Goal: Transaction & Acquisition: Obtain resource

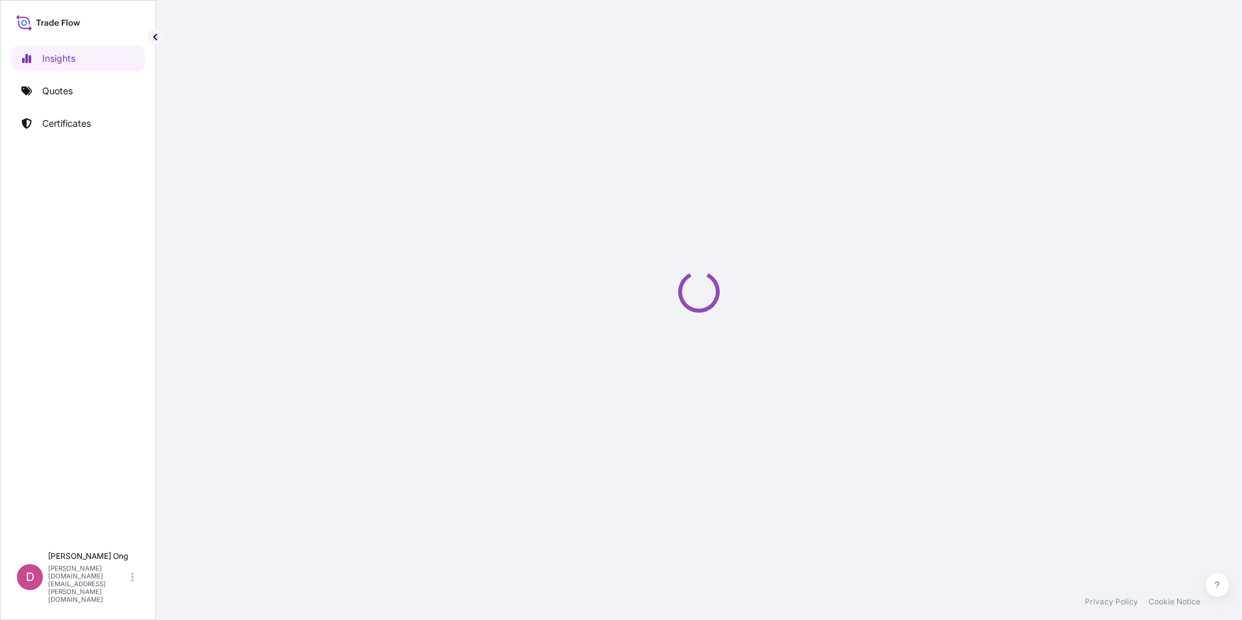
select select "2025"
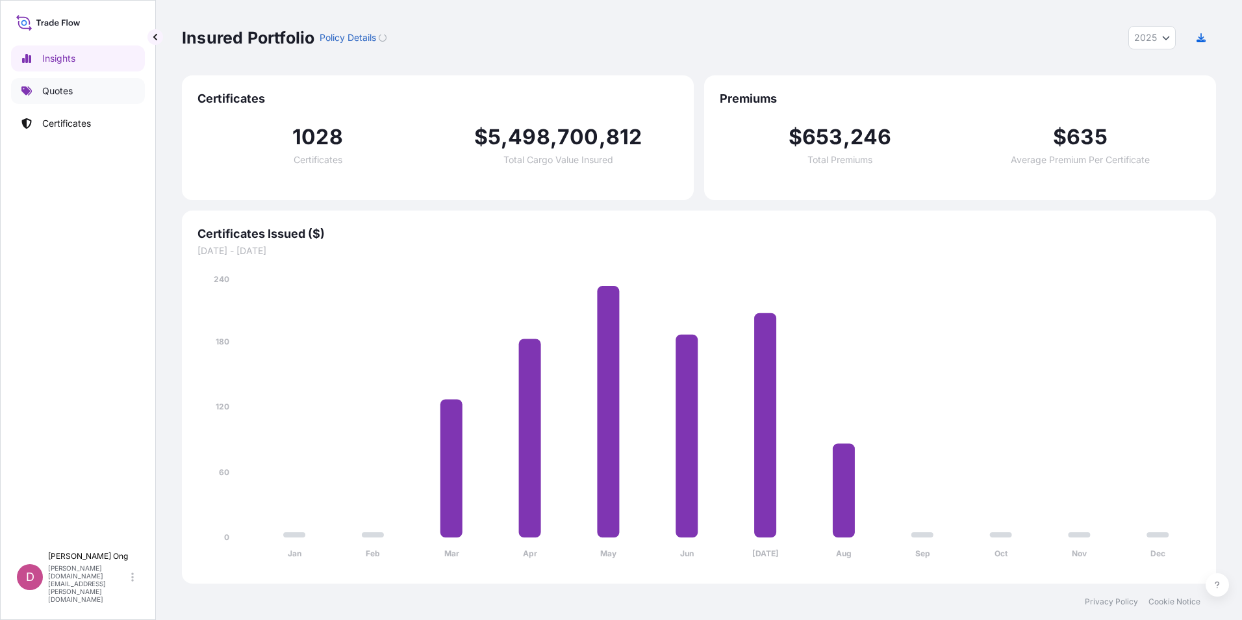
click at [100, 90] on link "Quotes" at bounding box center [78, 91] width 134 height 26
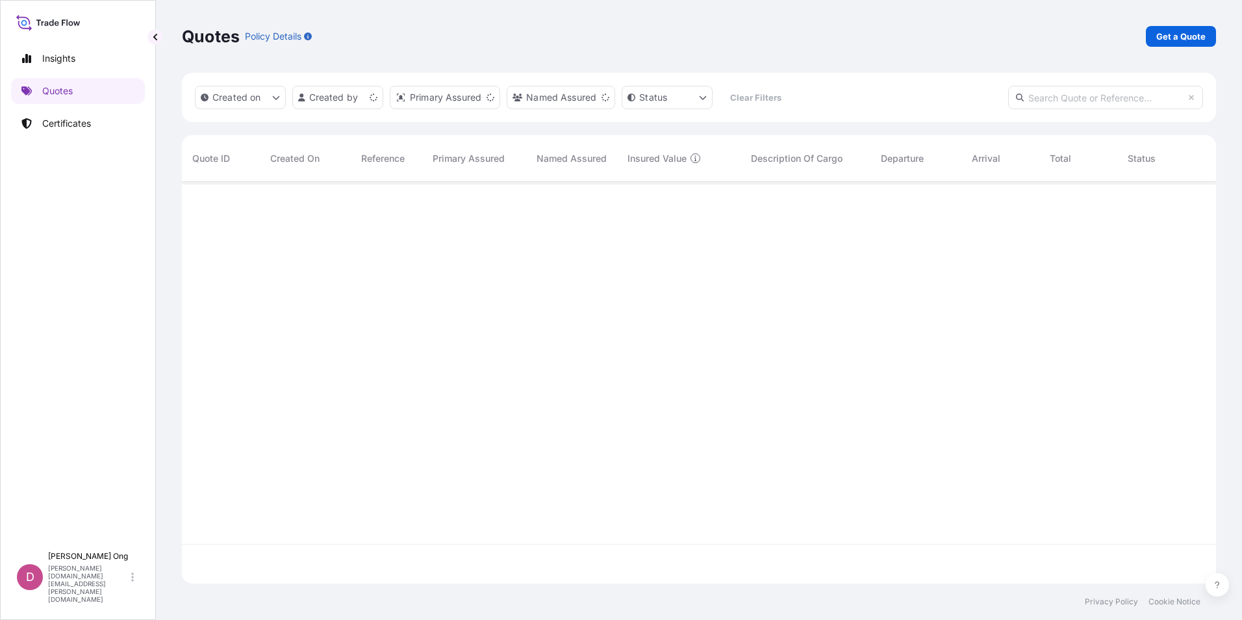
scroll to position [399, 1024]
click at [1185, 34] on p "Get a Quote" at bounding box center [1180, 36] width 49 height 13
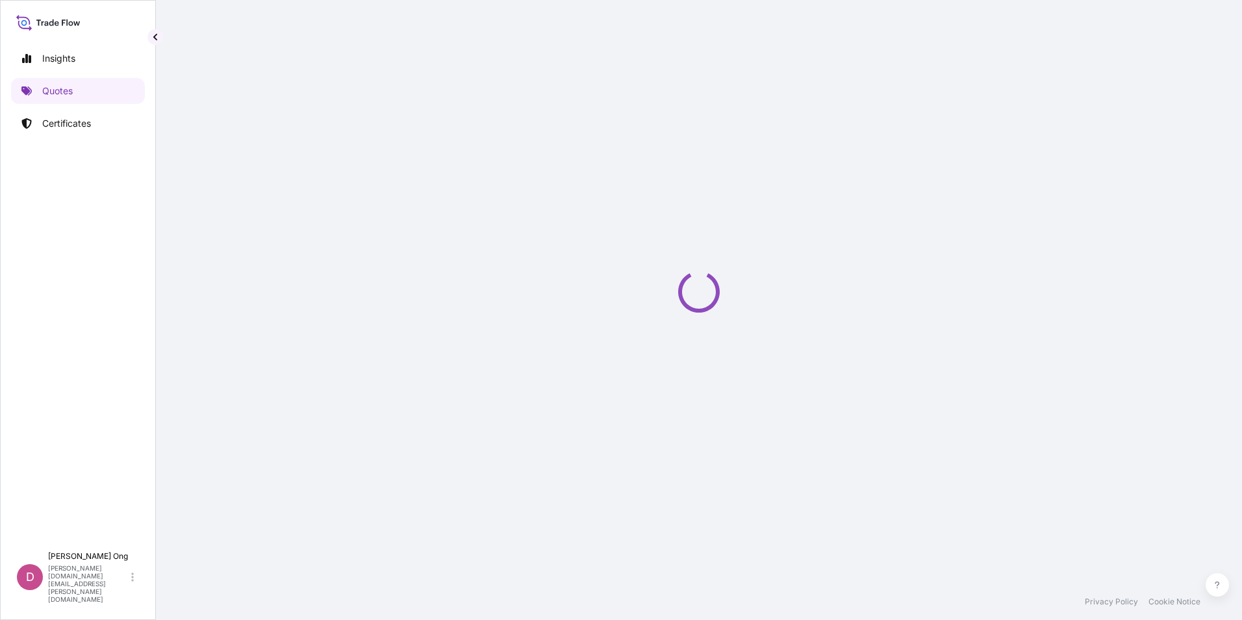
select select "Sea"
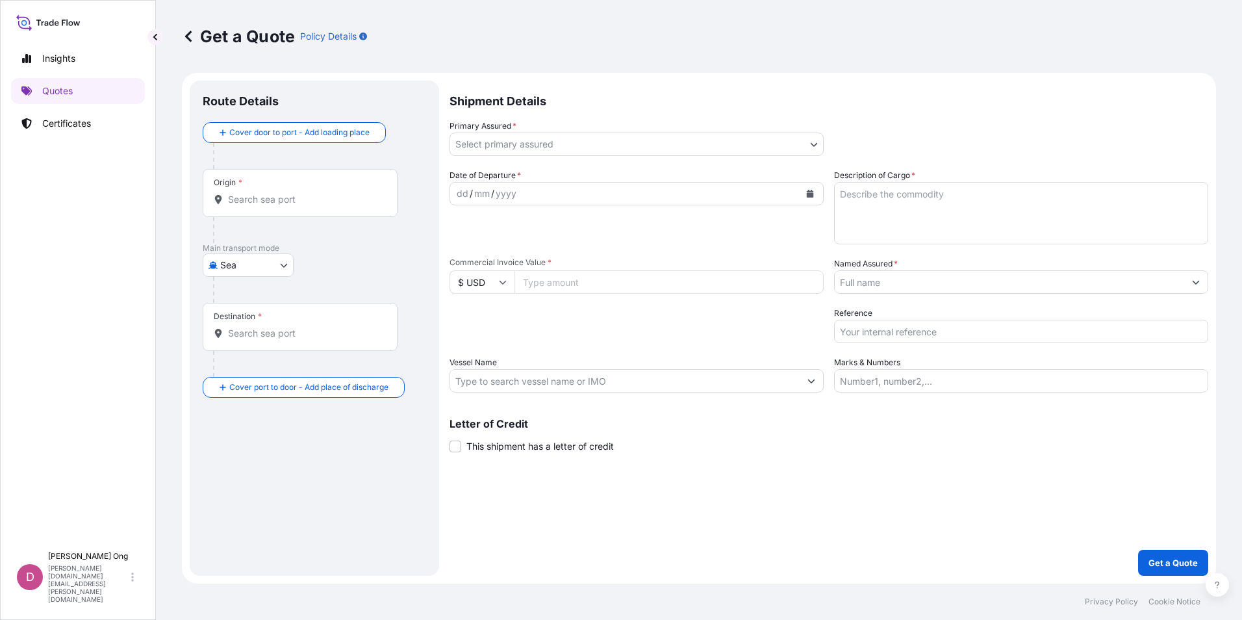
click at [820, 142] on body "Insights Quotes Certificates D [PERSON_NAME] [PERSON_NAME][DOMAIN_NAME][EMAIL_A…" at bounding box center [621, 310] width 1242 height 620
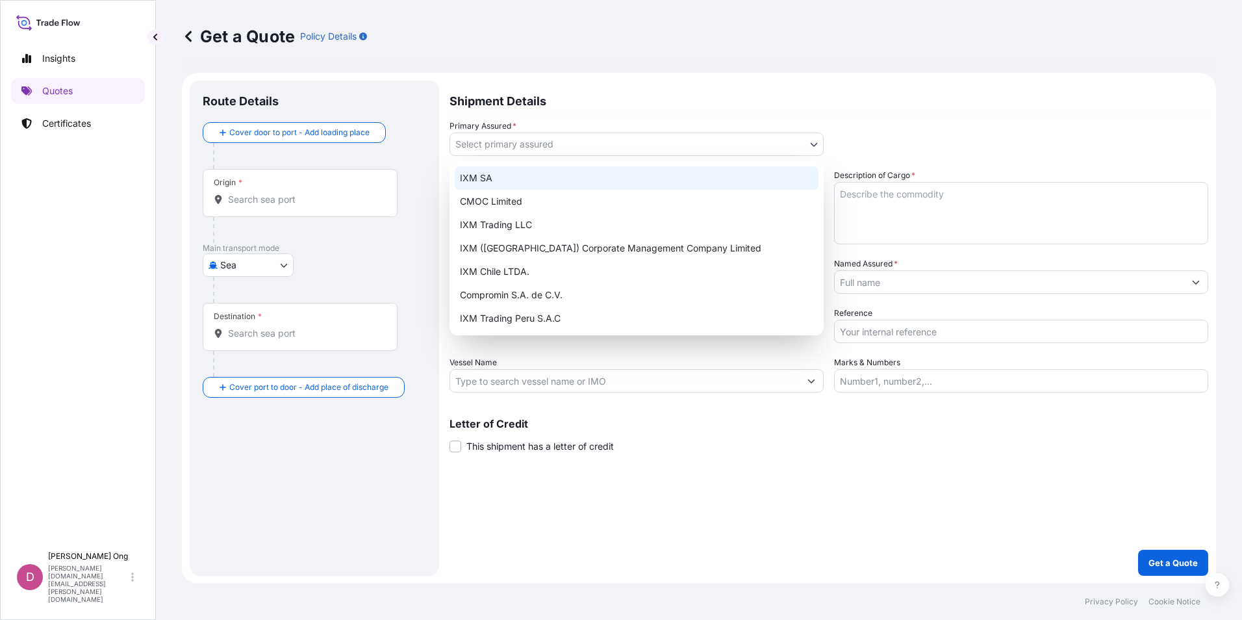
click at [706, 182] on div "IXM SA" at bounding box center [637, 177] width 364 height 23
select select "31846"
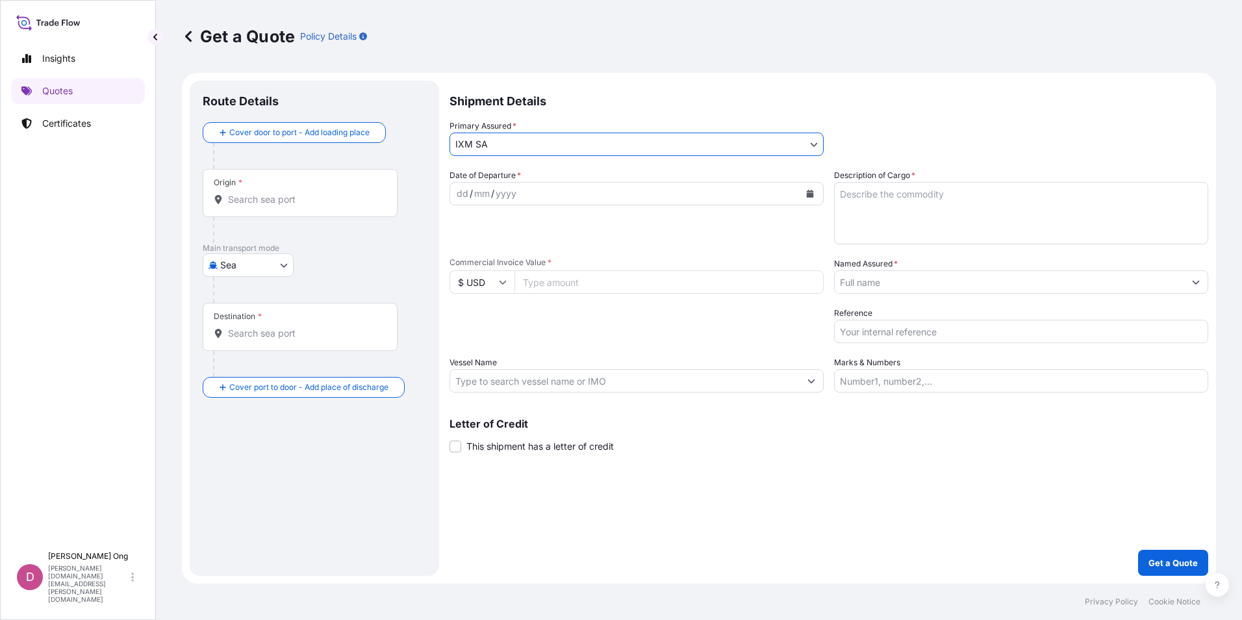
click at [900, 275] on input "Named Assured *" at bounding box center [1009, 281] width 349 height 23
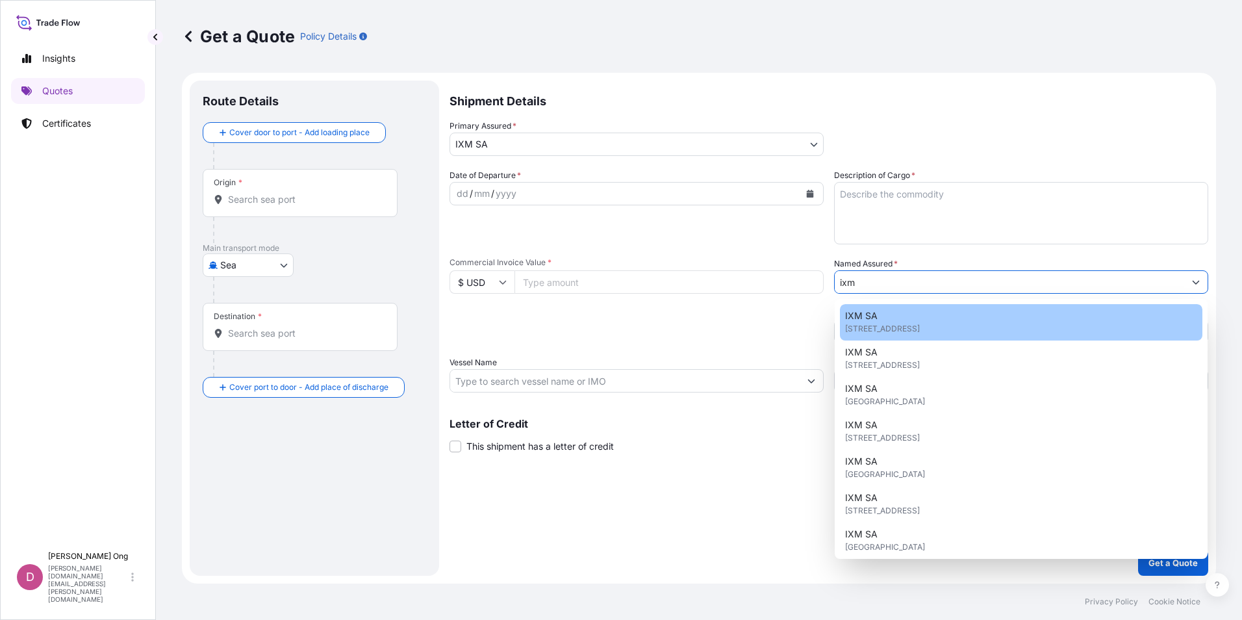
click at [877, 333] on span "[STREET_ADDRESS]" at bounding box center [882, 328] width 75 height 13
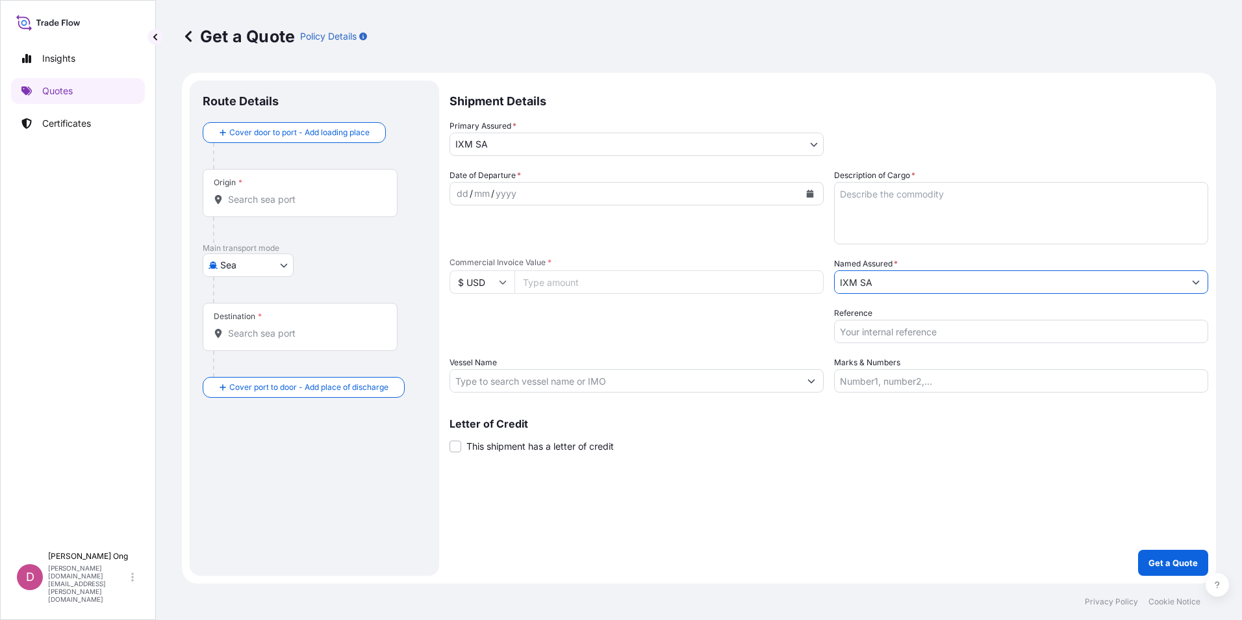
type input "IXM SA"
click at [809, 196] on icon "Calendar" at bounding box center [810, 194] width 7 height 8
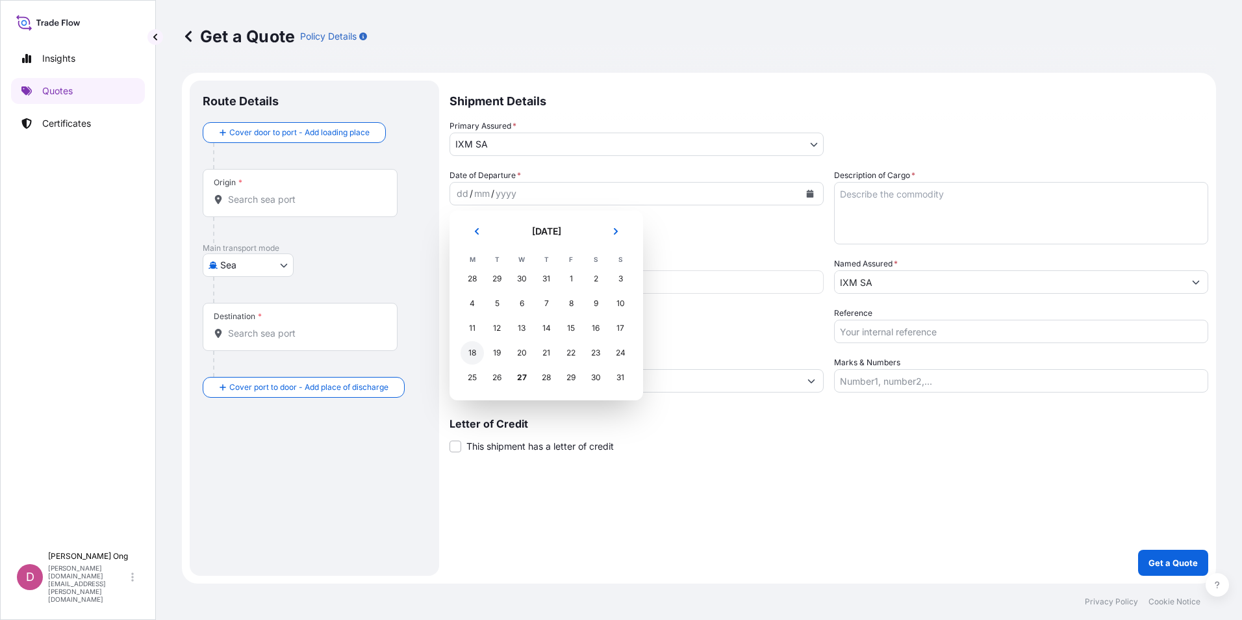
click at [476, 353] on div "18" at bounding box center [471, 352] width 23 height 23
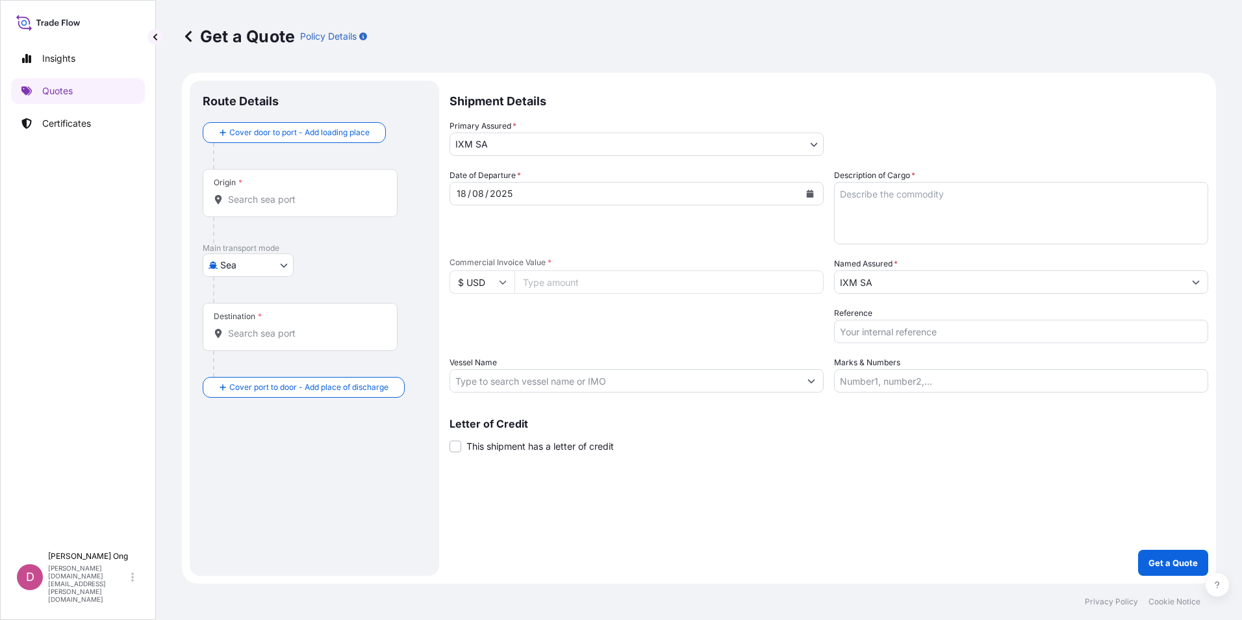
click at [238, 210] on div "Origin *" at bounding box center [300, 193] width 195 height 48
click at [238, 206] on input "Origin *" at bounding box center [304, 199] width 153 height 13
click at [247, 208] on div "Origin *" at bounding box center [300, 193] width 195 height 48
click at [247, 206] on input "Origin *" at bounding box center [304, 199] width 153 height 13
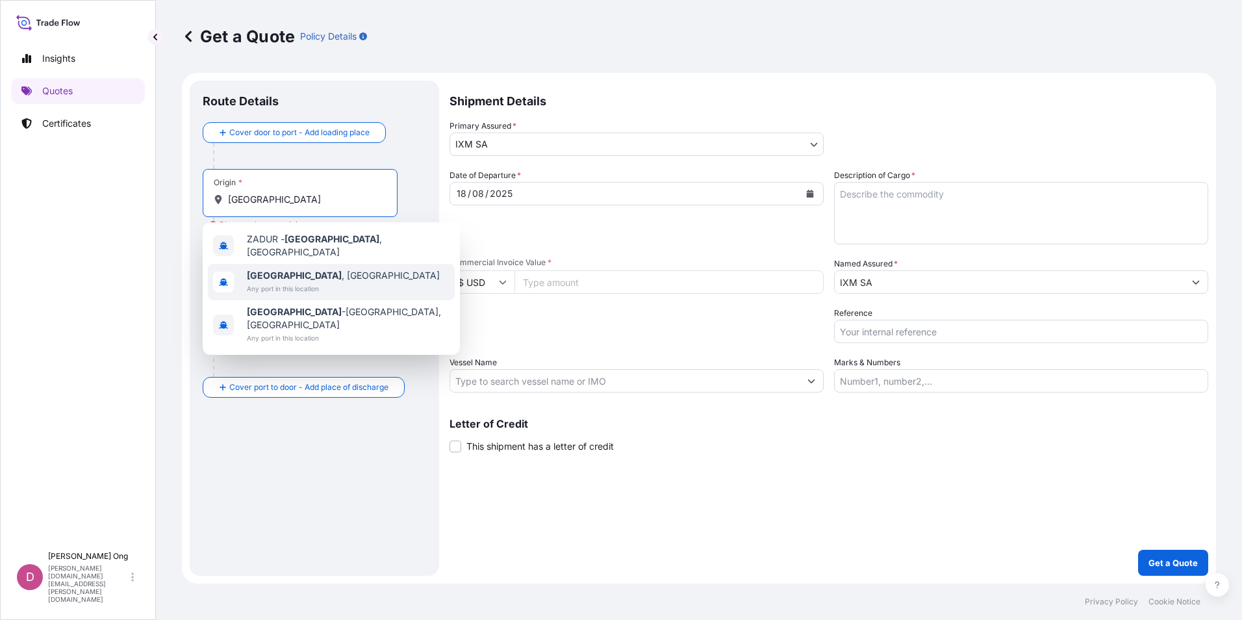
click at [298, 284] on span "Any port in this location" at bounding box center [343, 288] width 193 height 13
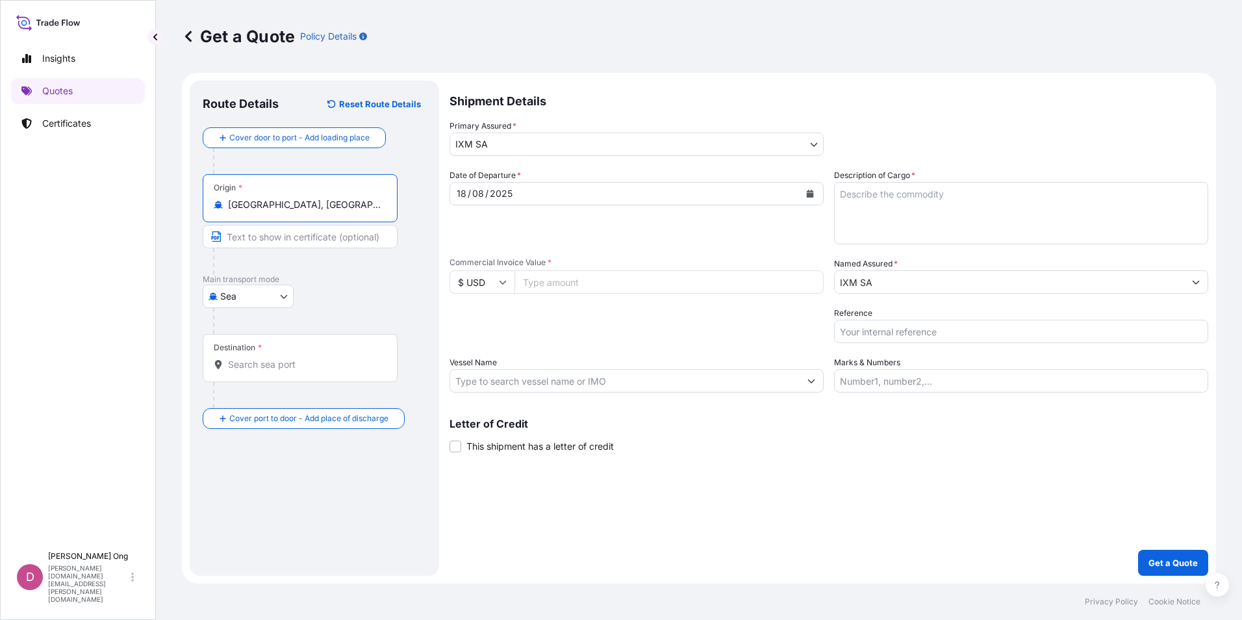
type input "[GEOGRAPHIC_DATA], [GEOGRAPHIC_DATA]"
click at [279, 366] on input "Destination *" at bounding box center [304, 364] width 153 height 13
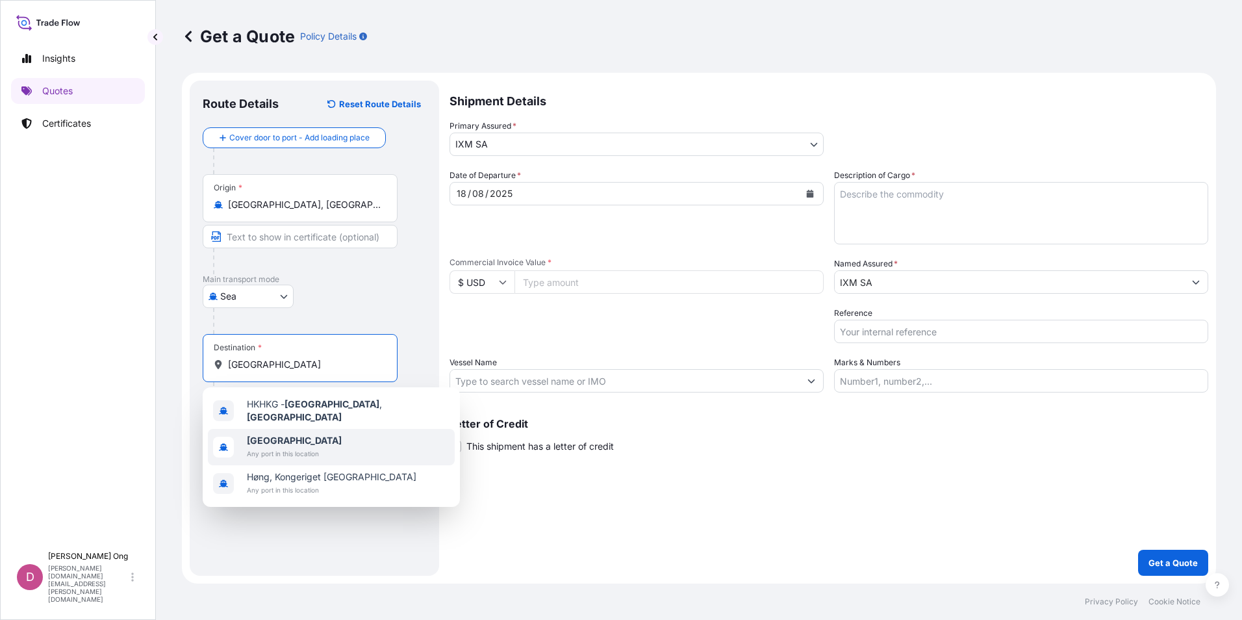
click at [296, 434] on span "[GEOGRAPHIC_DATA]" at bounding box center [294, 440] width 95 height 13
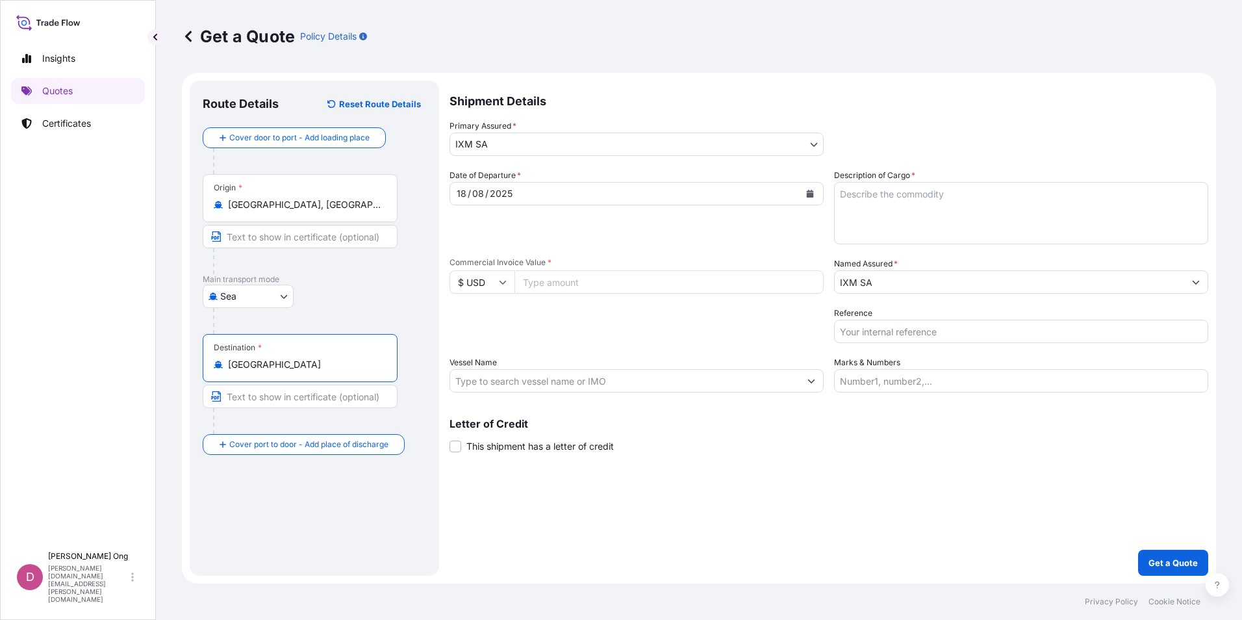
type input "[GEOGRAPHIC_DATA]"
click at [562, 505] on div "Shipment Details Primary Assured * IXM SA IXM SA CMOC Limited IXM Trading LLC I…" at bounding box center [828, 328] width 759 height 495
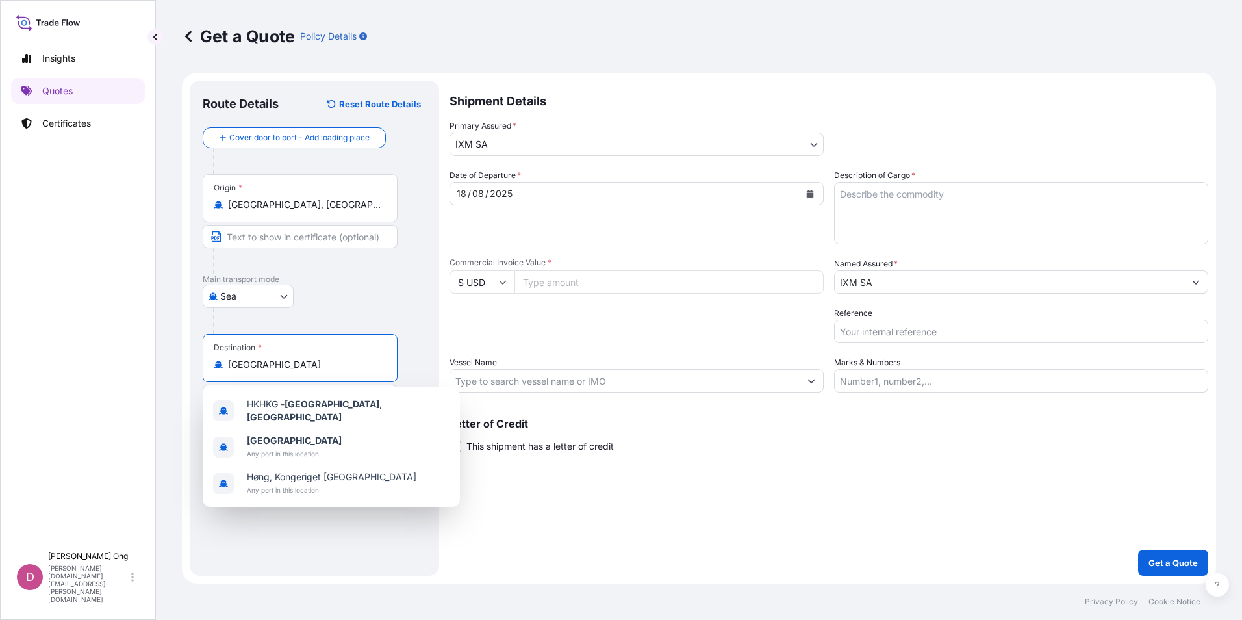
click at [335, 370] on input "[GEOGRAPHIC_DATA]" at bounding box center [304, 364] width 153 height 13
click at [328, 433] on div "[GEOGRAPHIC_DATA] Any port in this location" at bounding box center [331, 447] width 247 height 36
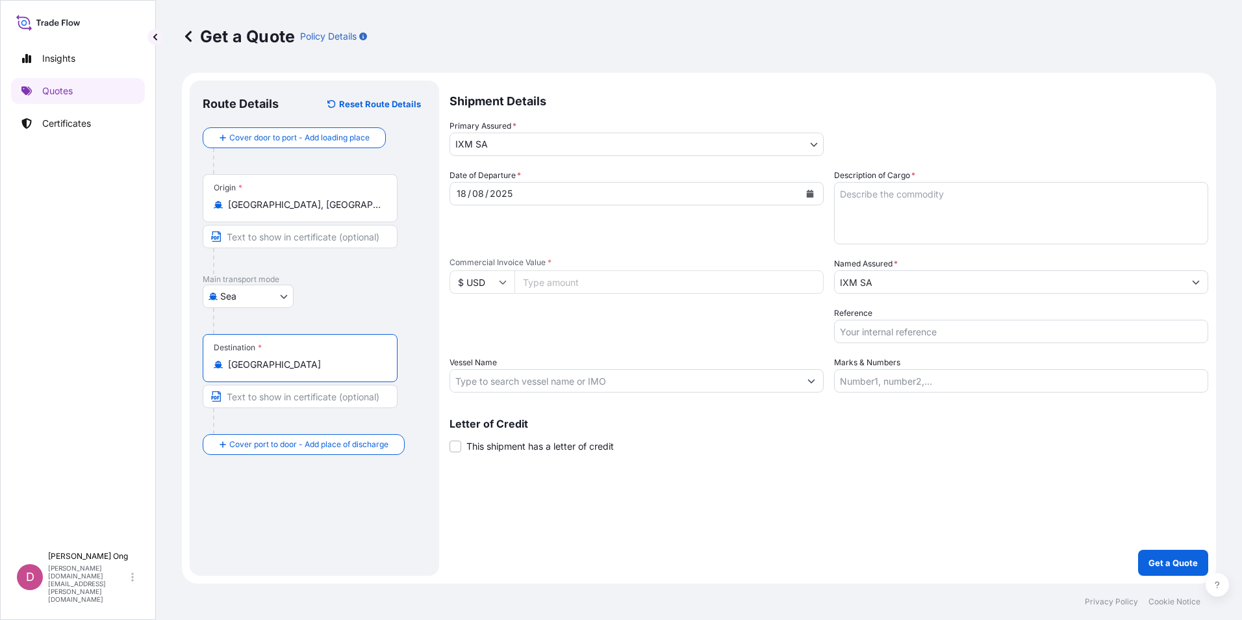
click at [306, 400] on input "Text to appear on certificate" at bounding box center [300, 395] width 195 height 23
type input "[GEOGRAPHIC_DATA]"
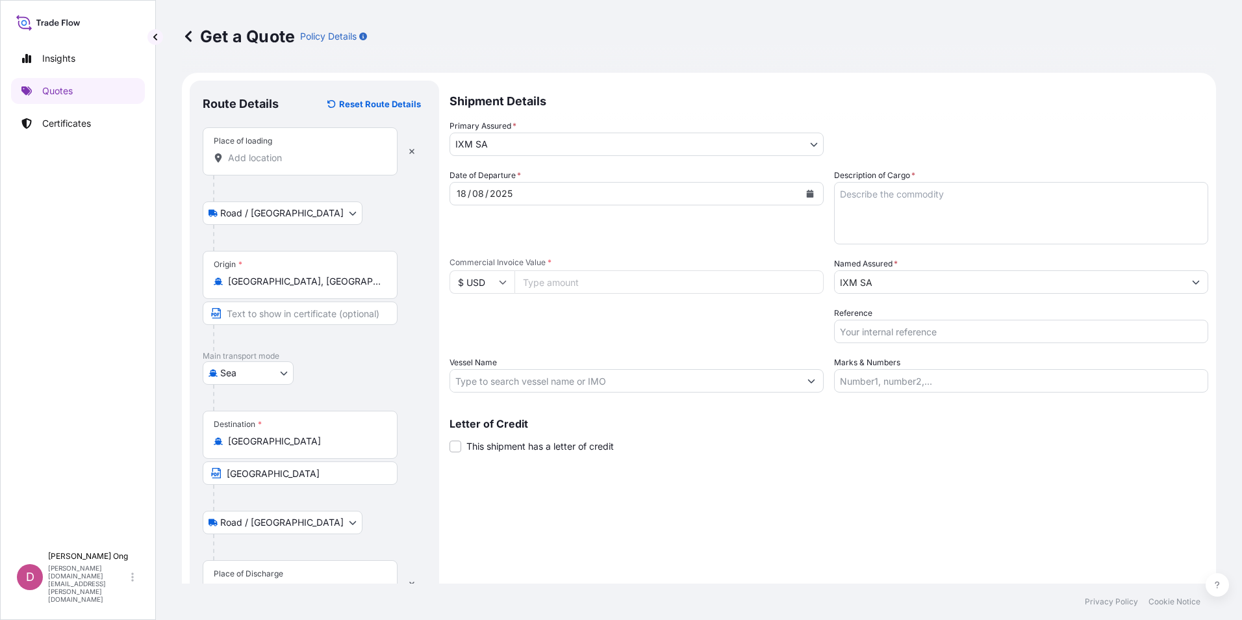
click at [305, 289] on div "Origin * [GEOGRAPHIC_DATA], [GEOGRAPHIC_DATA]" at bounding box center [300, 275] width 195 height 48
click at [305, 288] on input "[GEOGRAPHIC_DATA], [GEOGRAPHIC_DATA]" at bounding box center [304, 281] width 153 height 13
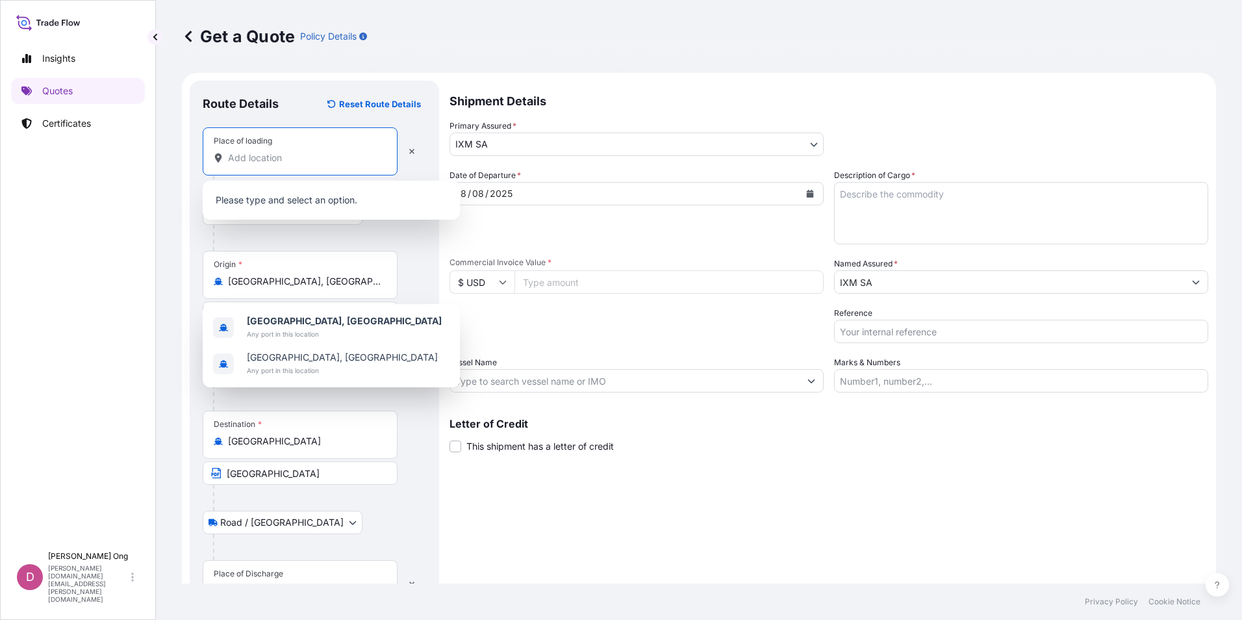
click at [307, 153] on input "Place of loading" at bounding box center [304, 157] width 153 height 13
paste input "[GEOGRAPHIC_DATA], [GEOGRAPHIC_DATA]"
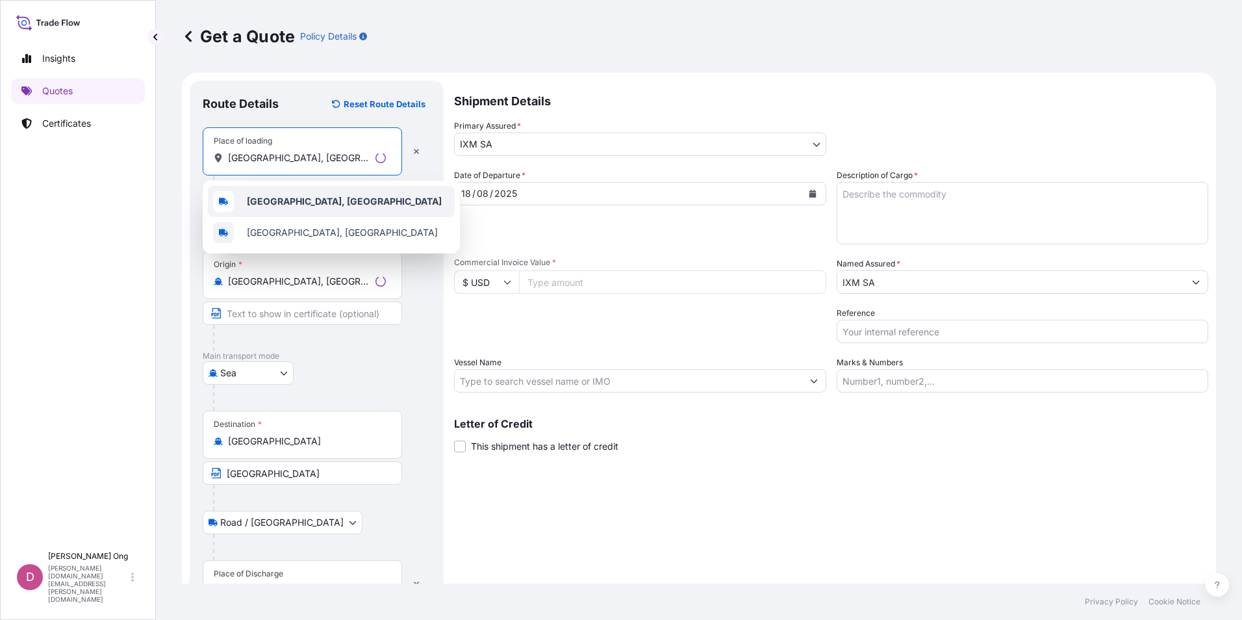
click at [314, 203] on b "[GEOGRAPHIC_DATA], [GEOGRAPHIC_DATA]" at bounding box center [344, 200] width 195 height 11
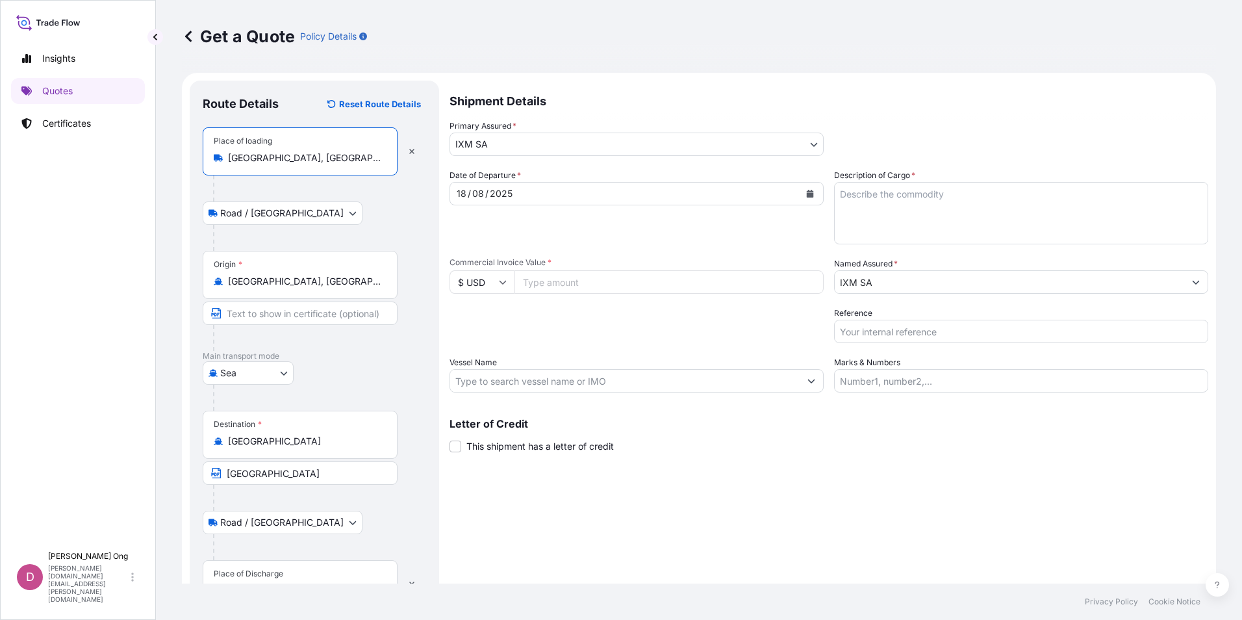
type input "[GEOGRAPHIC_DATA], [GEOGRAPHIC_DATA]"
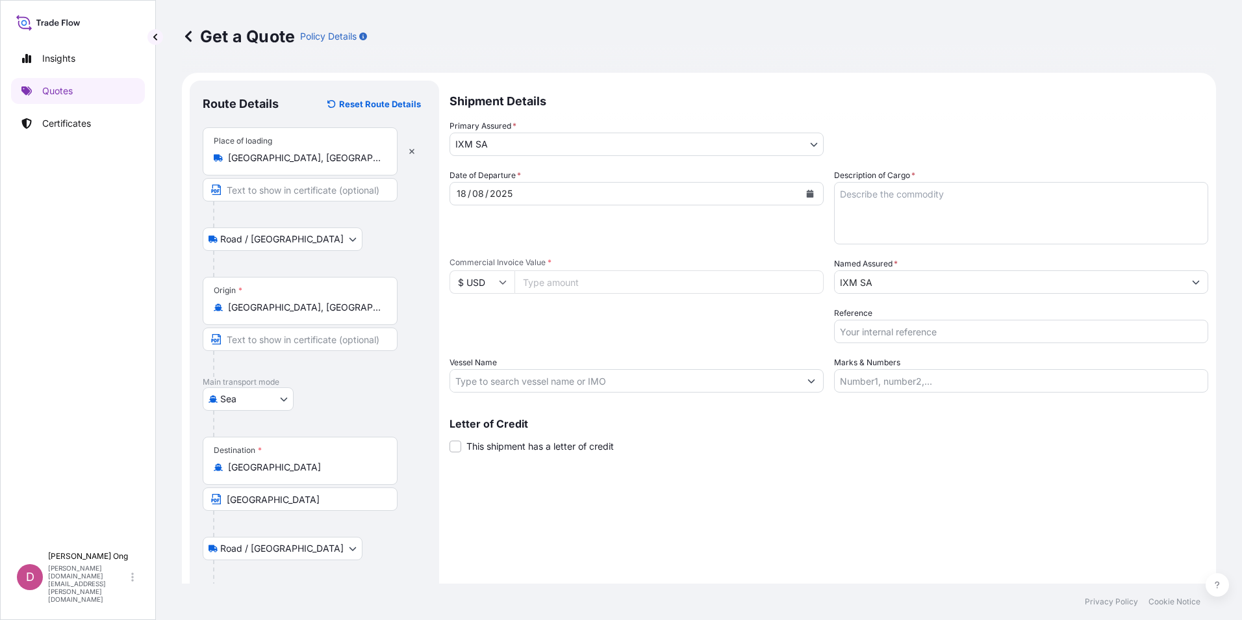
click at [334, 168] on div "Place of loading [GEOGRAPHIC_DATA], [GEOGRAPHIC_DATA]" at bounding box center [300, 151] width 195 height 48
click at [334, 164] on input "[GEOGRAPHIC_DATA], [GEOGRAPHIC_DATA]" at bounding box center [304, 157] width 153 height 13
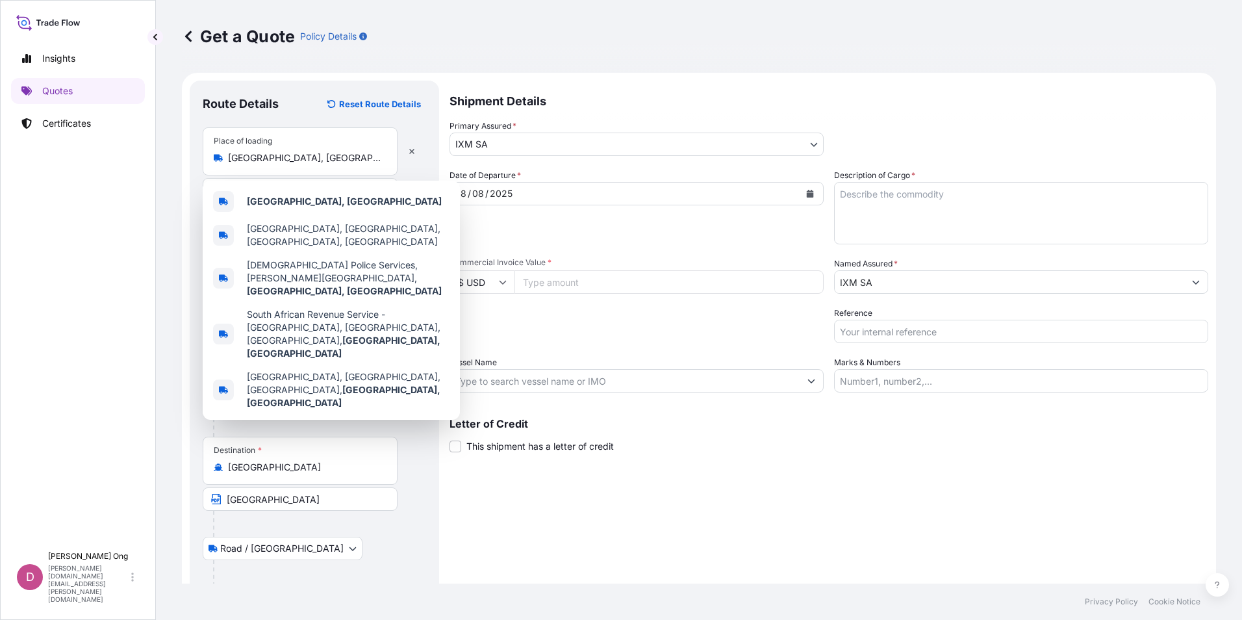
click at [405, 170] on div "Place of loading [GEOGRAPHIC_DATA], [GEOGRAPHIC_DATA]" at bounding box center [314, 164] width 223 height 74
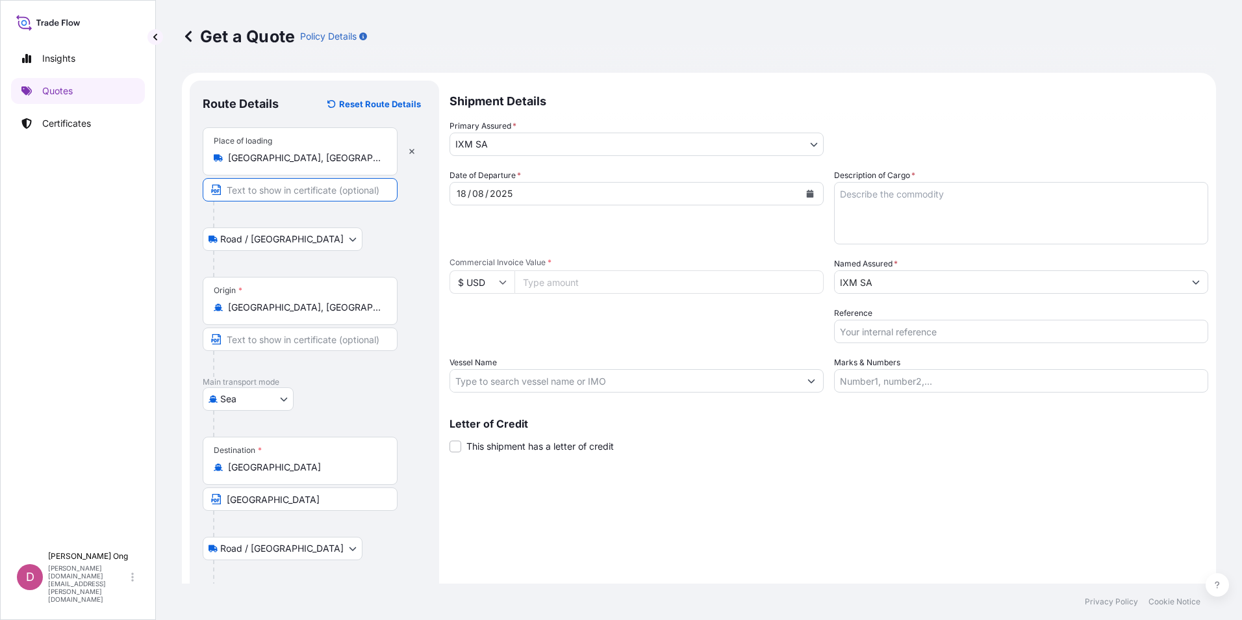
click at [360, 196] on input "Text to appear on certificate" at bounding box center [300, 189] width 195 height 23
type input "[GEOGRAPHIC_DATA], [GEOGRAPHIC_DATA]"
click at [347, 345] on input "Text to appear on certificate" at bounding box center [300, 338] width 195 height 23
paste input "[GEOGRAPHIC_DATA], [GEOGRAPHIC_DATA]"
type input "[GEOGRAPHIC_DATA], [GEOGRAPHIC_DATA]"
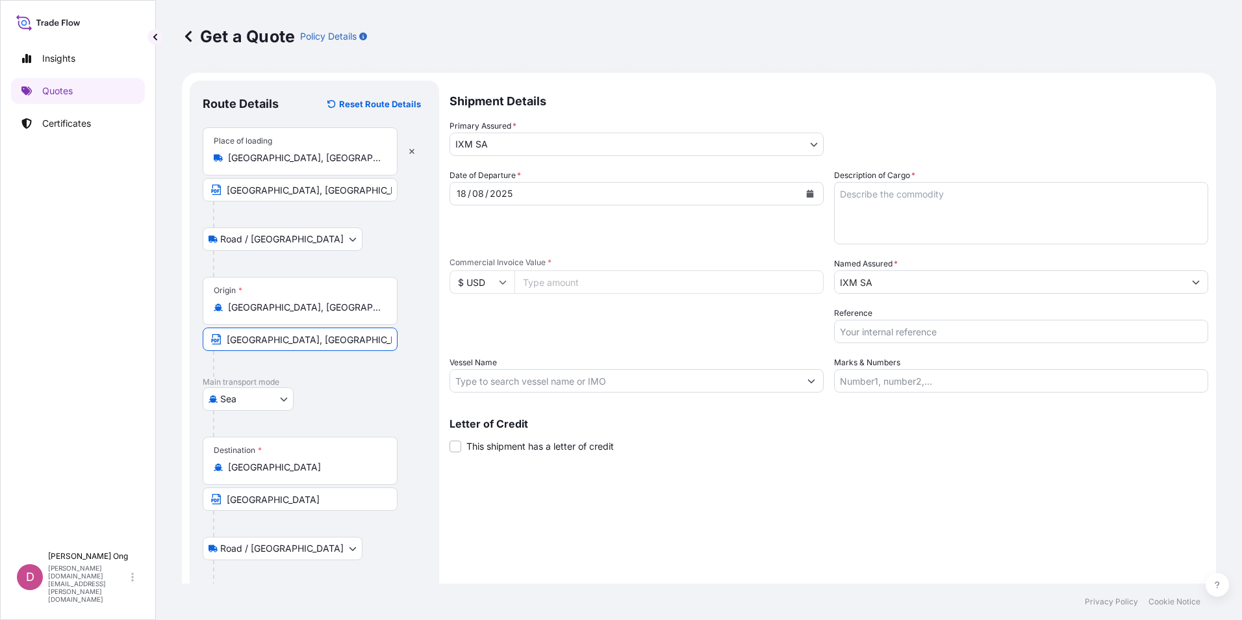
click at [388, 534] on div at bounding box center [305, 524] width 184 height 26
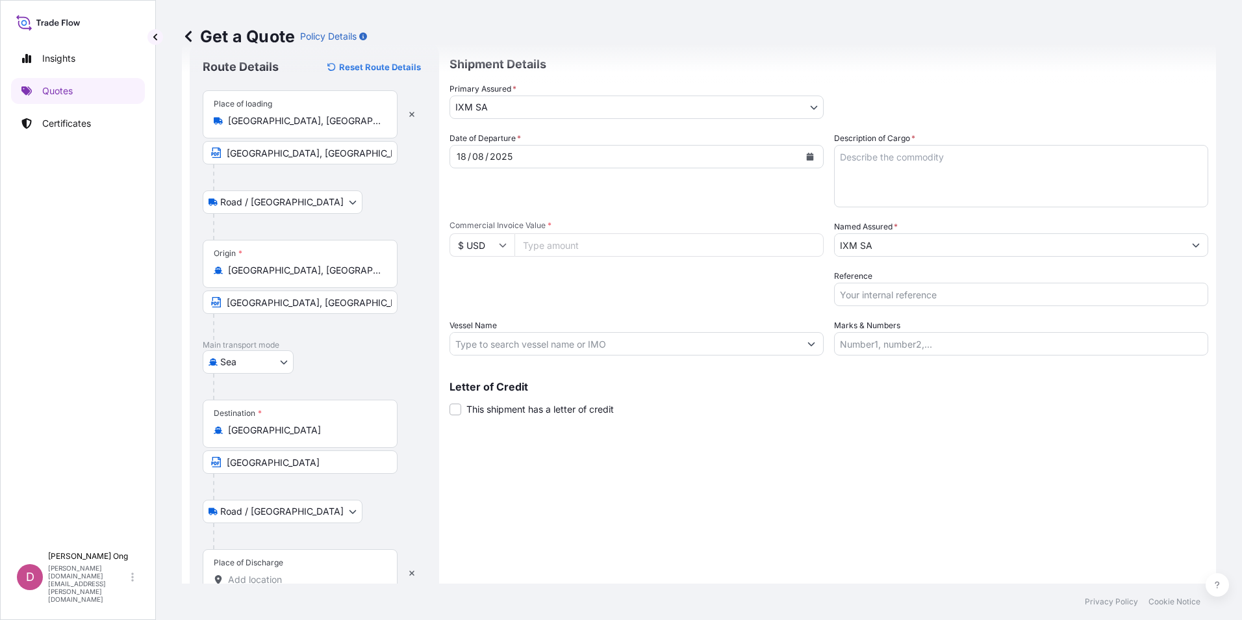
scroll to position [71, 0]
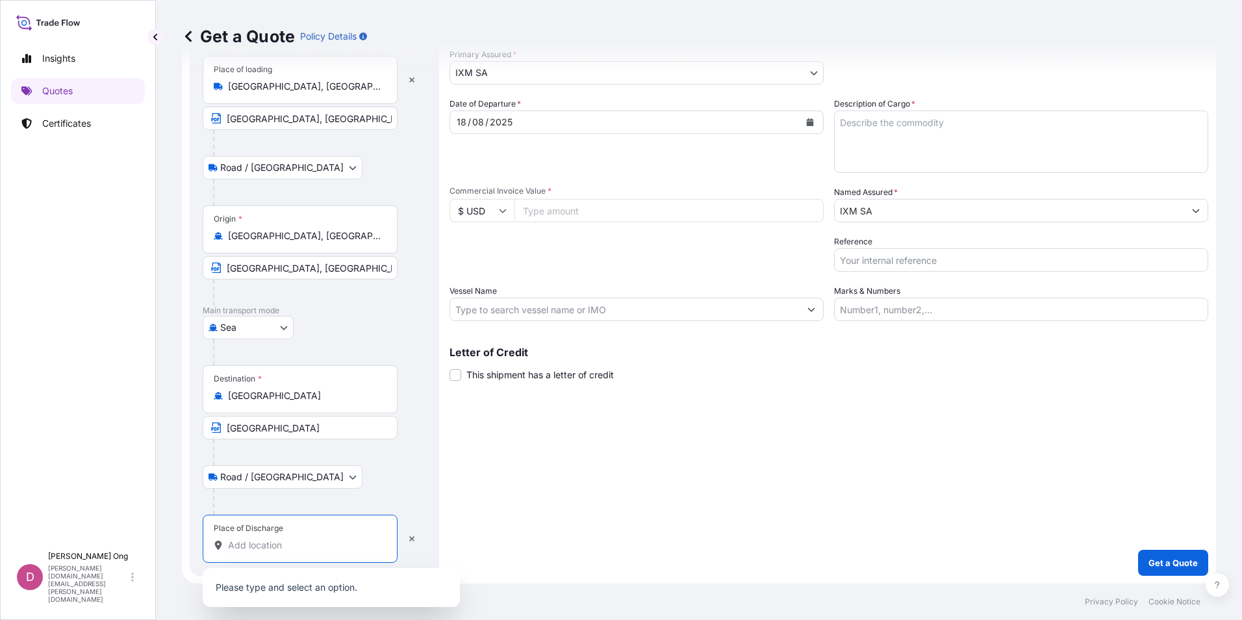
click at [303, 551] on input "Place of Discharge" at bounding box center [304, 544] width 153 height 13
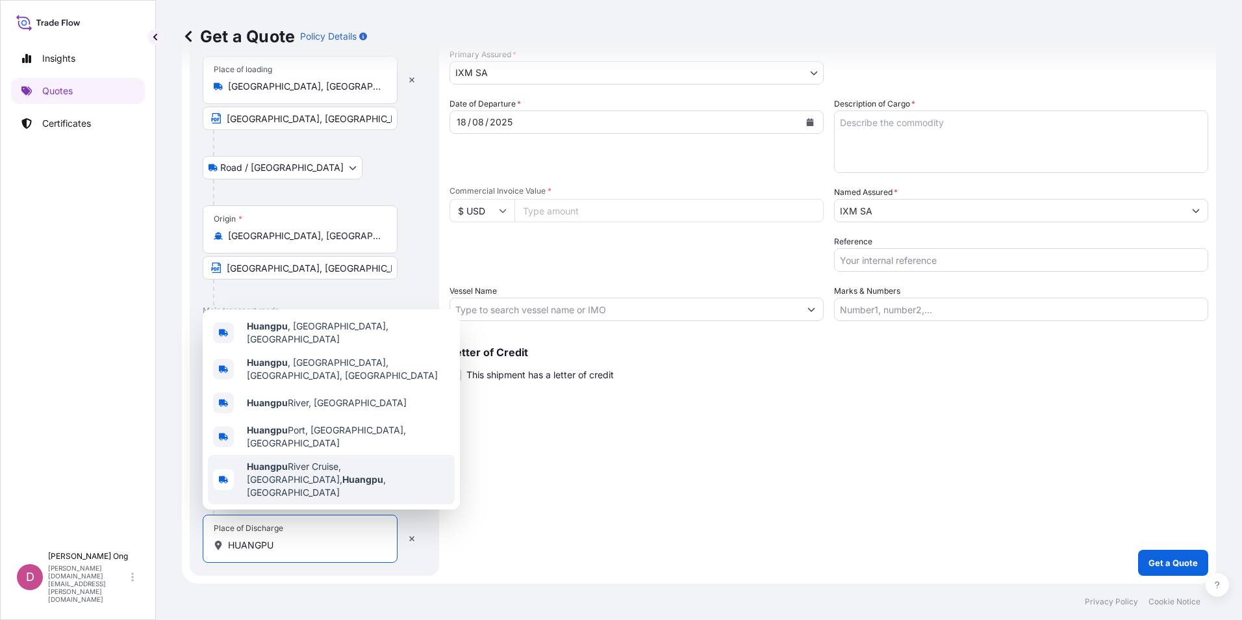
click at [664, 455] on div "Shipment Details Primary Assured * IXM SA IXM SA CMOC Limited IXM Trading LLC I…" at bounding box center [828, 292] width 759 height 566
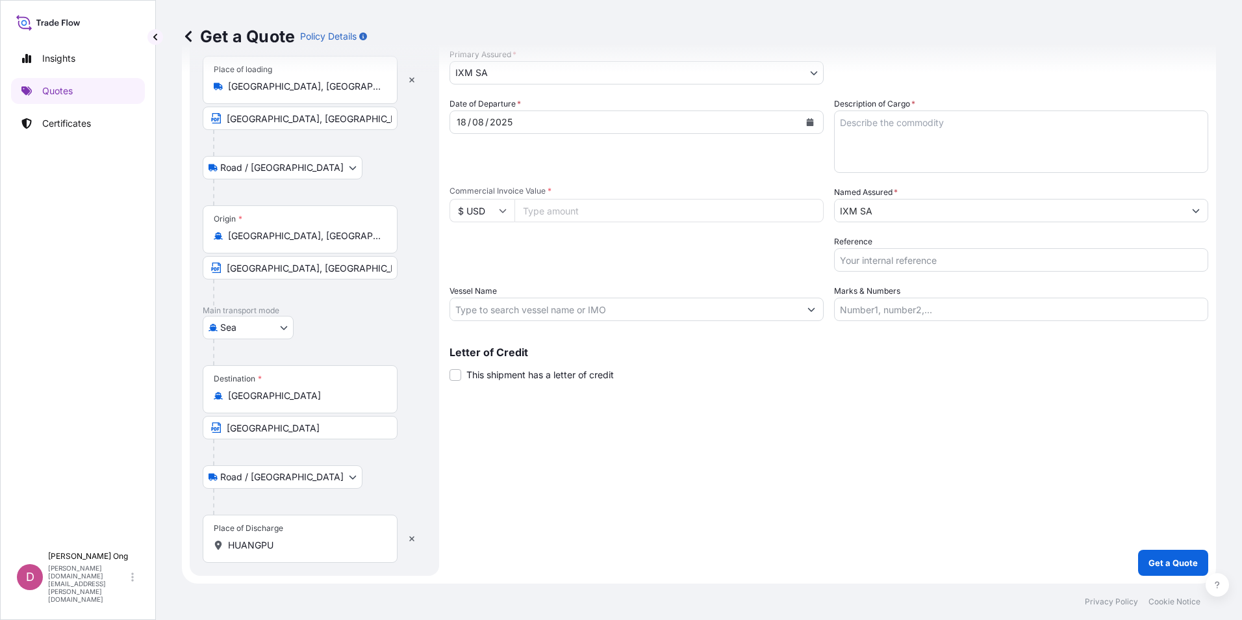
click at [316, 540] on input "HUANGPU" at bounding box center [304, 544] width 153 height 13
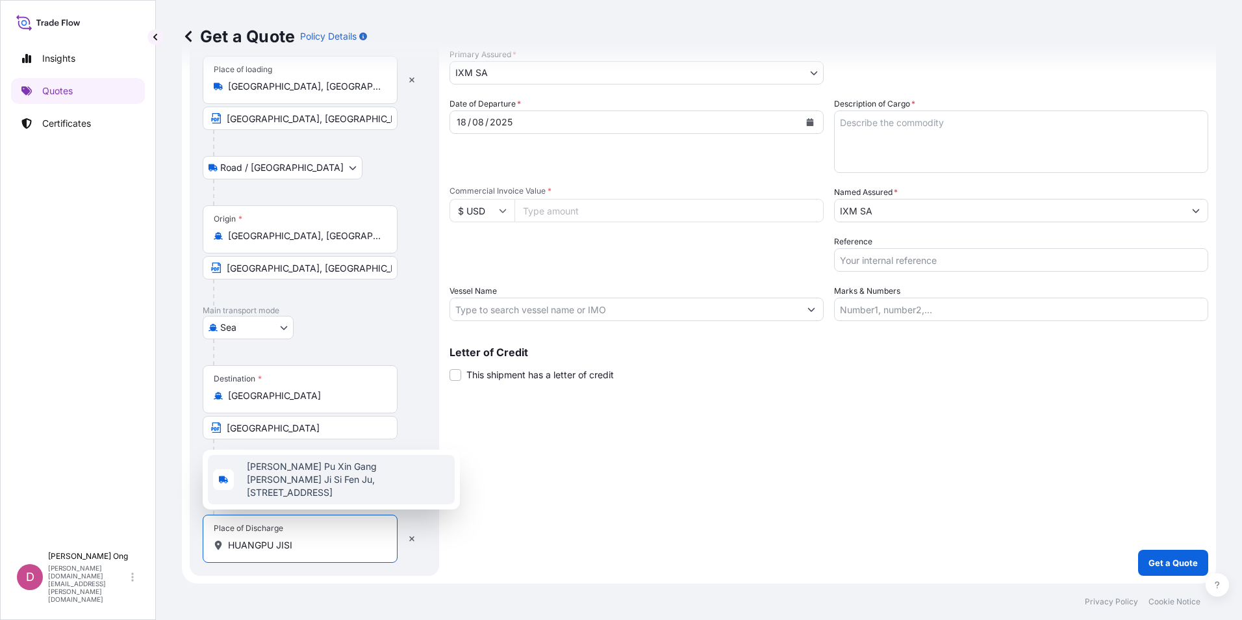
click at [342, 485] on span "[PERSON_NAME] Pu Xin Gang [PERSON_NAME] Ji Si Fen Ju, [STREET_ADDRESS]" at bounding box center [348, 479] width 203 height 39
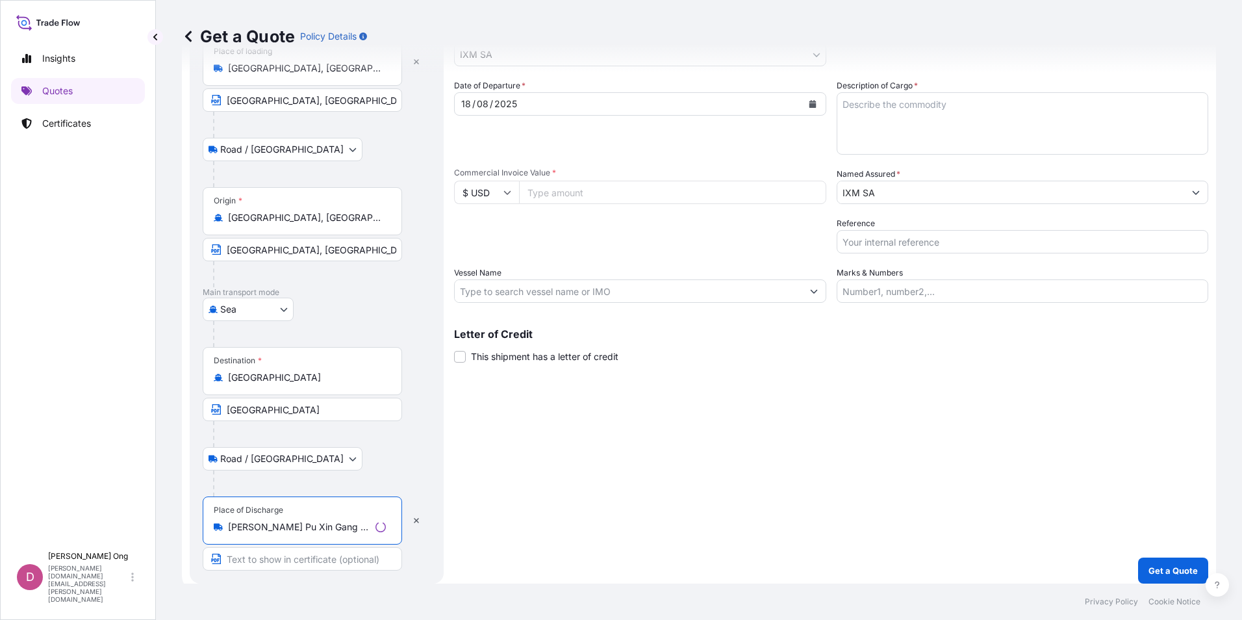
scroll to position [97, 0]
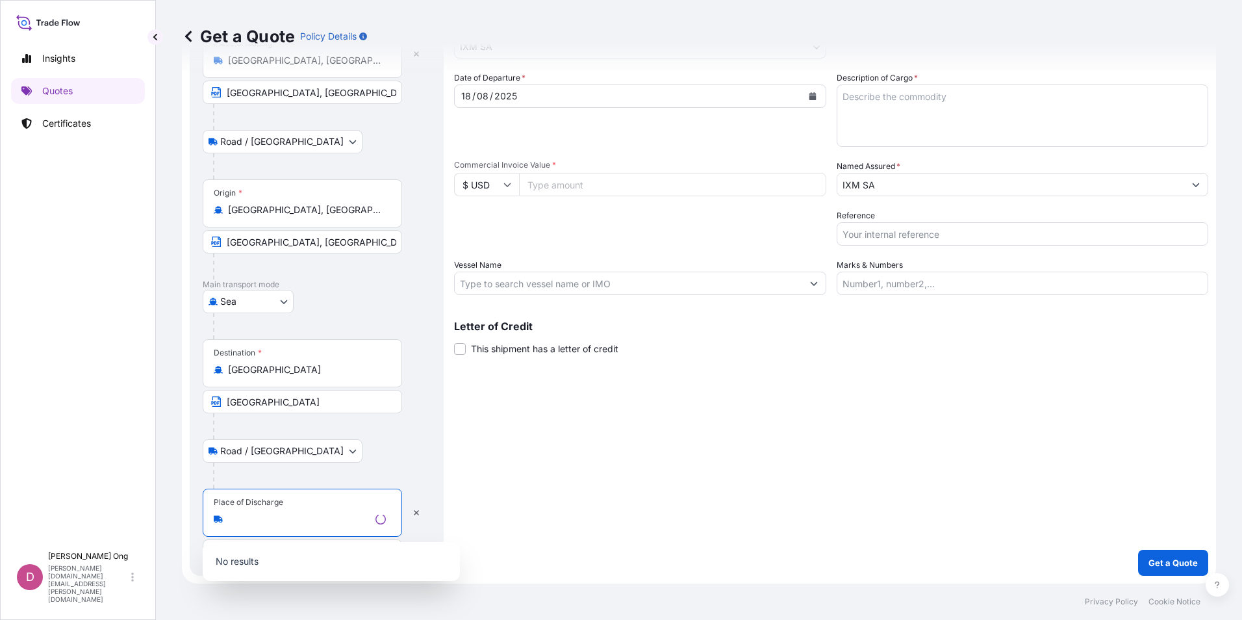
type input "[PERSON_NAME] Pu Xin Gang [PERSON_NAME] Ji Si Fen Ju, [STREET_ADDRESS]"
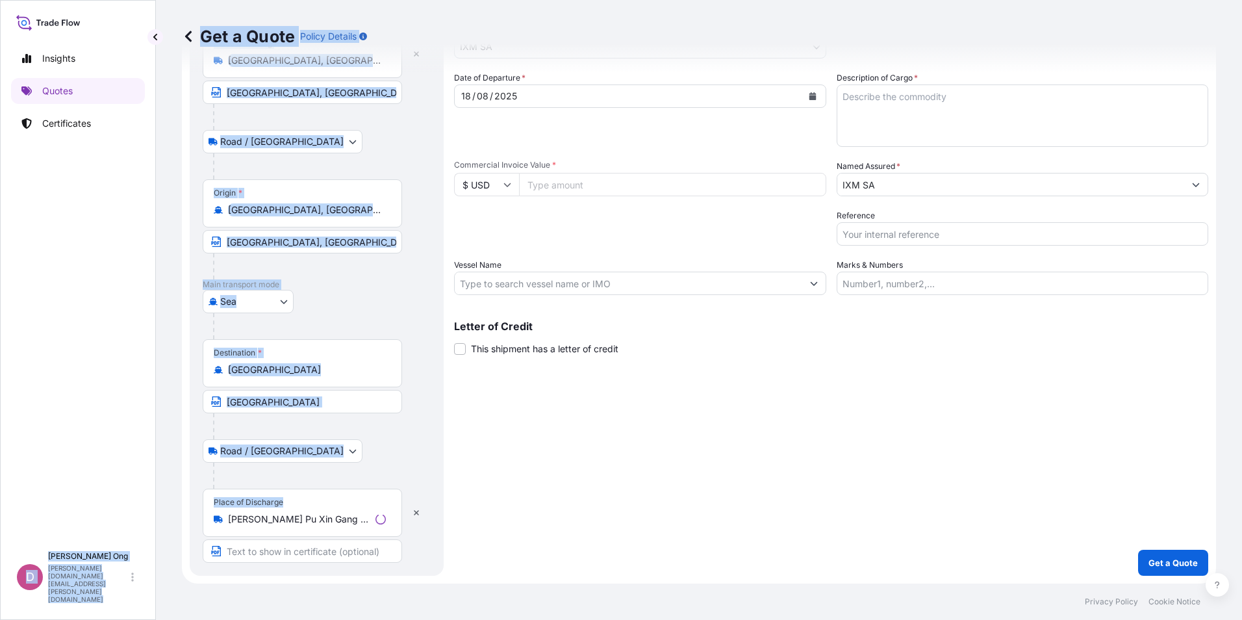
drag, startPoint x: 328, startPoint y: 527, endPoint x: 97, endPoint y: 523, distance: 230.6
click at [97, 523] on div "Insights Quotes Certificates D [PERSON_NAME] [PERSON_NAME][DOMAIN_NAME][EMAIL_A…" at bounding box center [621, 310] width 1242 height 620
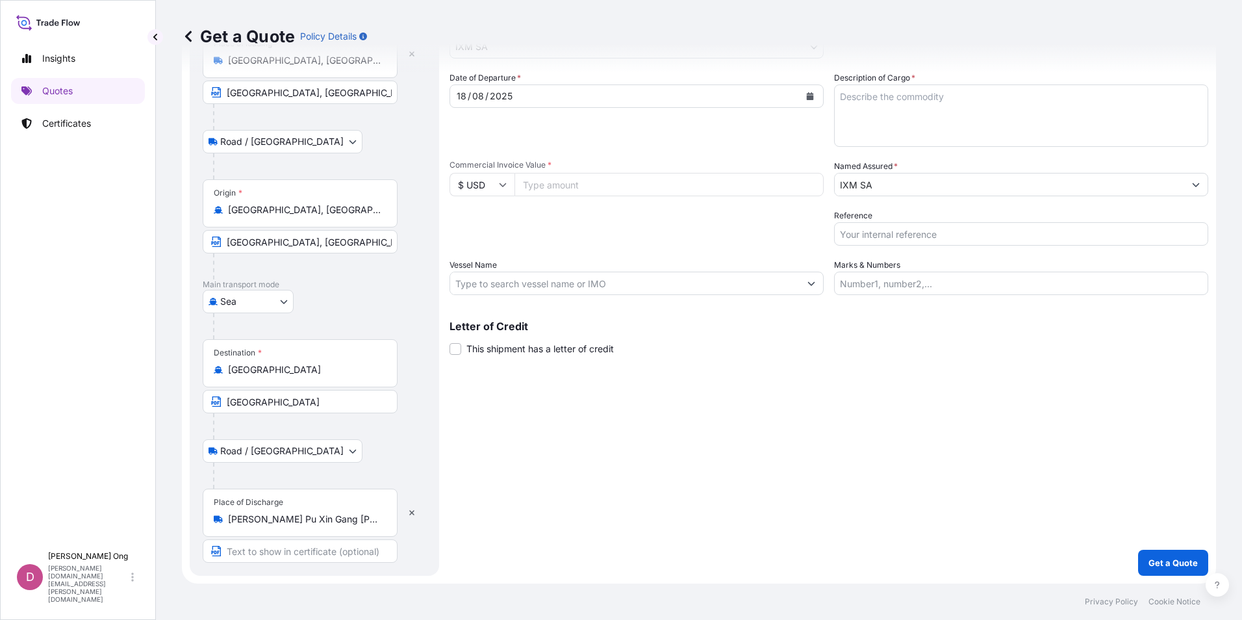
click at [303, 551] on input "Text to appear on certificate" at bounding box center [300, 550] width 195 height 23
type input "[GEOGRAPHIC_DATA], [GEOGRAPHIC_DATA]"
click at [648, 533] on div "Shipment Details Primary Assured * IXM SA IXM SA CMOC Limited IXM Trading LLC I…" at bounding box center [828, 279] width 759 height 592
click at [612, 186] on input "Commercial Invoice Value *" at bounding box center [668, 184] width 309 height 23
paste input "37063003.69"
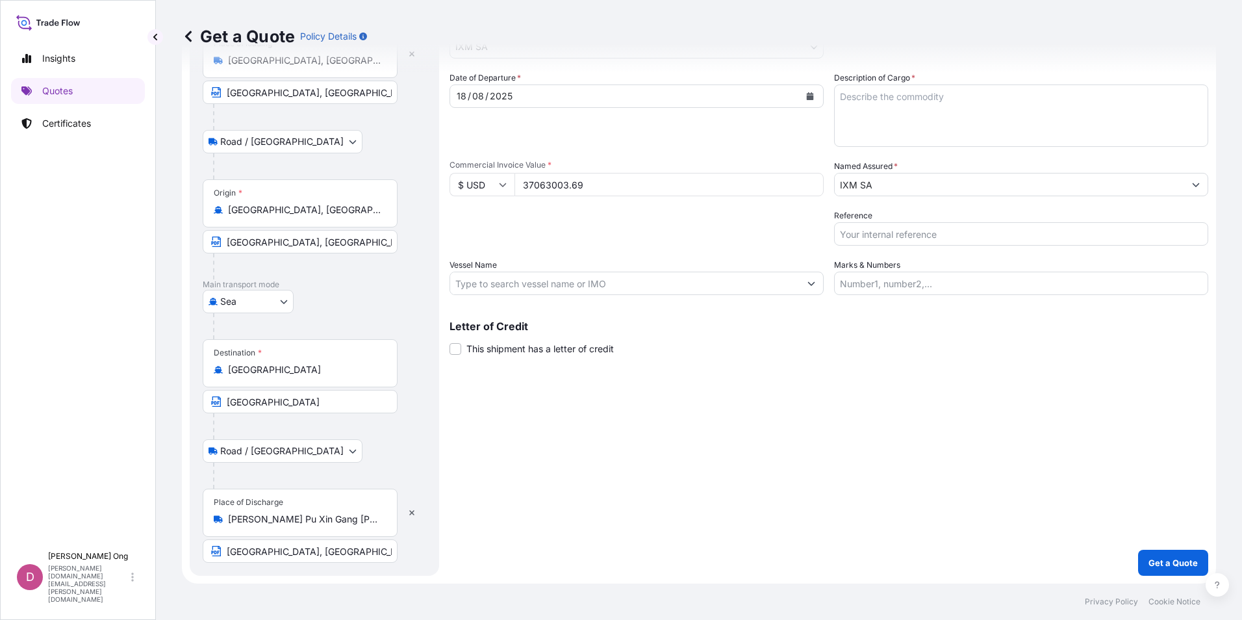
type input "37063003.69"
click at [691, 286] on input "Vessel Name" at bounding box center [624, 282] width 349 height 23
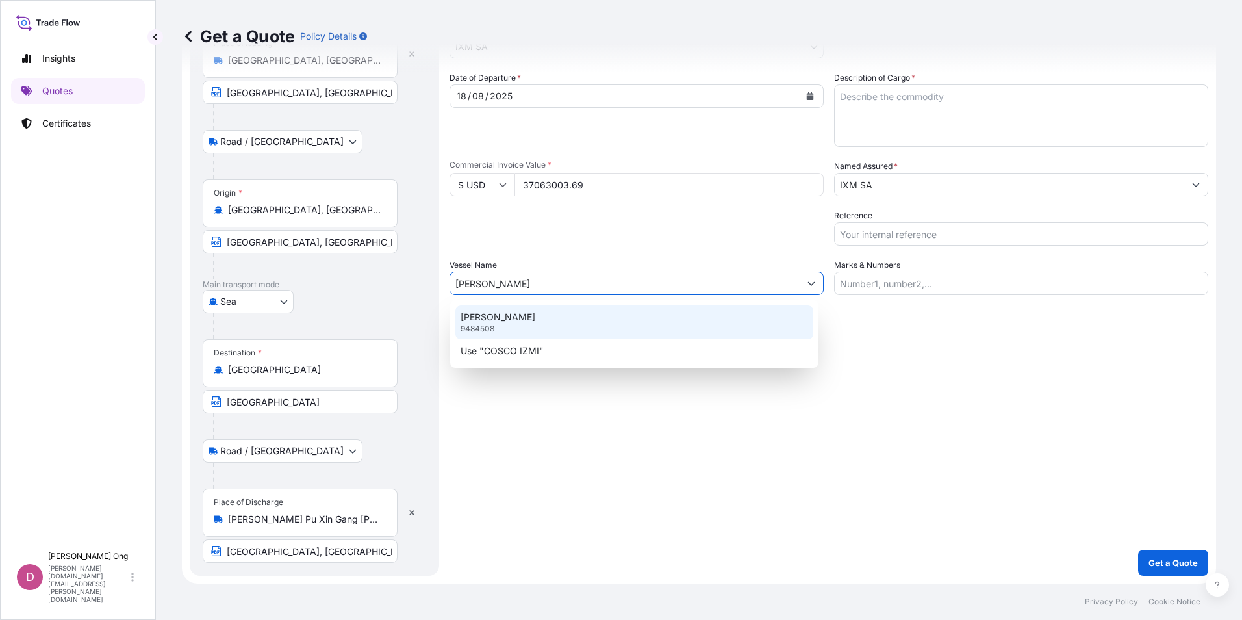
click at [574, 326] on div "COSCO IZMIR 9484508" at bounding box center [634, 322] width 358 height 34
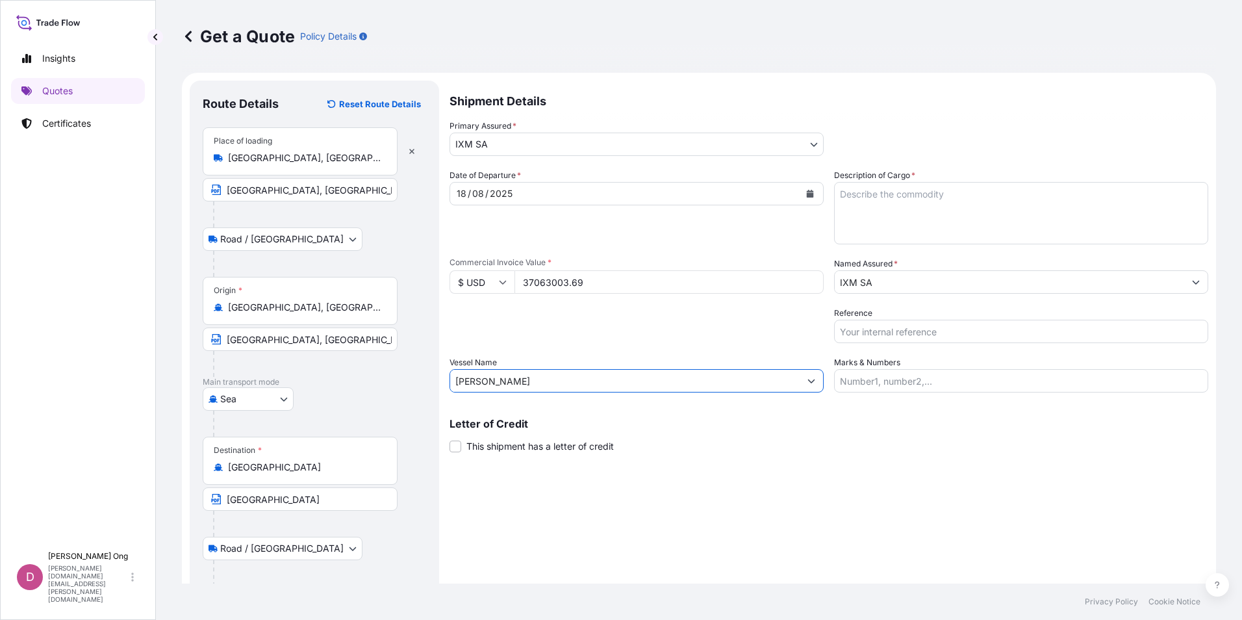
type input "[PERSON_NAME]"
click at [940, 214] on textarea "Description of Cargo *" at bounding box center [1021, 213] width 374 height 62
type textarea "COPPER CATHODES QUANTITY: ASSURED BY IXM S.A."
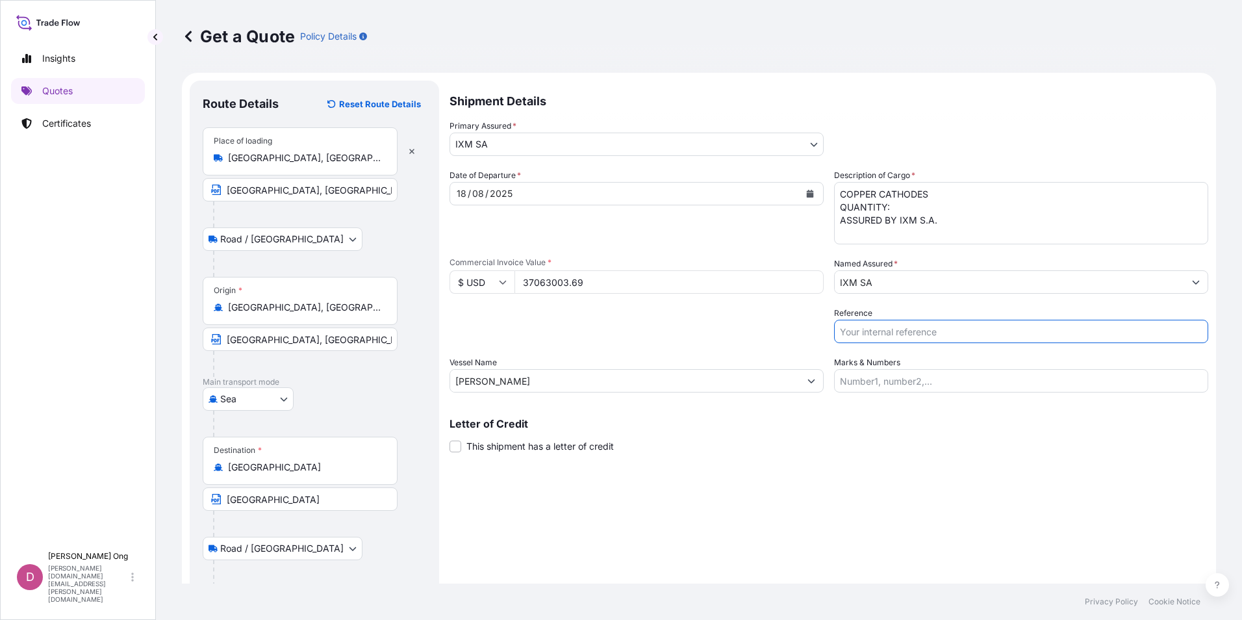
click at [874, 332] on input "Reference" at bounding box center [1021, 331] width 374 height 23
paste input "S101.42722-F1"
type input "S101.42722-F1 / BL NO.: ONEYCPTF16600900"
click at [542, 449] on span "This shipment has a letter of credit" at bounding box center [539, 446] width 147 height 13
click at [449, 439] on input "This shipment has a letter of credit" at bounding box center [449, 439] width 0 height 0
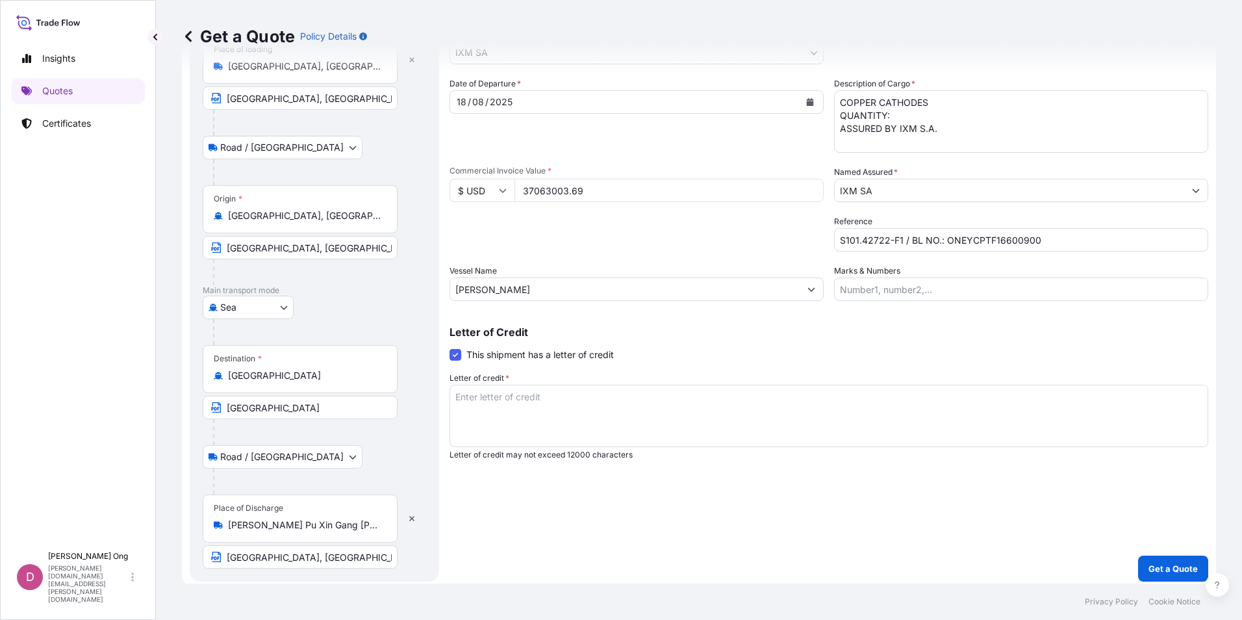
scroll to position [97, 0]
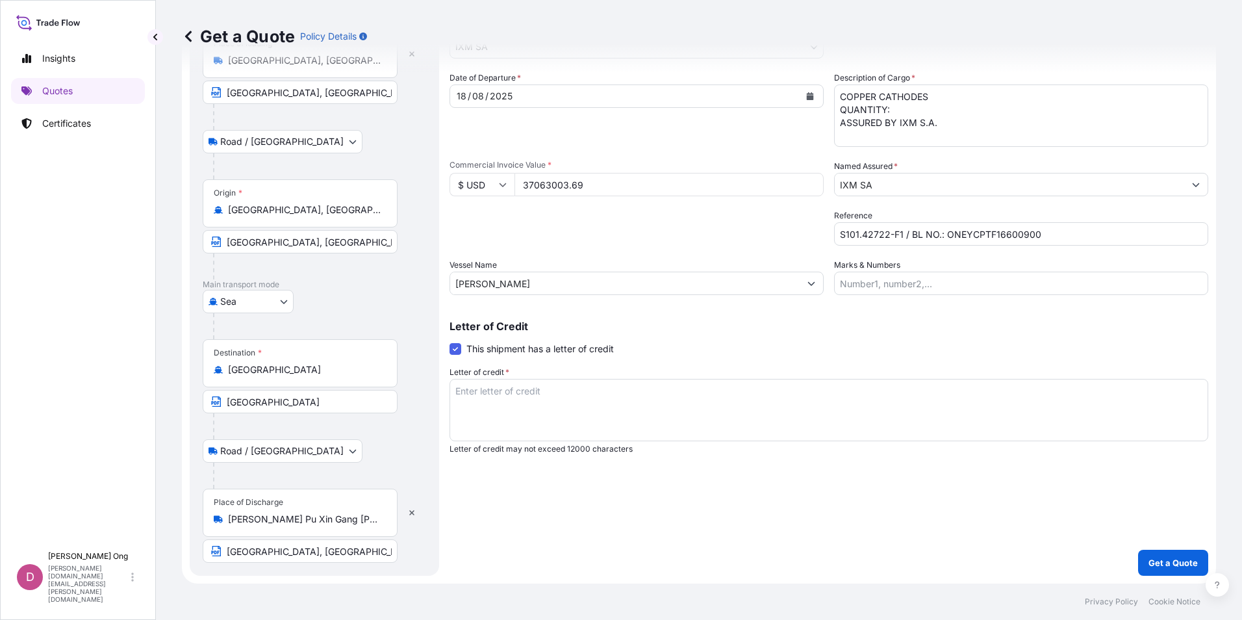
click at [962, 110] on textarea "COPPER CATHODES QUANTITY: ASSURED BY IXM S.A." at bounding box center [1021, 115] width 374 height 62
type textarea "COPPER CATHODES QUANTITY: 518.508 MT ASSURED BY IXM S.A."
drag, startPoint x: 564, startPoint y: 410, endPoint x: 592, endPoint y: 410, distance: 27.9
click at [564, 410] on textarea "Letter of credit *" at bounding box center [828, 410] width 759 height 62
click at [759, 408] on textarea "Letter of credit *" at bounding box center [828, 410] width 759 height 62
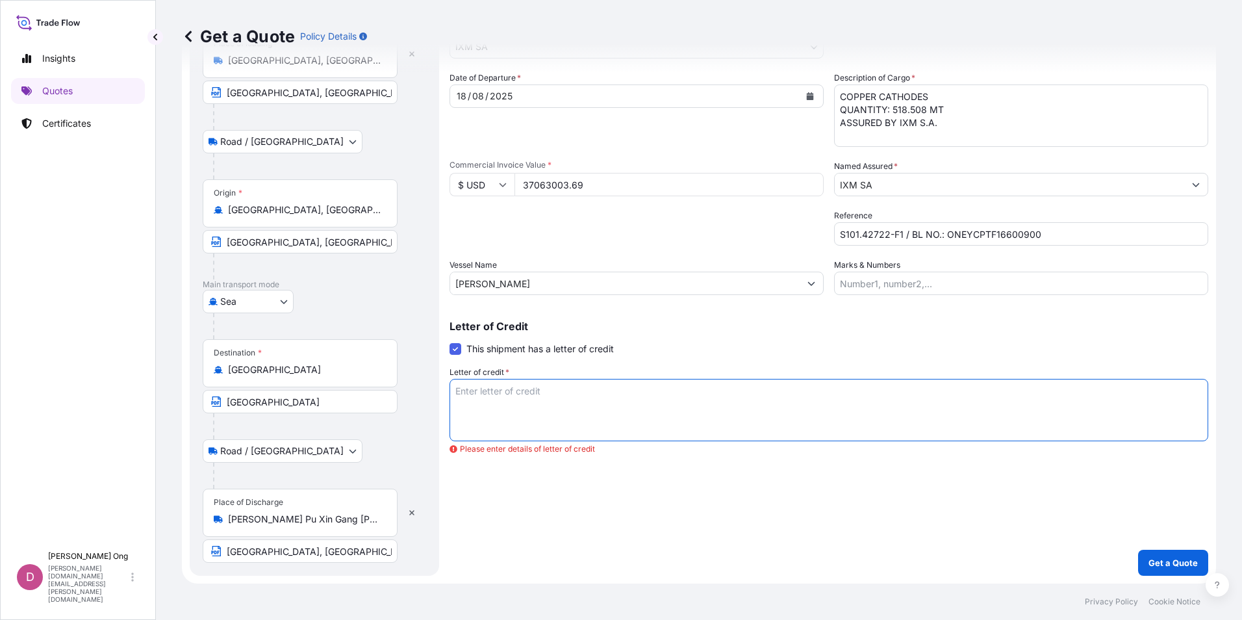
paste textarea "FOR 110 PERCENT OF INVOICE VALUE SHOWING CLAIMS PAYABLE IN DESTINATION COUNTRY,…"
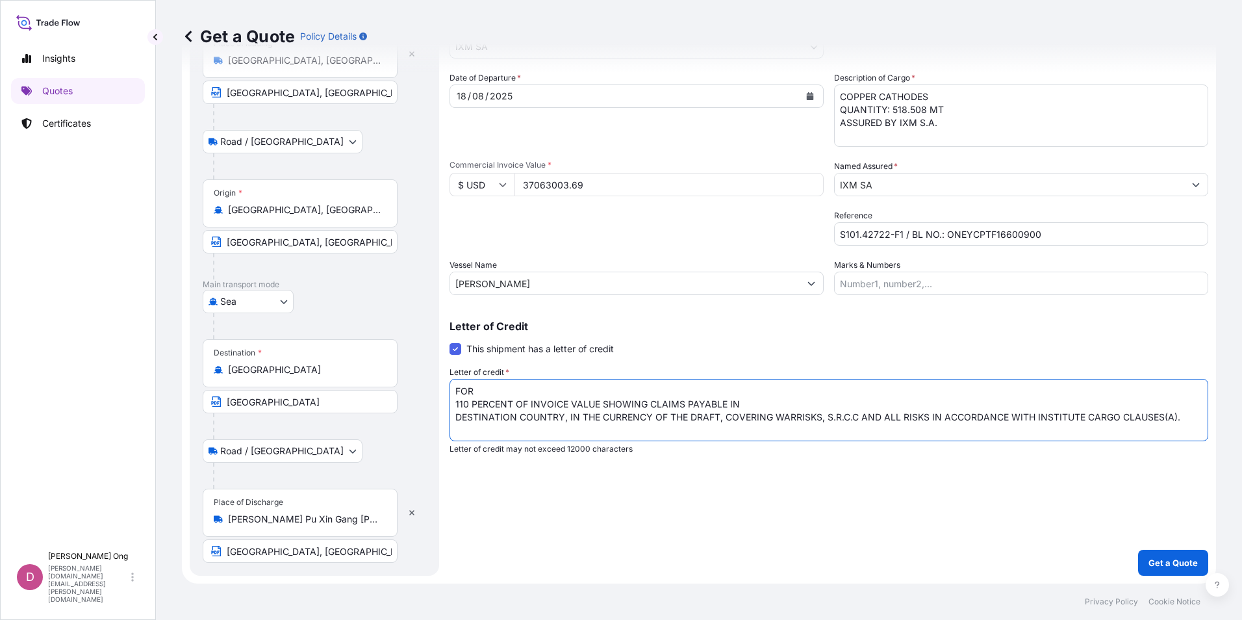
scroll to position [0, 0]
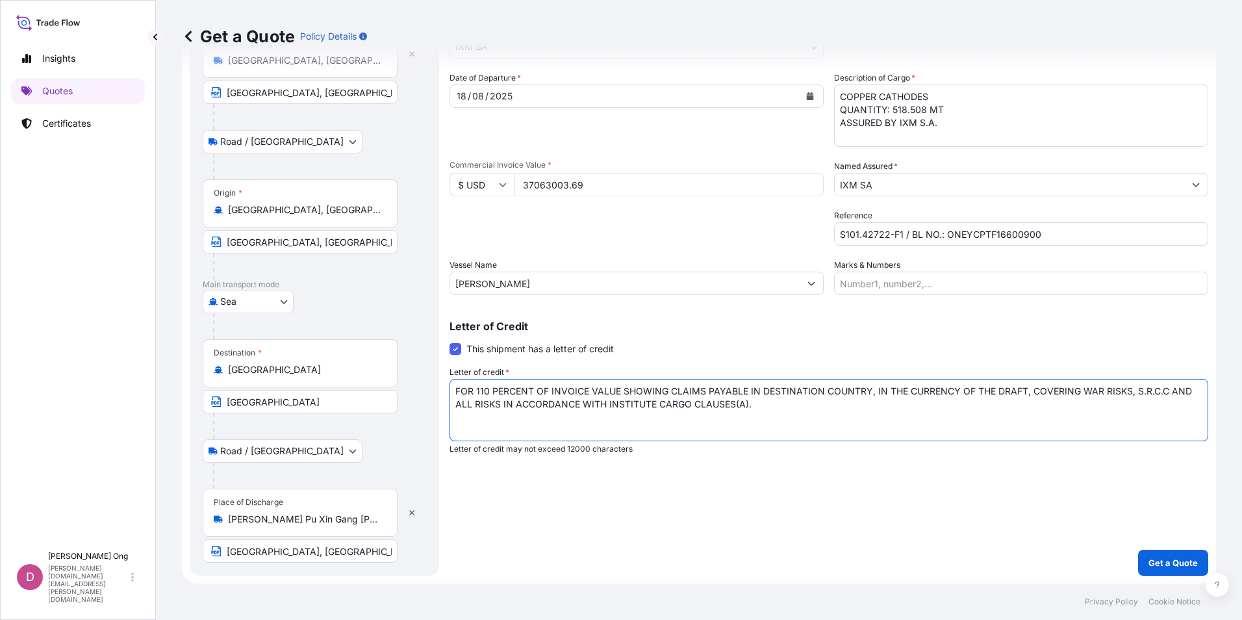
click at [759, 408] on textarea "FOR 110 PERCENT OF INVOICE VALUE SHOWING CLAIMS PAYABLE IN DESTINATION COUNTRY,…" at bounding box center [828, 410] width 759 height 62
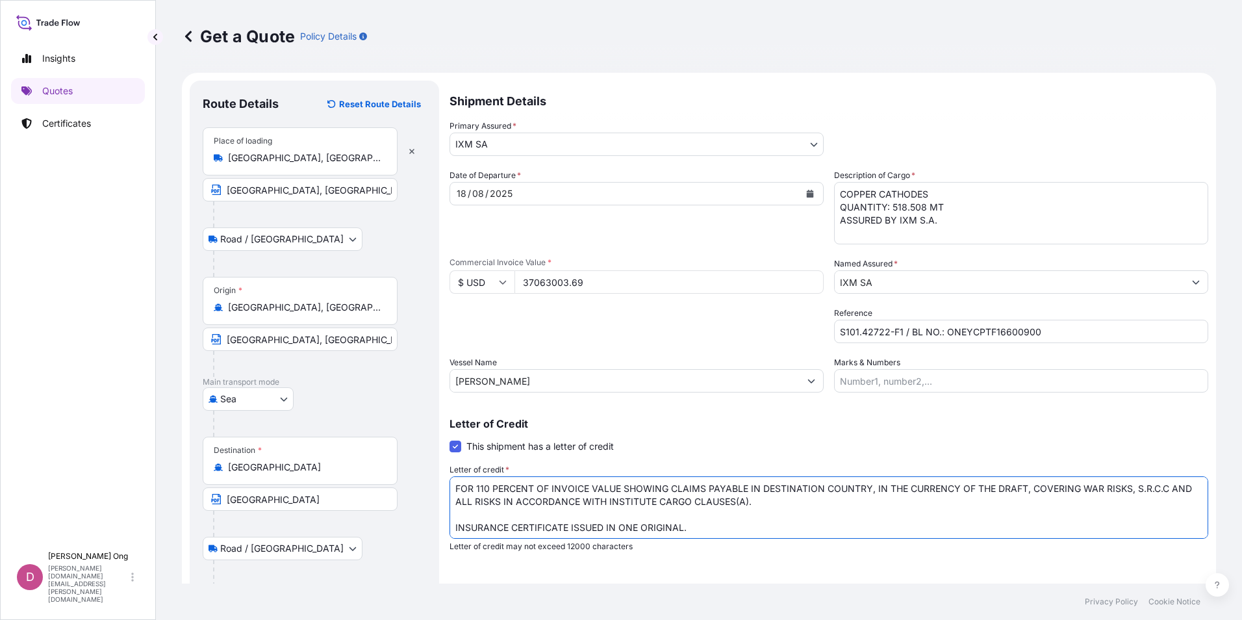
scroll to position [1, 0]
type textarea "FOR 110 PERCENT OF INVOICE VALUE SHOWING CLAIMS PAYABLE IN DESTINATION COUNTRY,…"
click at [937, 442] on div "Letter of Credit This shipment has a letter of credit Letter of credit * FOR 11…" at bounding box center [828, 484] width 759 height 133
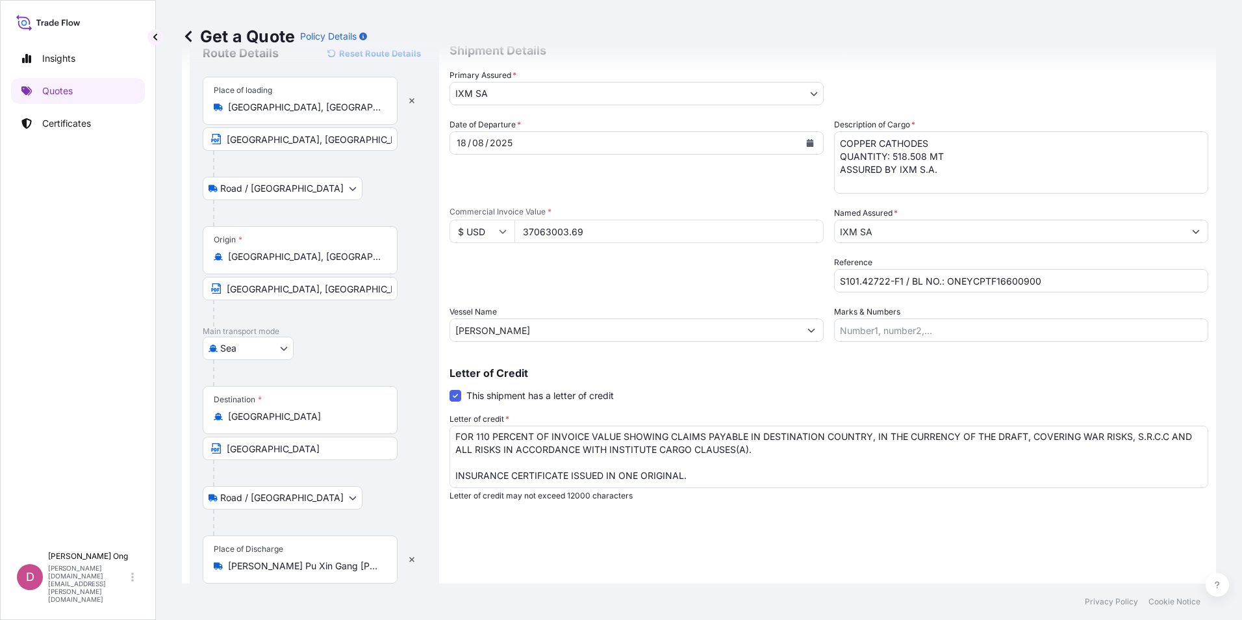
scroll to position [97, 0]
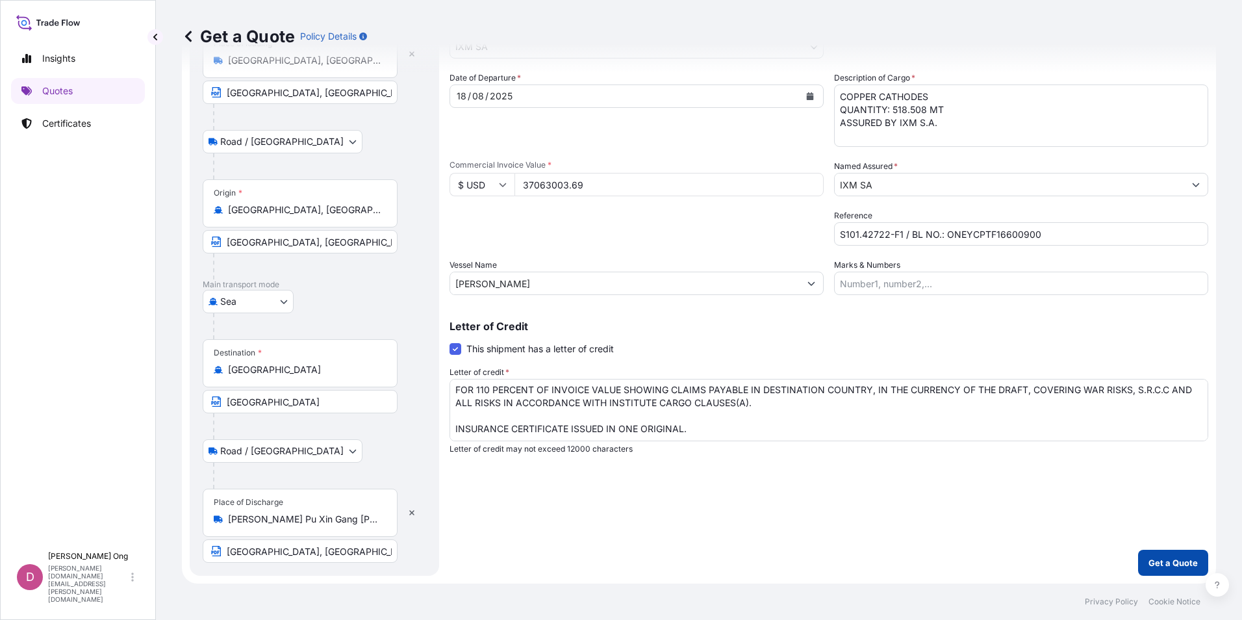
click at [1142, 569] on button "Get a Quote" at bounding box center [1173, 562] width 70 height 26
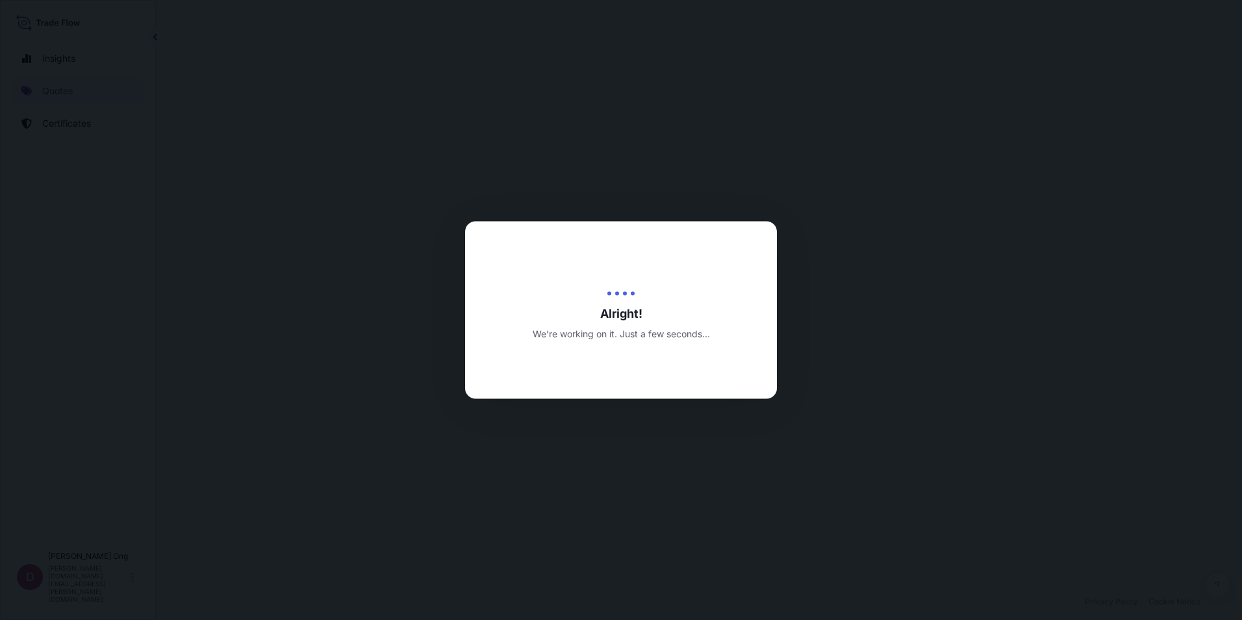
select select "Road / [GEOGRAPHIC_DATA]"
select select "Sea"
select select "Road / [GEOGRAPHIC_DATA]"
select select "31846"
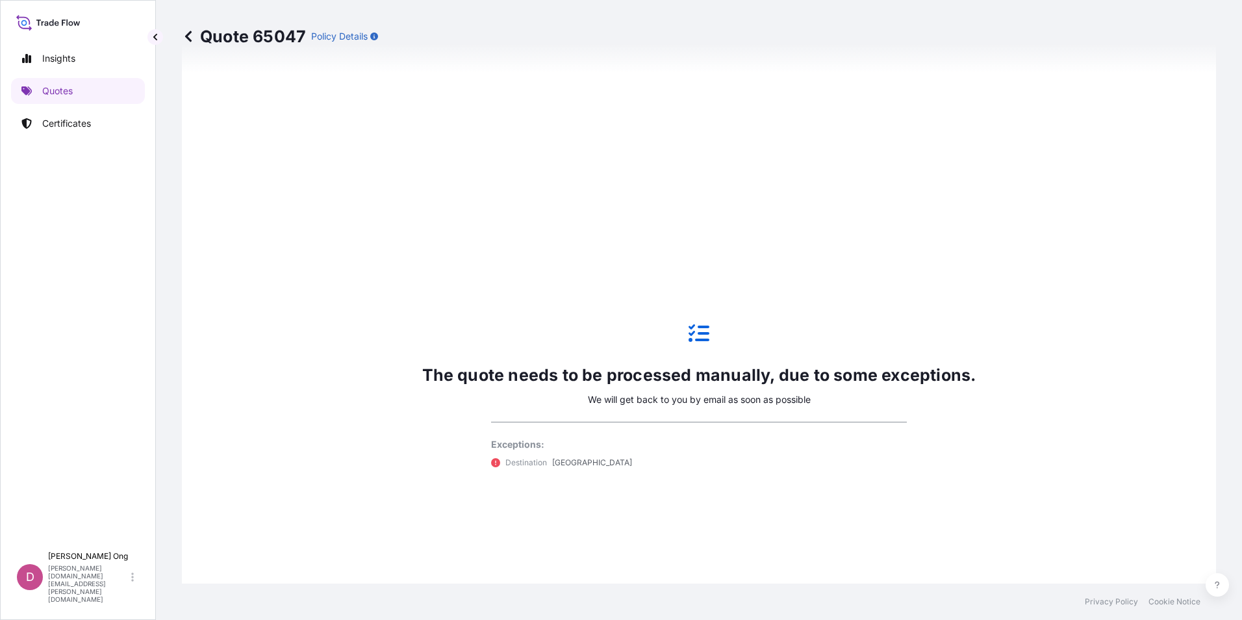
scroll to position [874, 0]
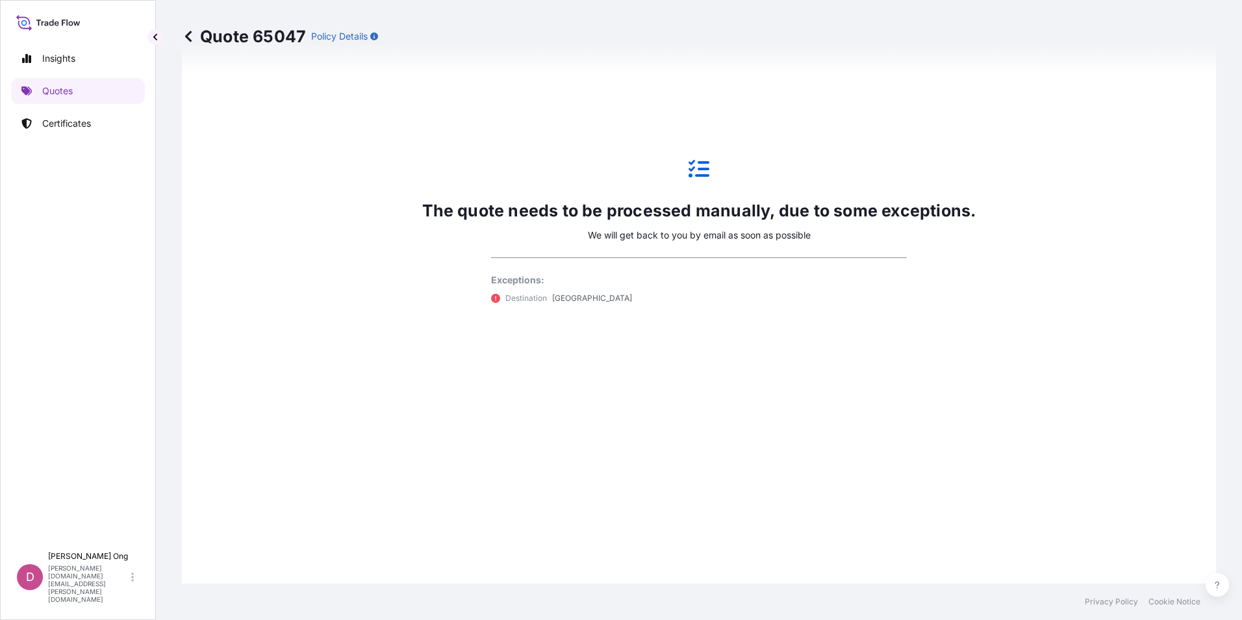
drag, startPoint x: 652, startPoint y: 279, endPoint x: 572, endPoint y: 308, distance: 85.5
click at [652, 279] on p "Exceptions:" at bounding box center [699, 279] width 416 height 13
click at [553, 308] on div "The quote needs to be processed manually, due to some exceptions. We will get b…" at bounding box center [699, 231] width 554 height 195
click at [553, 299] on p "[GEOGRAPHIC_DATA]" at bounding box center [592, 298] width 80 height 13
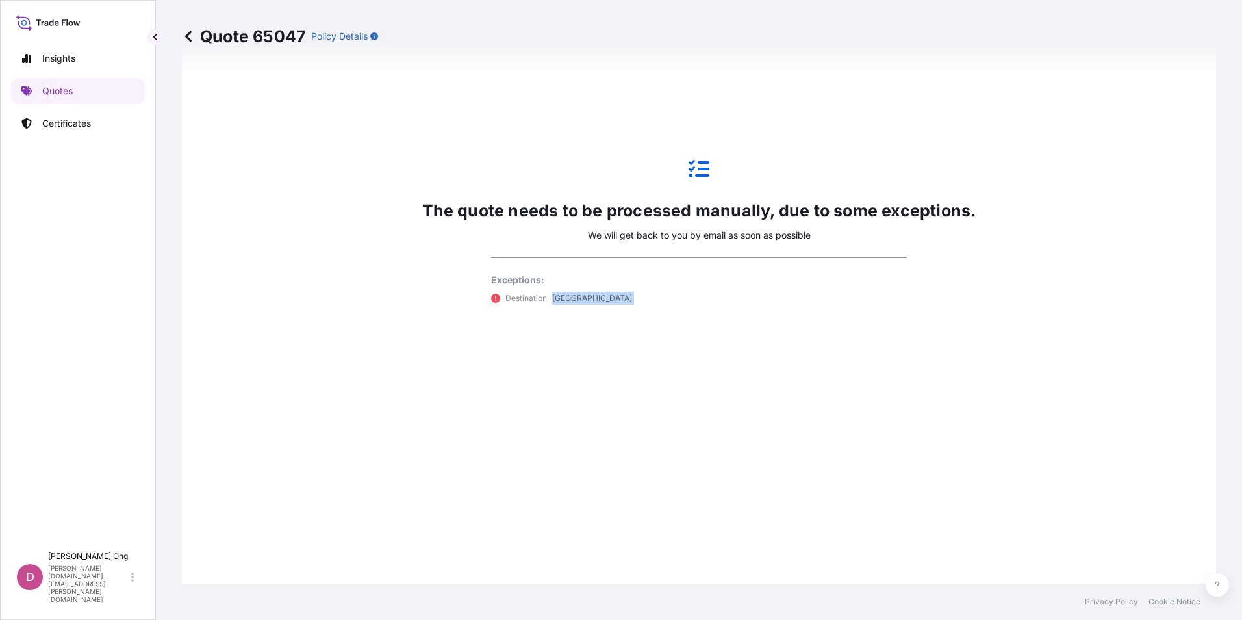
click at [553, 299] on p "[GEOGRAPHIC_DATA]" at bounding box center [592, 298] width 80 height 13
drag, startPoint x: 553, startPoint y: 299, endPoint x: 562, endPoint y: 302, distance: 8.8
click at [562, 302] on p "[GEOGRAPHIC_DATA]" at bounding box center [592, 298] width 80 height 13
click at [512, 296] on p "Destination" at bounding box center [526, 298] width 42 height 13
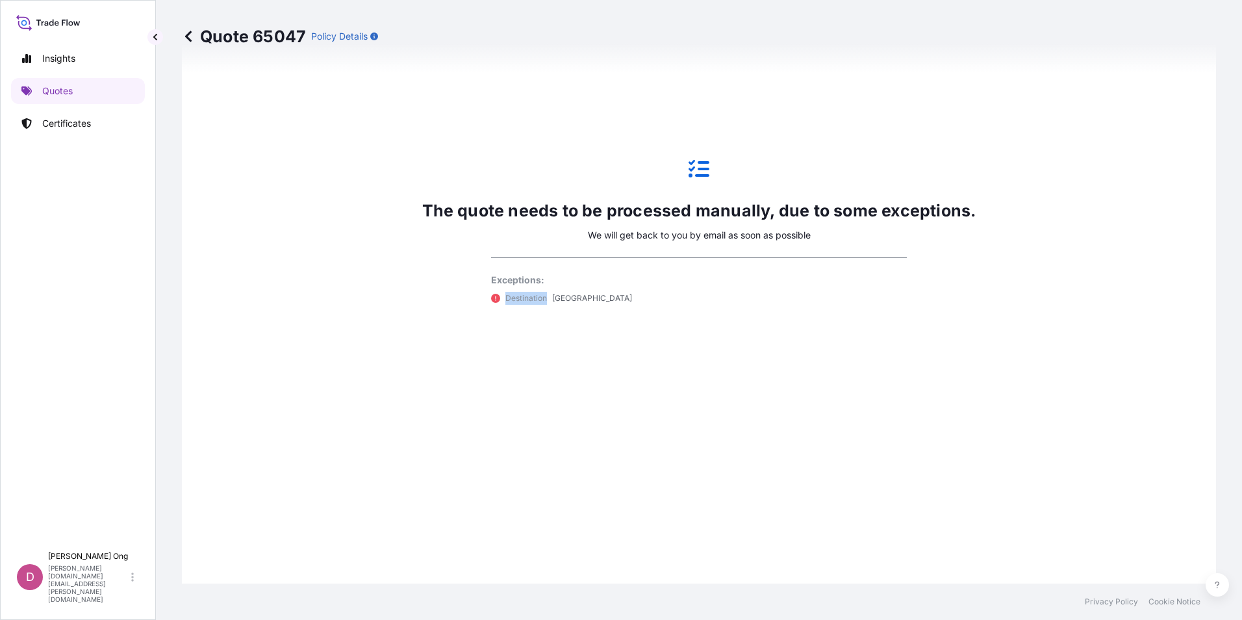
click at [512, 296] on p "Destination" at bounding box center [526, 298] width 42 height 13
click at [91, 97] on div "Insights Quotes Certificates" at bounding box center [78, 289] width 134 height 511
click at [79, 101] on link "Quotes" at bounding box center [78, 91] width 134 height 26
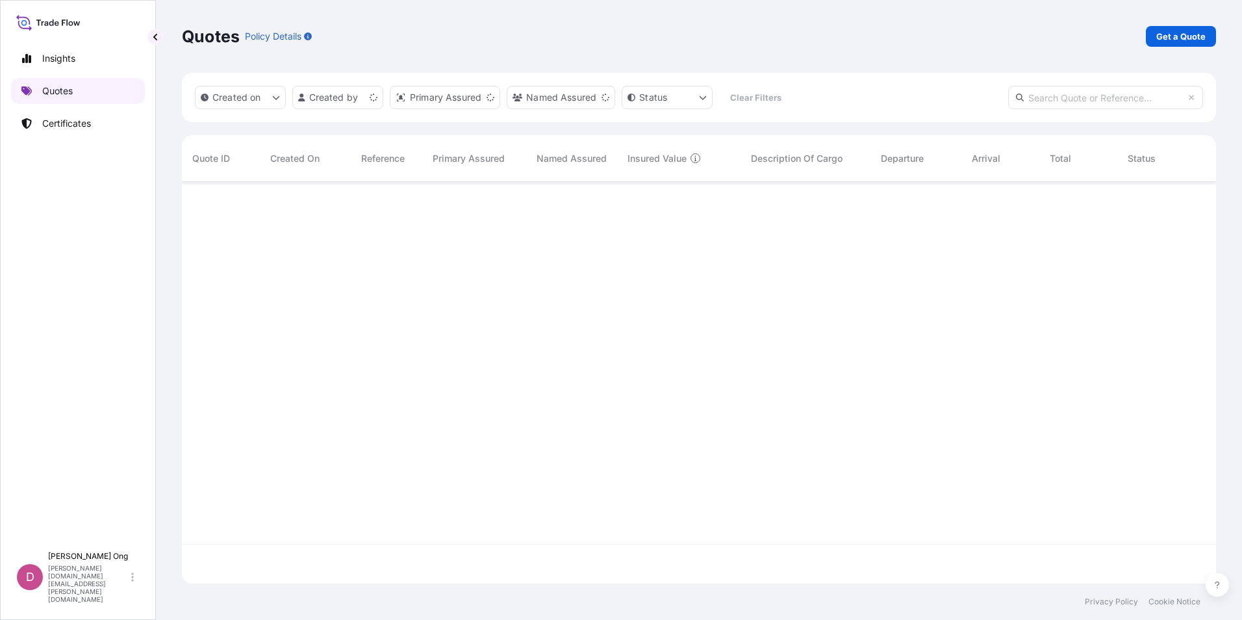
scroll to position [399, 1024]
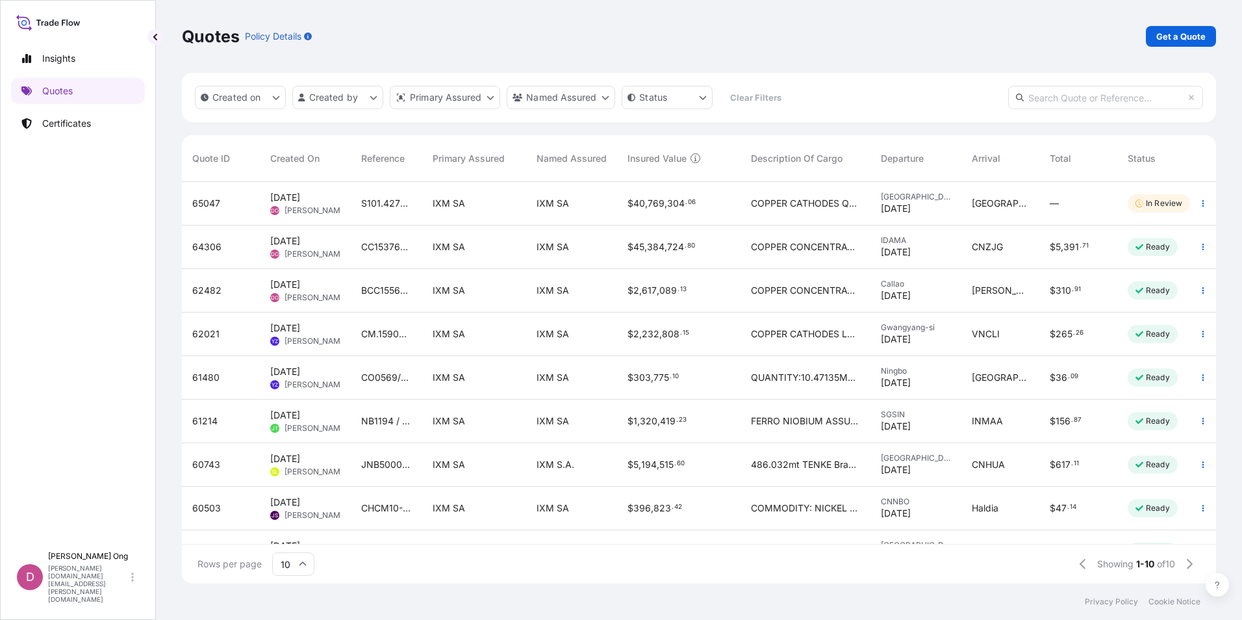
click at [574, 220] on div "IXM SA" at bounding box center [571, 204] width 91 height 44
select select "Road / [GEOGRAPHIC_DATA]"
select select "Sea"
select select "Road / [GEOGRAPHIC_DATA]"
select select "31846"
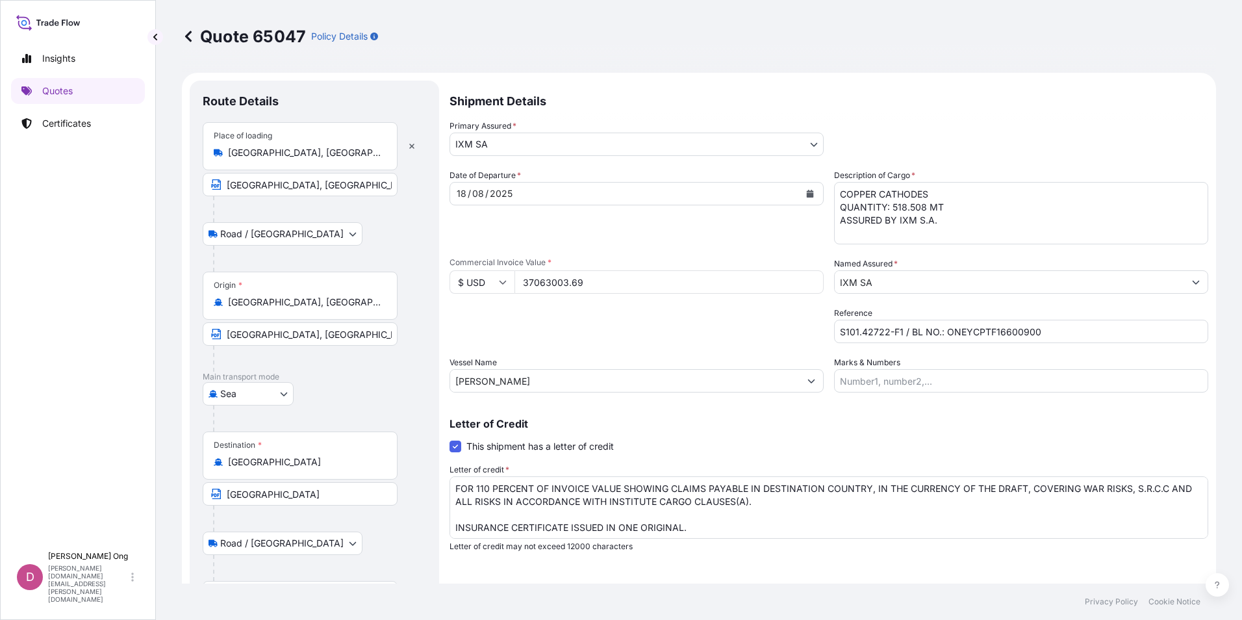
click at [185, 38] on icon at bounding box center [188, 36] width 13 height 13
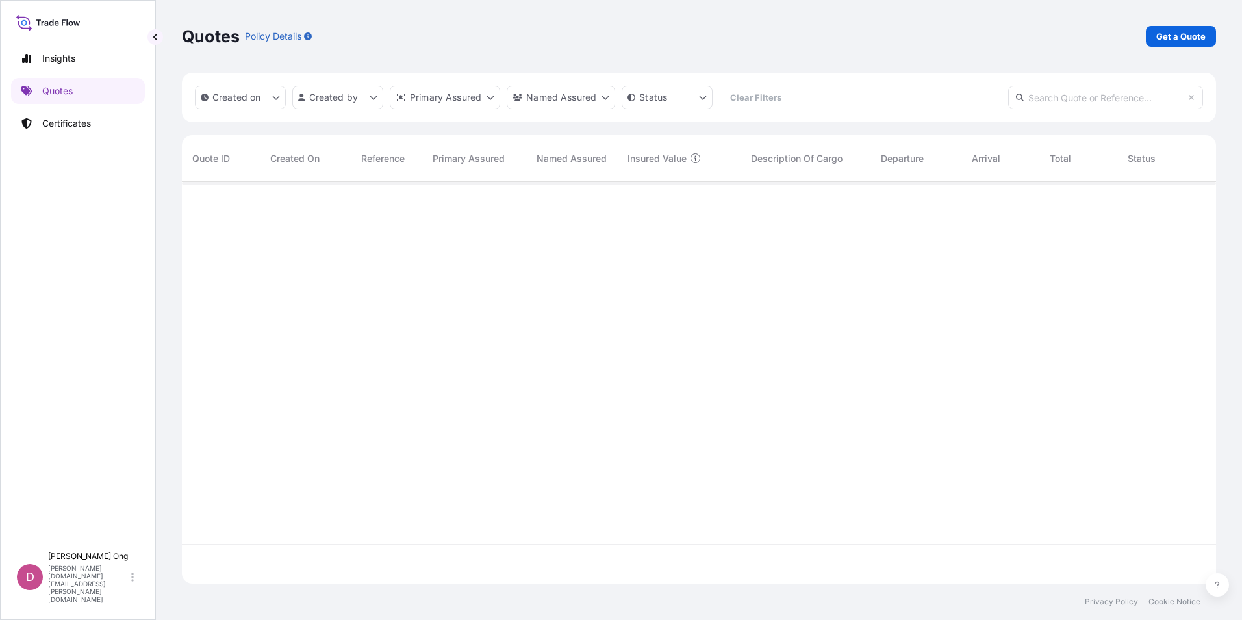
scroll to position [399, 1024]
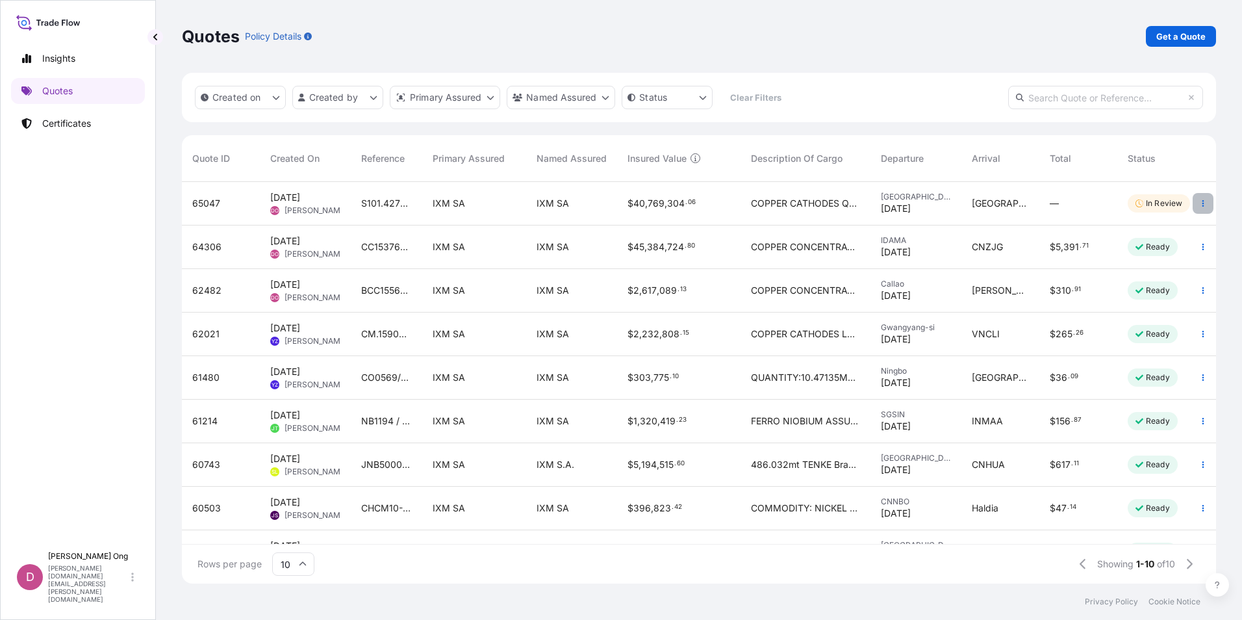
click at [1199, 203] on icon "button" at bounding box center [1203, 203] width 8 height 8
click at [1159, 206] on link "Edit quote" at bounding box center [1133, 205] width 101 height 21
select select "Road / [GEOGRAPHIC_DATA]"
select select "Sea"
select select "Road / [GEOGRAPHIC_DATA]"
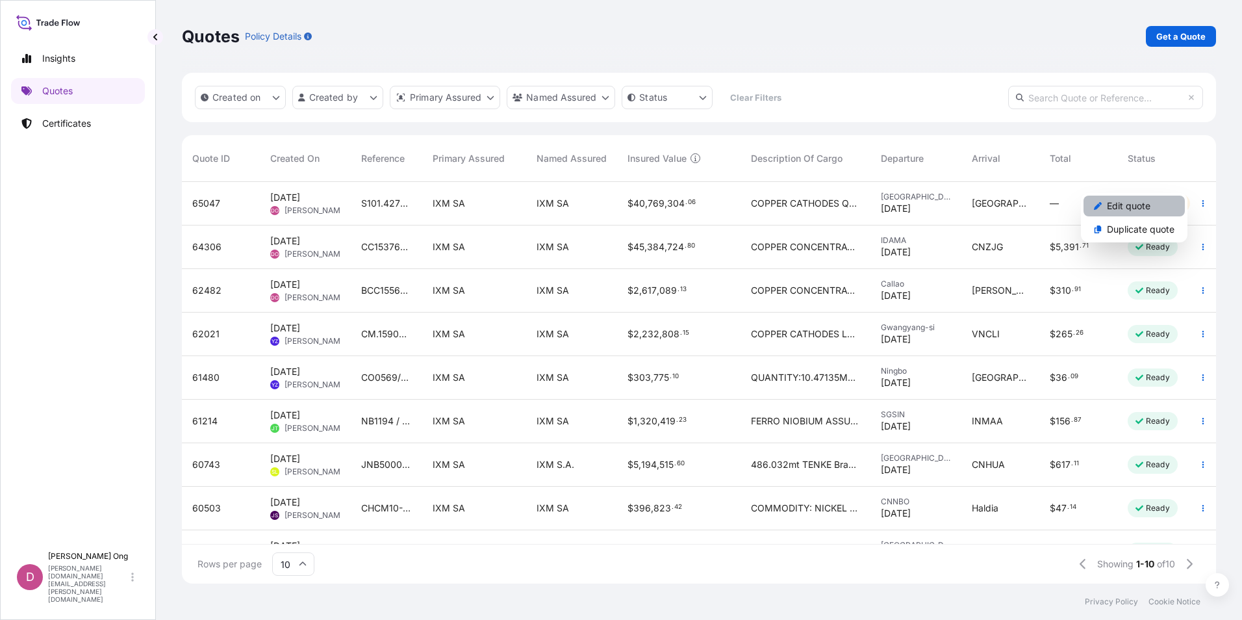
select select "31846"
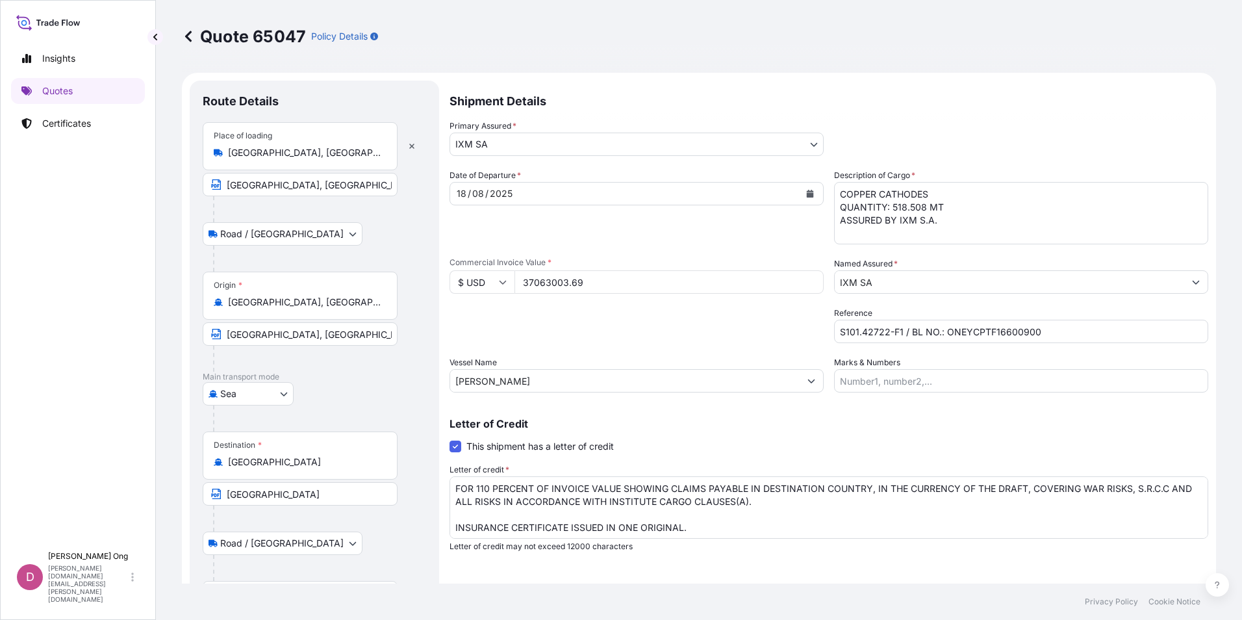
drag, startPoint x: 973, startPoint y: 346, endPoint x: 940, endPoint y: 148, distance: 200.8
click at [309, 503] on input "[GEOGRAPHIC_DATA]" at bounding box center [300, 493] width 195 height 23
click at [305, 462] on input "[GEOGRAPHIC_DATA]" at bounding box center [304, 461] width 153 height 13
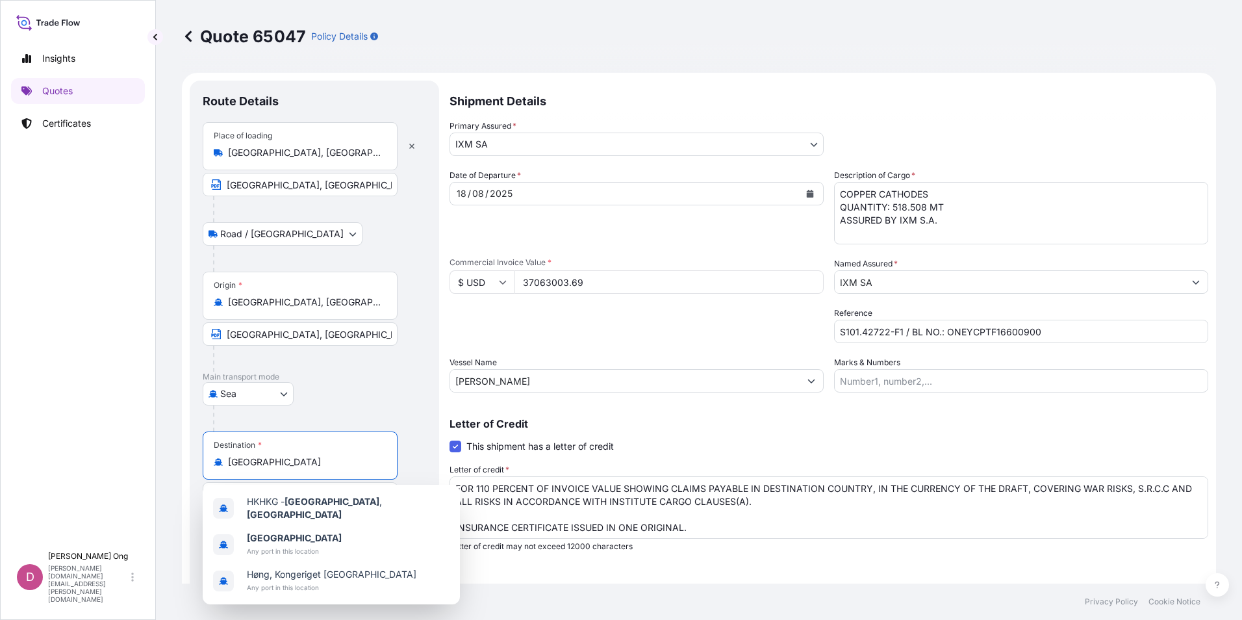
click at [305, 462] on input "[GEOGRAPHIC_DATA]" at bounding box center [304, 461] width 153 height 13
type input "HKHKG - [GEOGRAPHIC_DATA], [GEOGRAPHIC_DATA]"
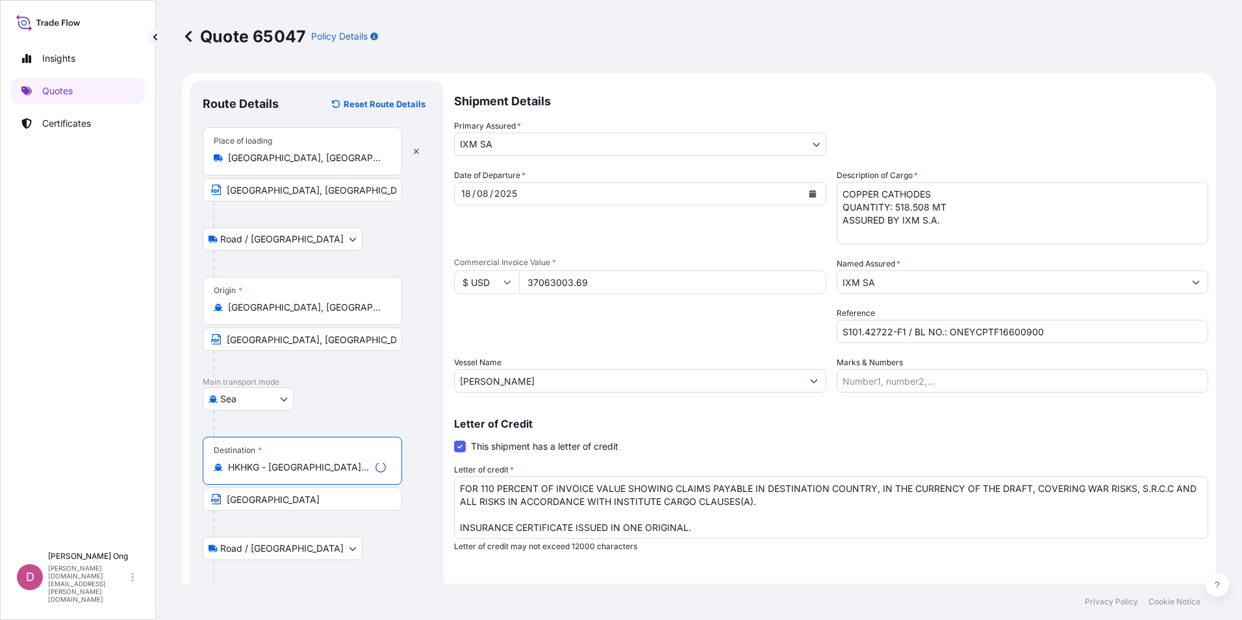
scroll to position [455, 0]
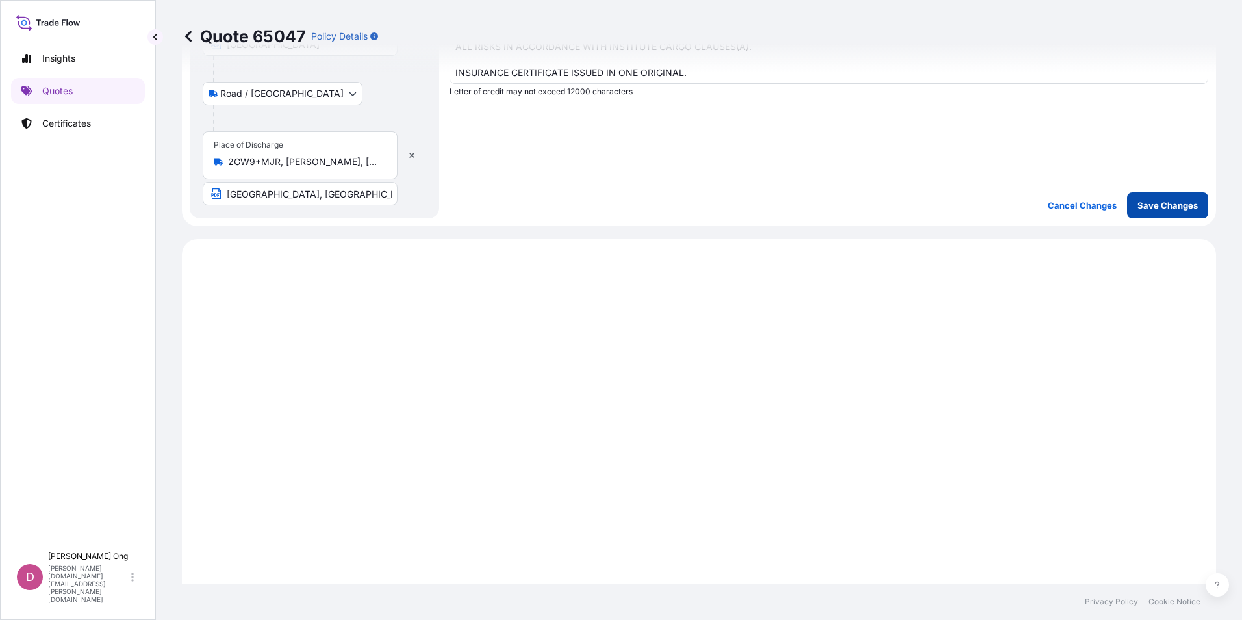
click at [1167, 205] on p "Save Changes" at bounding box center [1167, 205] width 60 height 13
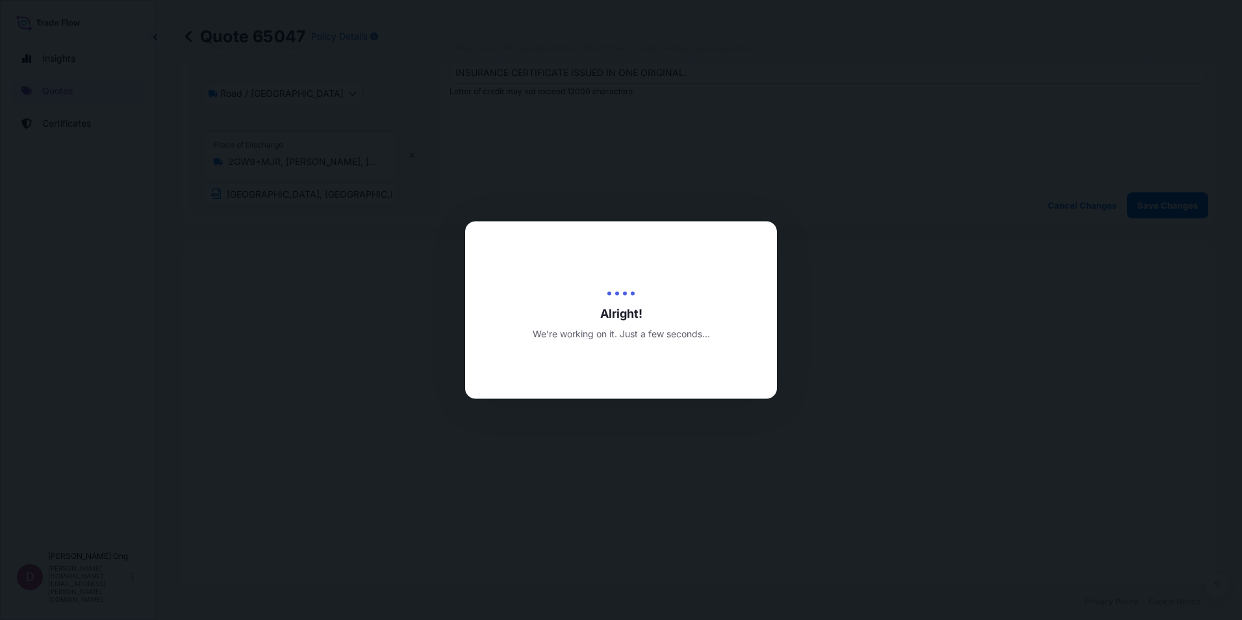
type input "[DATE]"
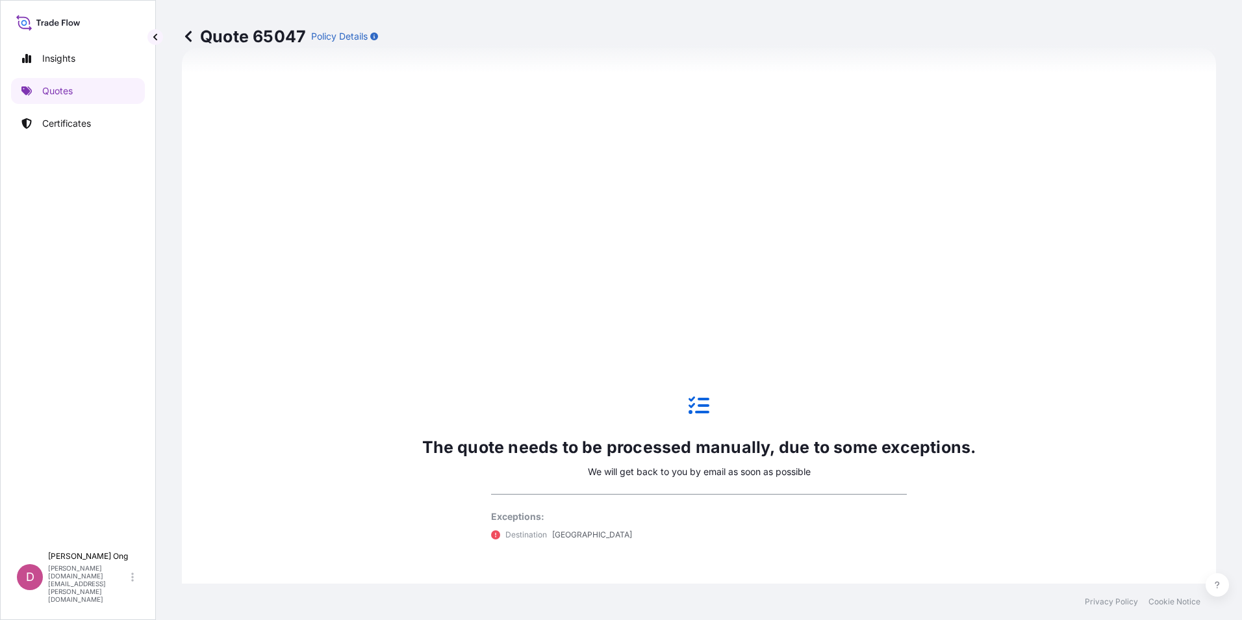
scroll to position [0, 0]
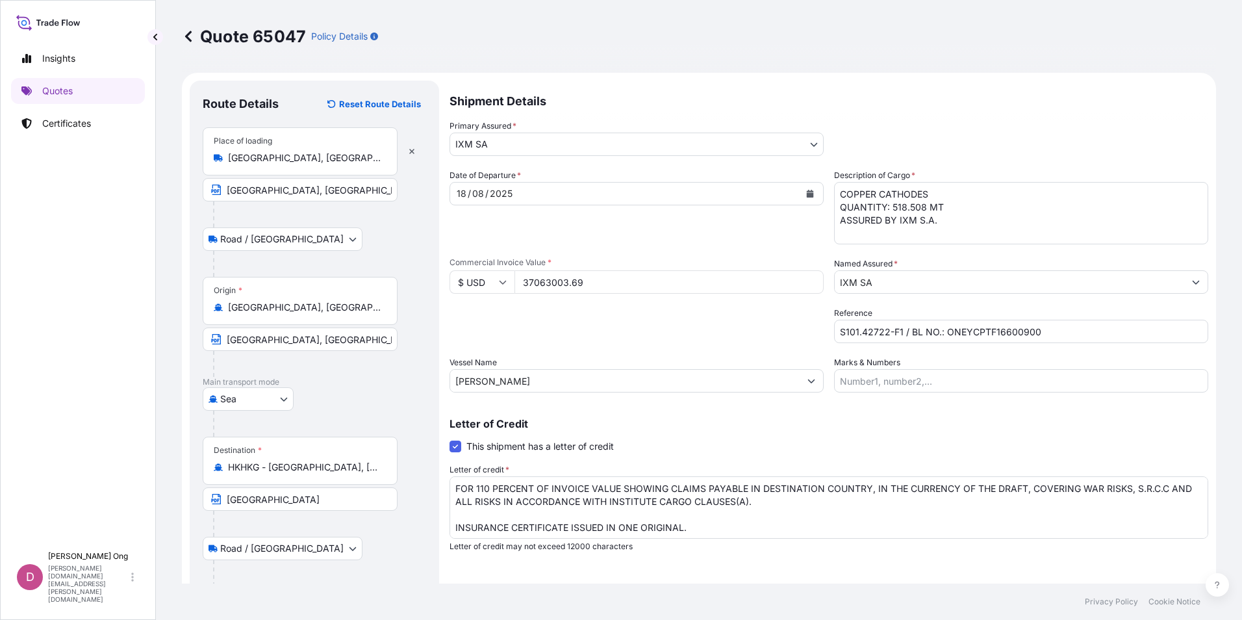
drag, startPoint x: 750, startPoint y: 418, endPoint x: 768, endPoint y: 177, distance: 242.3
select select "Road / [GEOGRAPHIC_DATA]"
select select "Sea"
select select "Road / [GEOGRAPHIC_DATA]"
select select "31846"
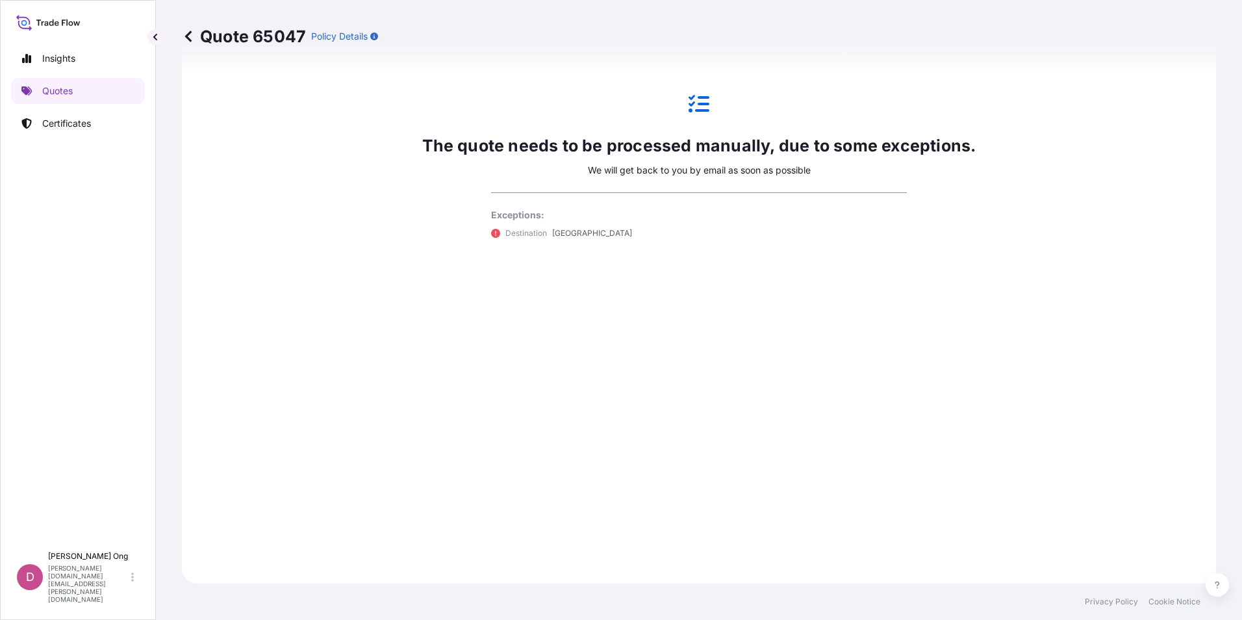
drag, startPoint x: 630, startPoint y: 352, endPoint x: 616, endPoint y: 487, distance: 135.8
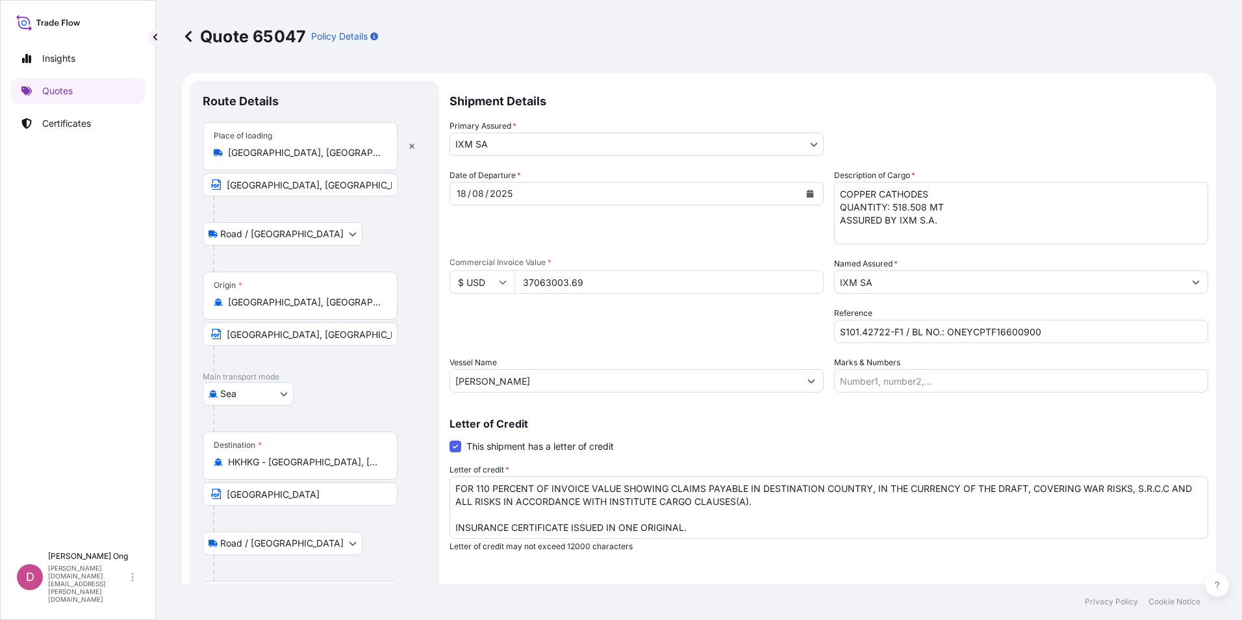
drag, startPoint x: 596, startPoint y: 319, endPoint x: 417, endPoint y: 134, distance: 257.2
click at [85, 95] on link "Quotes" at bounding box center [78, 91] width 134 height 26
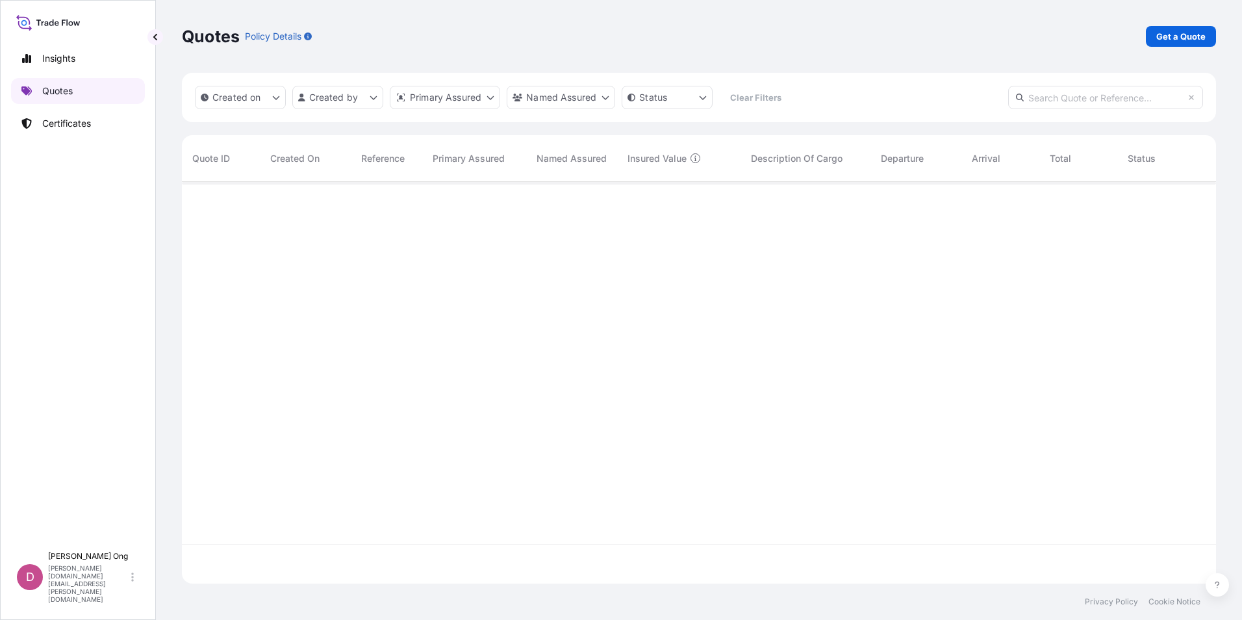
scroll to position [399, 1024]
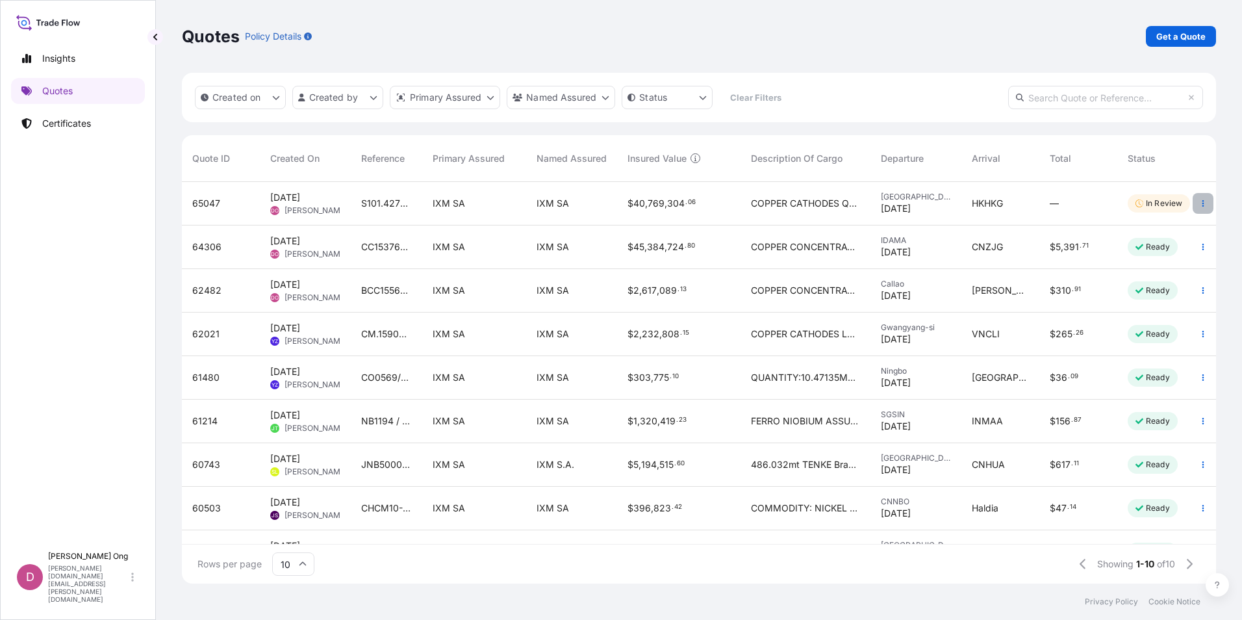
click at [1199, 203] on icon "button" at bounding box center [1203, 203] width 8 height 8
click at [1155, 225] on p "Duplicate quote" at bounding box center [1141, 229] width 68 height 13
select select "Road / [GEOGRAPHIC_DATA]"
select select "Sea"
select select "Road / [GEOGRAPHIC_DATA]"
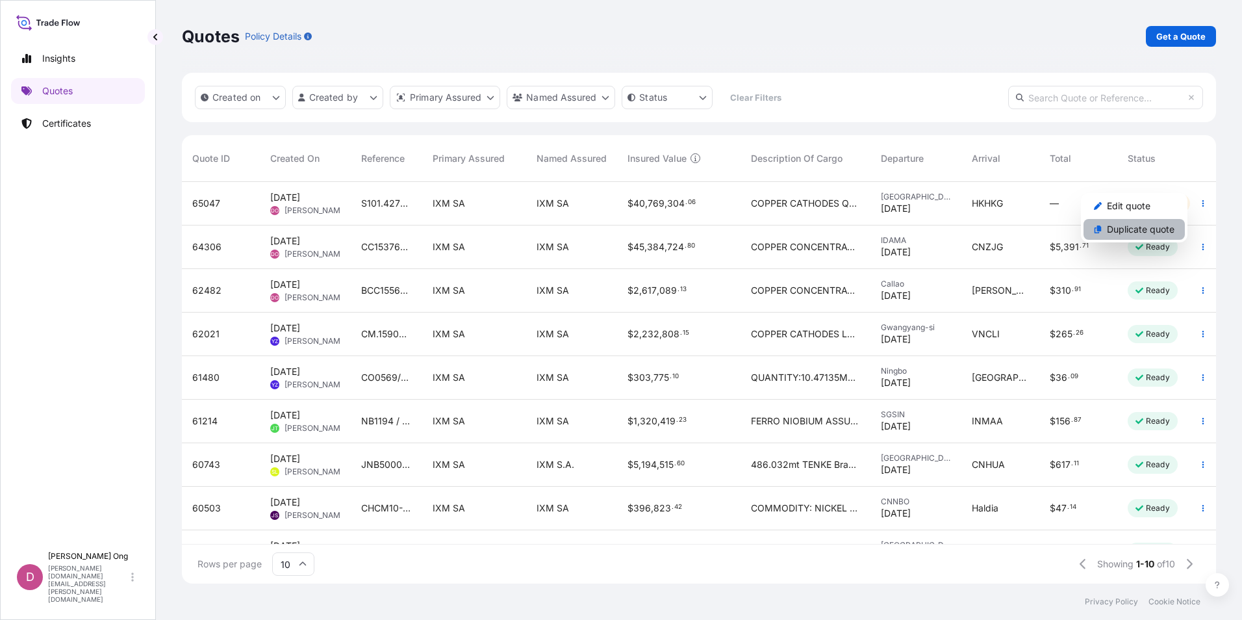
select select "31846"
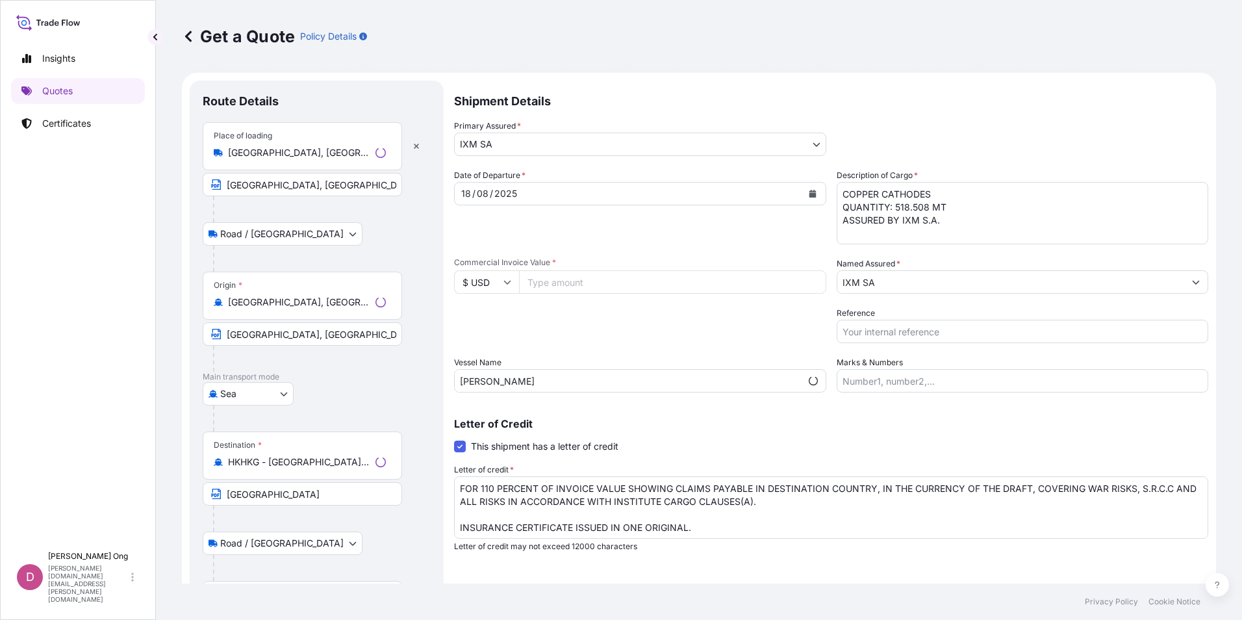
scroll to position [21, 0]
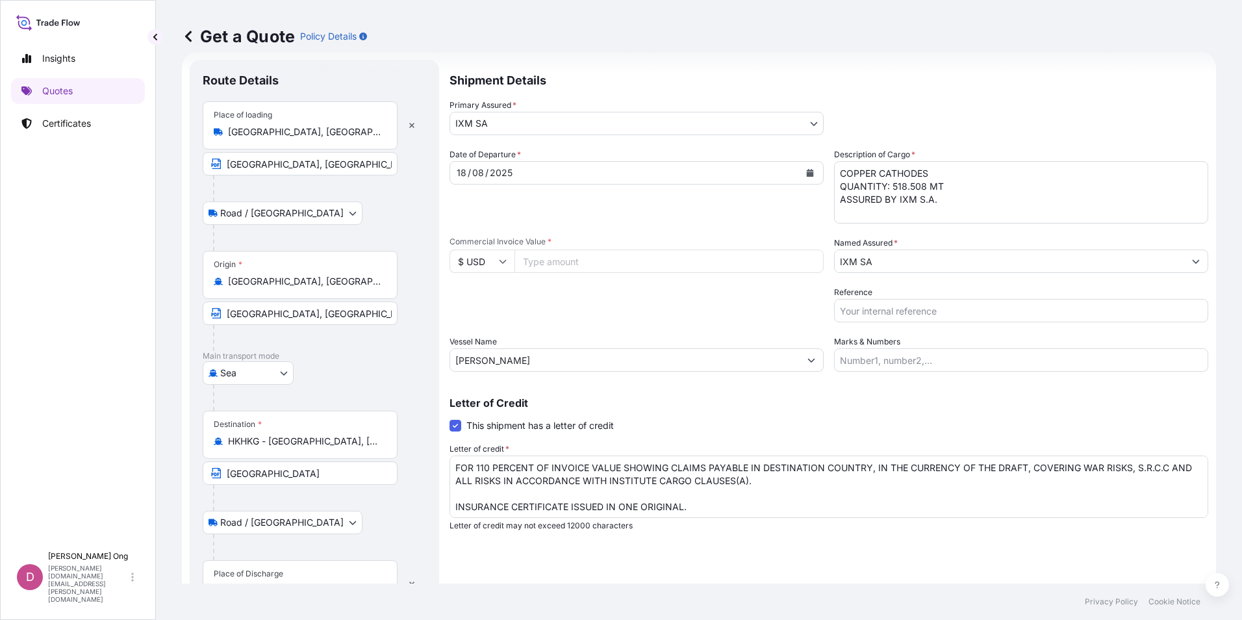
click at [325, 445] on input "HKHKG - [GEOGRAPHIC_DATA], [GEOGRAPHIC_DATA]" at bounding box center [304, 441] width 153 height 13
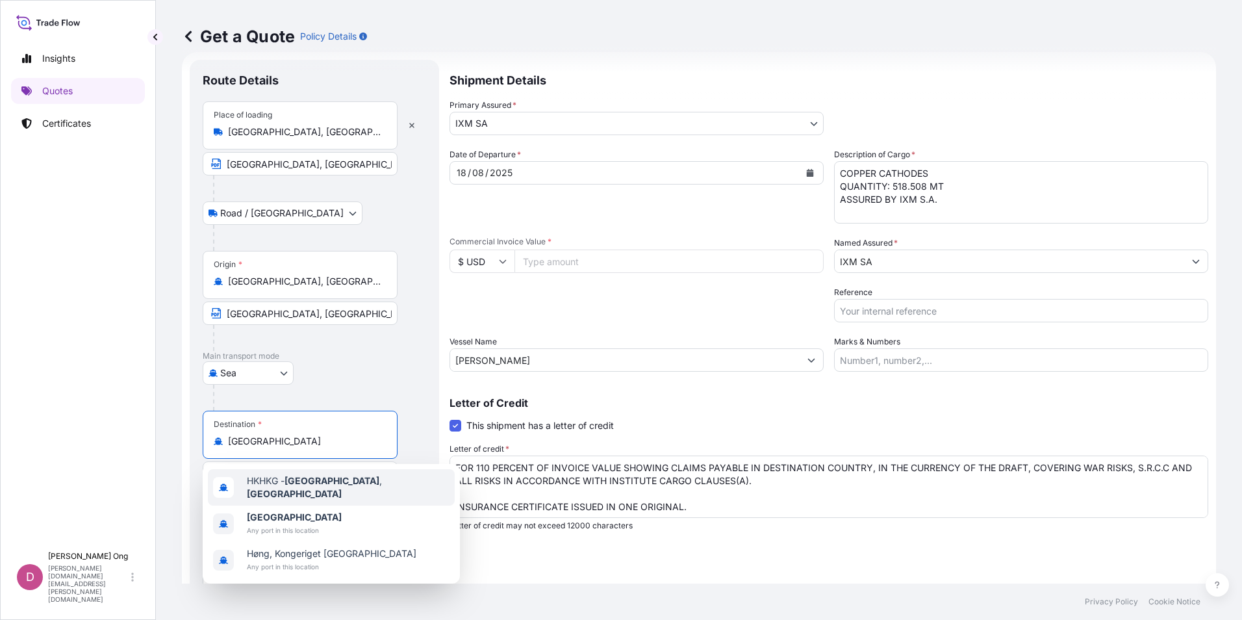
click at [365, 490] on span "HKHKG - [GEOGRAPHIC_DATA] , [GEOGRAPHIC_DATA]" at bounding box center [348, 487] width 203 height 26
type input "HKHKG - [GEOGRAPHIC_DATA], [GEOGRAPHIC_DATA]"
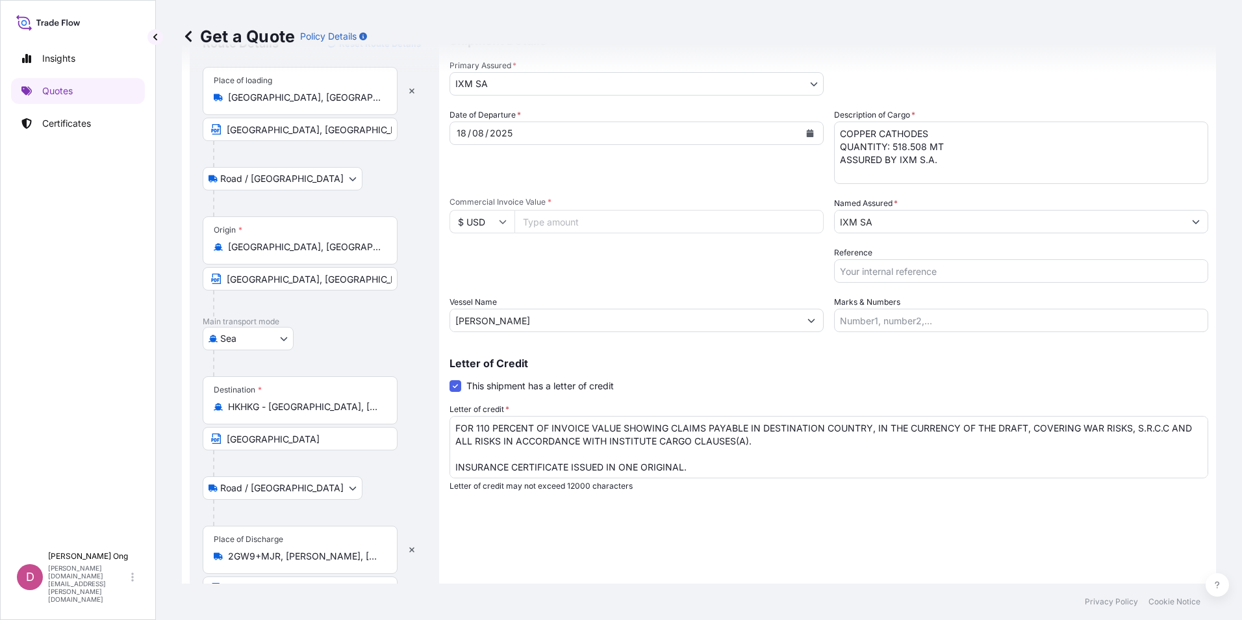
scroll to position [97, 0]
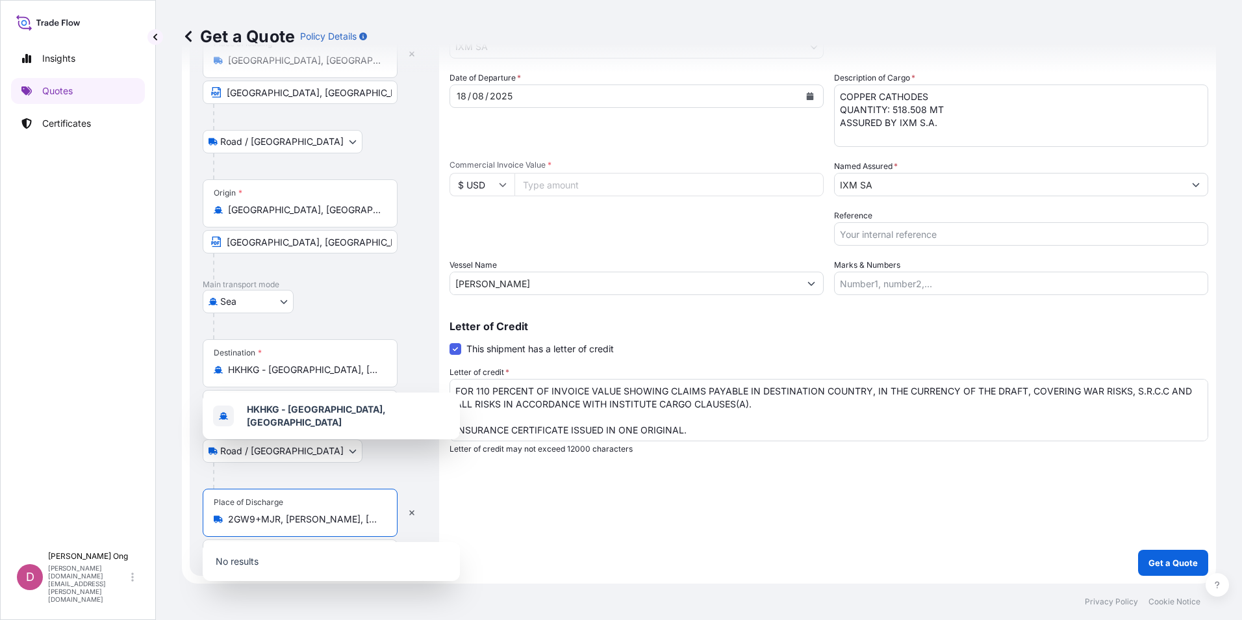
click at [351, 518] on input "2GW9+MJR, [PERSON_NAME], [GEOGRAPHIC_DATA] [PERSON_NAME][GEOGRAPHIC_DATA], [PER…" at bounding box center [304, 518] width 153 height 13
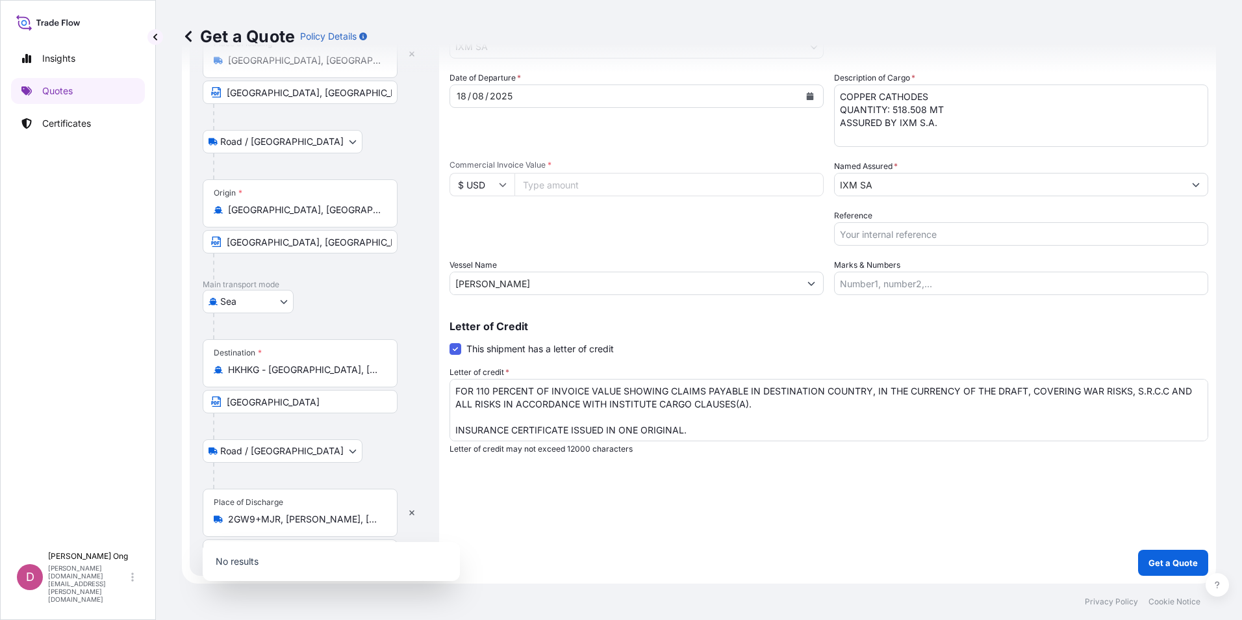
click at [418, 447] on div "Road / [GEOGRAPHIC_DATA] / Inland" at bounding box center [314, 450] width 223 height 23
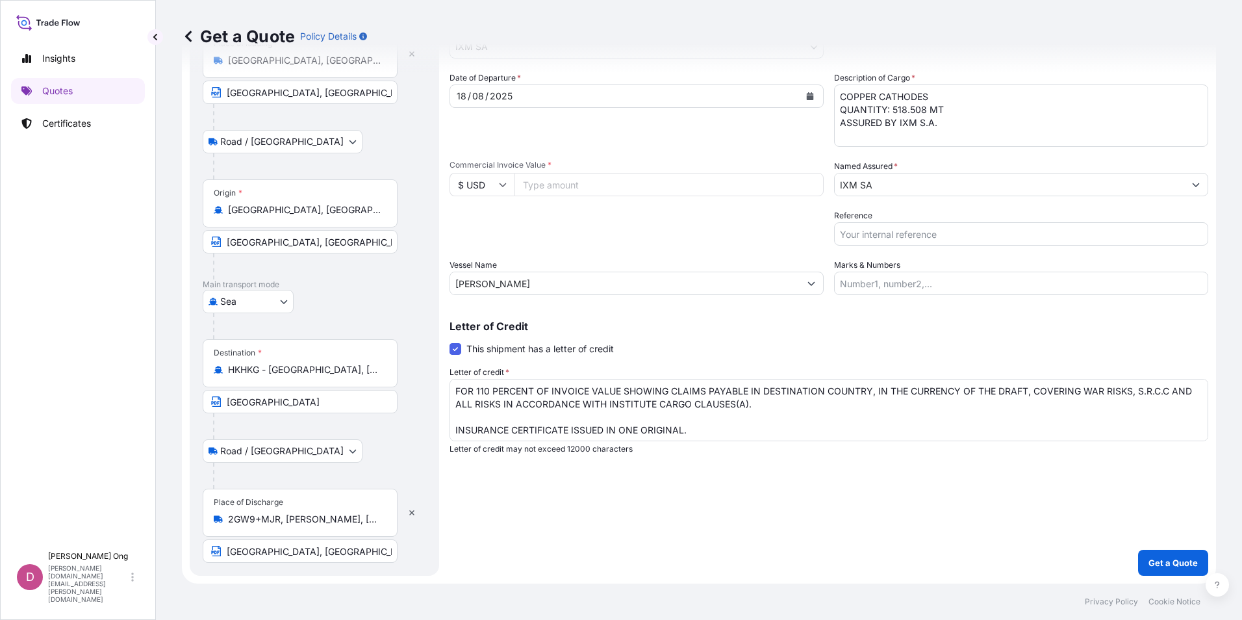
click at [353, 479] on div at bounding box center [319, 475] width 213 height 26
click at [349, 383] on div "Destination * HKHKG - [GEOGRAPHIC_DATA], [GEOGRAPHIC_DATA]" at bounding box center [300, 363] width 195 height 48
click at [349, 376] on input "HKHKG - [GEOGRAPHIC_DATA], [GEOGRAPHIC_DATA]" at bounding box center [304, 369] width 153 height 13
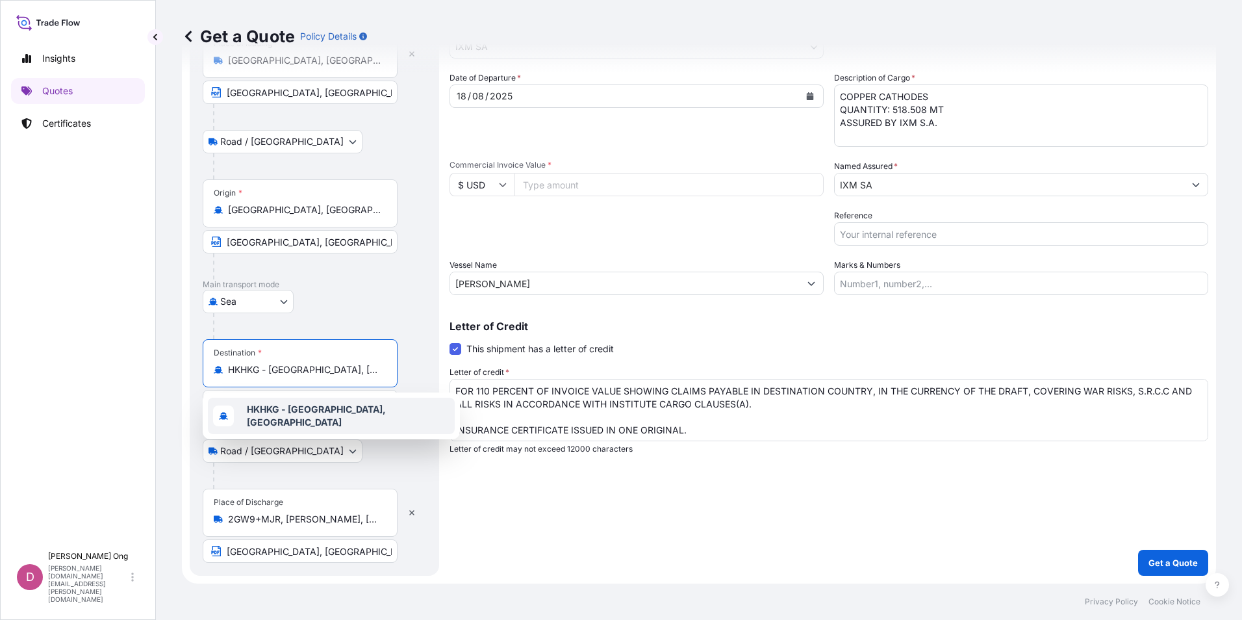
click at [329, 417] on b "HKHKG - [GEOGRAPHIC_DATA], [GEOGRAPHIC_DATA]" at bounding box center [316, 415] width 139 height 24
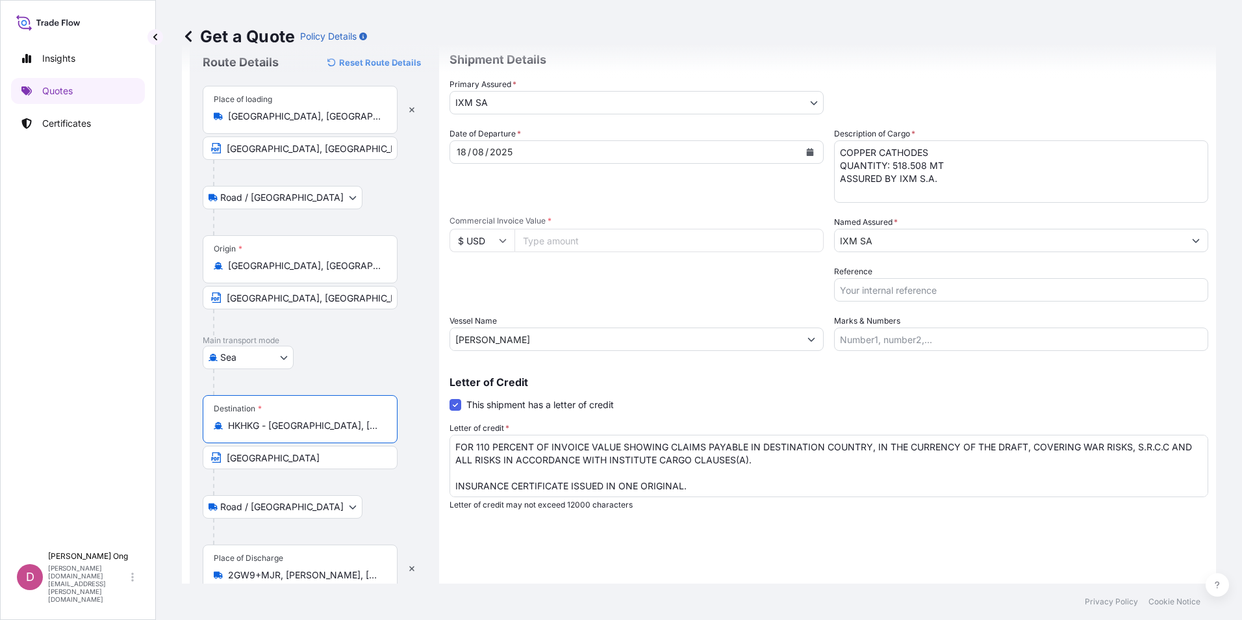
scroll to position [0, 0]
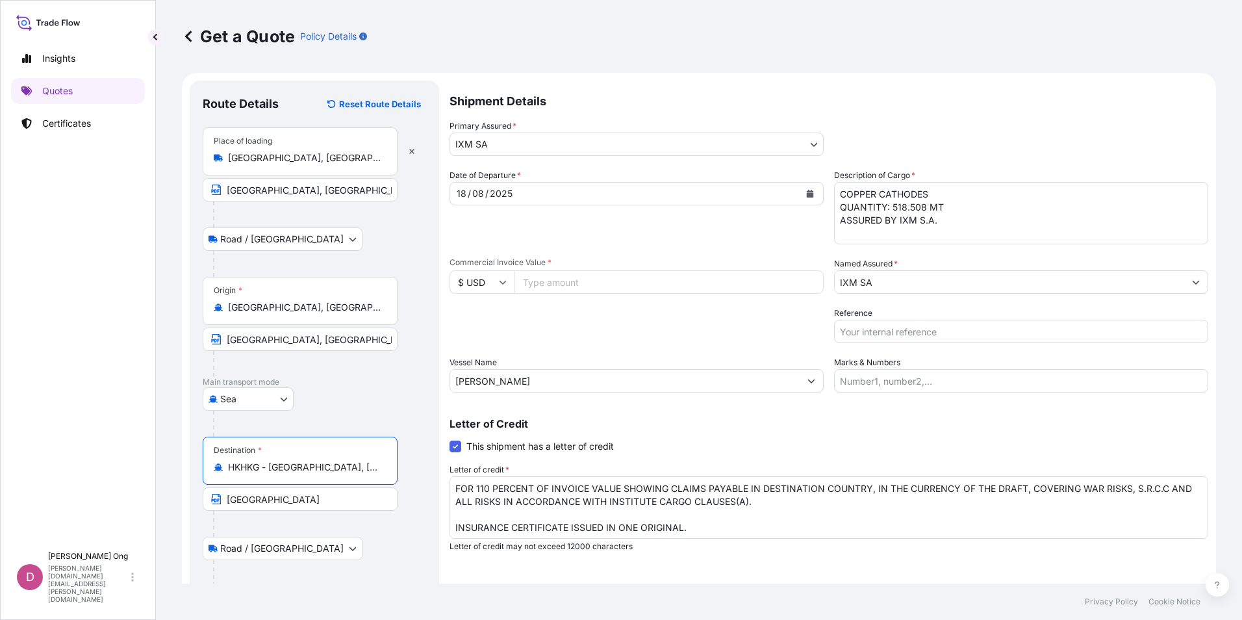
click at [906, 336] on input "Reference" at bounding box center [1021, 331] width 374 height 23
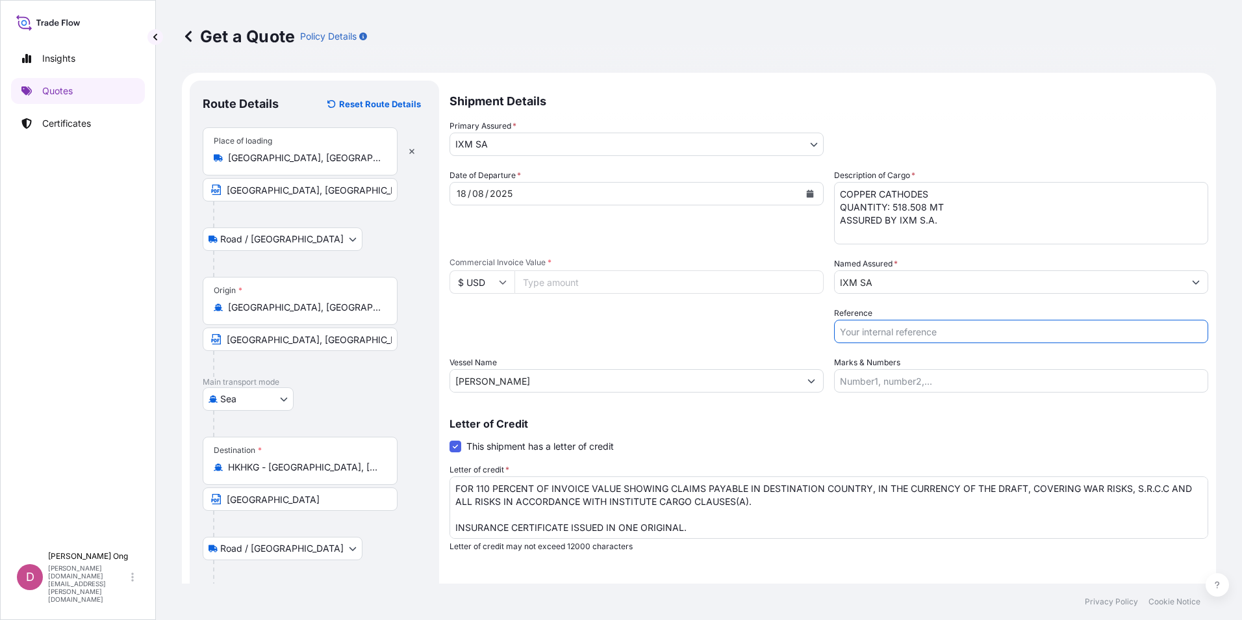
type input "S101.42722-F1 / BL NO.: ONEYCPTF16600900"
type input "37063003.69"
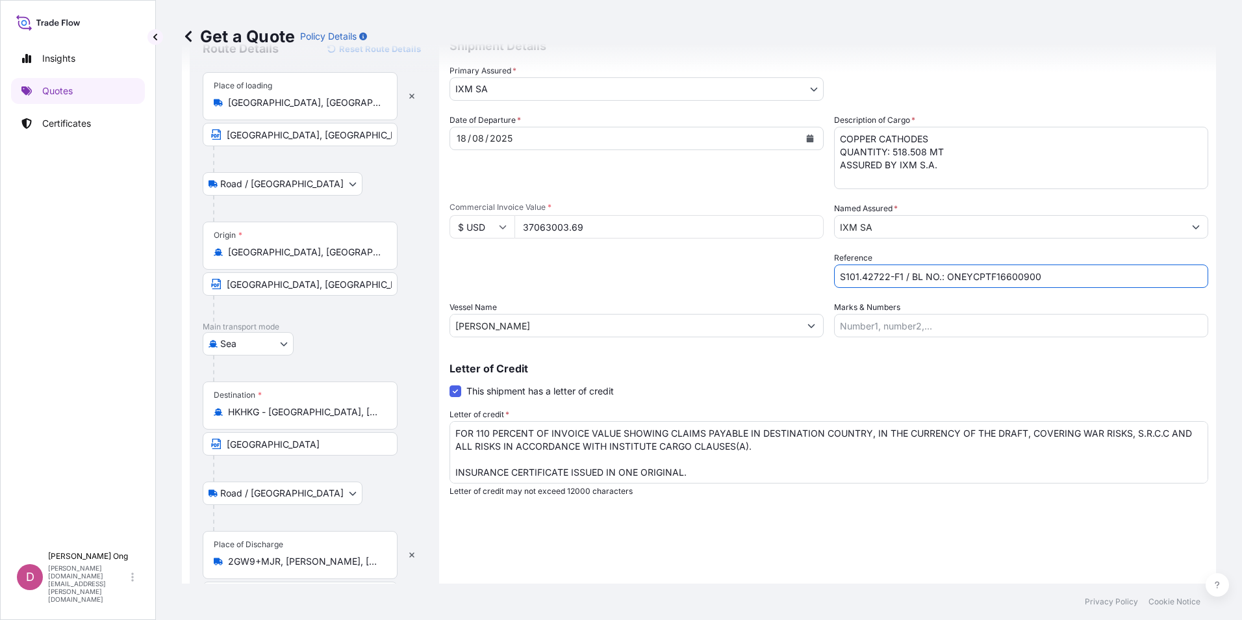
scroll to position [97, 0]
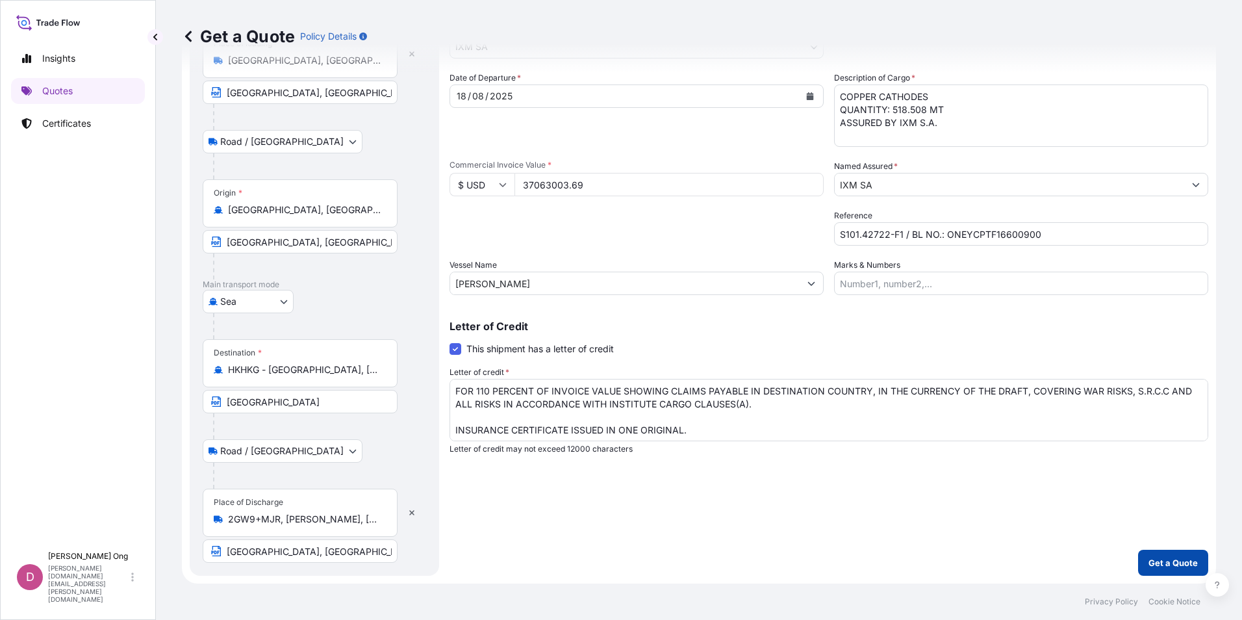
click at [1153, 557] on p "Get a Quote" at bounding box center [1172, 562] width 49 height 13
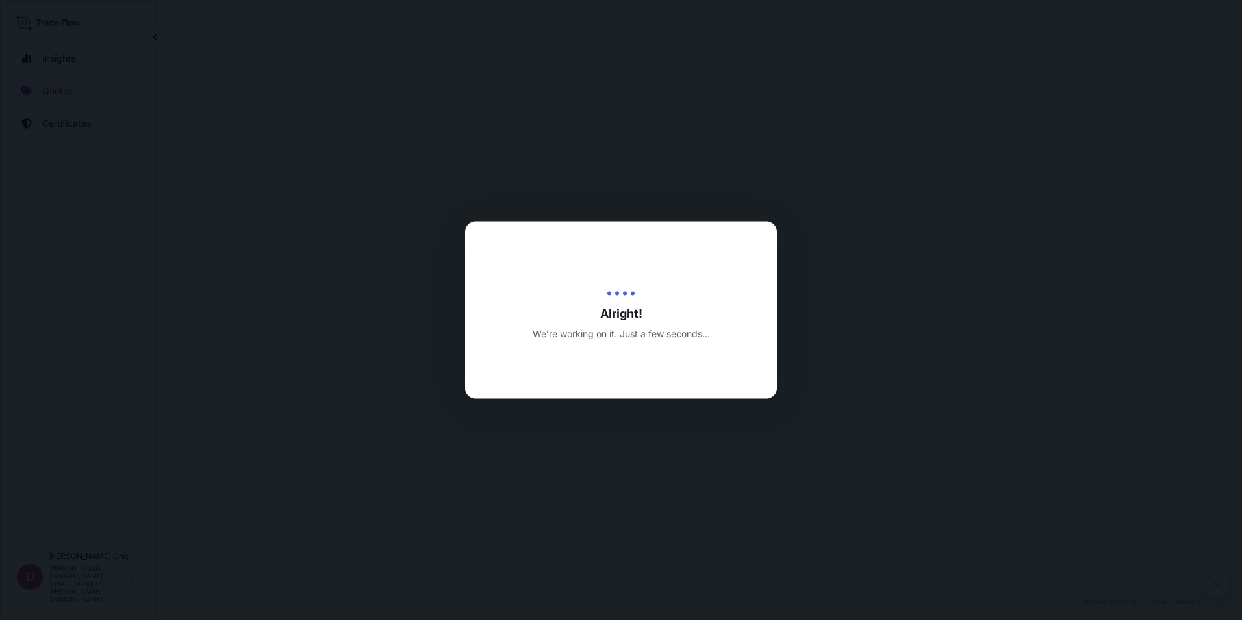
select select "Road / [GEOGRAPHIC_DATA]"
select select "Sea"
select select "Road / [GEOGRAPHIC_DATA]"
select select "31846"
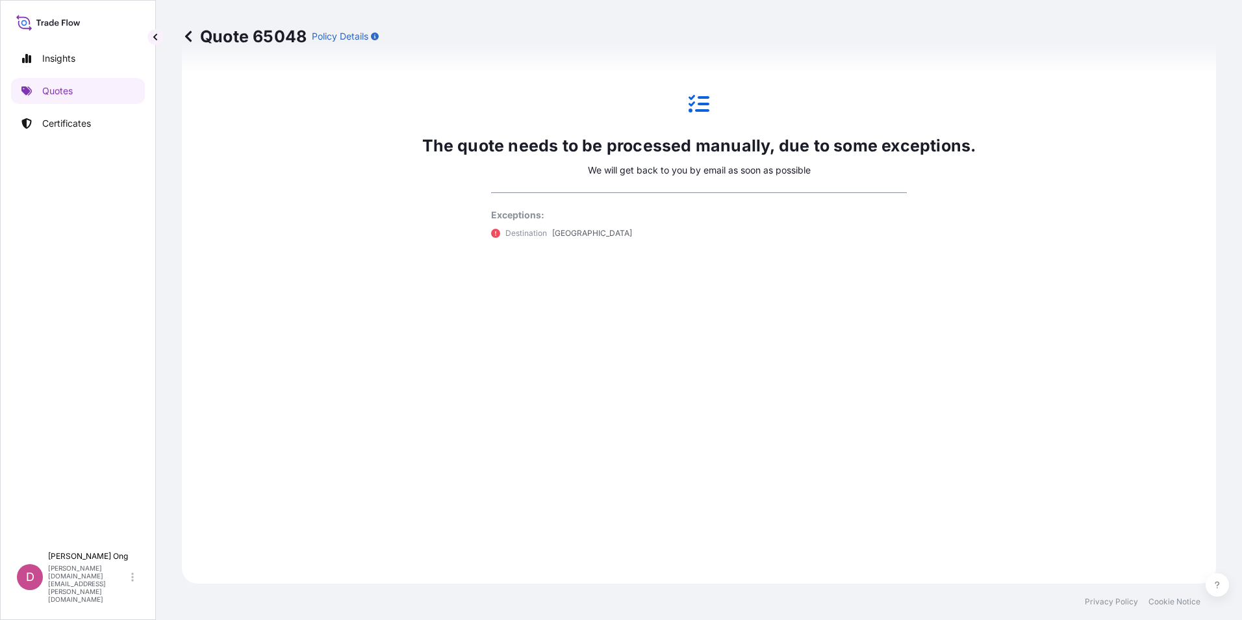
scroll to position [681, 0]
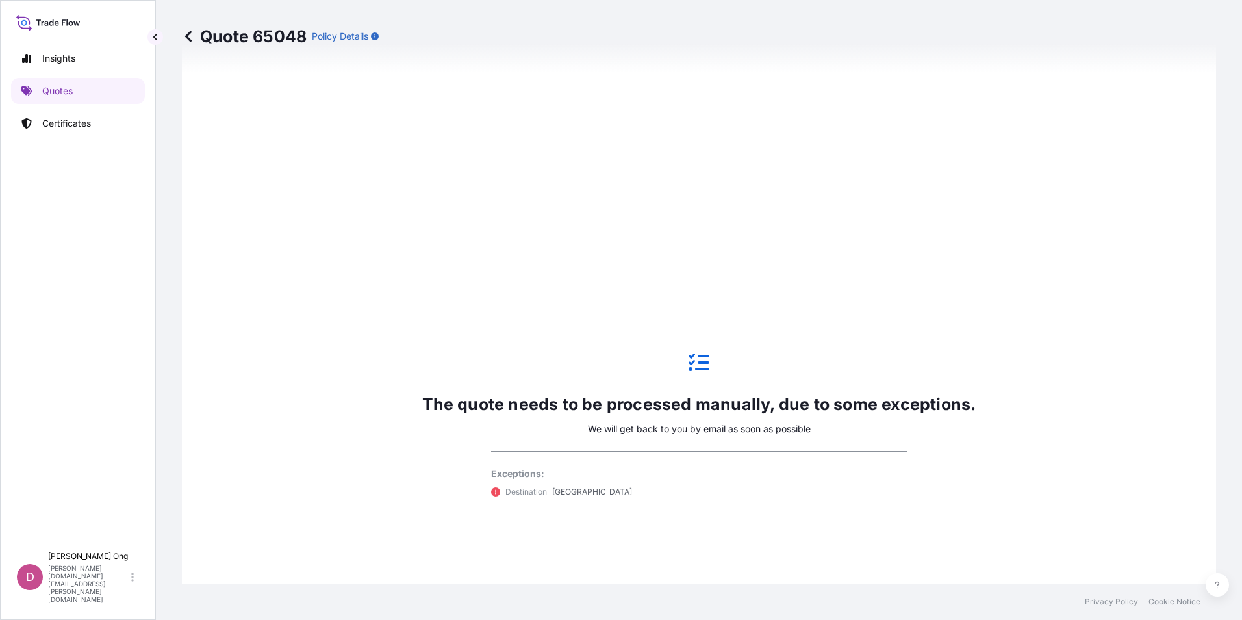
drag, startPoint x: 649, startPoint y: 316, endPoint x: 214, endPoint y: 124, distance: 475.5
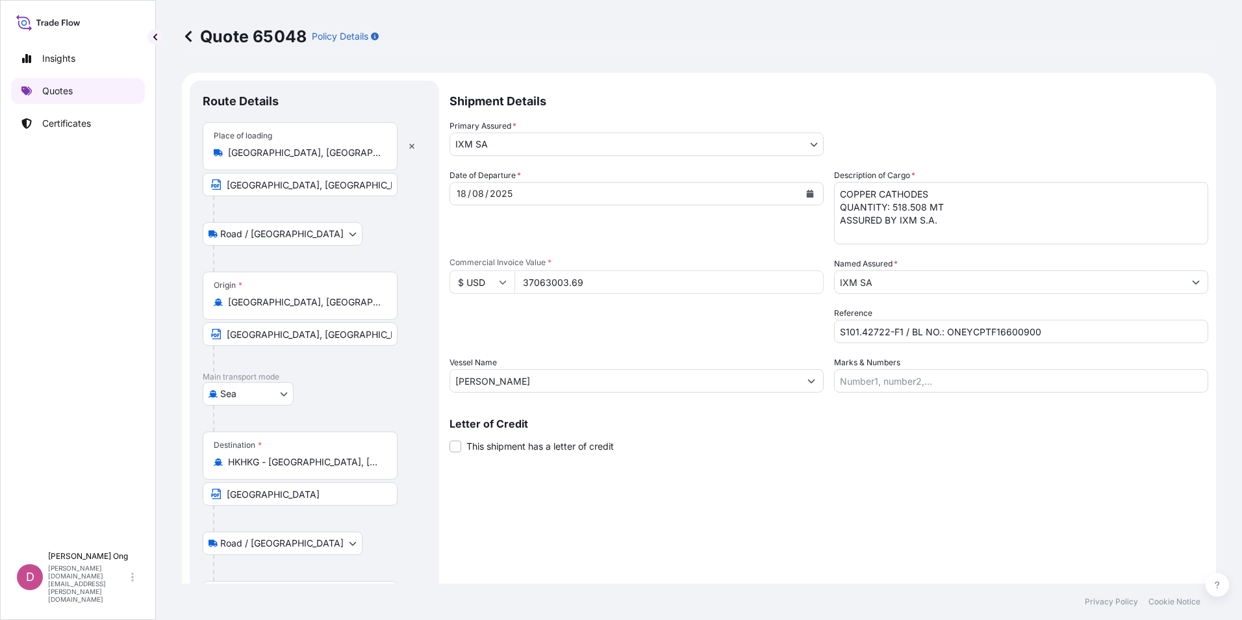
click at [71, 92] on p "Quotes" at bounding box center [57, 90] width 31 height 13
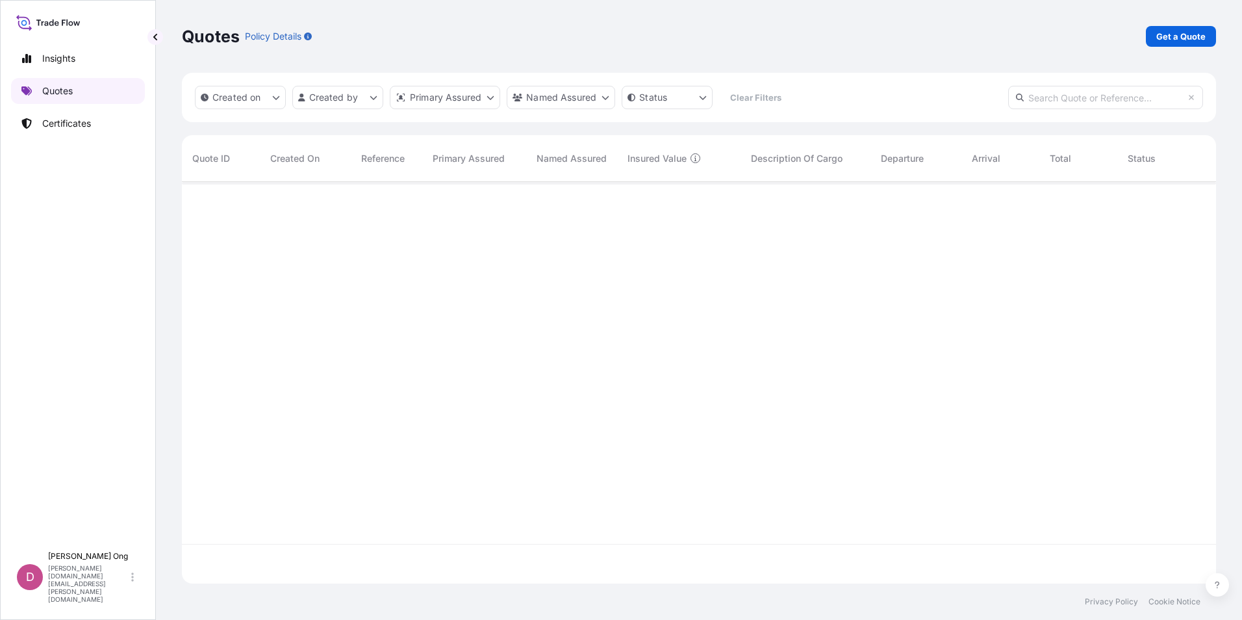
scroll to position [399, 1024]
select select "Road / [GEOGRAPHIC_DATA]"
select select "Sea"
select select "Road / [GEOGRAPHIC_DATA]"
select select "31846"
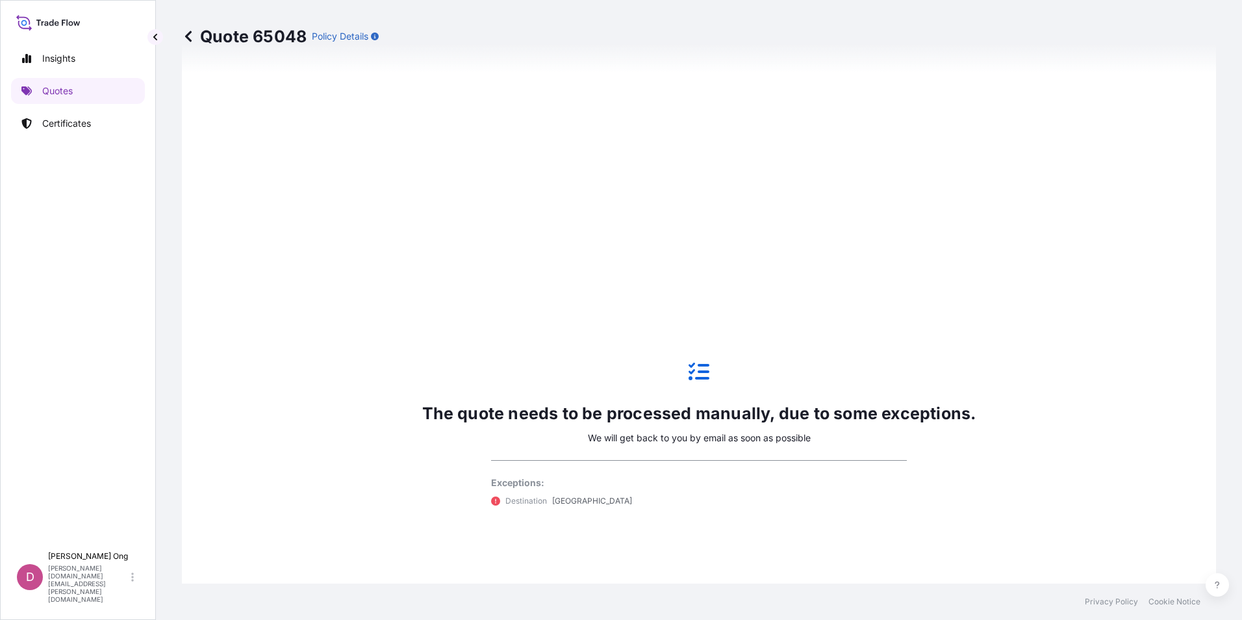
scroll to position [753, 0]
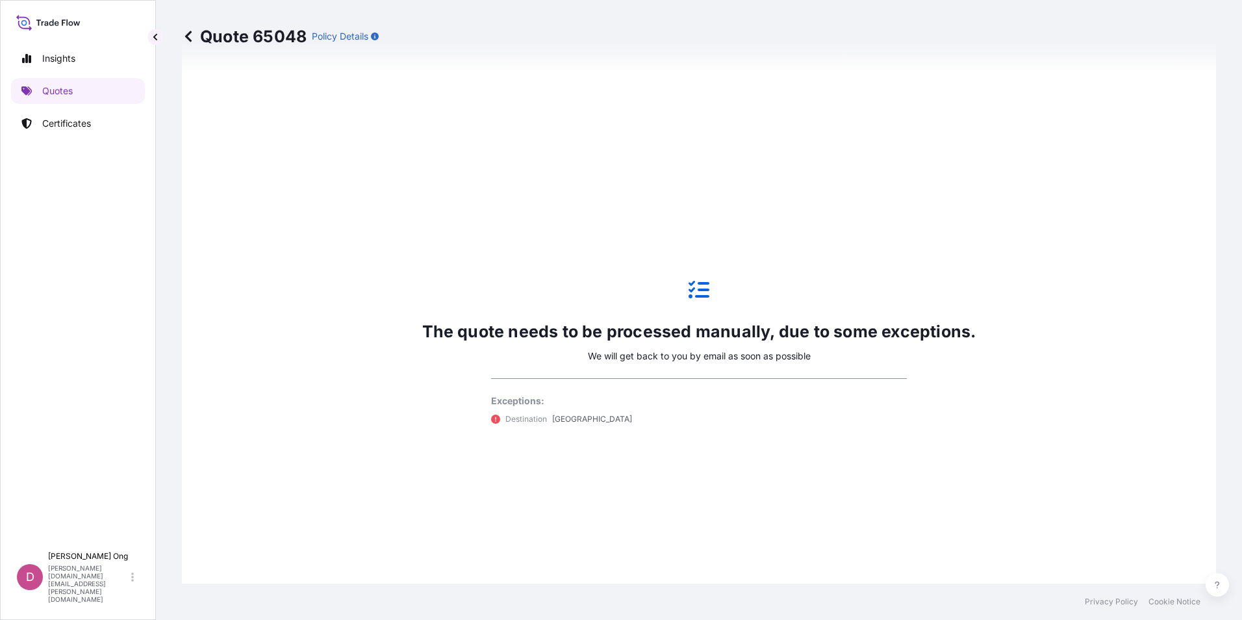
click at [730, 518] on div "The quote needs to be processed manually, due to some exceptions. We will get b…" at bounding box center [699, 352] width 998 height 798
drag, startPoint x: 748, startPoint y: 505, endPoint x: 737, endPoint y: 494, distance: 15.6
click at [748, 505] on div "The quote needs to be processed manually, due to some exceptions. We will get b…" at bounding box center [699, 352] width 998 height 798
click at [51, 94] on p "Quotes" at bounding box center [57, 90] width 31 height 13
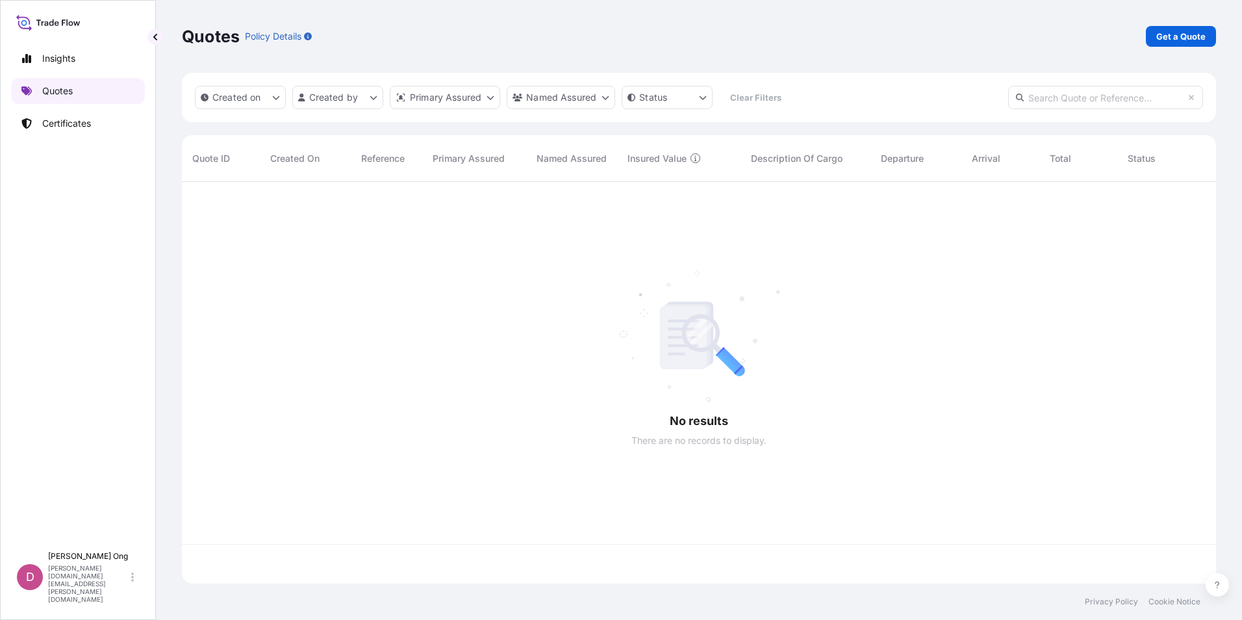
scroll to position [399, 1024]
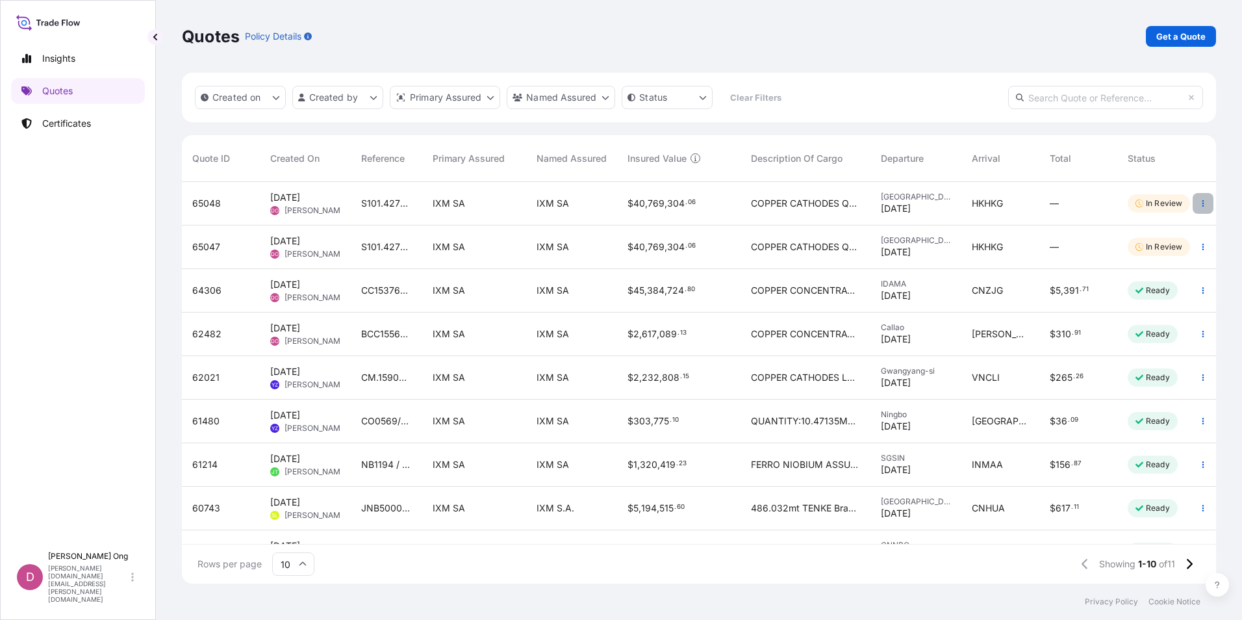
click at [1199, 205] on icon "button" at bounding box center [1203, 203] width 8 height 8
click at [1150, 223] on p "Duplicate quote" at bounding box center [1141, 229] width 68 height 13
select select "Road / [GEOGRAPHIC_DATA]"
select select "Sea"
select select "Road / [GEOGRAPHIC_DATA]"
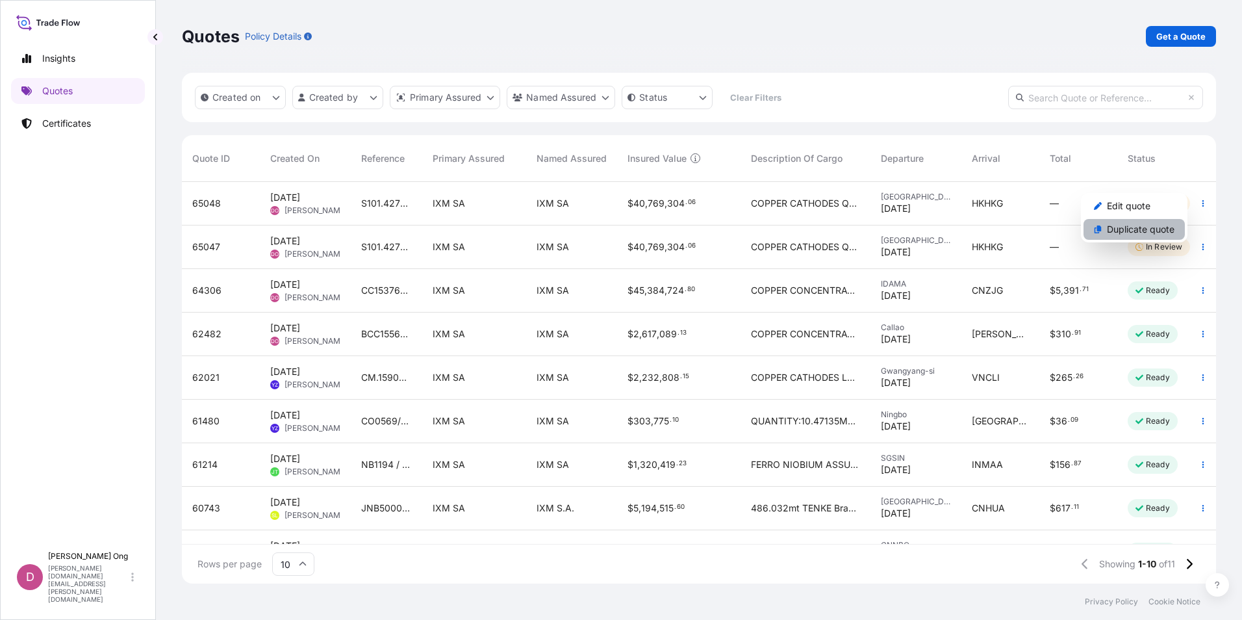
select select "31846"
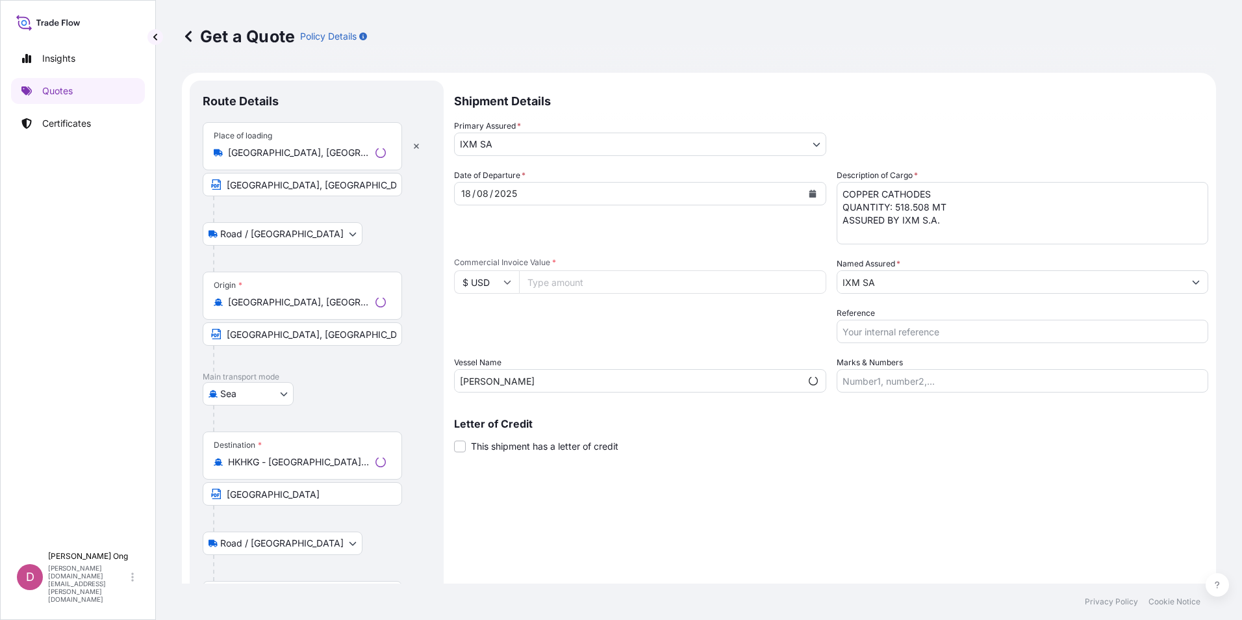
scroll to position [21, 0]
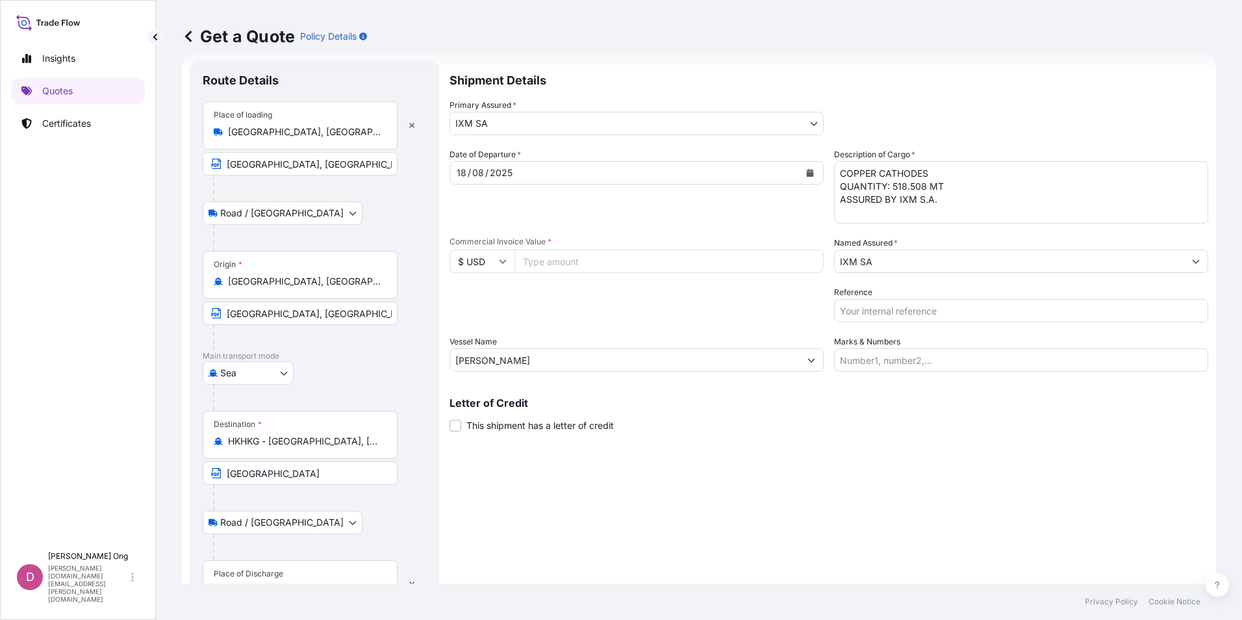
click at [551, 264] on input "Commercial Invoice Value *" at bounding box center [668, 260] width 309 height 23
click at [903, 310] on input "Reference" at bounding box center [1021, 310] width 374 height 23
type input "S101.42722-F1 / BL NO.: ONEYCPTF16600900"
type input "37063003.69"
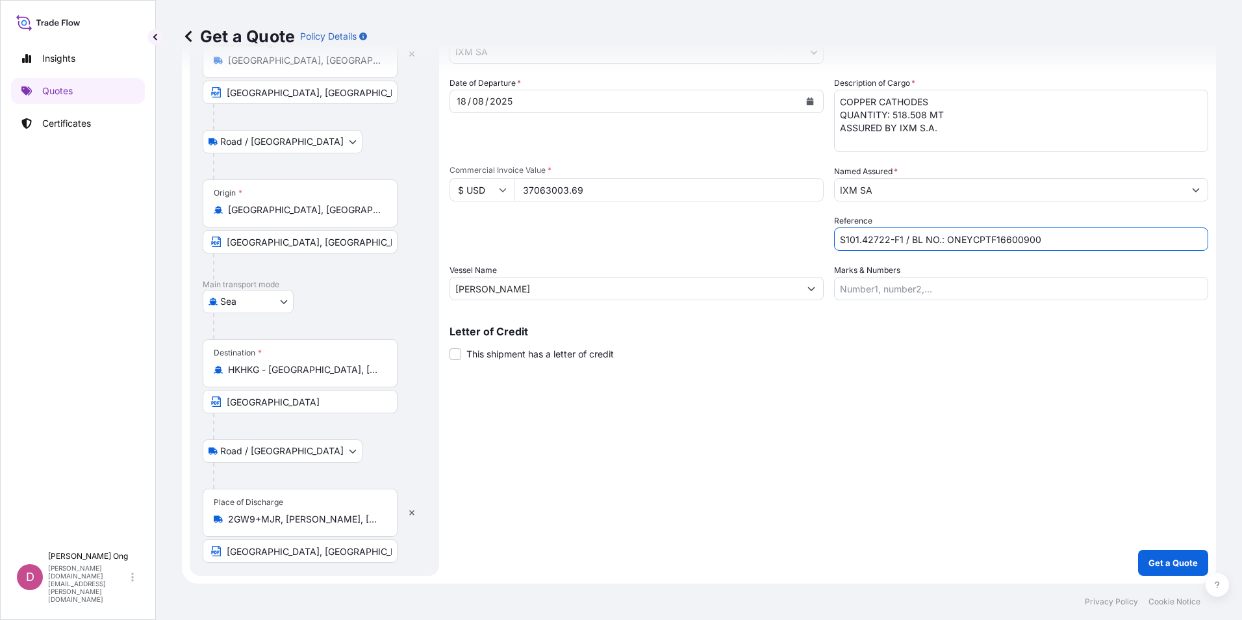
drag, startPoint x: 331, startPoint y: 553, endPoint x: 347, endPoint y: 544, distance: 18.3
click at [331, 553] on input "[GEOGRAPHIC_DATA], [GEOGRAPHIC_DATA]" at bounding box center [300, 550] width 195 height 23
click at [512, 566] on div "Shipment Details Primary Assured * IXM SA IXM SA CMOC Limited IXM Trading LLC I…" at bounding box center [828, 281] width 759 height 587
click at [410, 515] on icon "button" at bounding box center [412, 513] width 8 height 8
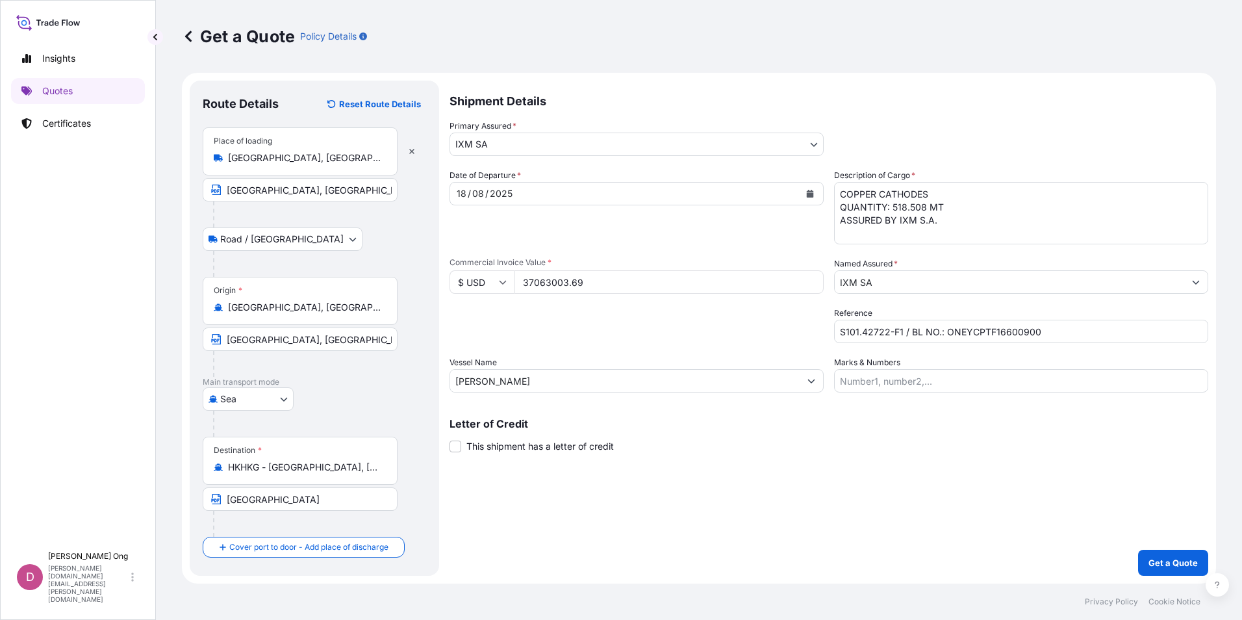
click at [632, 524] on div "Shipment Details Primary Assured * IXM SA IXM SA CMOC Limited IXM Trading LLC I…" at bounding box center [828, 328] width 759 height 495
click at [546, 451] on span "This shipment has a letter of credit" at bounding box center [539, 446] width 147 height 13
click at [449, 439] on input "This shipment has a letter of credit" at bounding box center [449, 439] width 0 height 0
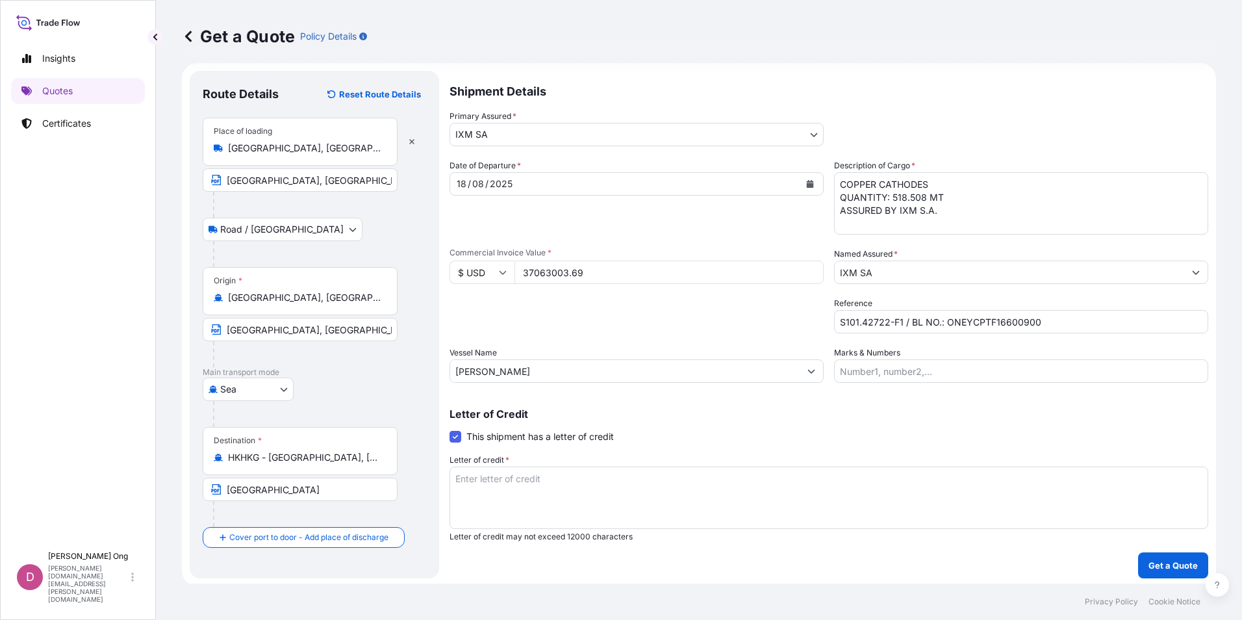
scroll to position [12, 0]
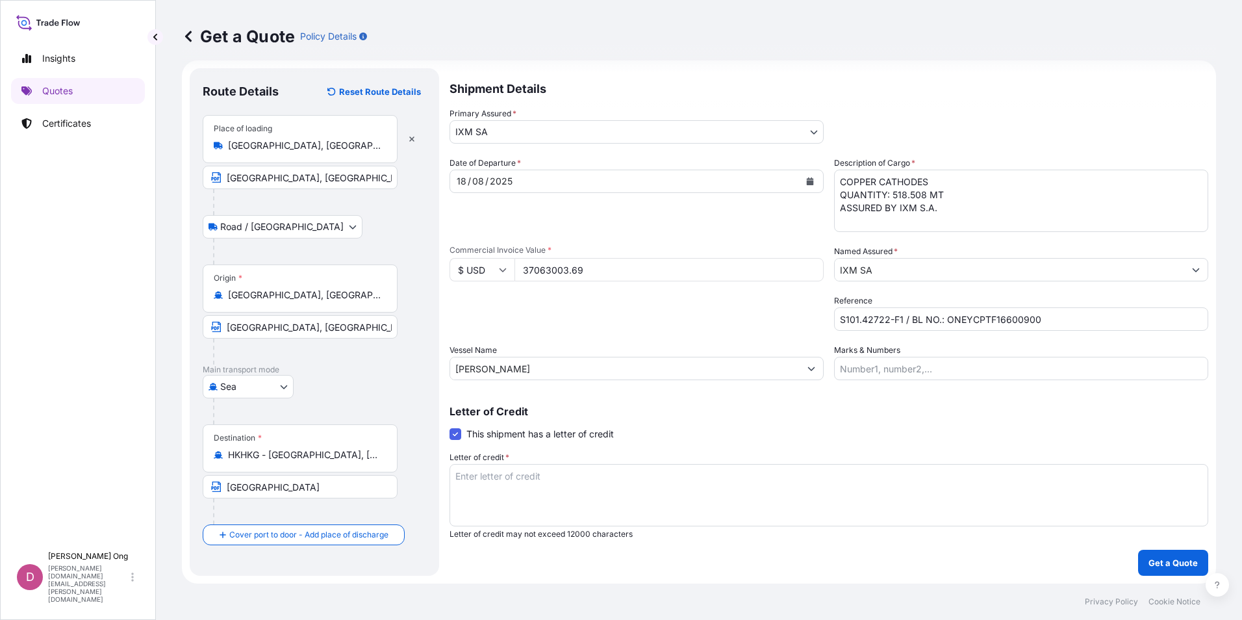
click at [700, 510] on textarea "Letter of credit *" at bounding box center [828, 495] width 759 height 62
paste textarea "FOR 110 PERCENT OF INVOICE VALUE SHOWING CLAIMS PAYABLE IN DESTINATION COUNTRY,…"
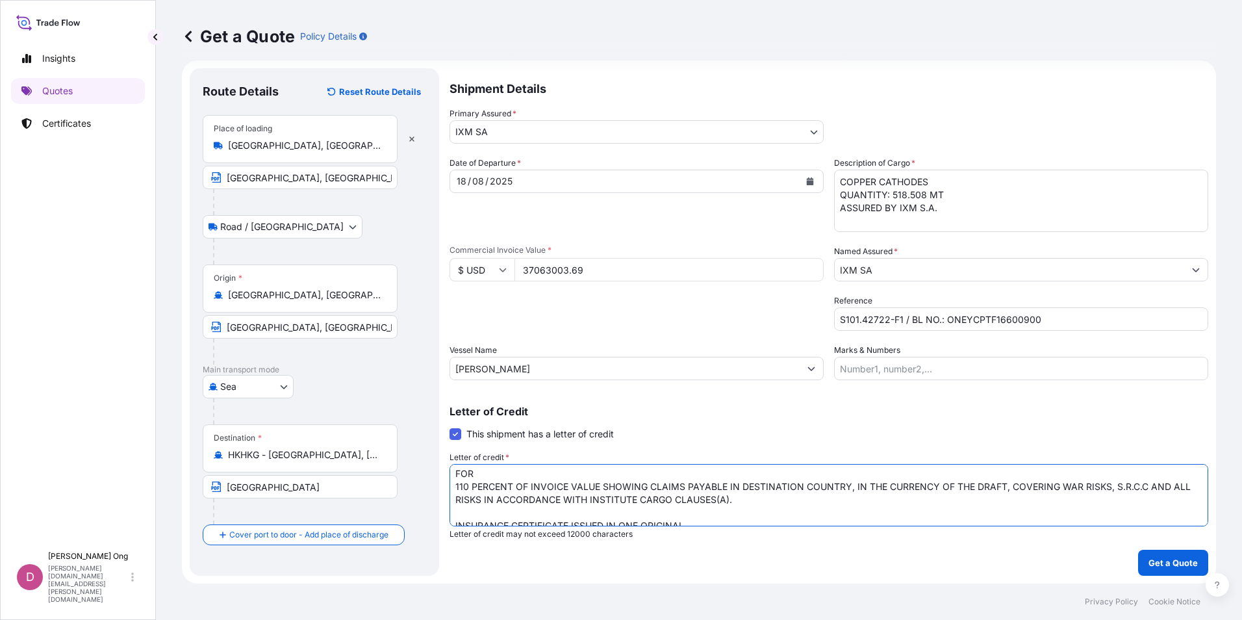
scroll to position [0, 0]
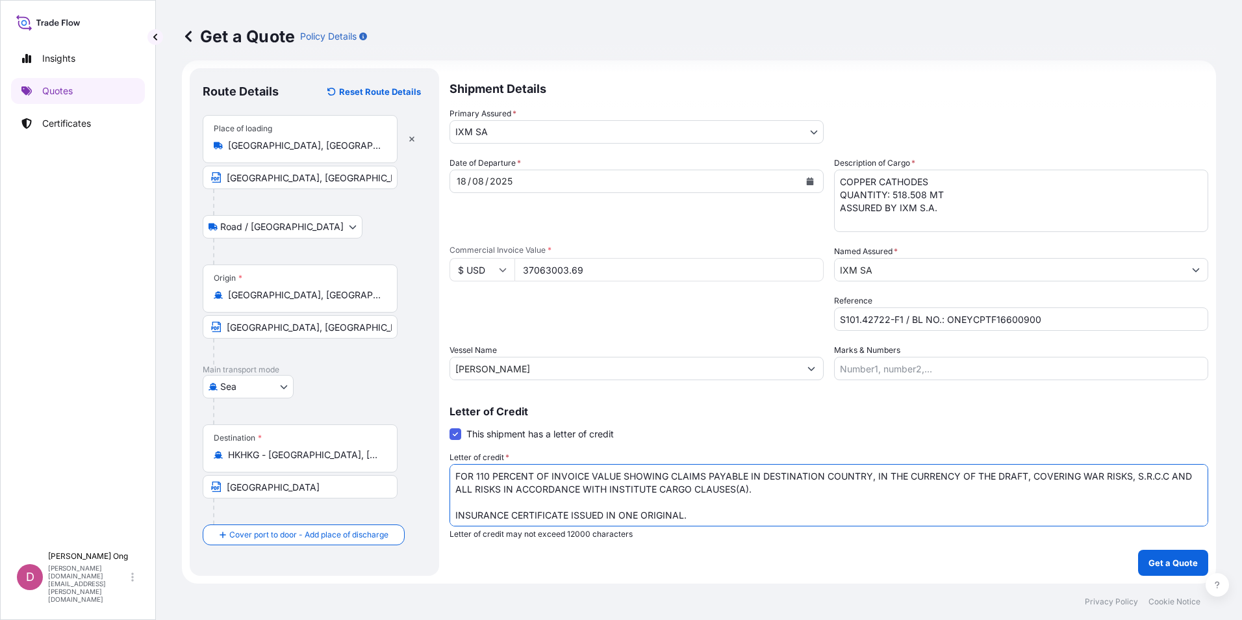
type textarea "FOR 110 PERCENT OF INVOICE VALUE SHOWING CLAIMS PAYABLE IN DESTINATION COUNTRY,…"
click at [758, 425] on div "Letter of Credit This shipment has a letter of credit Letter of credit * FOR 11…" at bounding box center [828, 472] width 759 height 133
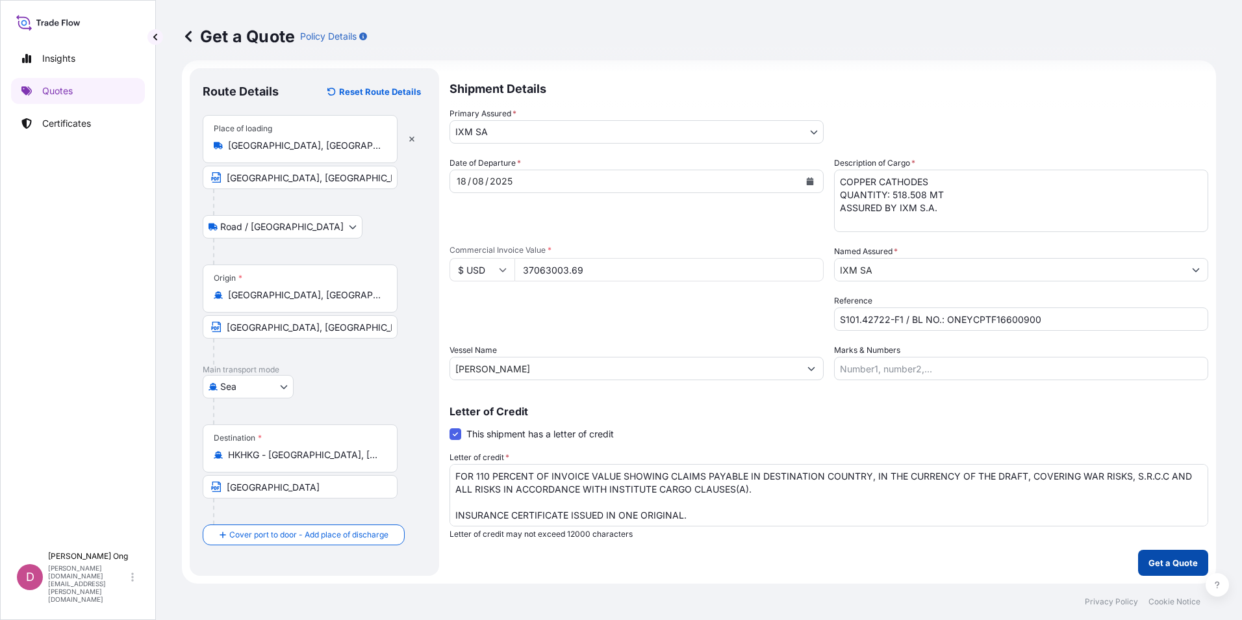
click at [1165, 563] on p "Get a Quote" at bounding box center [1172, 562] width 49 height 13
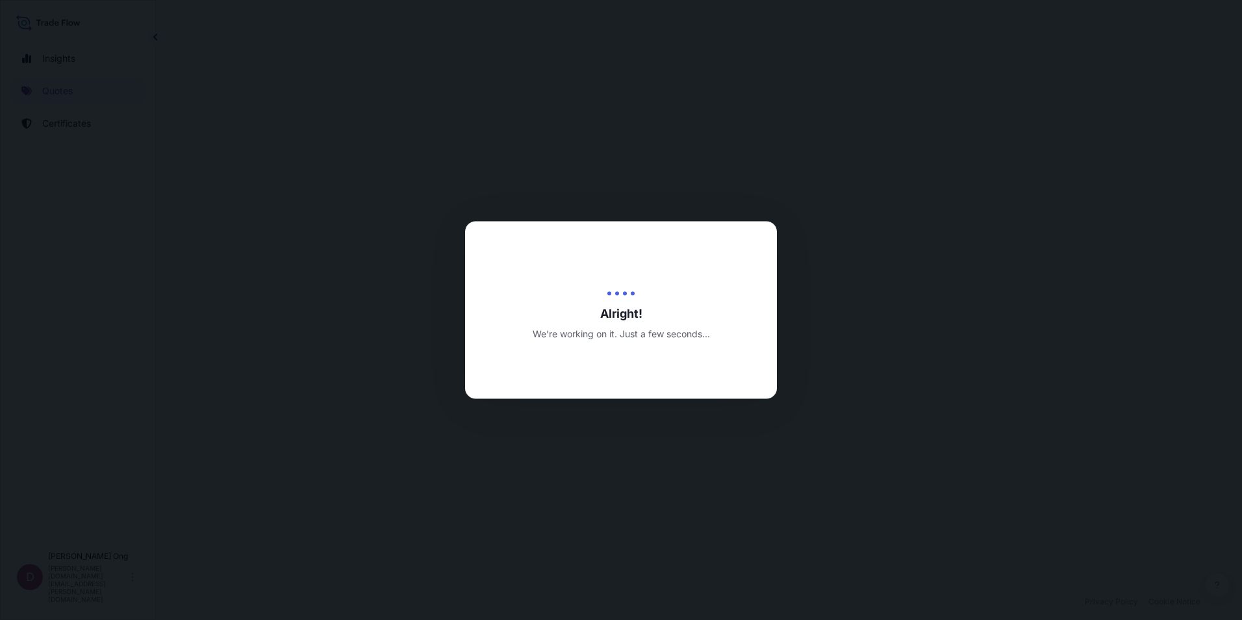
select select "Road / [GEOGRAPHIC_DATA]"
select select "Sea"
select select "31846"
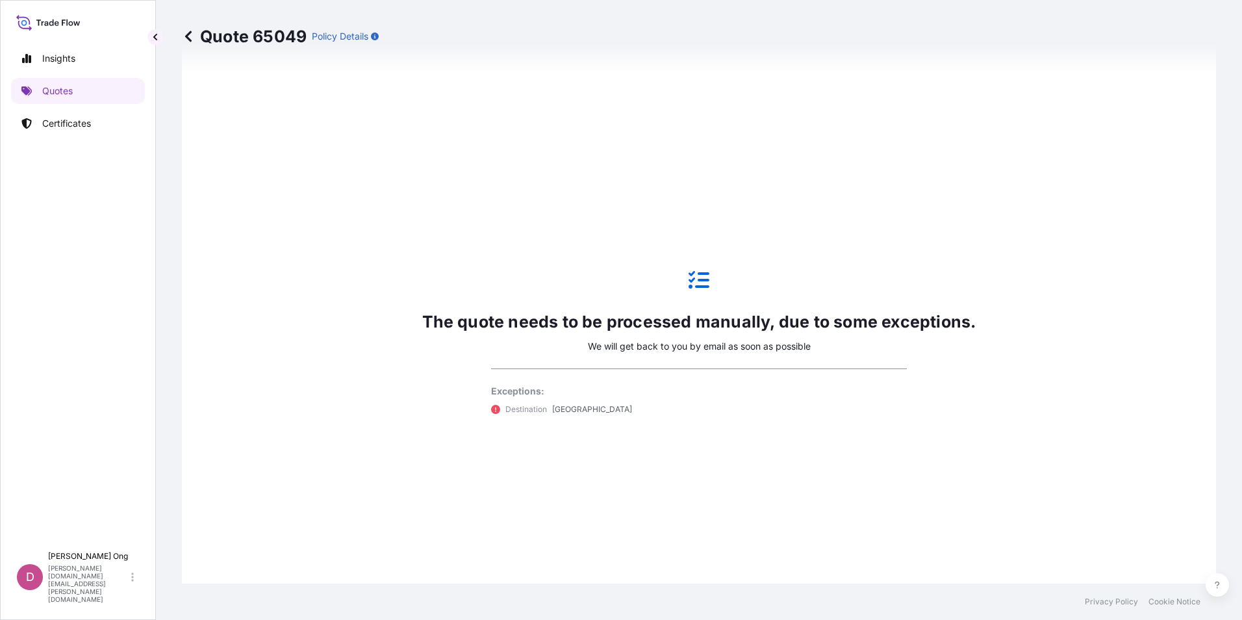
scroll to position [159, 0]
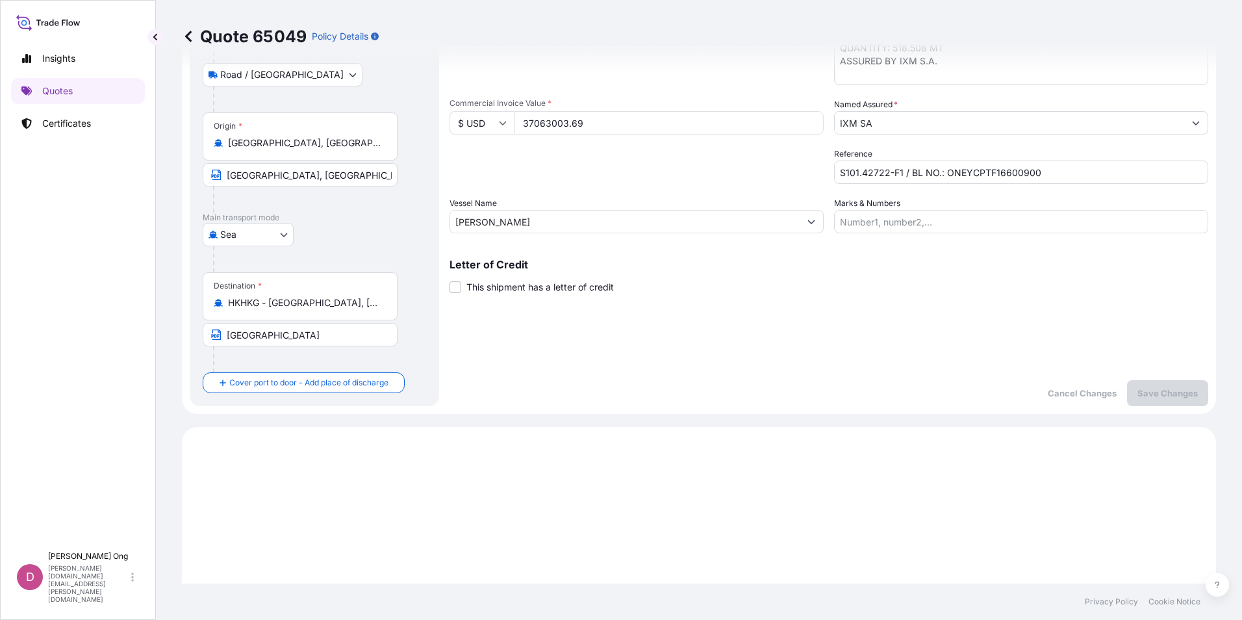
drag, startPoint x: 892, startPoint y: 473, endPoint x: 921, endPoint y: 332, distance: 143.9
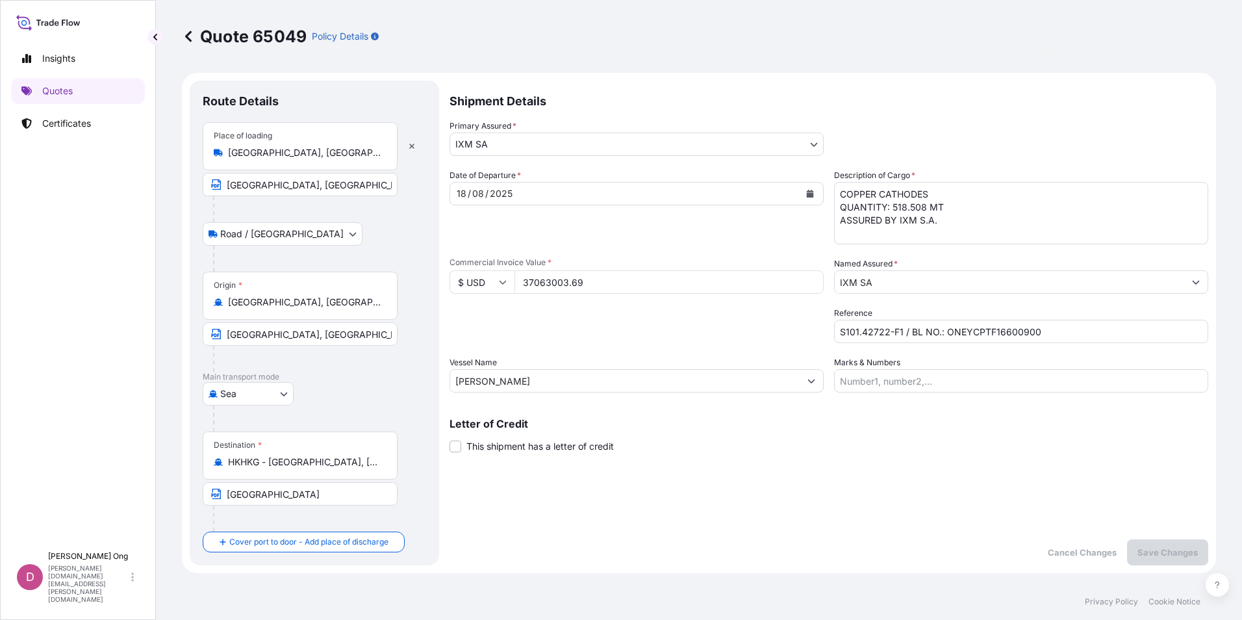
click at [478, 447] on span "This shipment has a letter of credit" at bounding box center [539, 446] width 147 height 13
click at [449, 439] on input "This shipment has a letter of credit" at bounding box center [449, 439] width 0 height 0
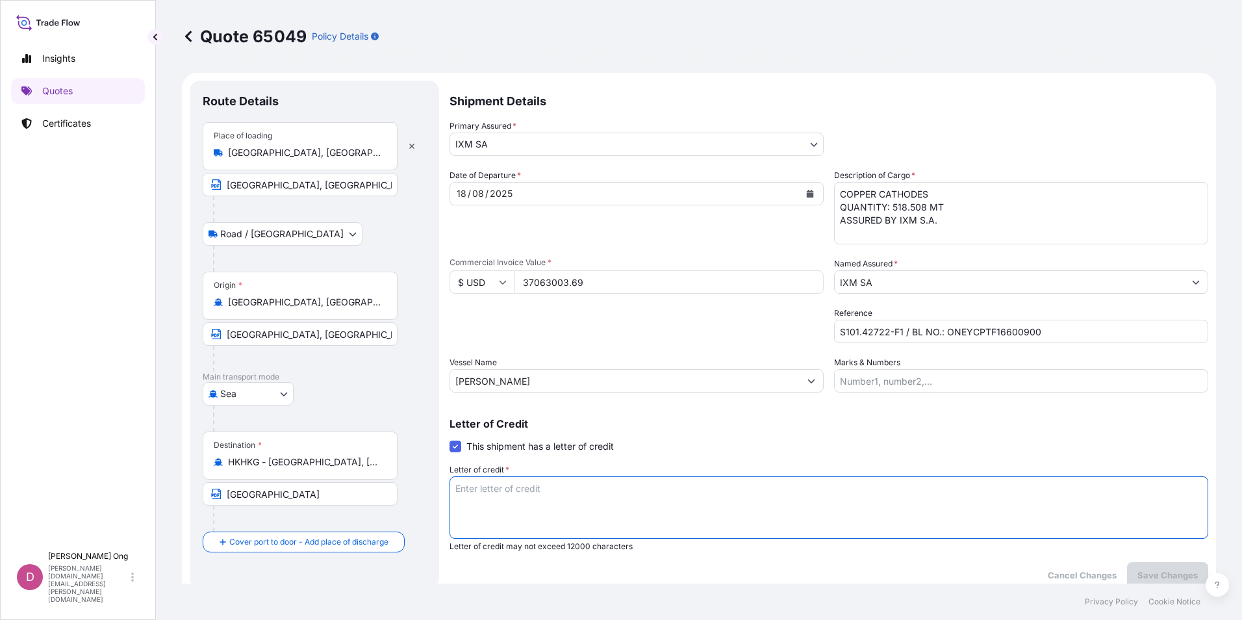
click at [532, 511] on textarea "Letter of credit *" at bounding box center [828, 507] width 759 height 62
paste textarea "FOR 110 PERCENT OF INVOICE VALUE SHOWING CLAIMS PAYABLE IN DESTINATION COUNTRY,…"
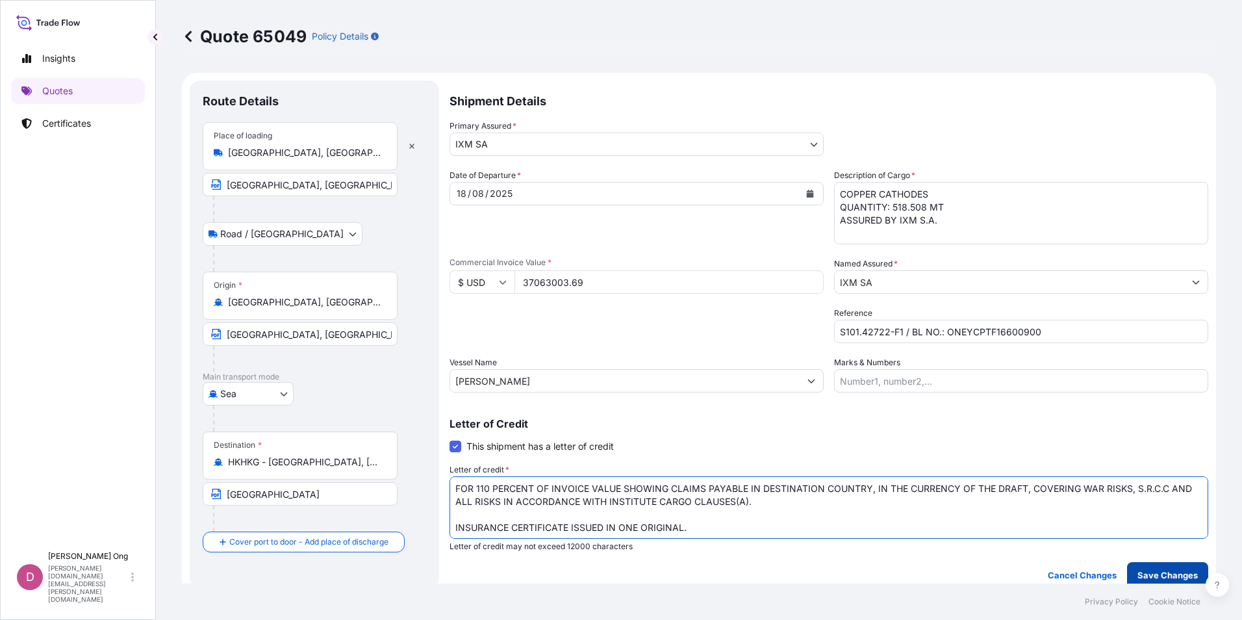
type textarea "FOR 110 PERCENT OF INVOICE VALUE SHOWING CLAIMS PAYABLE IN DESTINATION COUNTRY,…"
click at [1175, 573] on p "Save Changes" at bounding box center [1167, 574] width 60 height 13
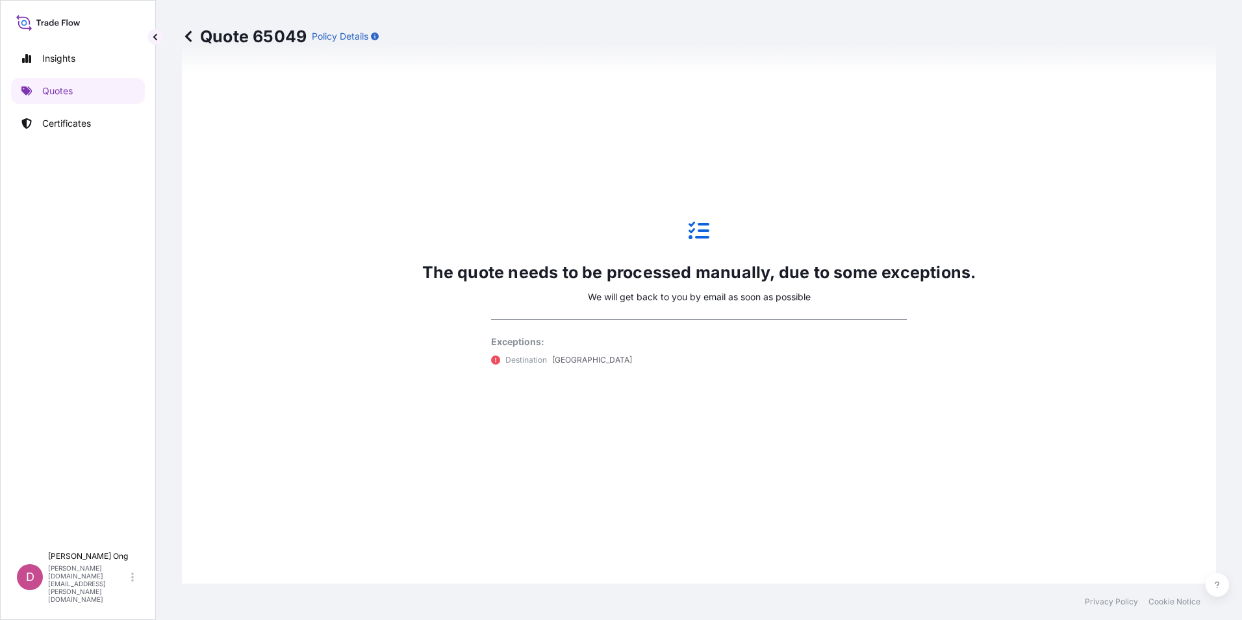
scroll to position [779, 0]
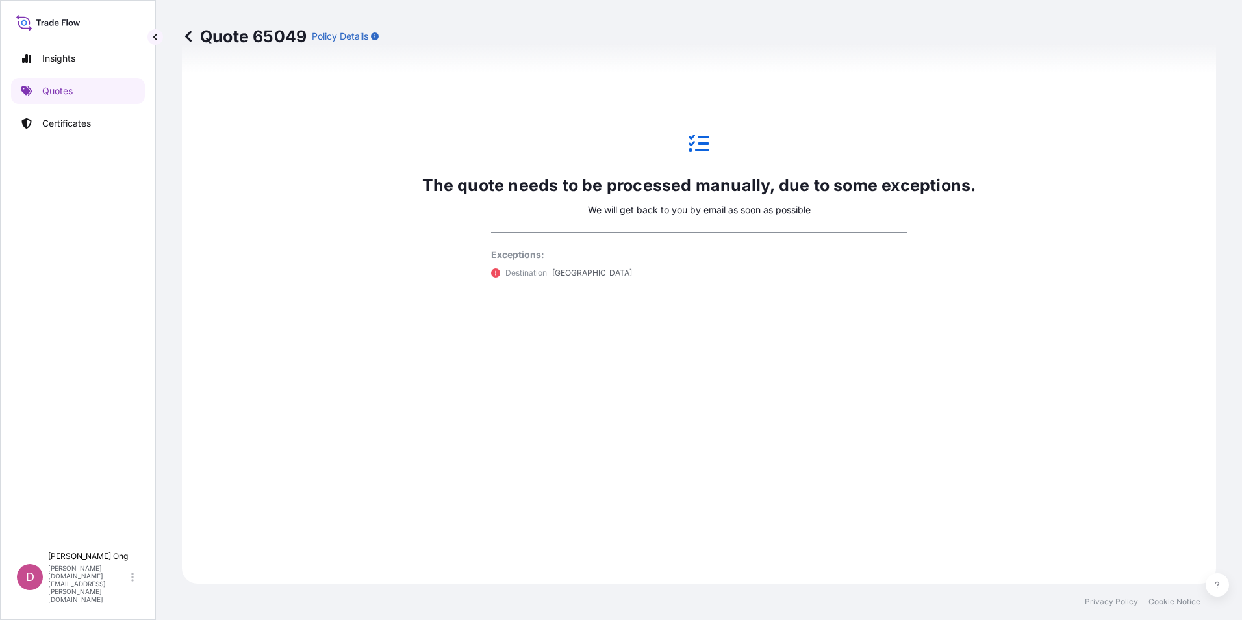
select select "Road / [GEOGRAPHIC_DATA]"
select select "Sea"
select select "31846"
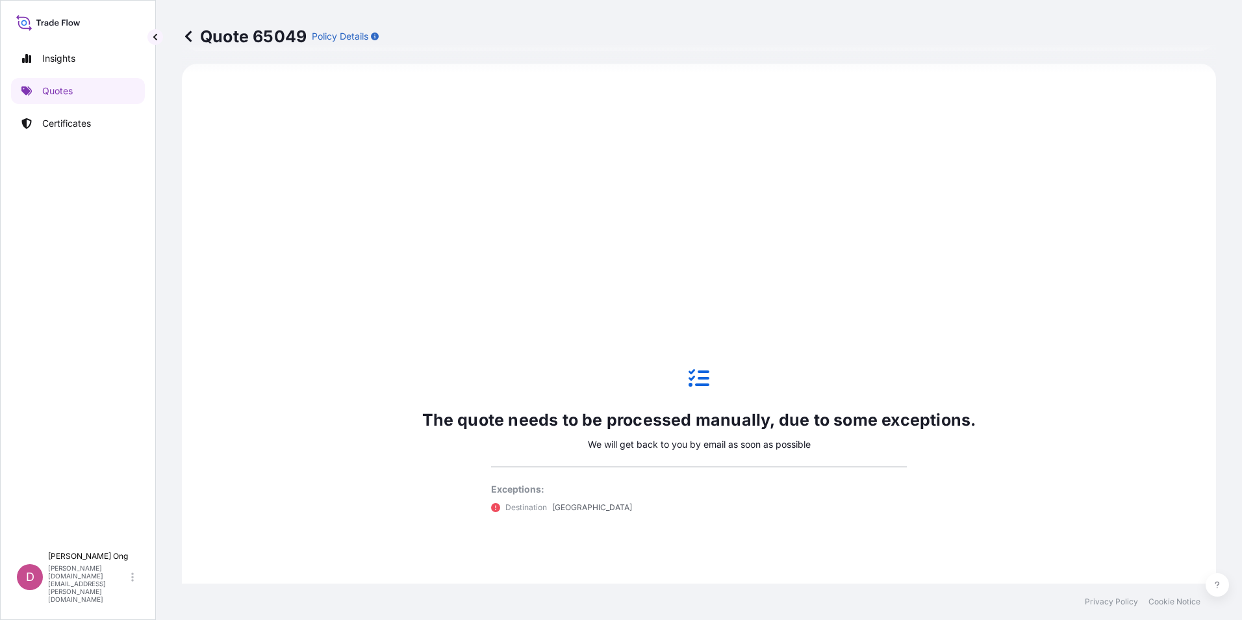
scroll to position [0, 0]
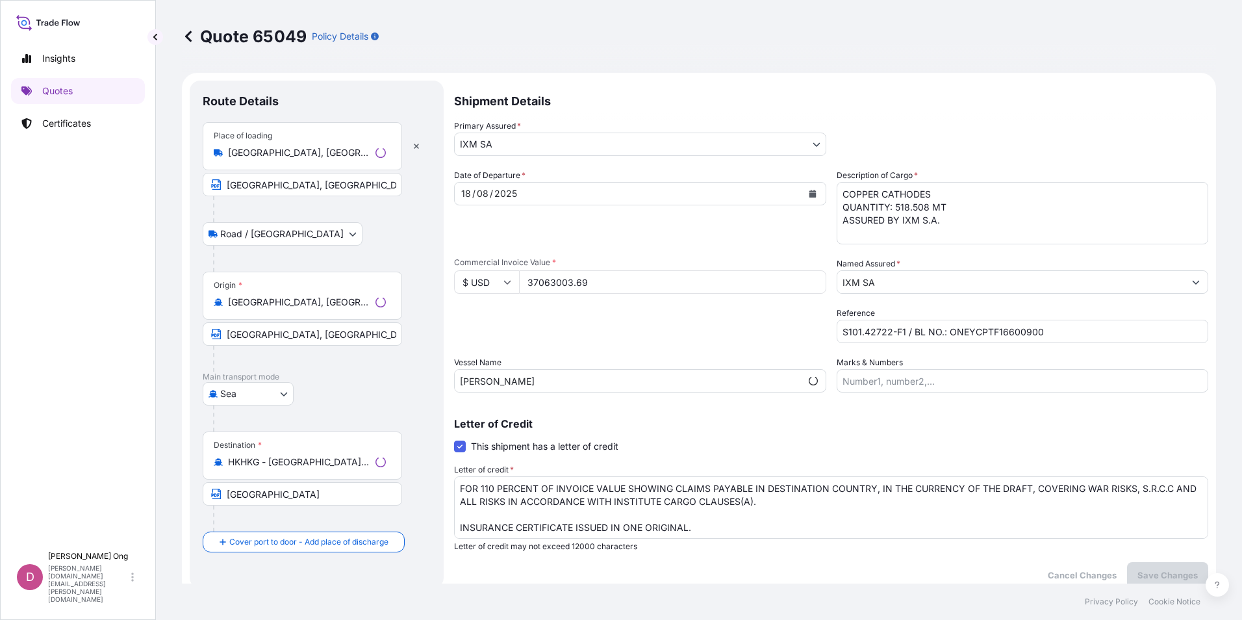
drag, startPoint x: 803, startPoint y: 327, endPoint x: 825, endPoint y: 132, distance: 196.7
drag, startPoint x: 264, startPoint y: 64, endPoint x: 280, endPoint y: 84, distance: 25.9
click at [264, 64] on div "Quote 65049 Policy Details" at bounding box center [699, 36] width 1034 height 73
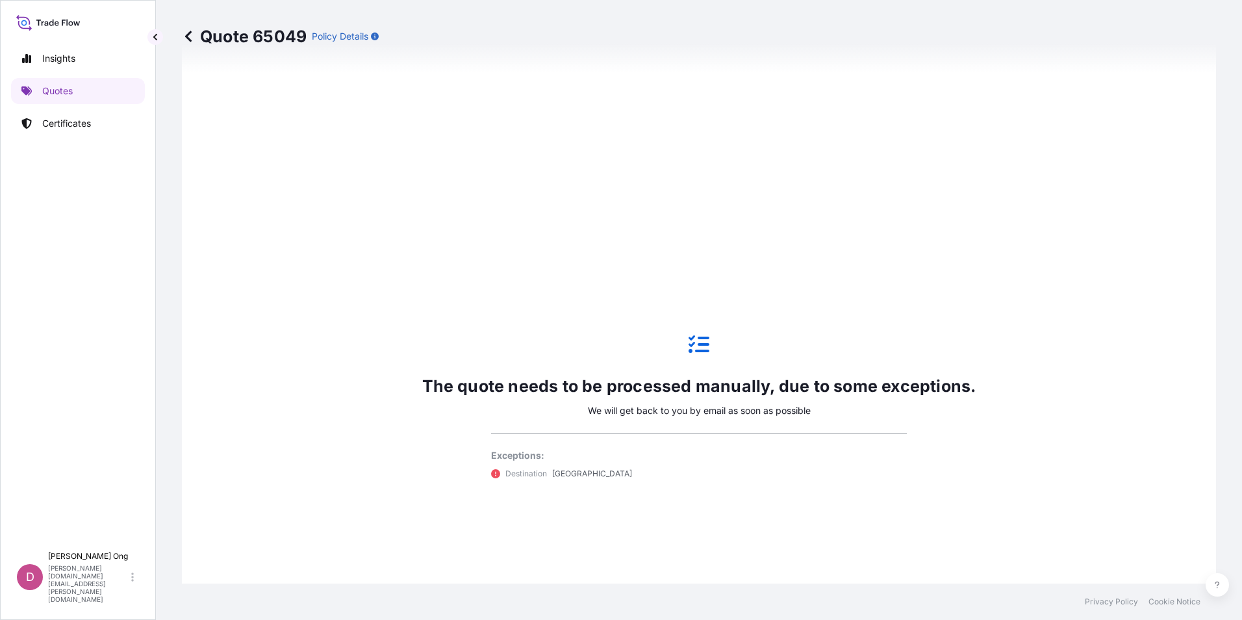
scroll to position [325, 0]
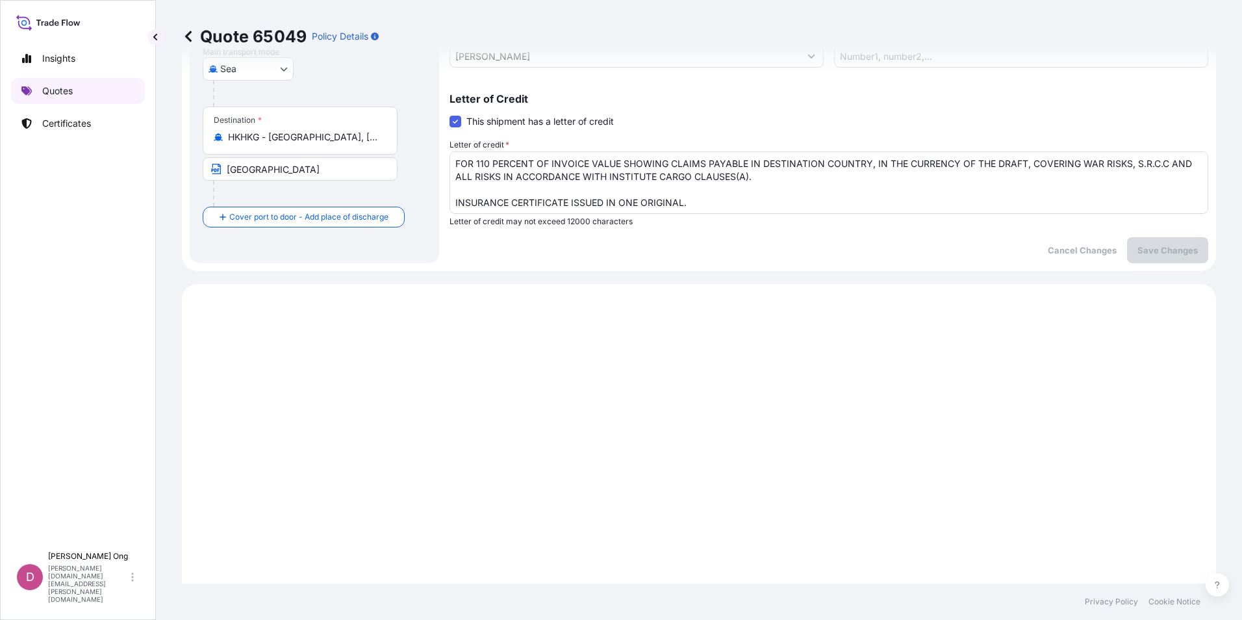
click at [64, 92] on p "Quotes" at bounding box center [57, 90] width 31 height 13
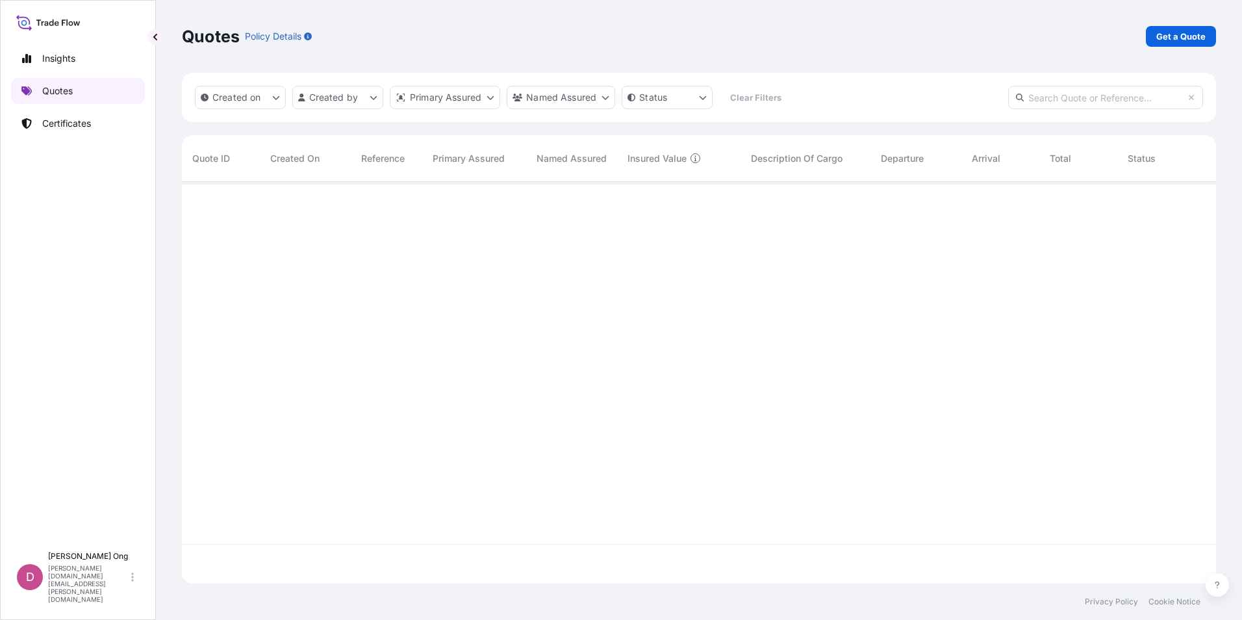
scroll to position [399, 1024]
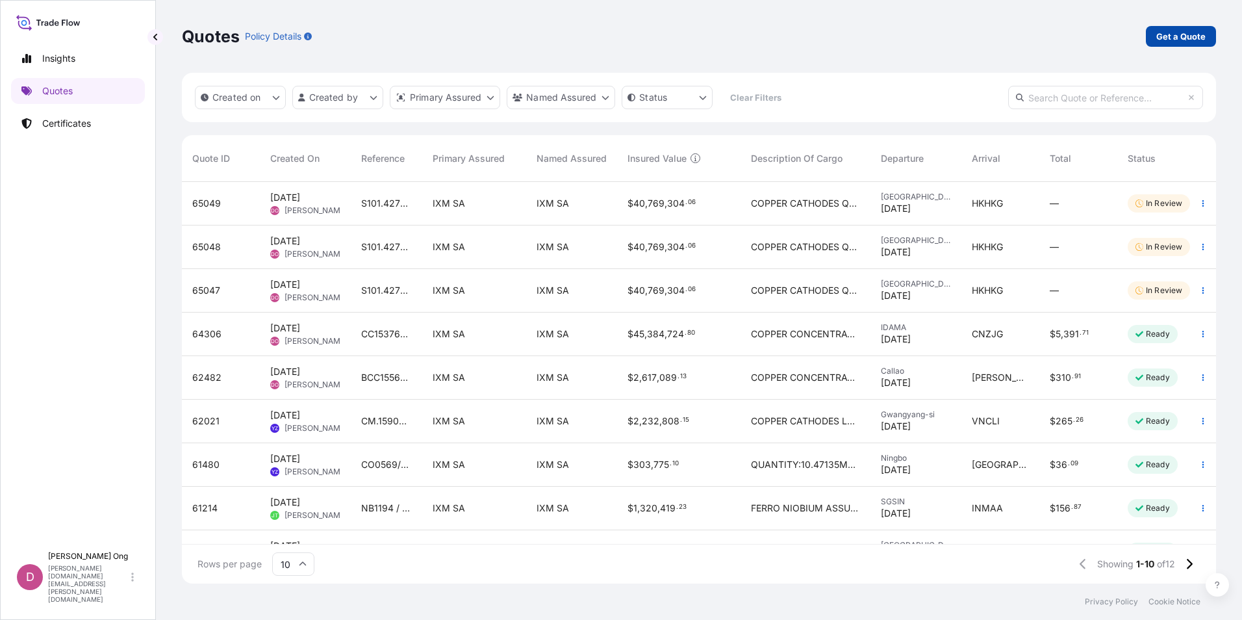
click at [1179, 34] on p "Get a Quote" at bounding box center [1180, 36] width 49 height 13
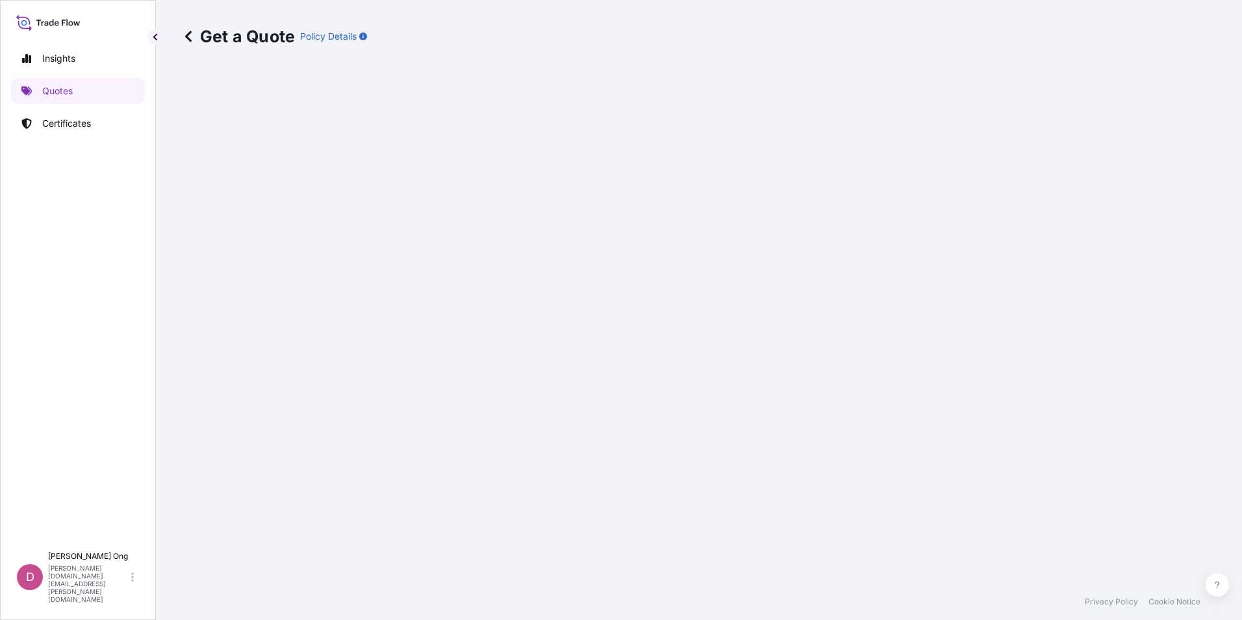
select select "Sea"
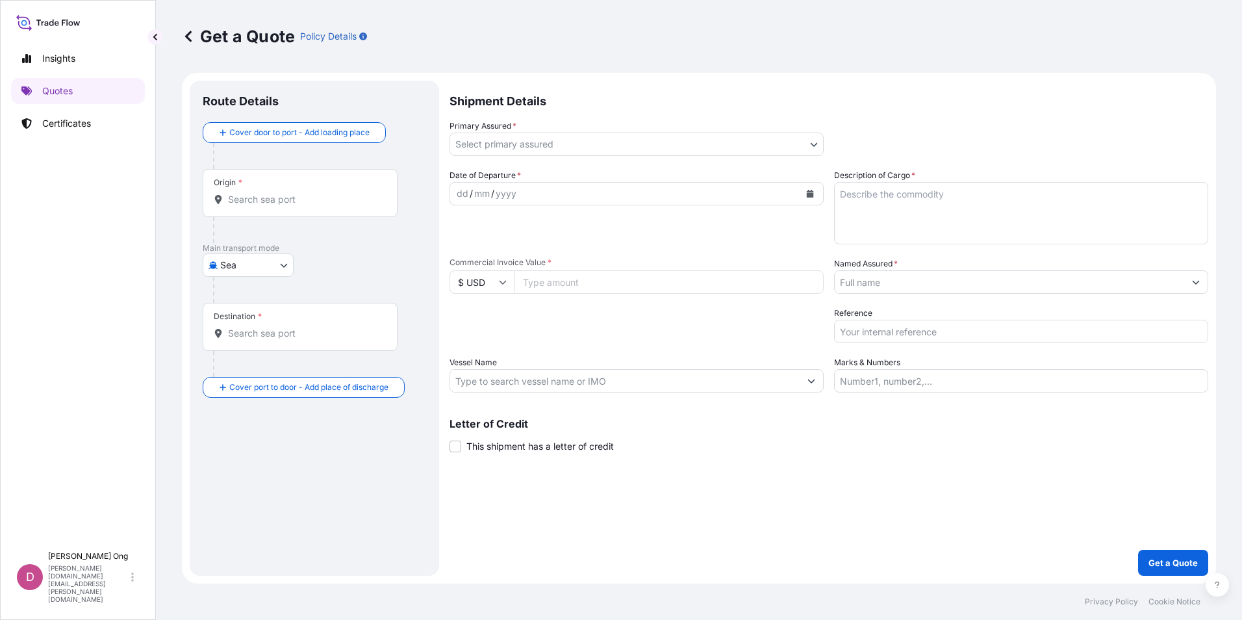
click at [262, 189] on div "Origin *" at bounding box center [300, 193] width 195 height 48
click at [262, 193] on input "Origin *" at bounding box center [304, 199] width 153 height 13
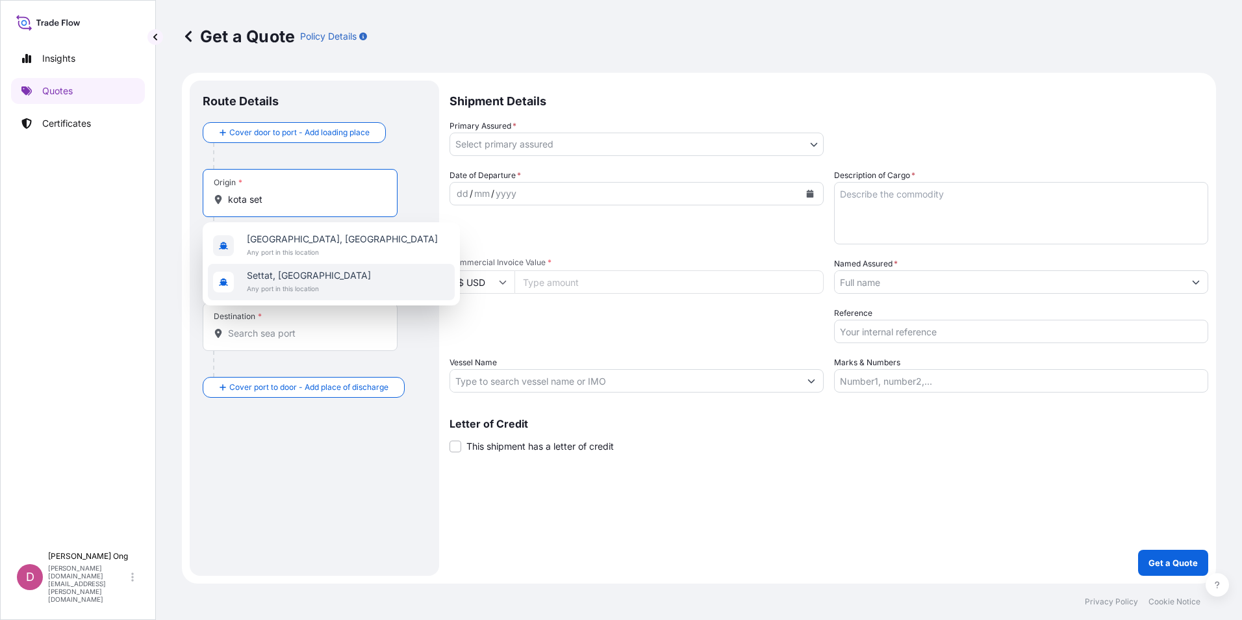
type input "kota set"
click at [579, 382] on input "Vessel Name" at bounding box center [624, 380] width 349 height 23
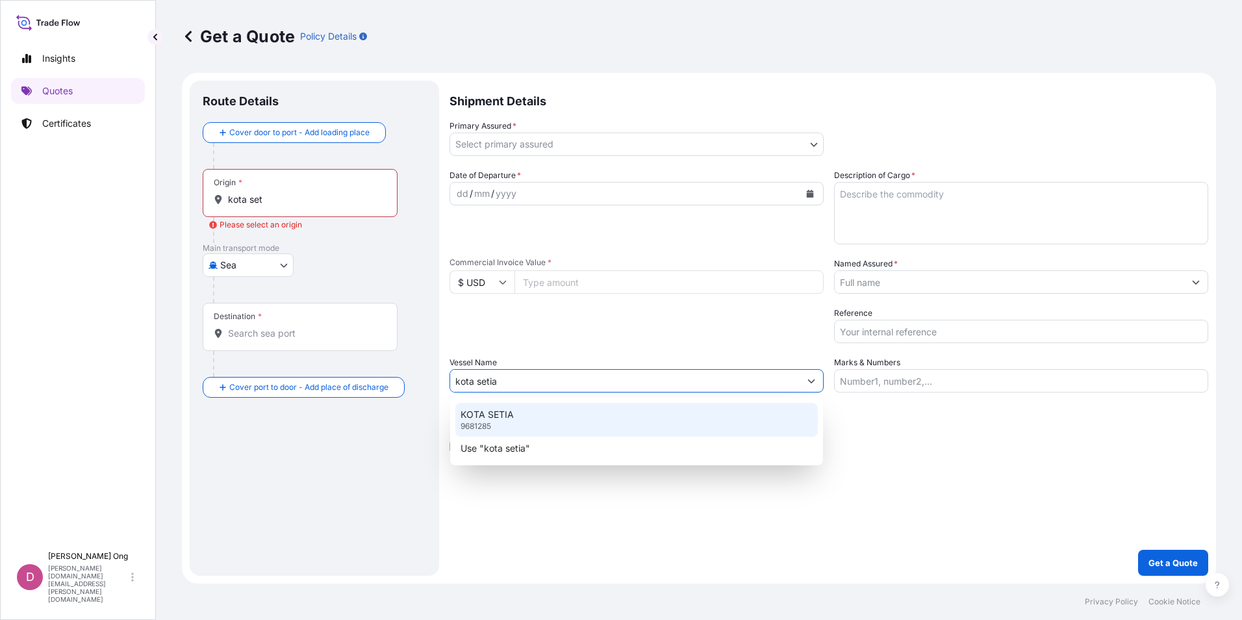
click at [588, 412] on div "KOTA SETIA 9681285" at bounding box center [636, 420] width 362 height 34
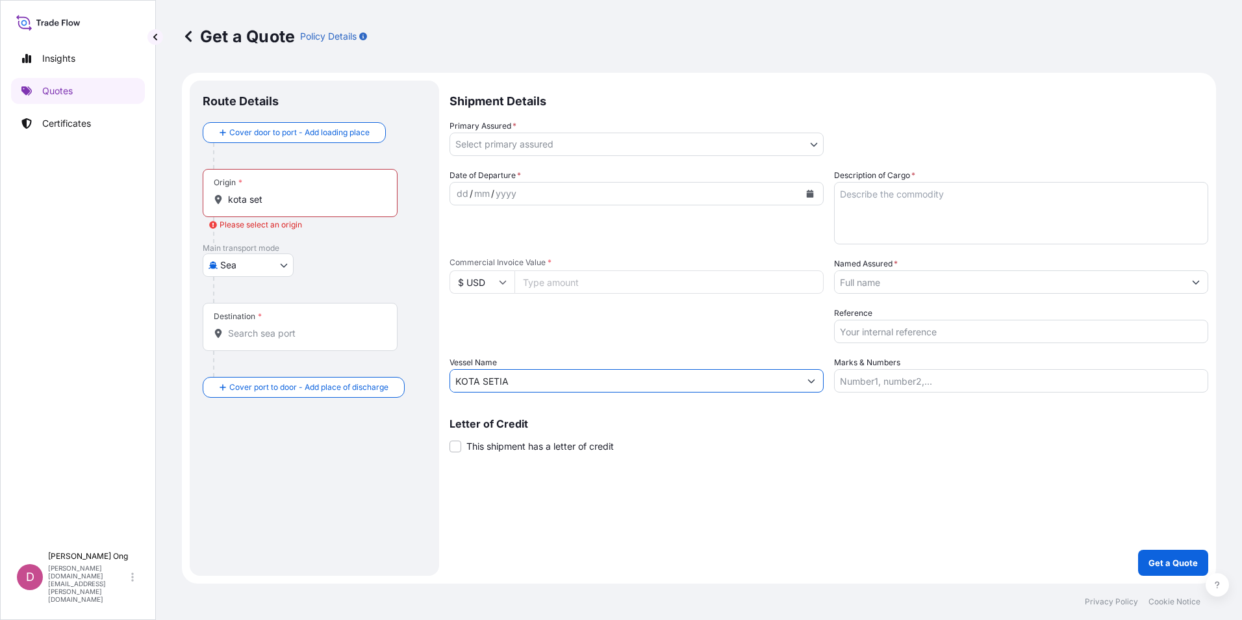
type input "KOTA SETIA"
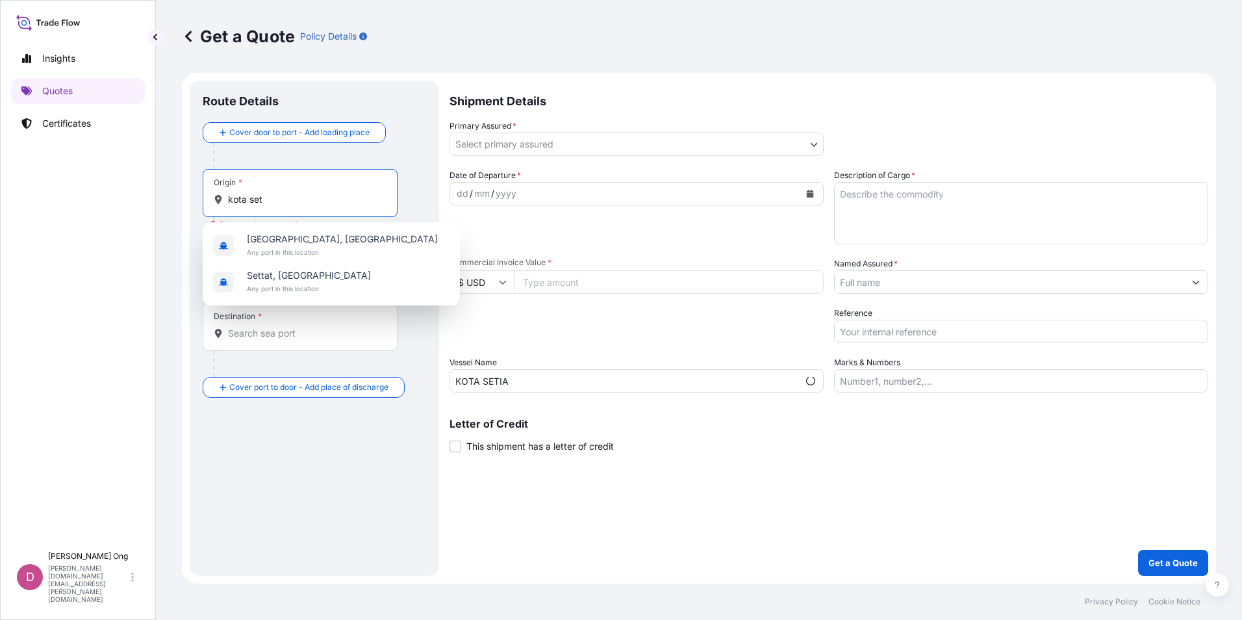
click at [265, 202] on input "kota set" at bounding box center [304, 199] width 153 height 13
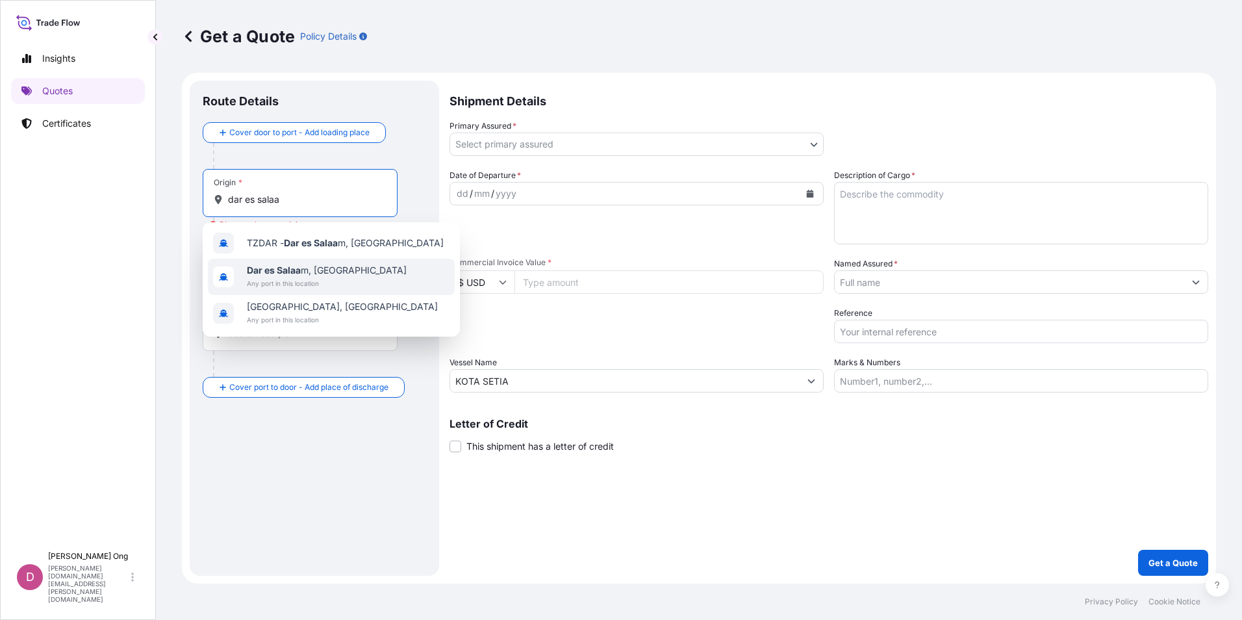
click at [310, 282] on span "Any port in this location" at bounding box center [327, 283] width 160 height 13
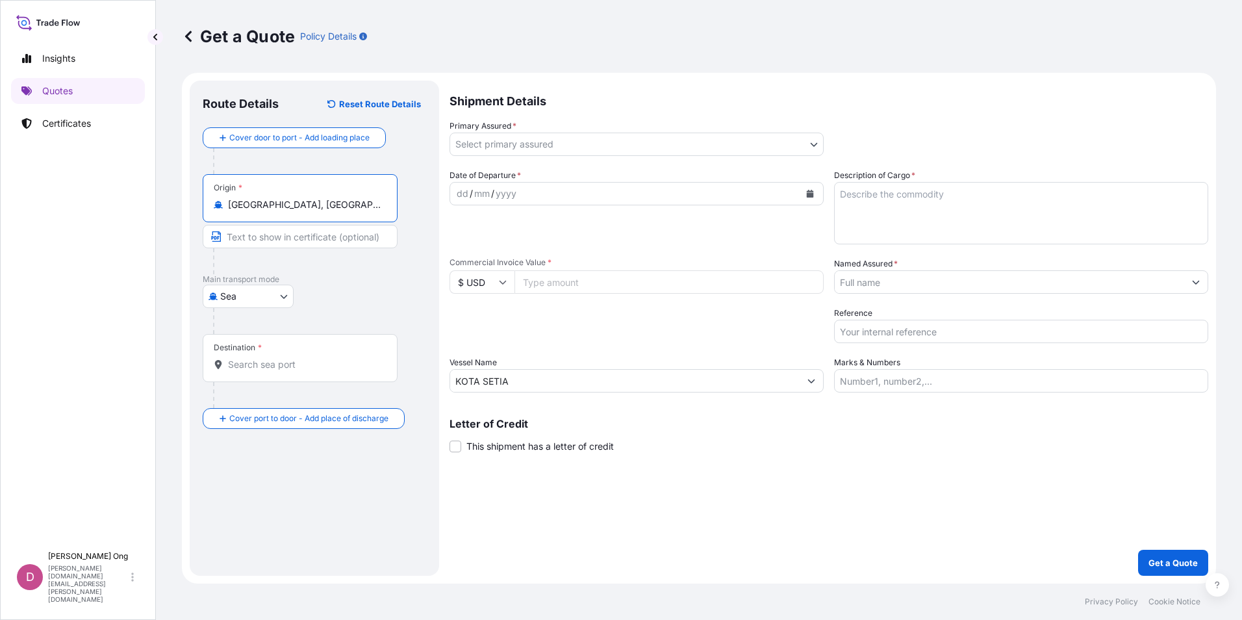
type input "[GEOGRAPHIC_DATA], [GEOGRAPHIC_DATA]"
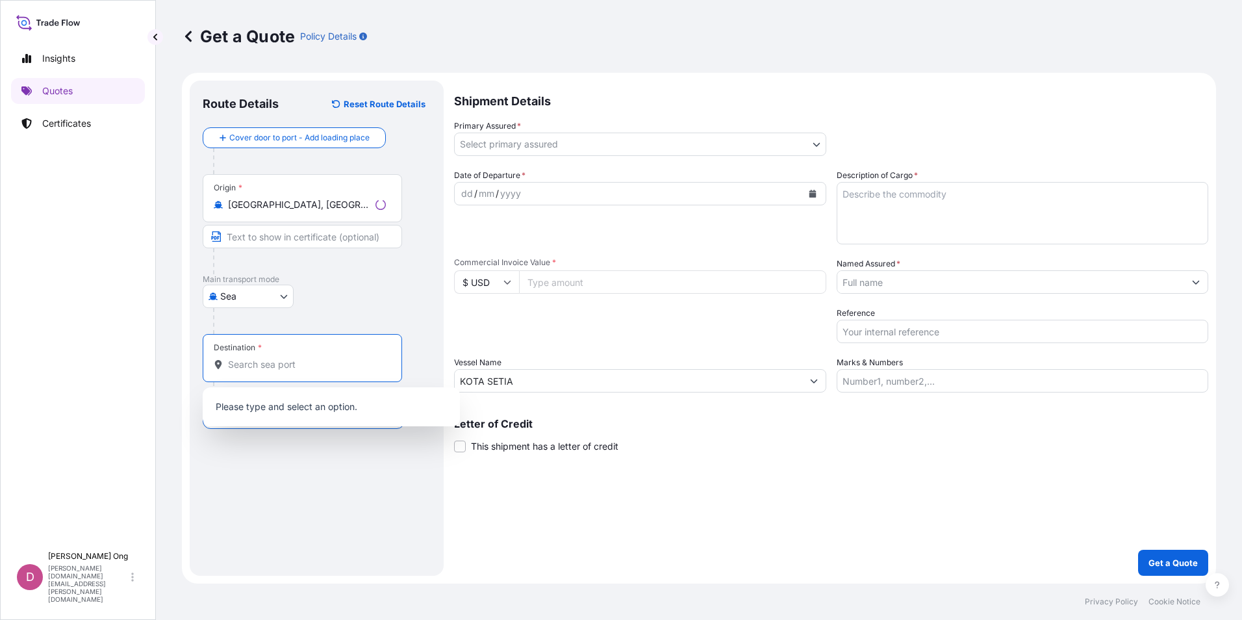
click at [278, 369] on input "Destination *" at bounding box center [307, 364] width 158 height 13
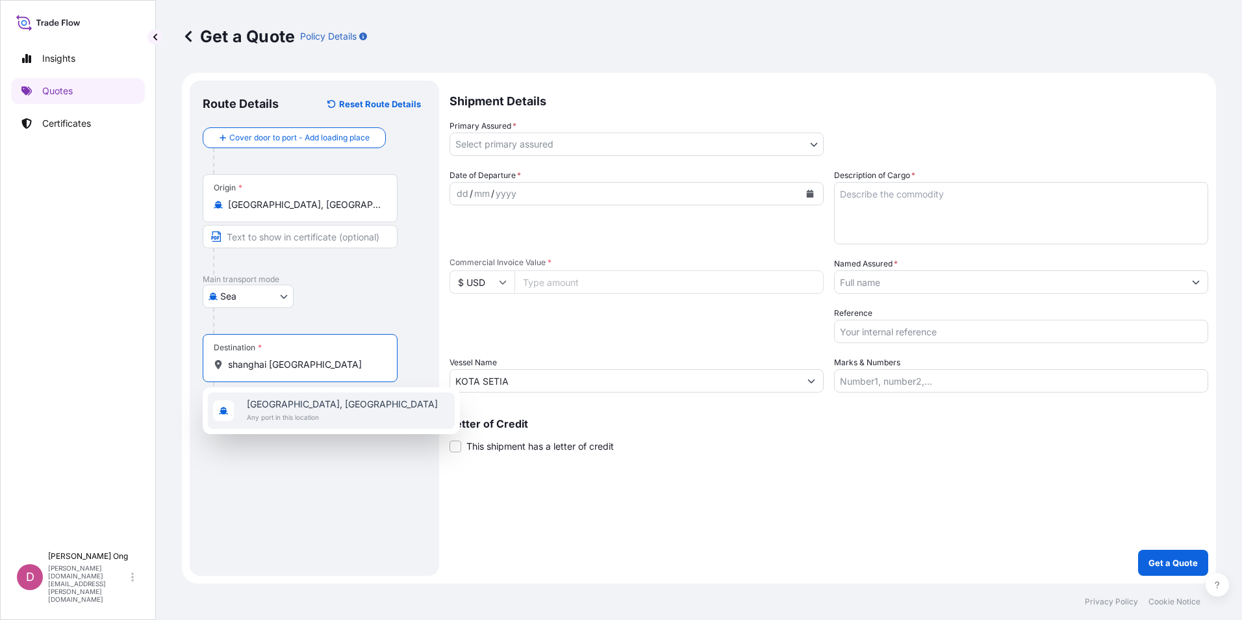
click at [278, 407] on span "[GEOGRAPHIC_DATA], [GEOGRAPHIC_DATA]" at bounding box center [342, 403] width 191 height 13
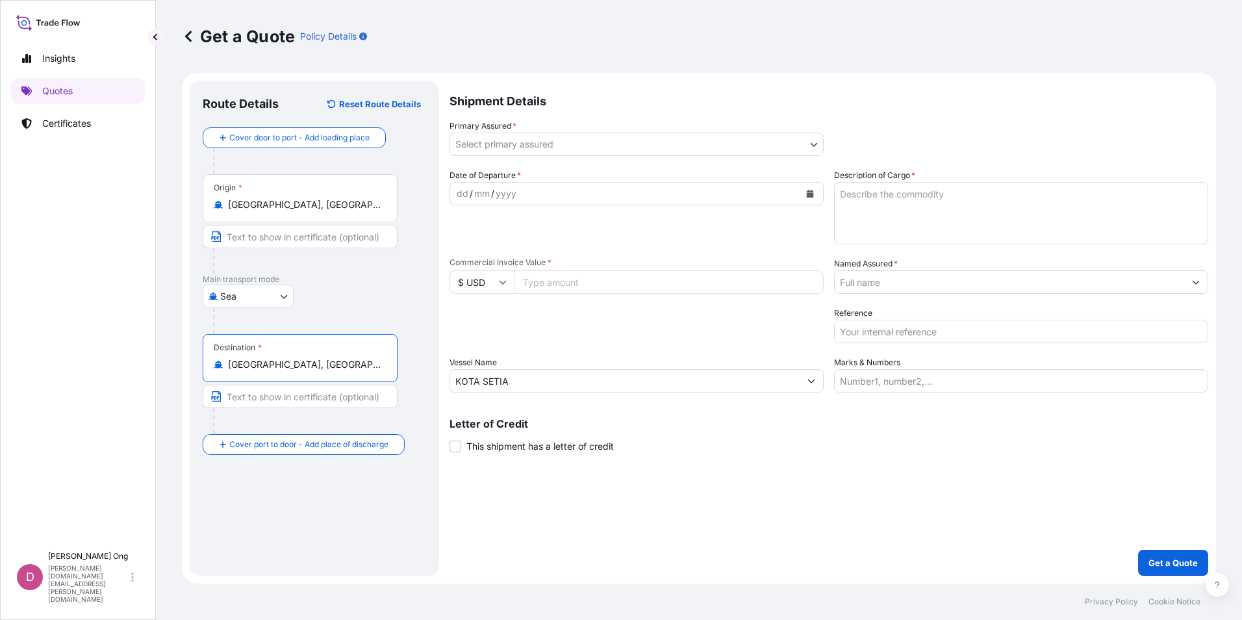
type input "[GEOGRAPHIC_DATA], [GEOGRAPHIC_DATA]"
click at [314, 237] on input "Text to appear on certificate" at bounding box center [300, 236] width 195 height 23
type input "[GEOGRAPHIC_DATA], [GEOGRAPHIC_DATA]"
click at [692, 147] on body "1 option available. Insights Quotes Certificates D [PERSON_NAME] [PERSON_NAME][…" at bounding box center [621, 310] width 1242 height 620
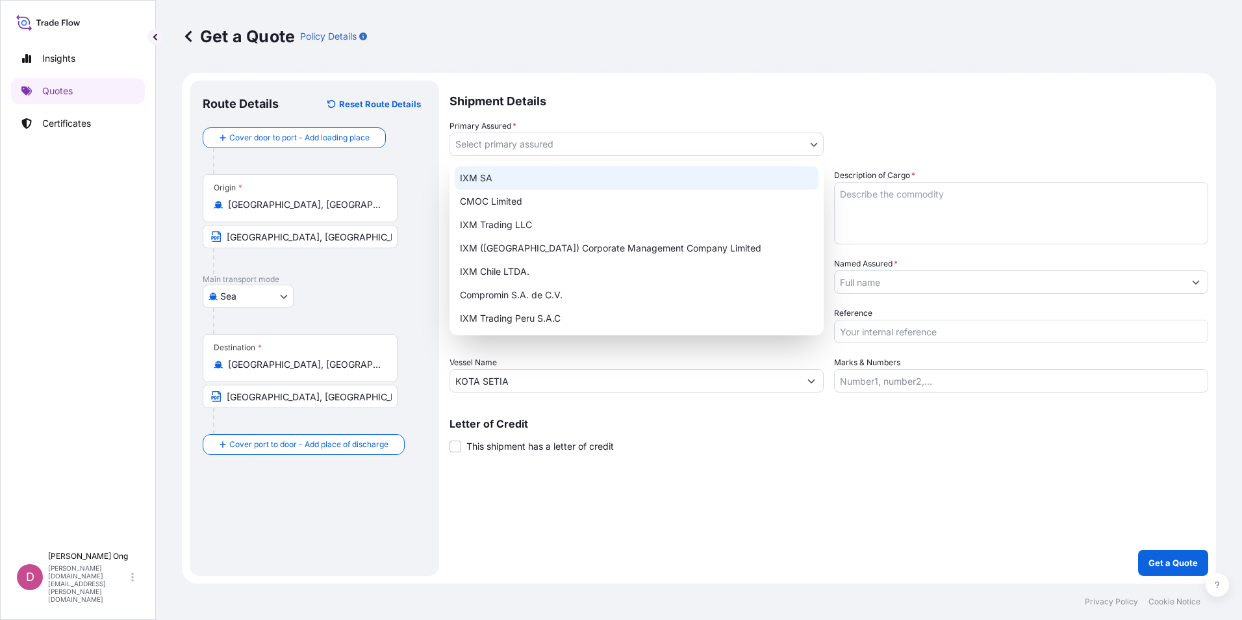
click at [642, 175] on div "IXM SA" at bounding box center [637, 177] width 364 height 23
select select "31846"
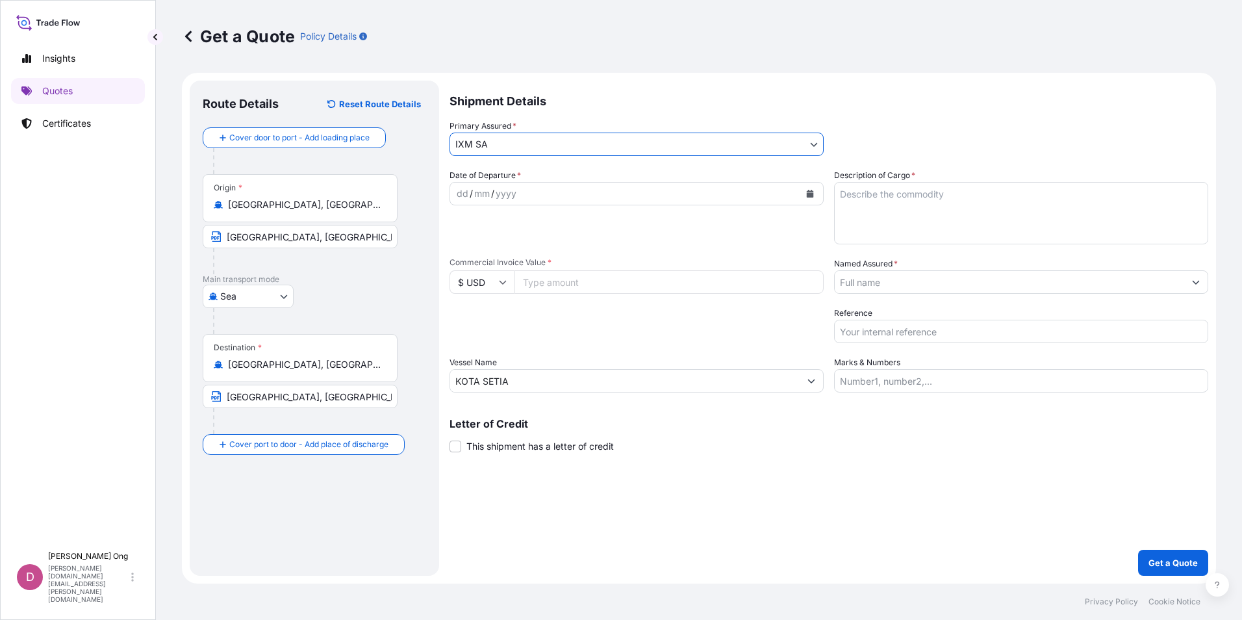
click at [968, 283] on input "Named Assured *" at bounding box center [1009, 281] width 349 height 23
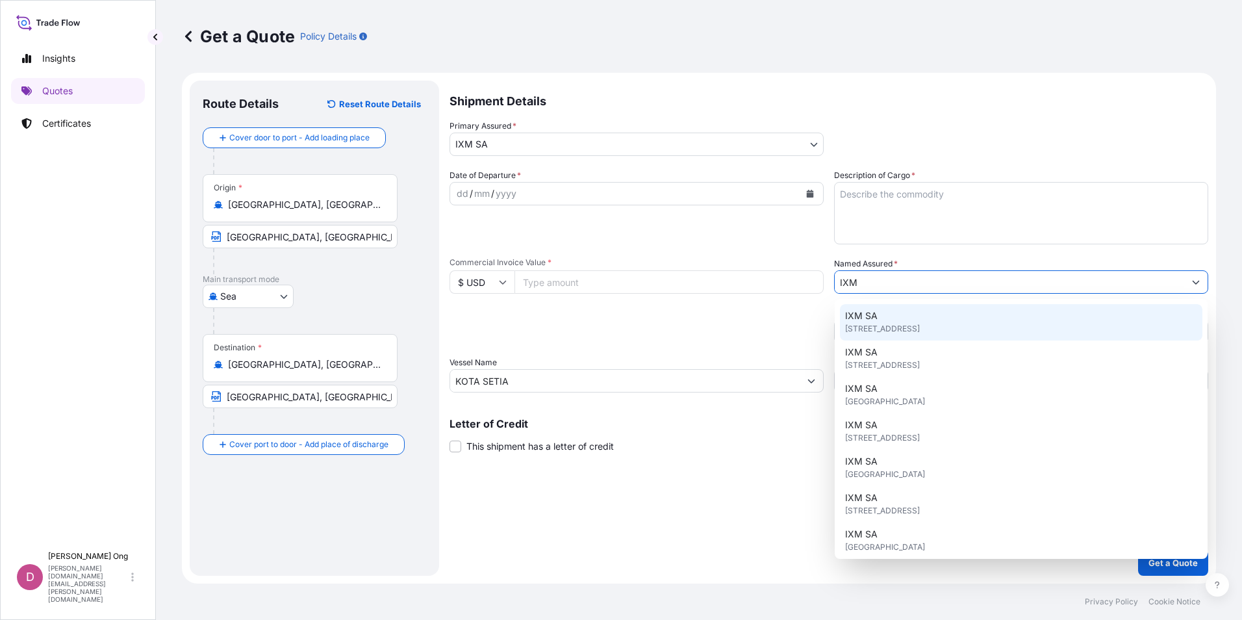
click at [899, 324] on span "[STREET_ADDRESS]" at bounding box center [882, 328] width 75 height 13
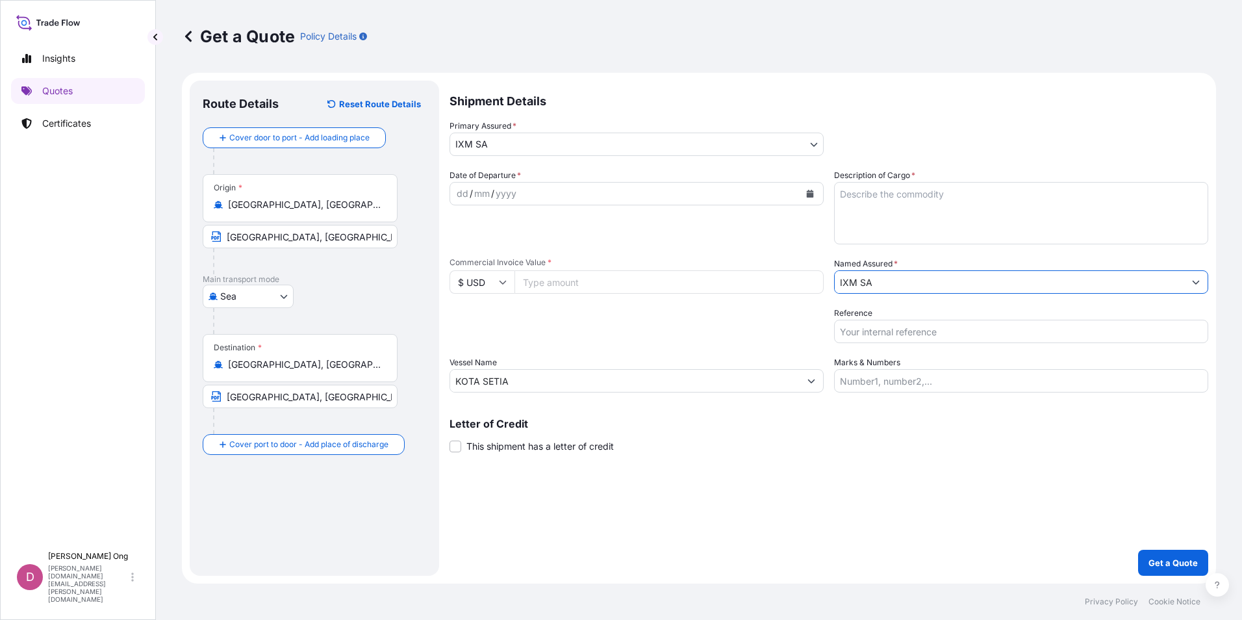
type input "IXM SA"
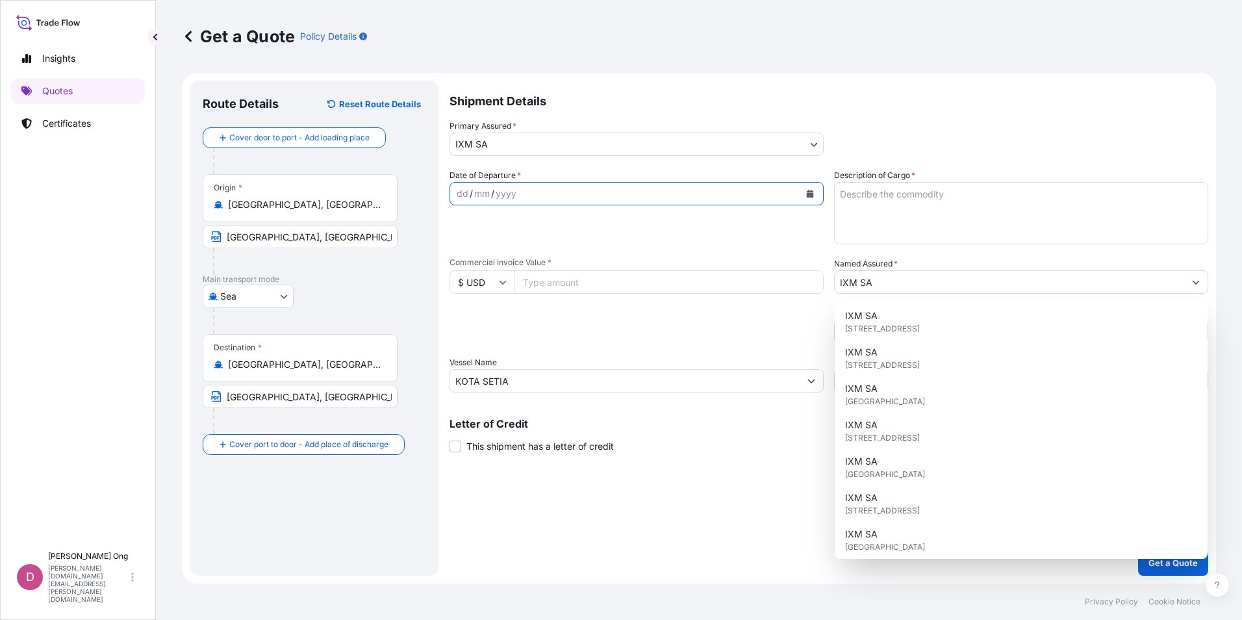
click at [809, 195] on icon "Calendar" at bounding box center [810, 194] width 7 height 8
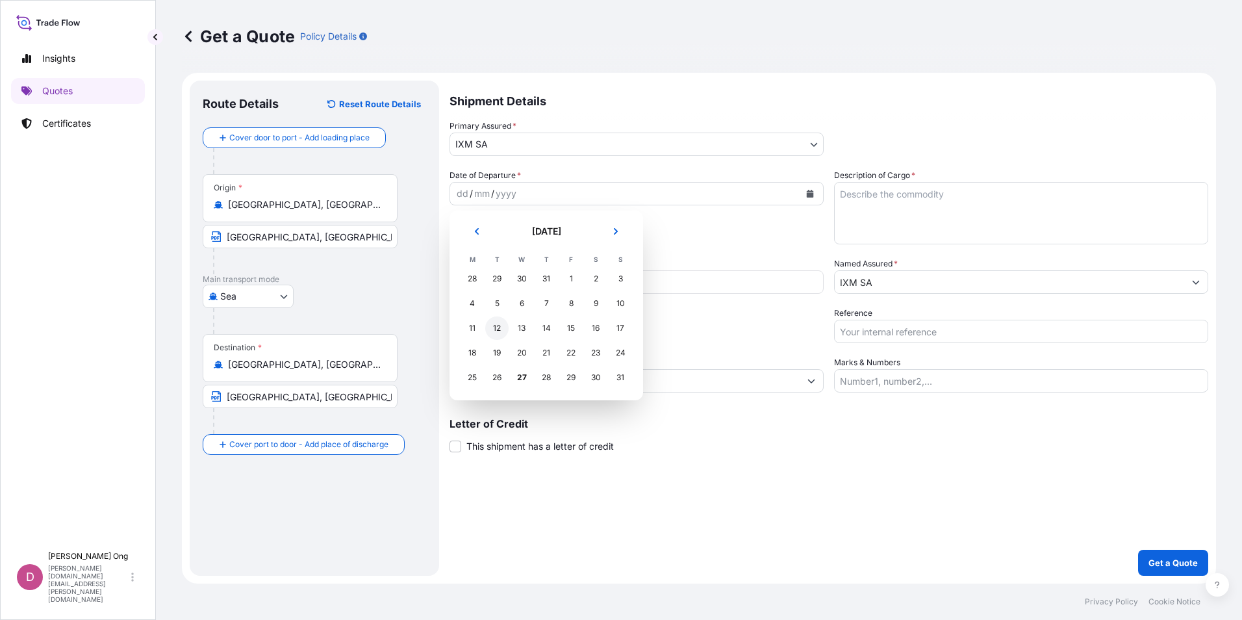
click at [494, 331] on div "12" at bounding box center [496, 327] width 23 height 23
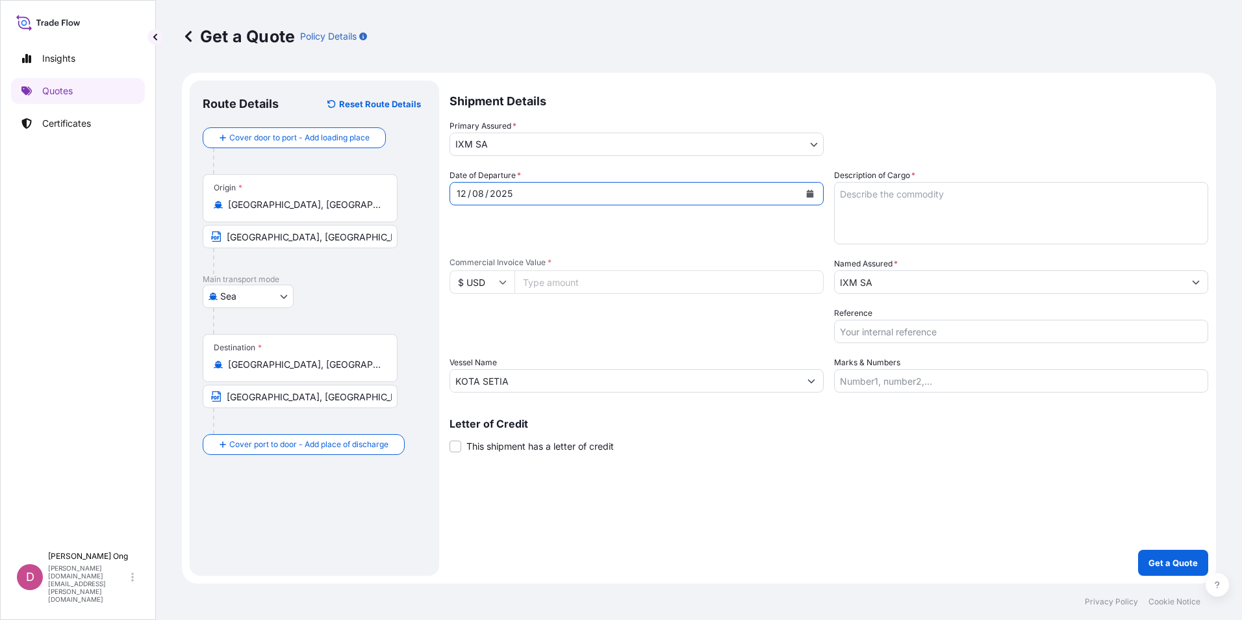
click at [574, 289] on input "Commercial Invoice Value *" at bounding box center [668, 281] width 309 height 23
paste input "33946685.77"
type input "33946685.77"
click at [886, 336] on input "Reference" at bounding box center [1021, 331] width 374 height 23
drag, startPoint x: 770, startPoint y: 503, endPoint x: 769, endPoint y: 494, distance: 9.1
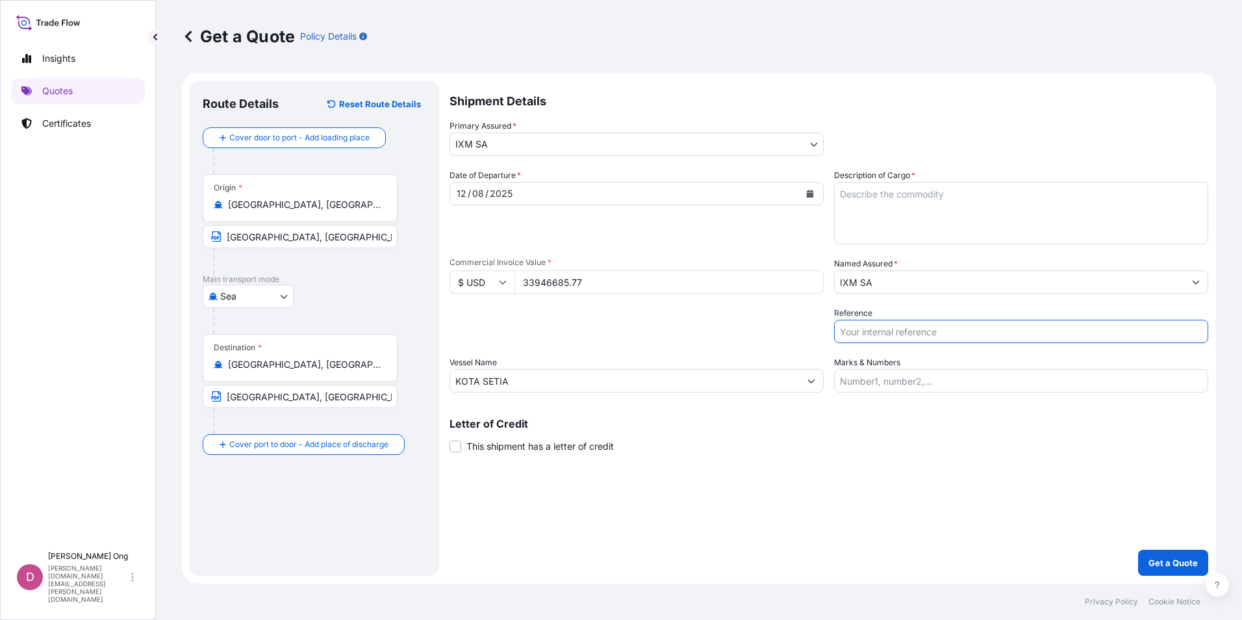
click at [770, 503] on div "Shipment Details Primary Assured * IXM SA IXM SA CMOC Limited IXM Trading LLC I…" at bounding box center [828, 328] width 759 height 495
click at [898, 334] on input "Reference" at bounding box center [1021, 331] width 374 height 23
type input "S101.42722-F2 / BL NO.: GOSUDAR0003993"
click at [1000, 220] on textarea "Description of Cargo *" at bounding box center [1021, 213] width 374 height 62
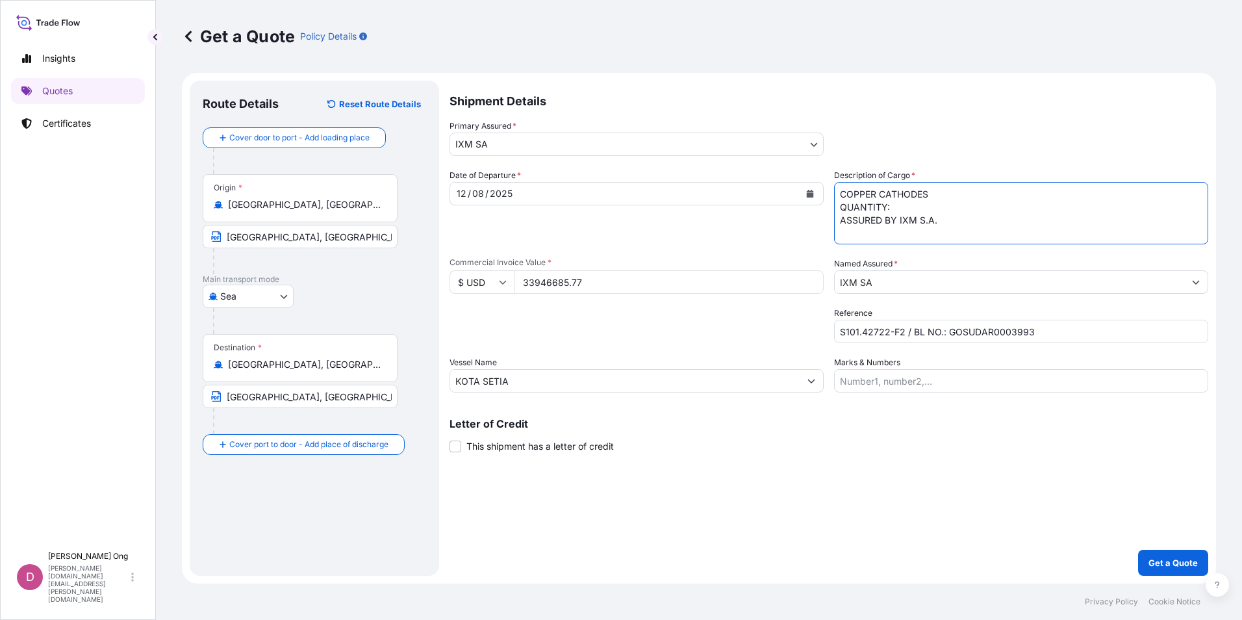
click at [978, 235] on textarea "COPPER CATHODES QUANTITY: ASSURED BY IXM S.A." at bounding box center [1021, 213] width 374 height 62
click at [984, 204] on textarea "COPPER CATHODES QUANTITY: ASSURED BY IXM S.A." at bounding box center [1021, 213] width 374 height 62
type textarea "COPPER CATHODES QUANTITY: 474.911 MT ASSURED BY IXM S.A."
click at [579, 447] on span "This shipment has a letter of credit" at bounding box center [539, 446] width 147 height 13
click at [449, 439] on input "This shipment has a letter of credit" at bounding box center [449, 439] width 0 height 0
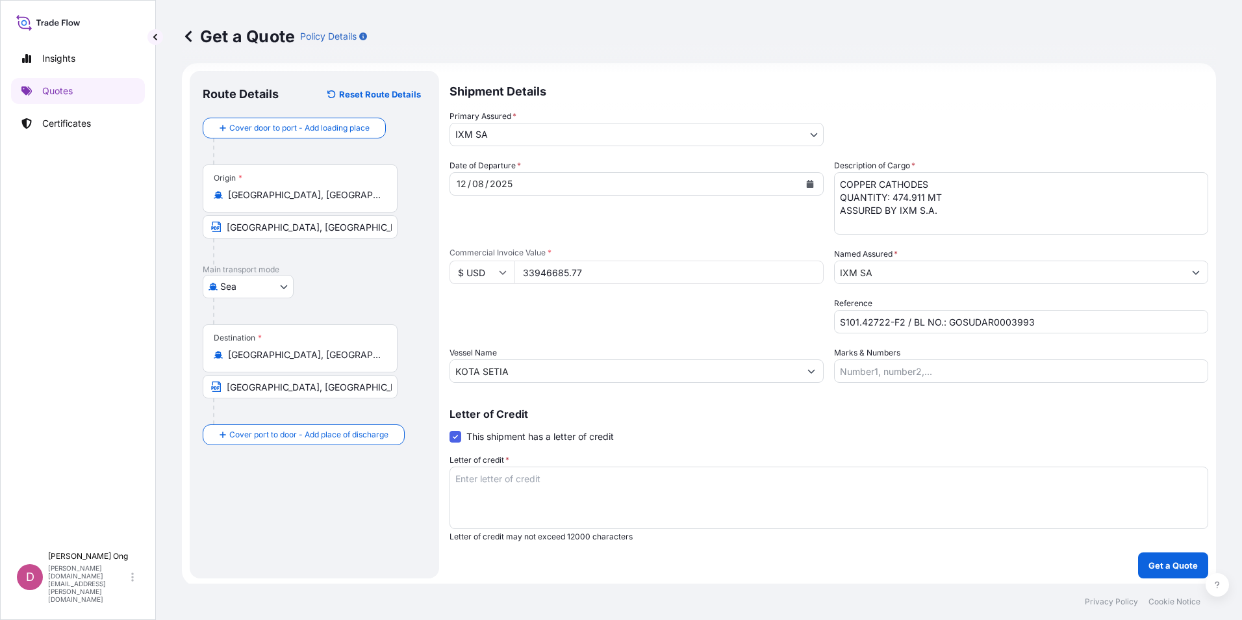
scroll to position [12, 0]
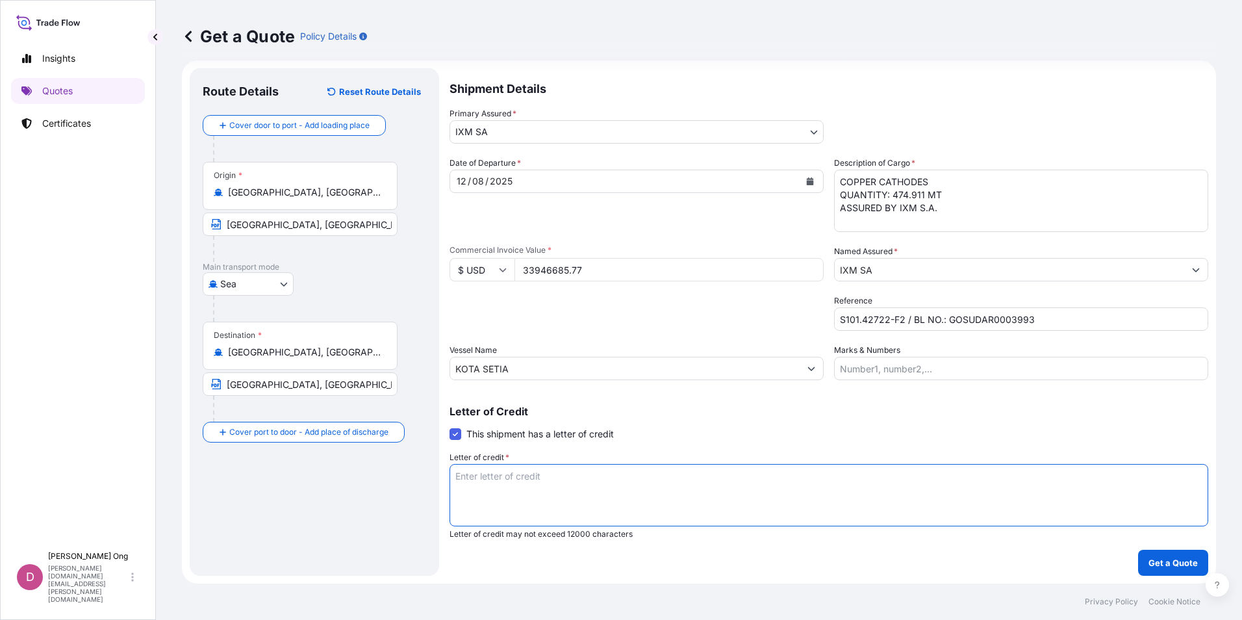
click at [575, 506] on textarea "Letter of credit *" at bounding box center [828, 495] width 759 height 62
paste textarea "FOR 110 PERCENT OF INVOICE VALUE SHOWING CLAIMS PAYABLE IN DESTINATION COUNTRY,…"
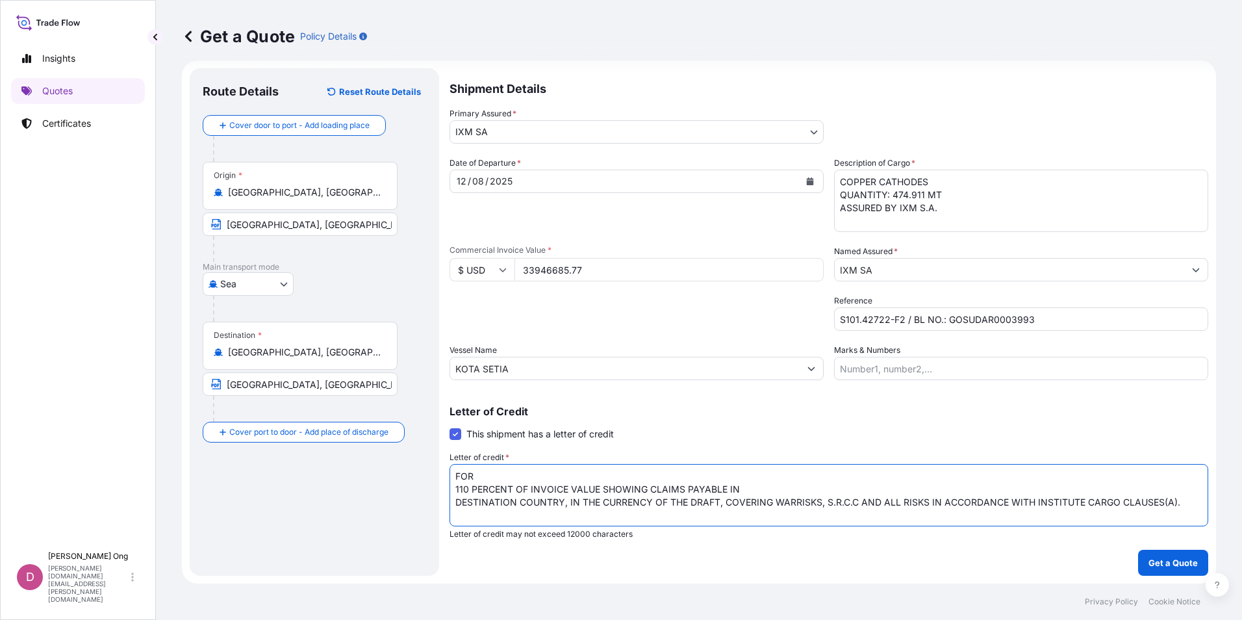
scroll to position [0, 0]
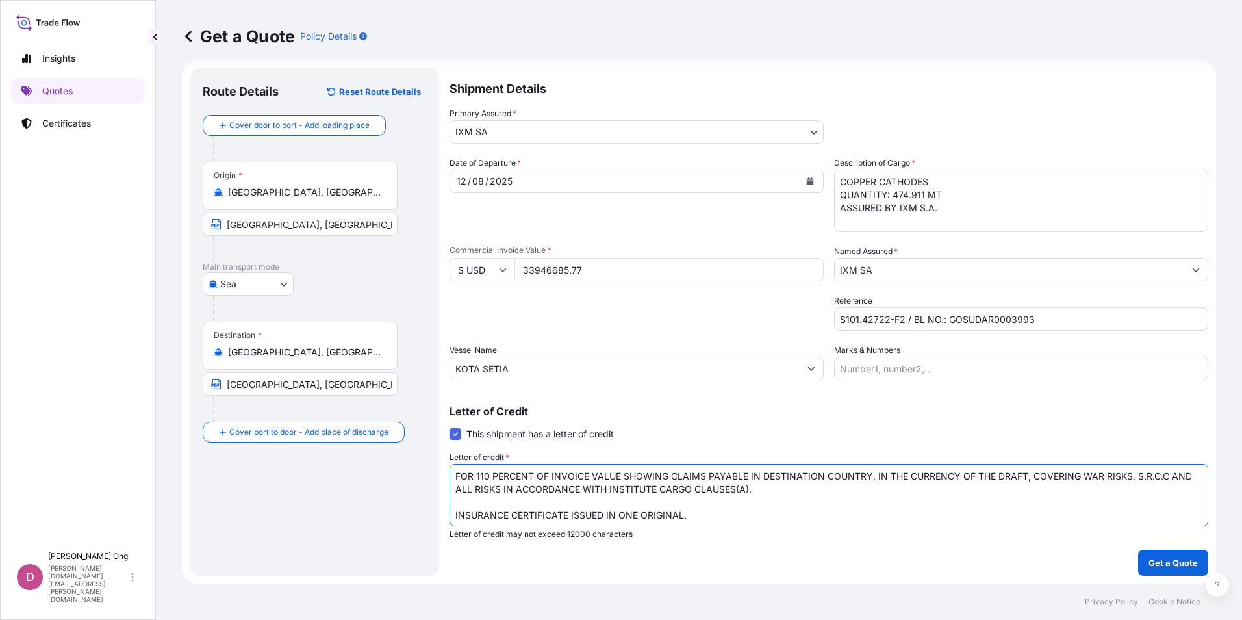
type textarea "FOR 110 PERCENT OF INVOICE VALUE SHOWING CLAIMS PAYABLE IN DESTINATION COUNTRY,…"
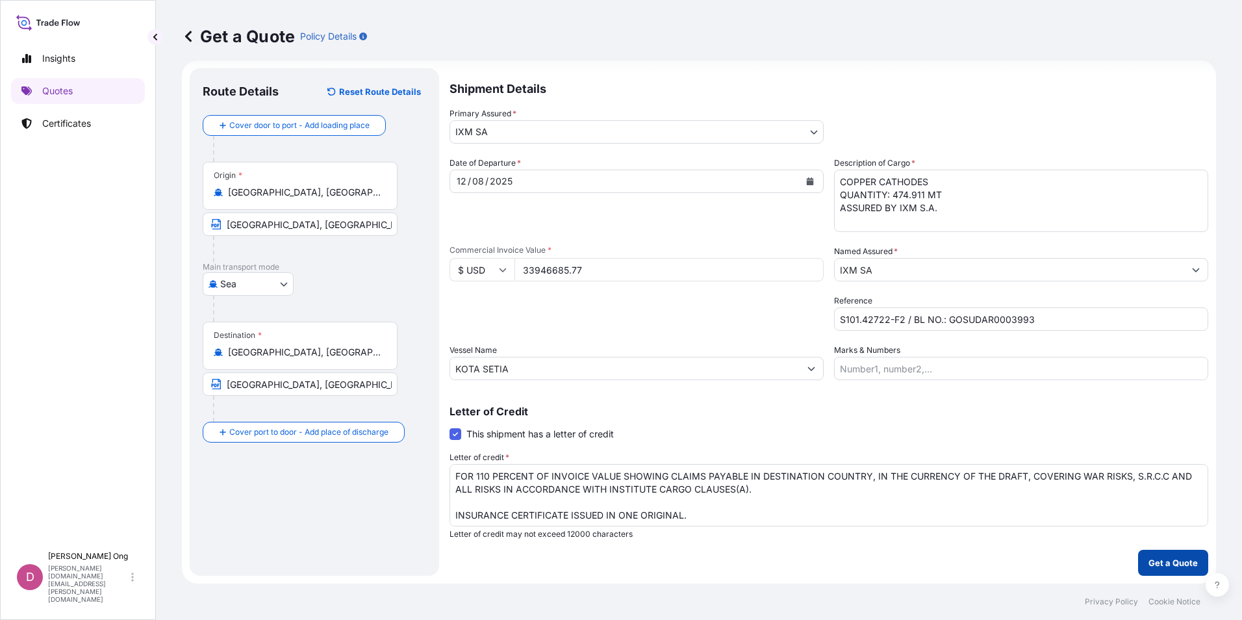
click at [1155, 566] on p "Get a Quote" at bounding box center [1172, 562] width 49 height 13
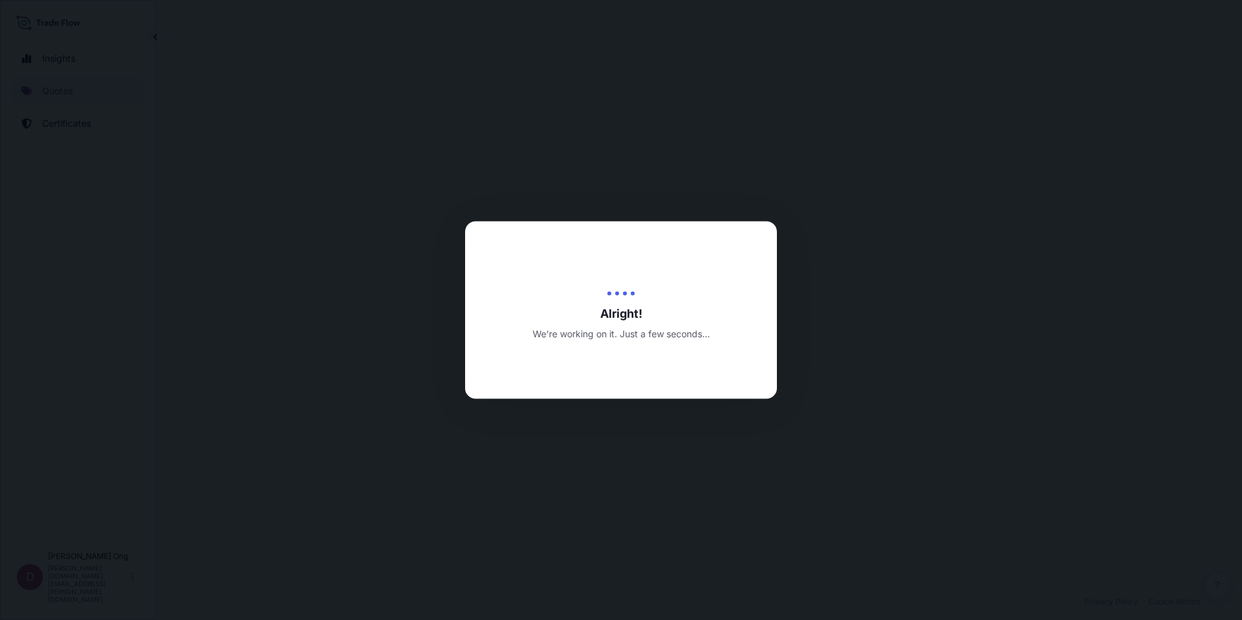
select select "Sea"
select select "31846"
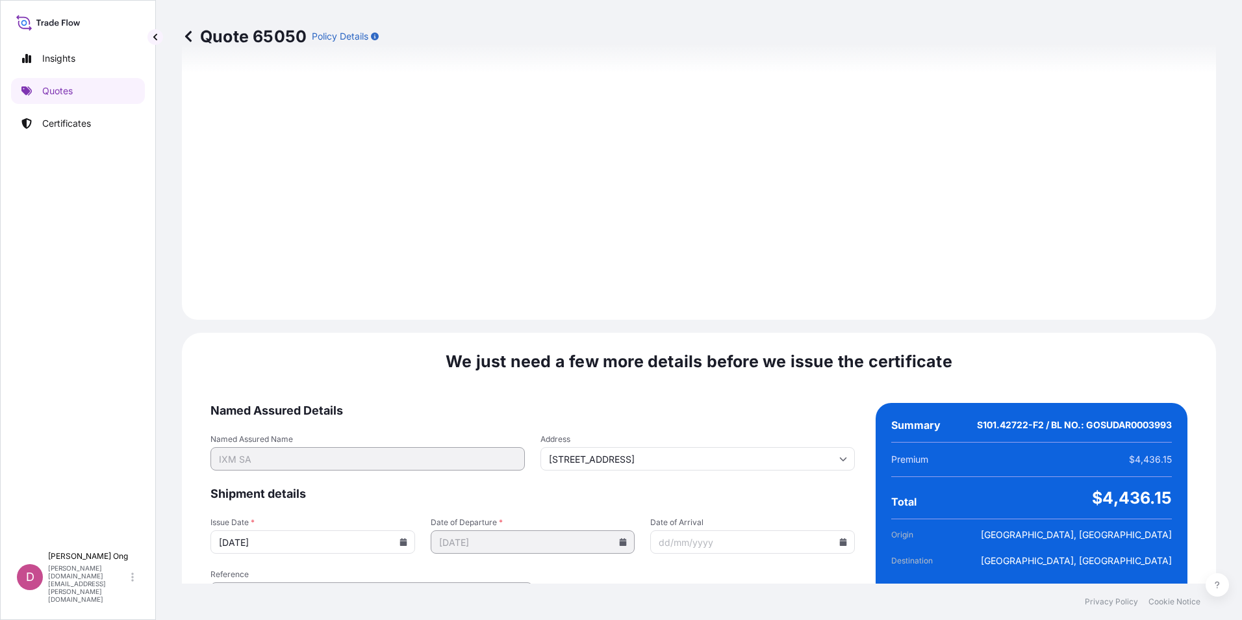
scroll to position [1533, 0]
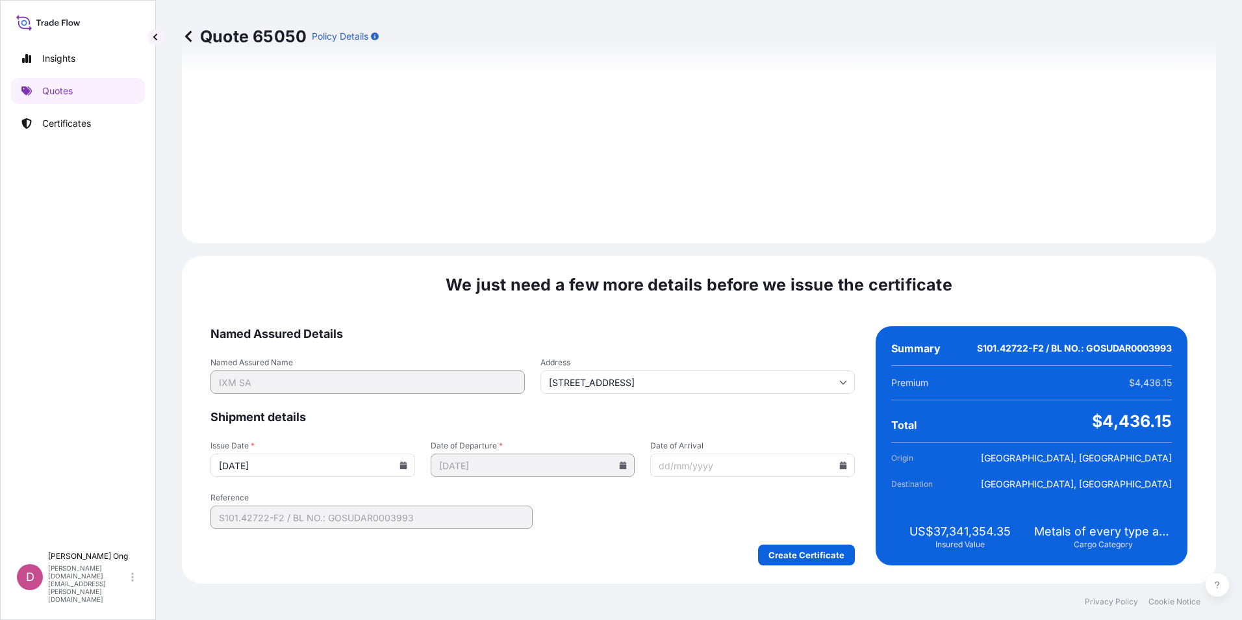
click at [407, 468] on input "[DATE]" at bounding box center [312, 464] width 205 height 23
click at [400, 471] on input "[DATE]" at bounding box center [312, 464] width 205 height 23
click at [400, 465] on icon at bounding box center [402, 465] width 7 height 8
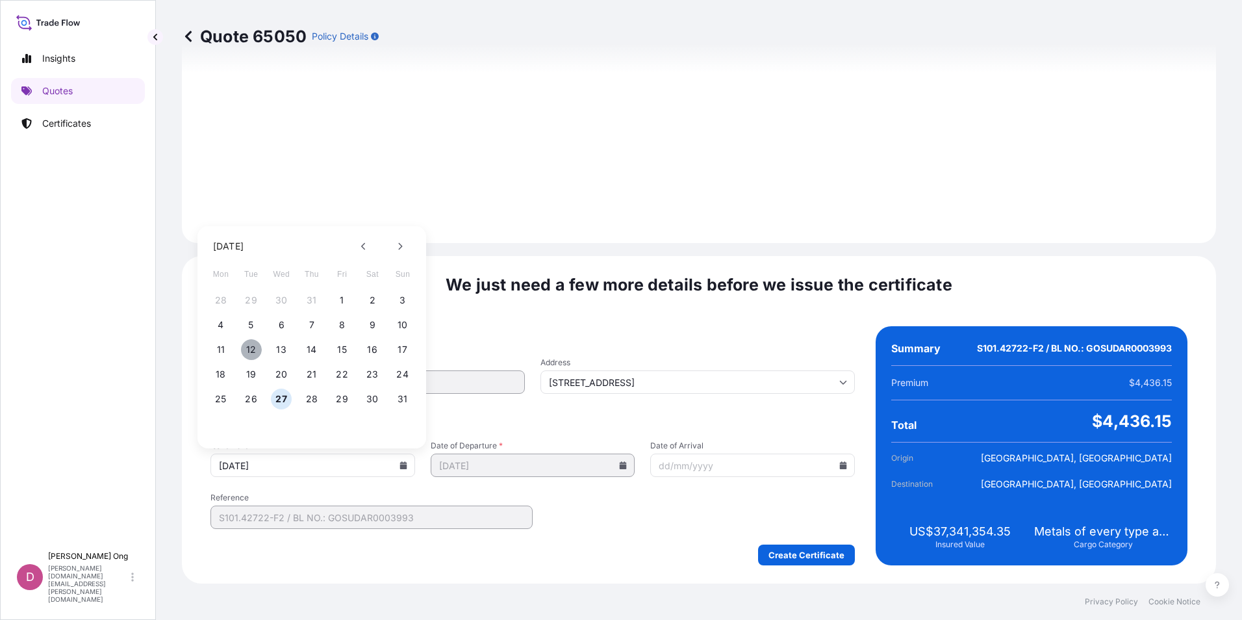
click at [242, 346] on button "12" at bounding box center [251, 349] width 21 height 21
type input "[DATE]"
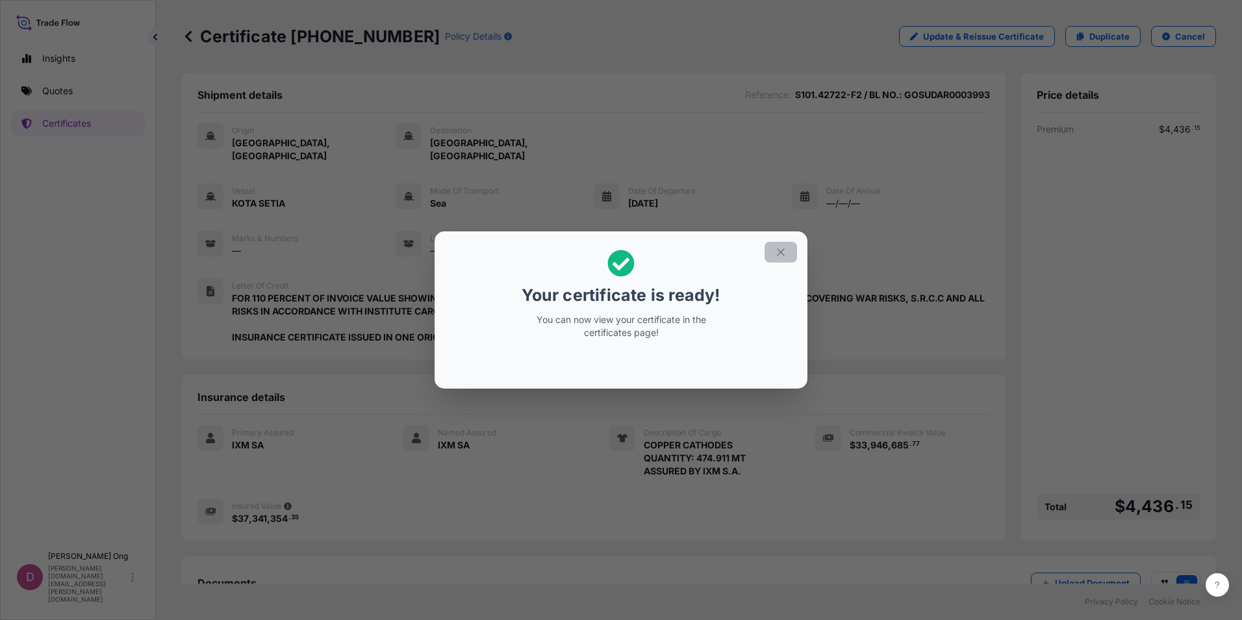
click at [795, 251] on button "button" at bounding box center [780, 252] width 32 height 21
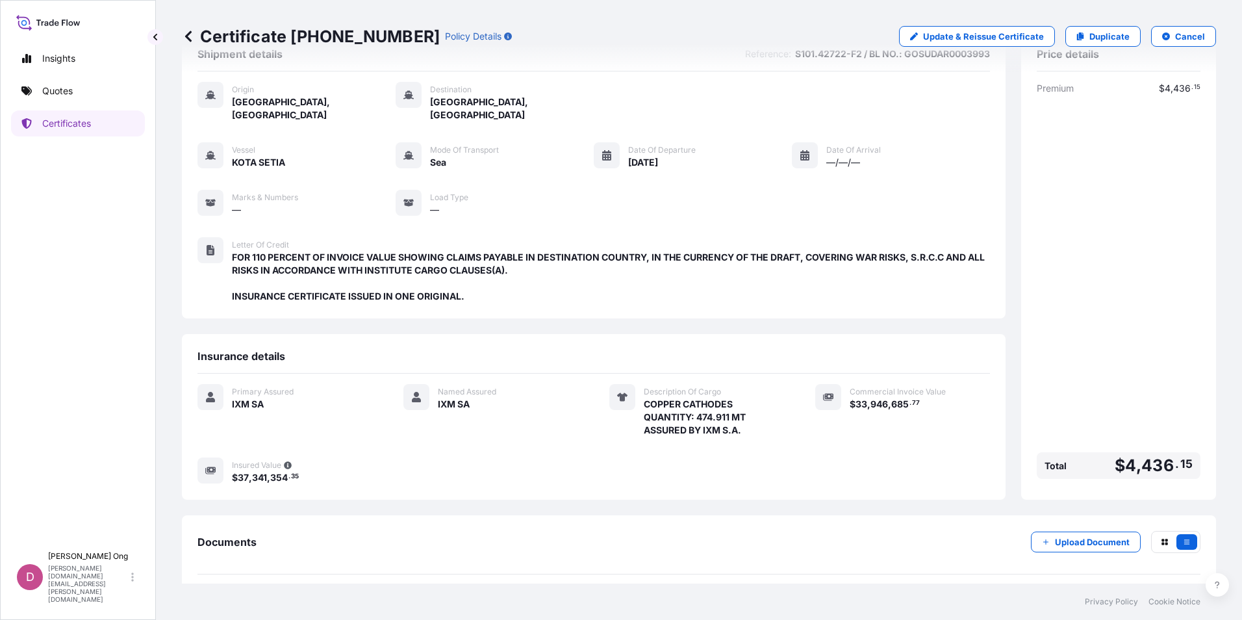
scroll to position [81, 0]
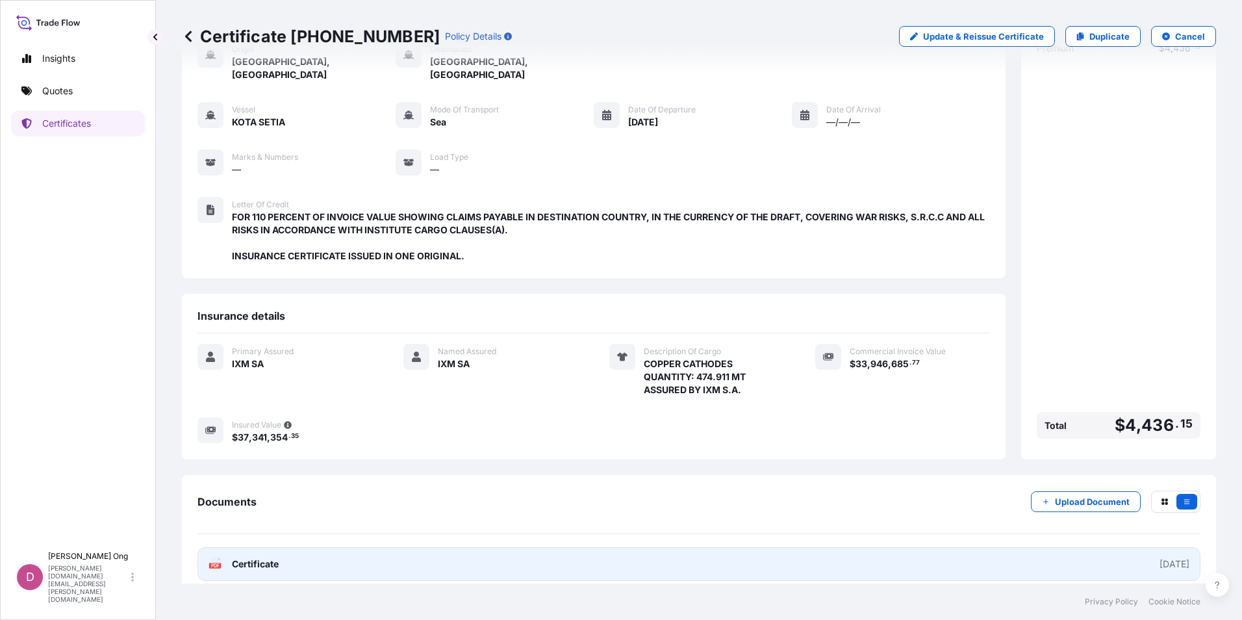
click at [314, 557] on link "PDF Certificate [DATE]" at bounding box center [698, 564] width 1003 height 34
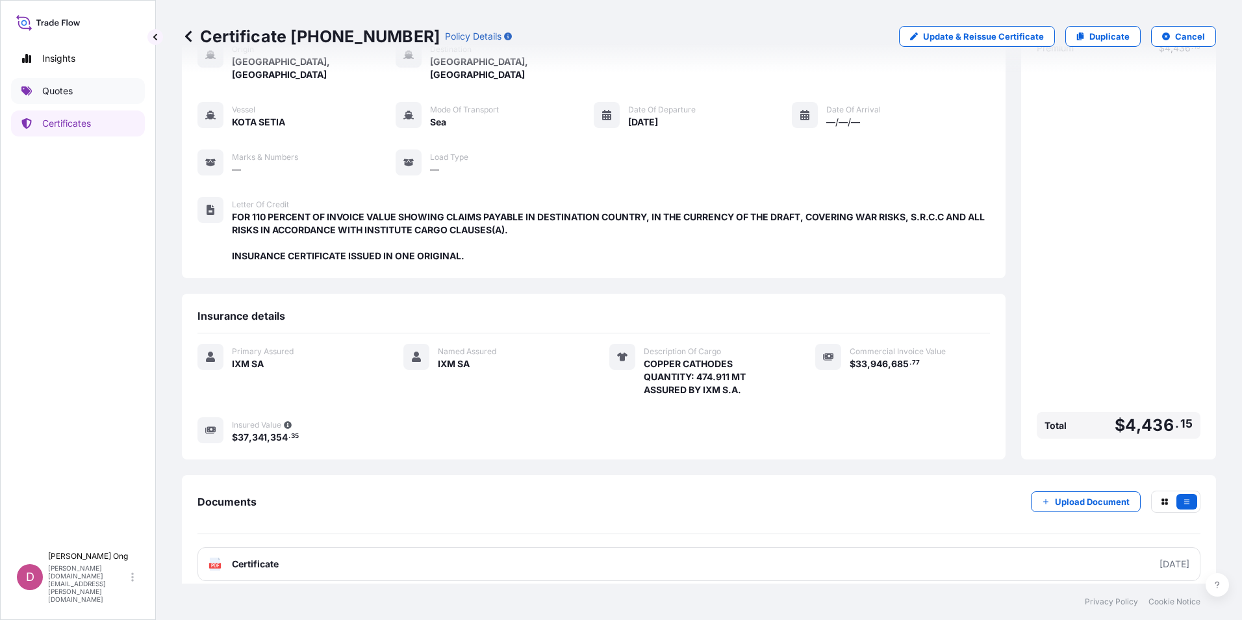
click at [82, 92] on link "Quotes" at bounding box center [78, 91] width 134 height 26
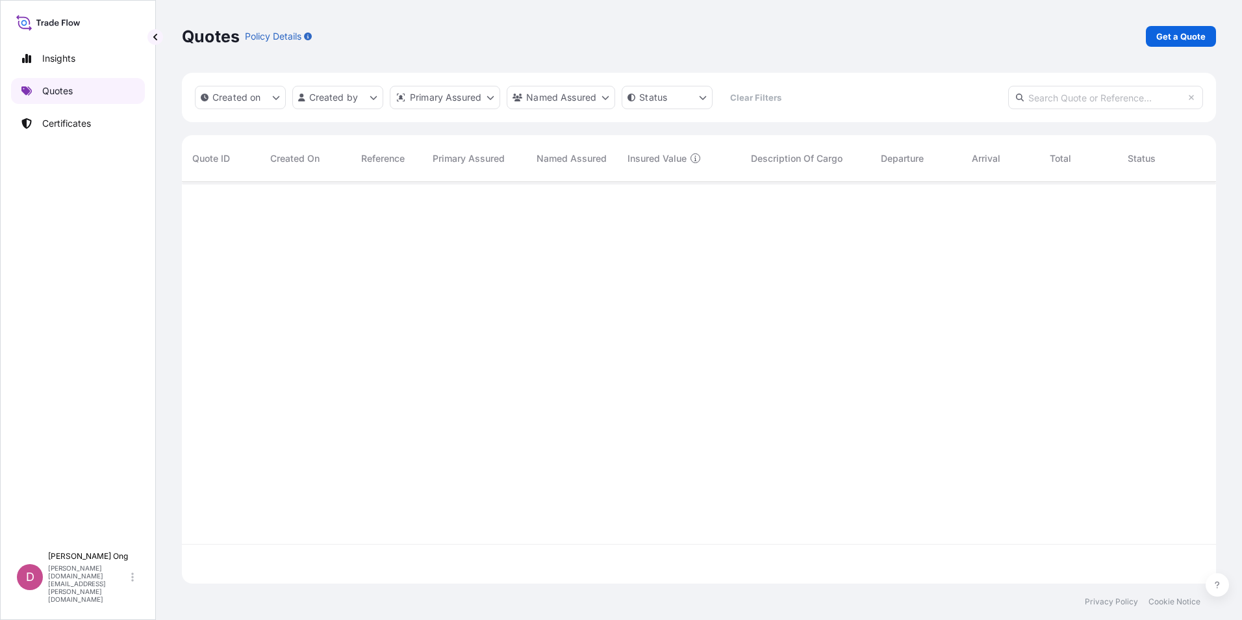
scroll to position [399, 1024]
click at [82, 116] on link "Certificates" at bounding box center [78, 123] width 134 height 26
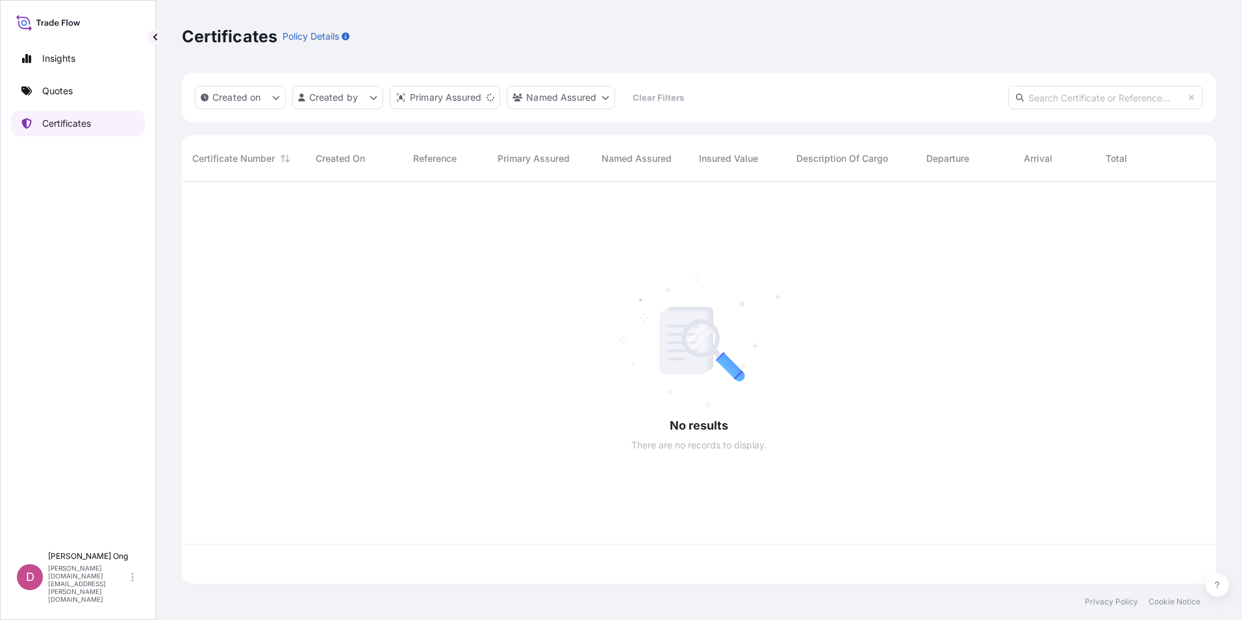
scroll to position [399, 1024]
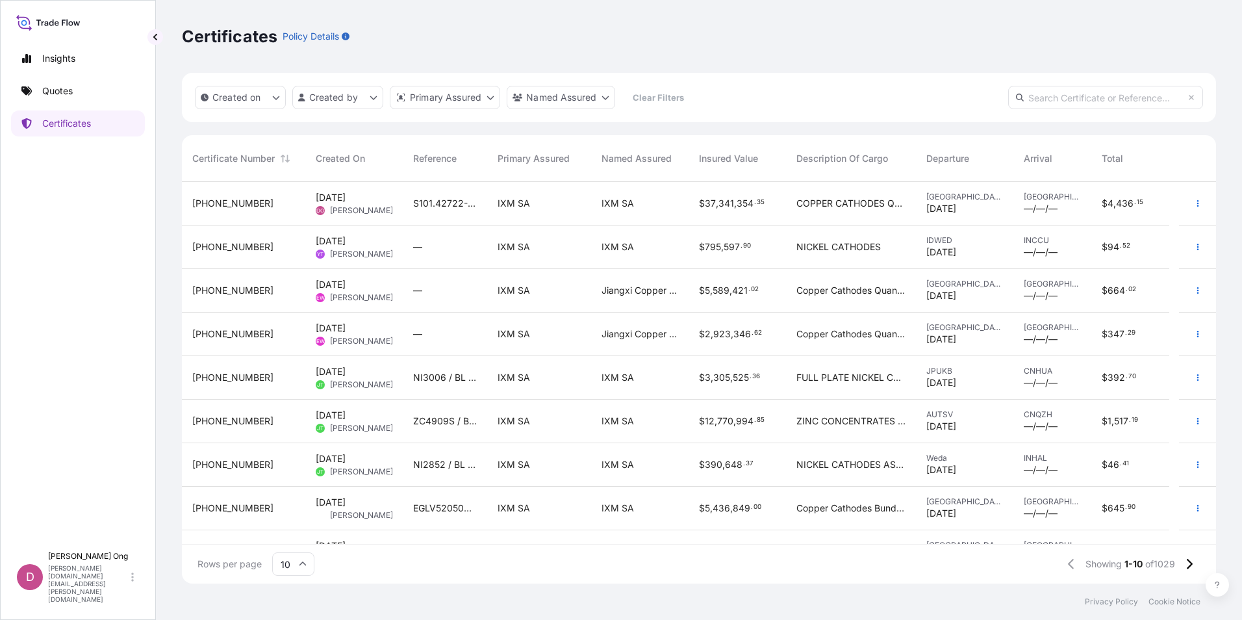
click at [460, 205] on span "S101.42722-F2 / BL NO.: GOSUDAR0003993" at bounding box center [445, 203] width 64 height 13
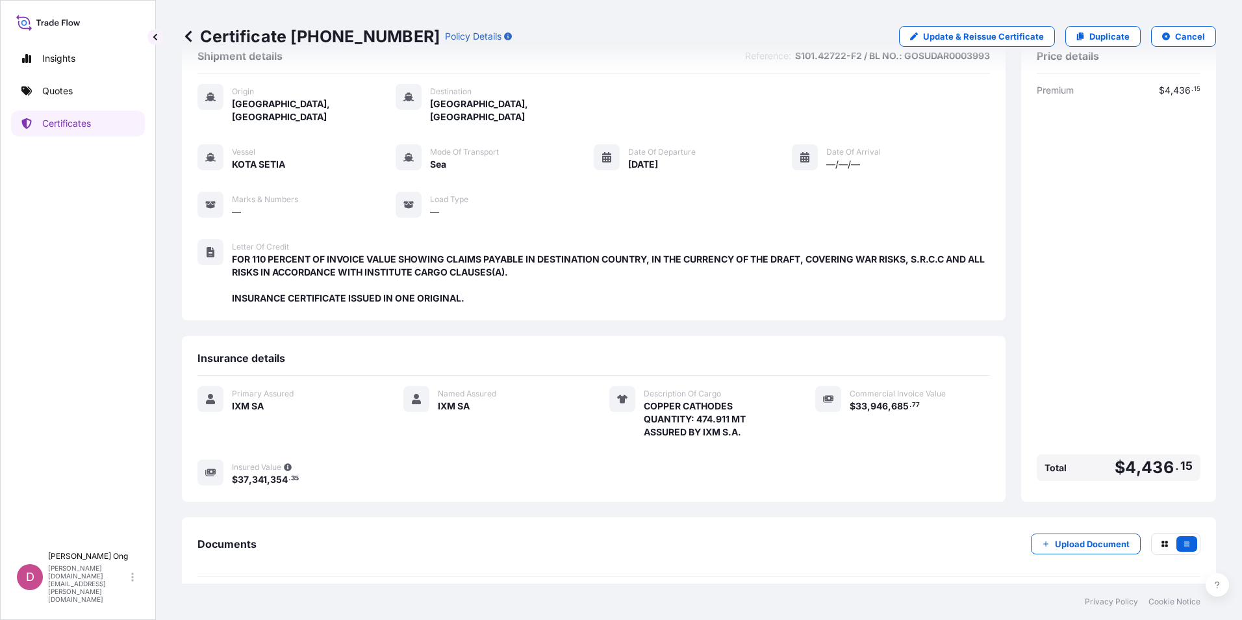
scroll to position [81, 0]
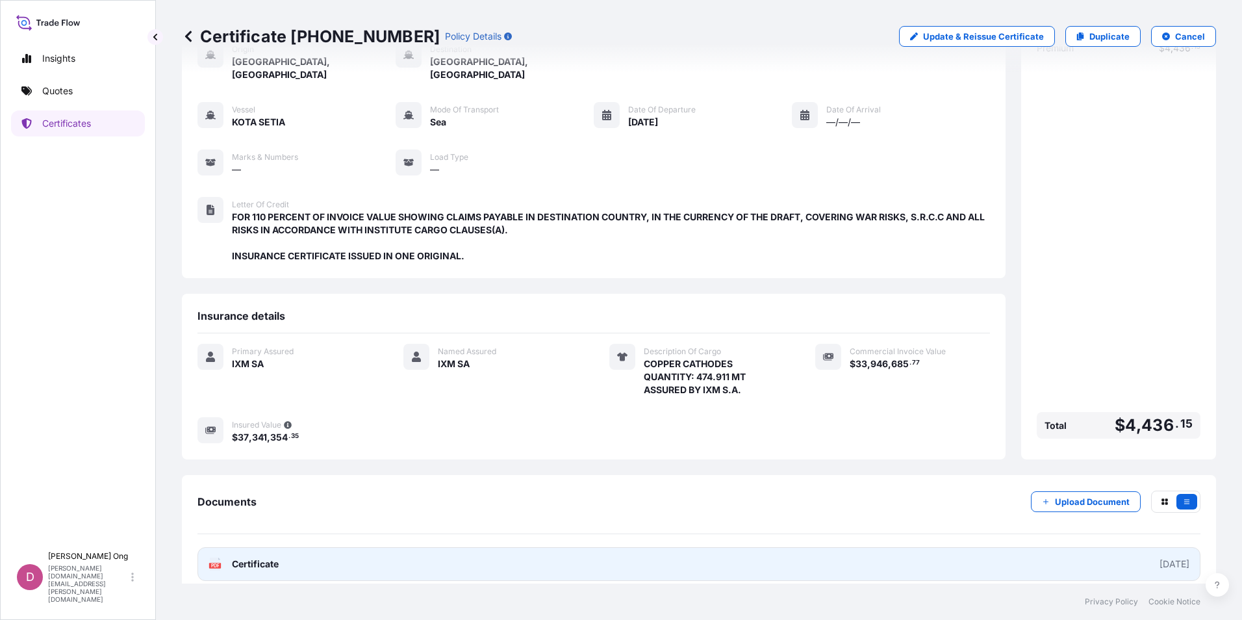
click at [427, 560] on link "PDF Certificate [DATE]" at bounding box center [698, 564] width 1003 height 34
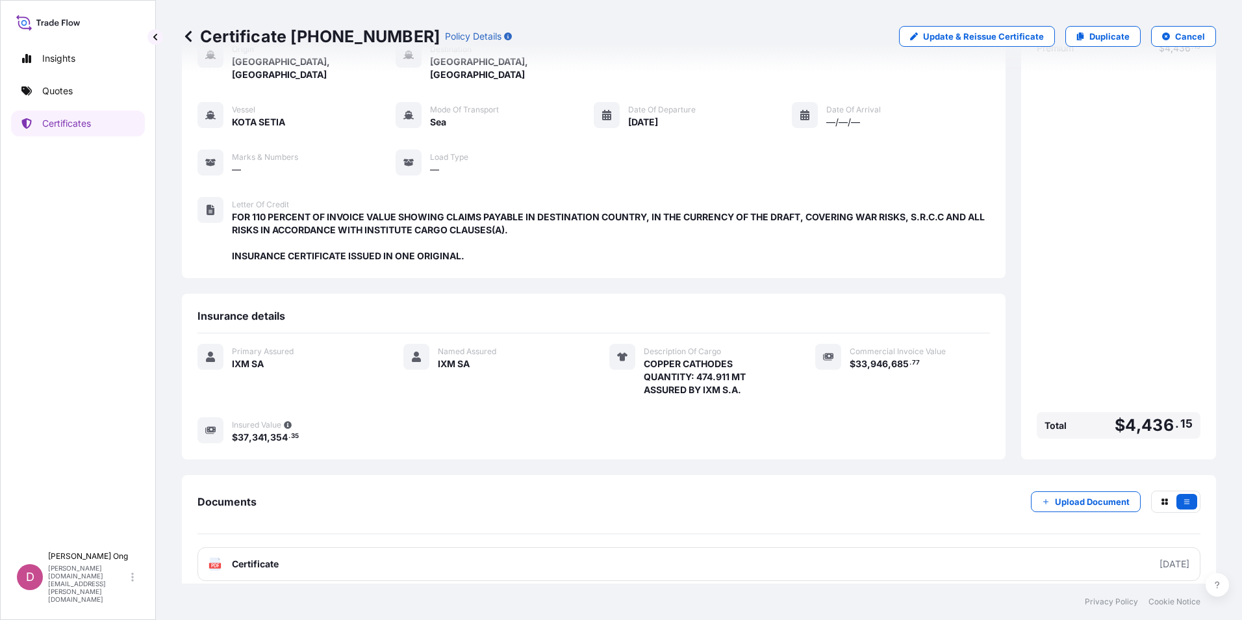
click at [397, 510] on div "Documents Upload Document" at bounding box center [698, 512] width 1003 height 44
click at [91, 97] on link "Quotes" at bounding box center [78, 91] width 134 height 26
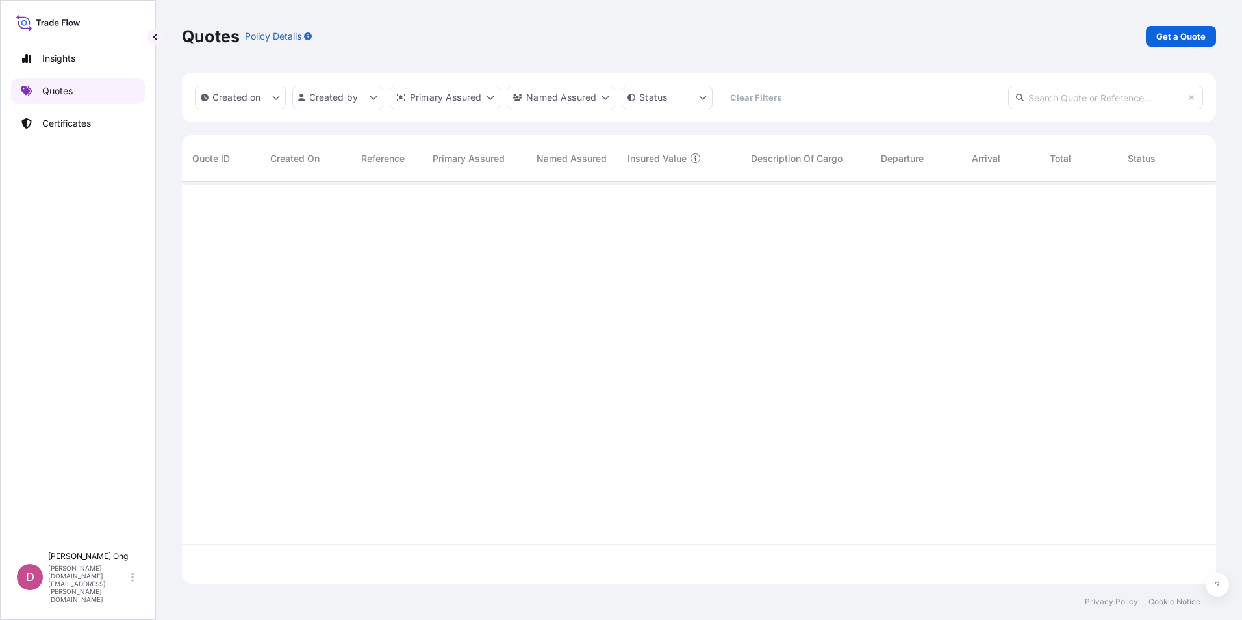
scroll to position [399, 1024]
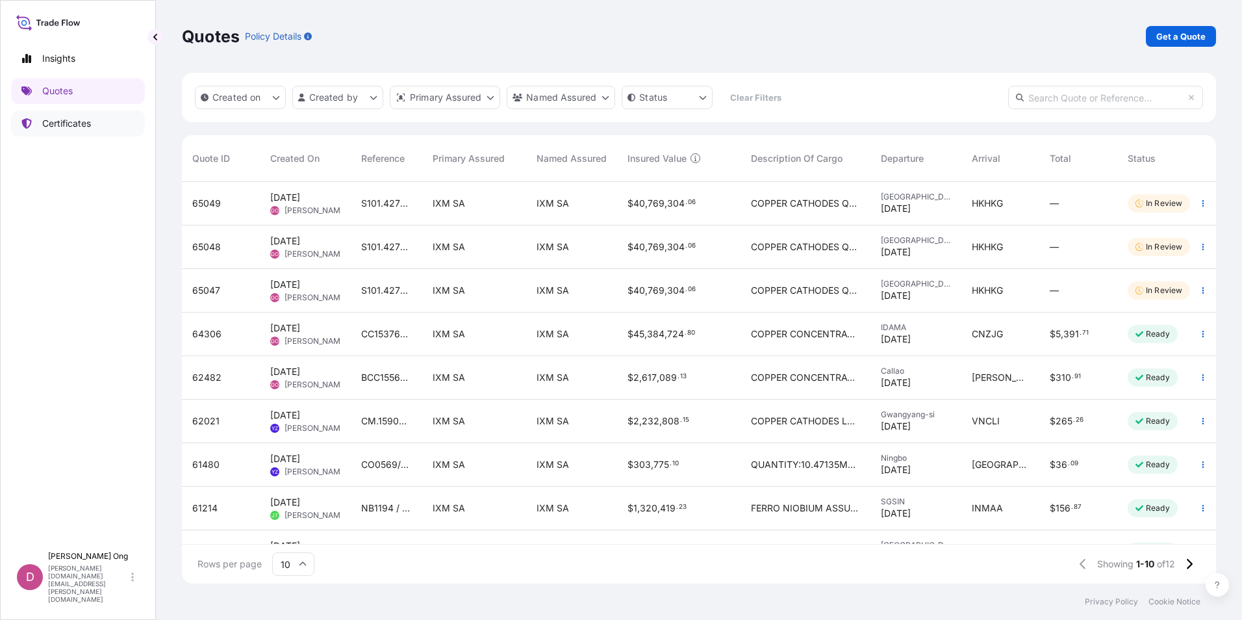
click at [75, 126] on p "Certificates" at bounding box center [66, 123] width 49 height 13
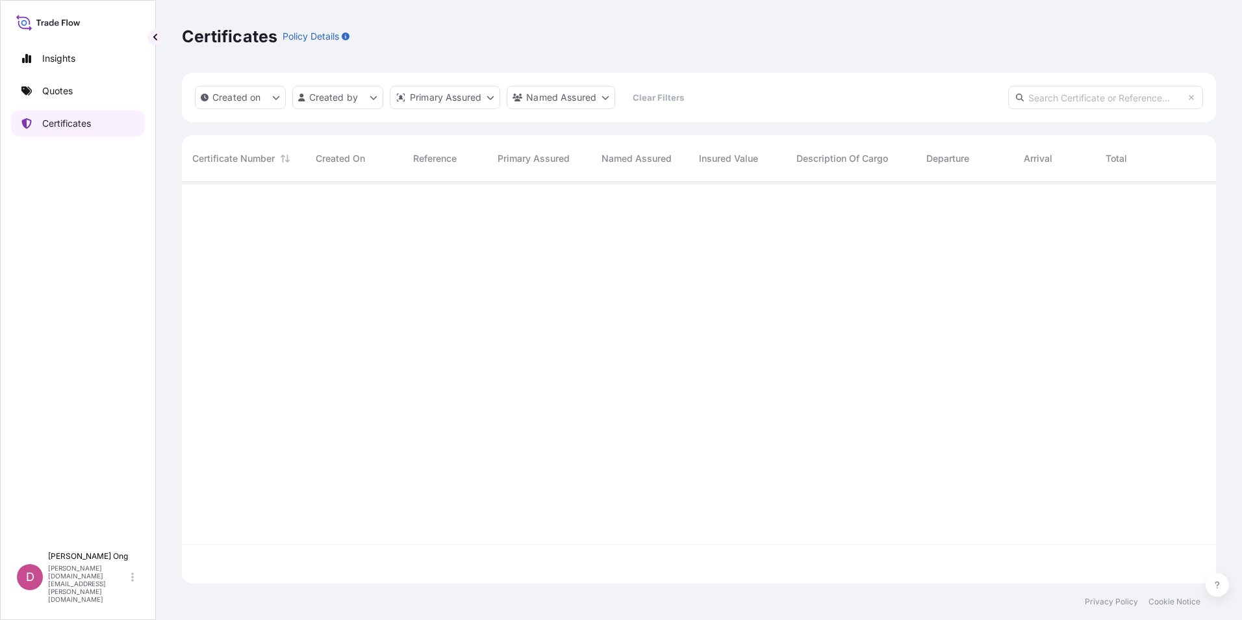
scroll to position [399, 1024]
click at [77, 93] on link "Quotes" at bounding box center [78, 91] width 134 height 26
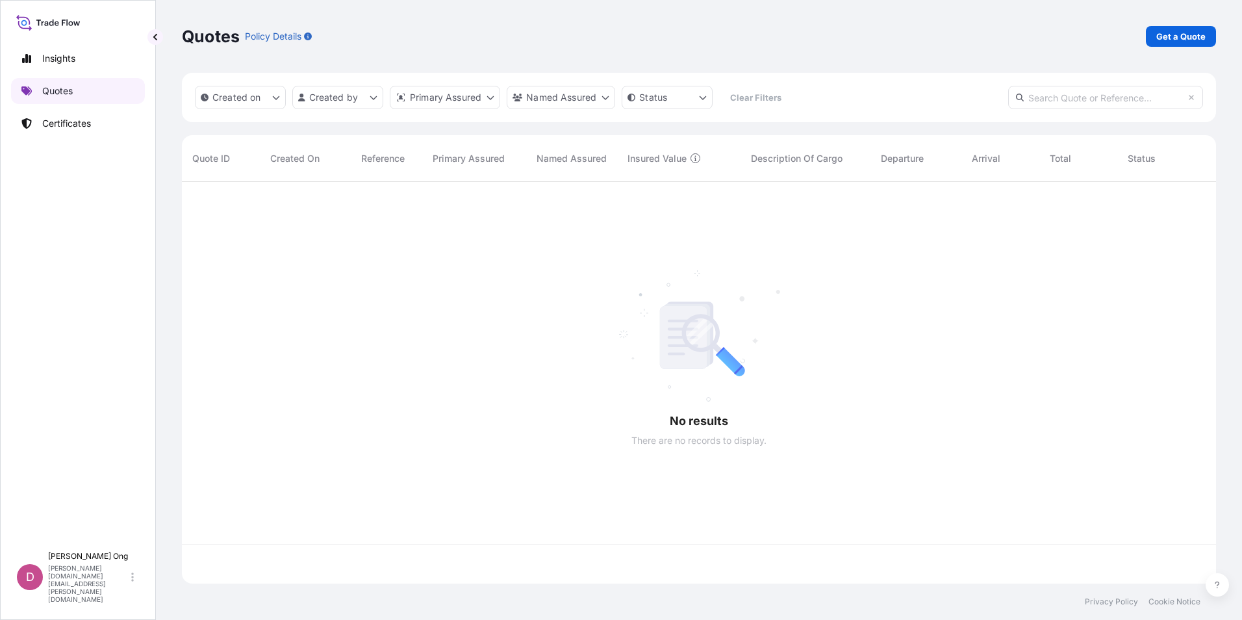
scroll to position [399, 1024]
click at [1167, 45] on link "Get a Quote" at bounding box center [1181, 36] width 70 height 21
select select "Sea"
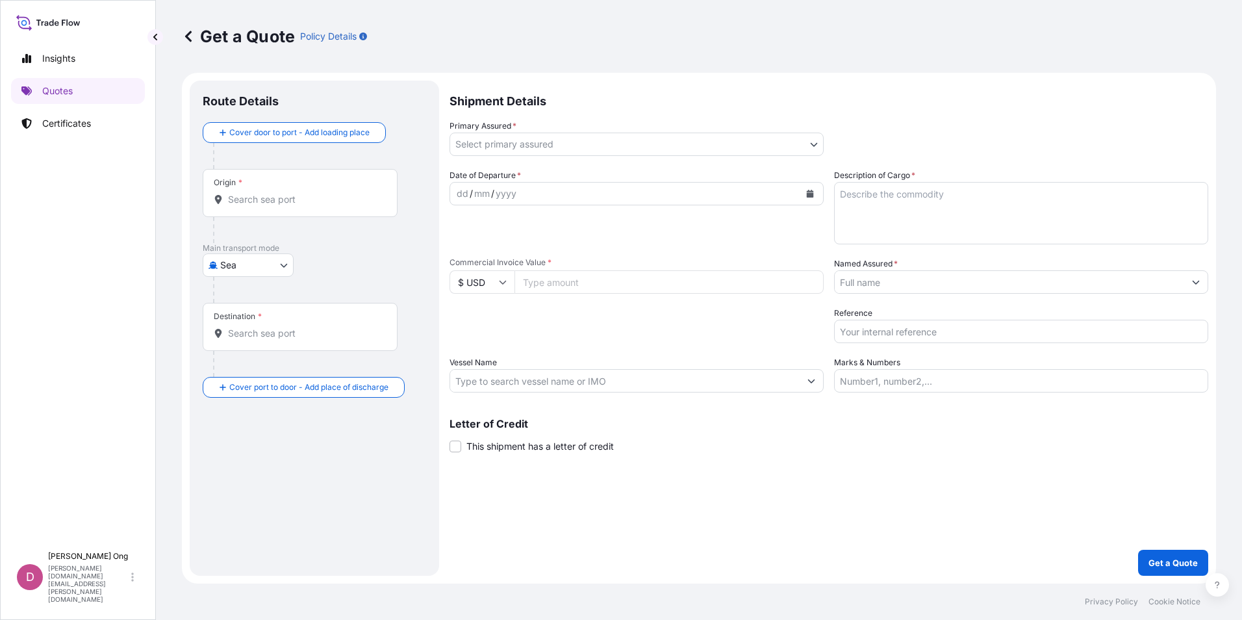
click at [315, 204] on input "Origin *" at bounding box center [304, 199] width 153 height 13
click at [330, 205] on input "Origin * Please select an origin" at bounding box center [304, 199] width 153 height 13
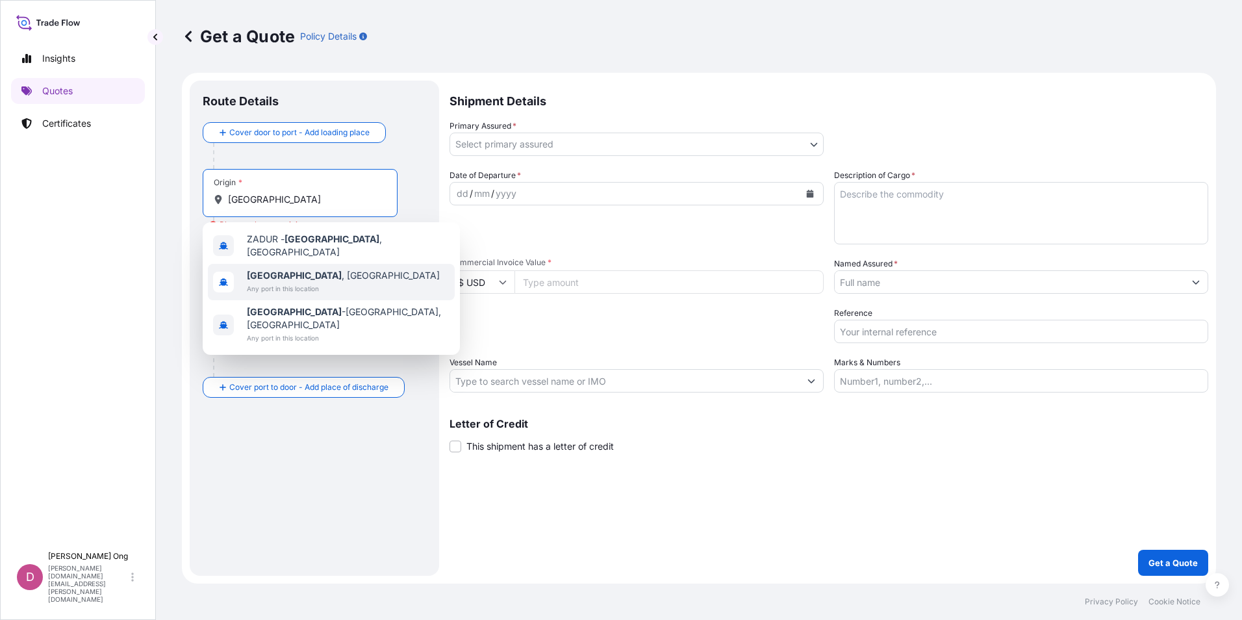
click at [321, 282] on span "Any port in this location" at bounding box center [343, 288] width 193 height 13
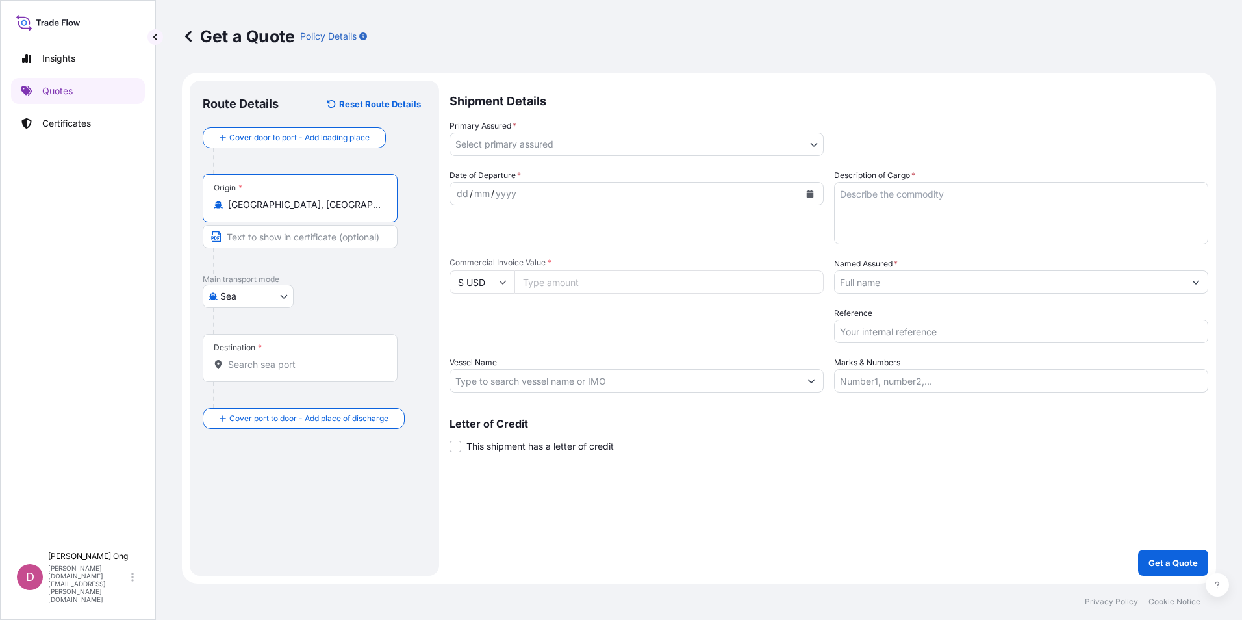
type input "[GEOGRAPHIC_DATA], [GEOGRAPHIC_DATA]"
click at [294, 369] on input "Destination *" at bounding box center [304, 364] width 153 height 13
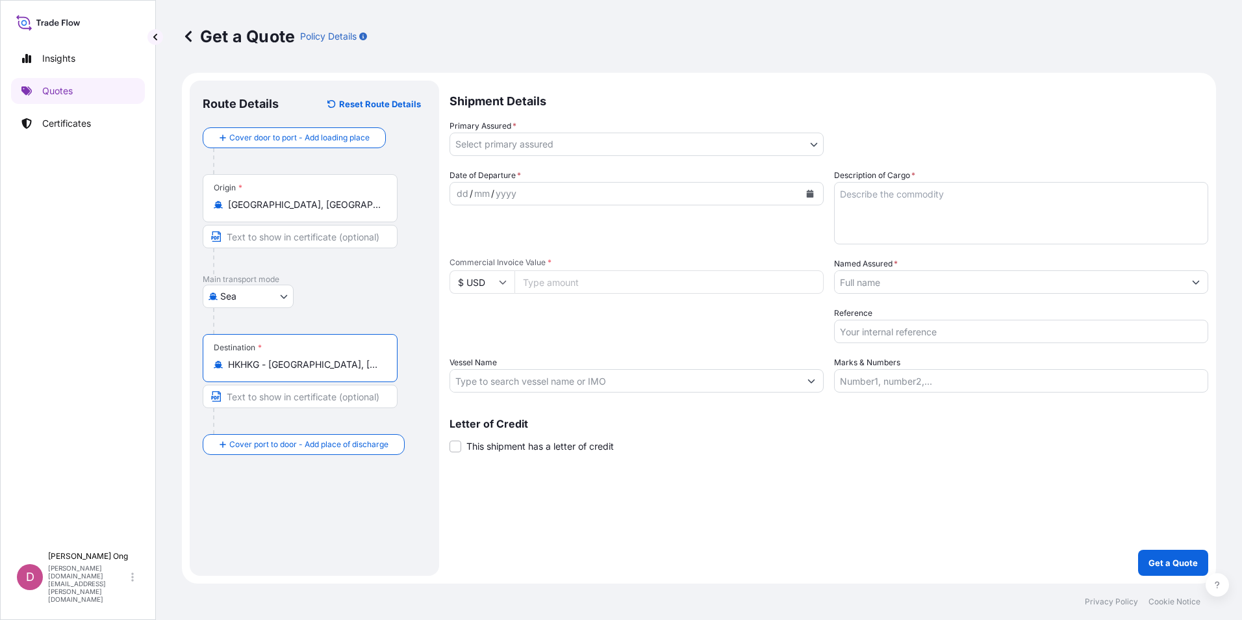
type input "HKHKG - [GEOGRAPHIC_DATA], [GEOGRAPHIC_DATA]"
click at [612, 143] on body "3 options available. Insights Quotes Certificates D [PERSON_NAME] [PERSON_NAME]…" at bounding box center [621, 310] width 1242 height 620
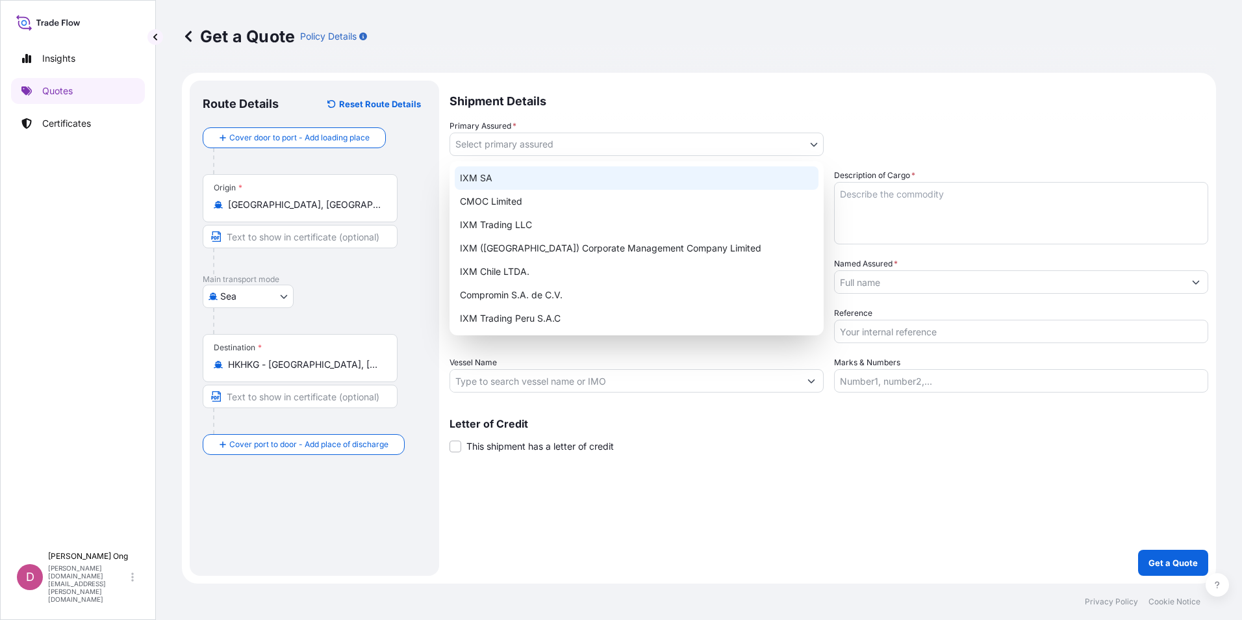
click at [580, 177] on div "IXM SA" at bounding box center [637, 177] width 364 height 23
select select "31846"
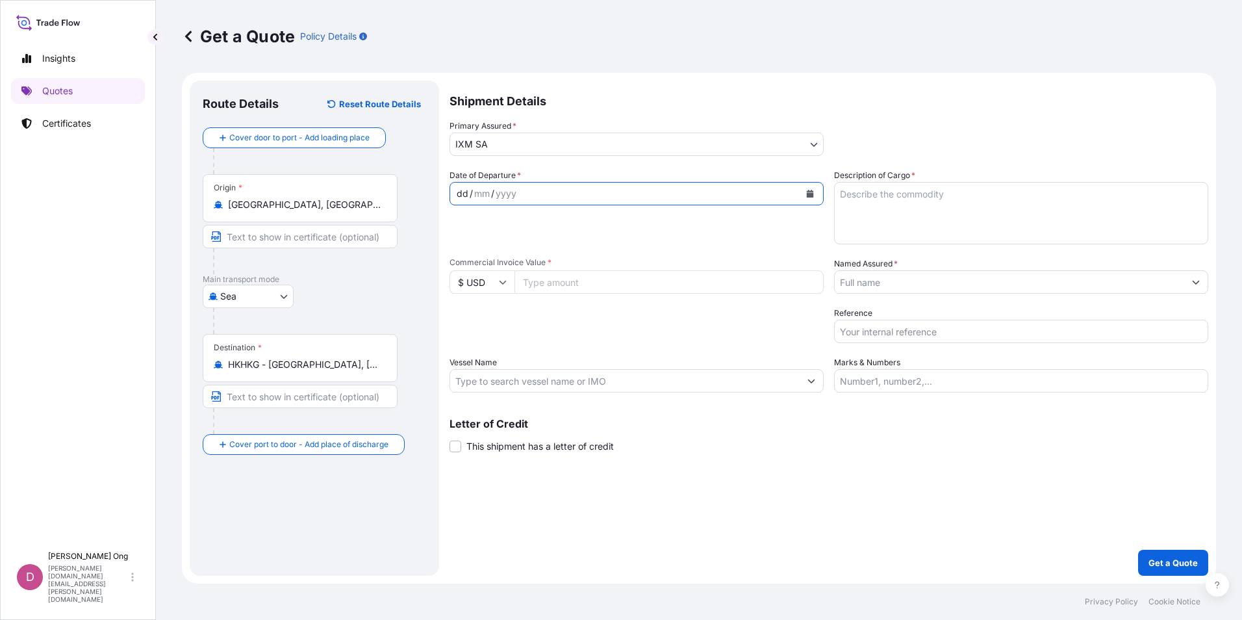
click at [581, 200] on div "dd / mm / yyyy" at bounding box center [624, 193] width 349 height 23
click at [808, 194] on icon "Calendar" at bounding box center [810, 194] width 7 height 8
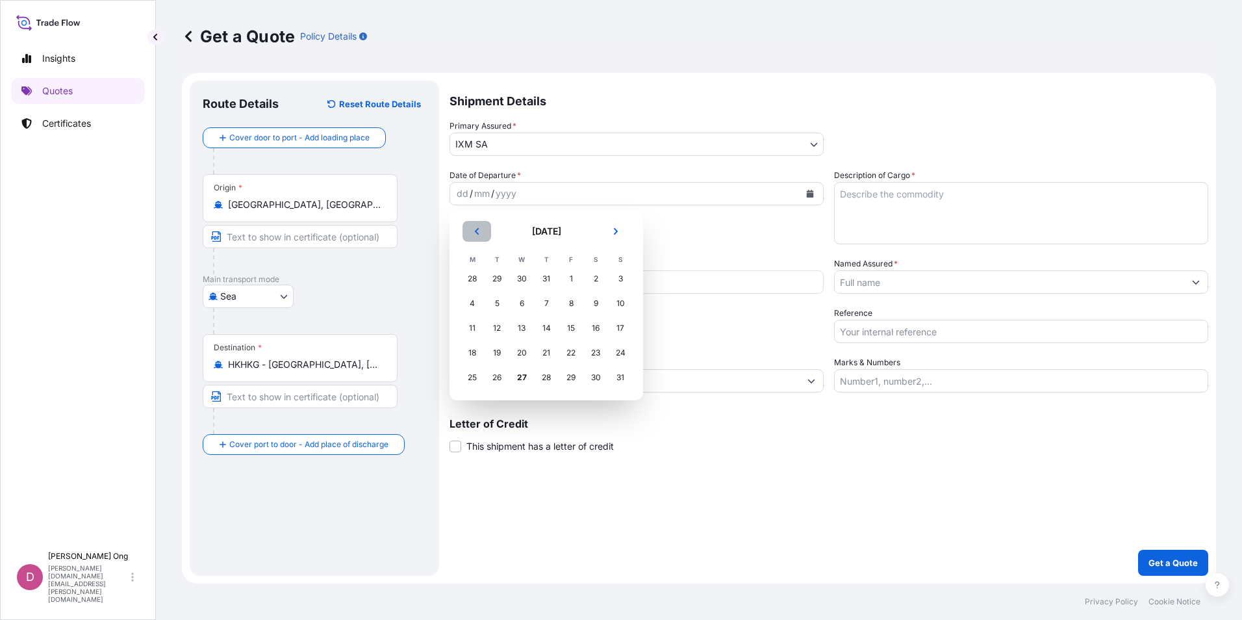
click at [479, 231] on icon "Previous" at bounding box center [477, 231] width 8 height 8
click at [570, 325] on div "18" at bounding box center [570, 327] width 23 height 23
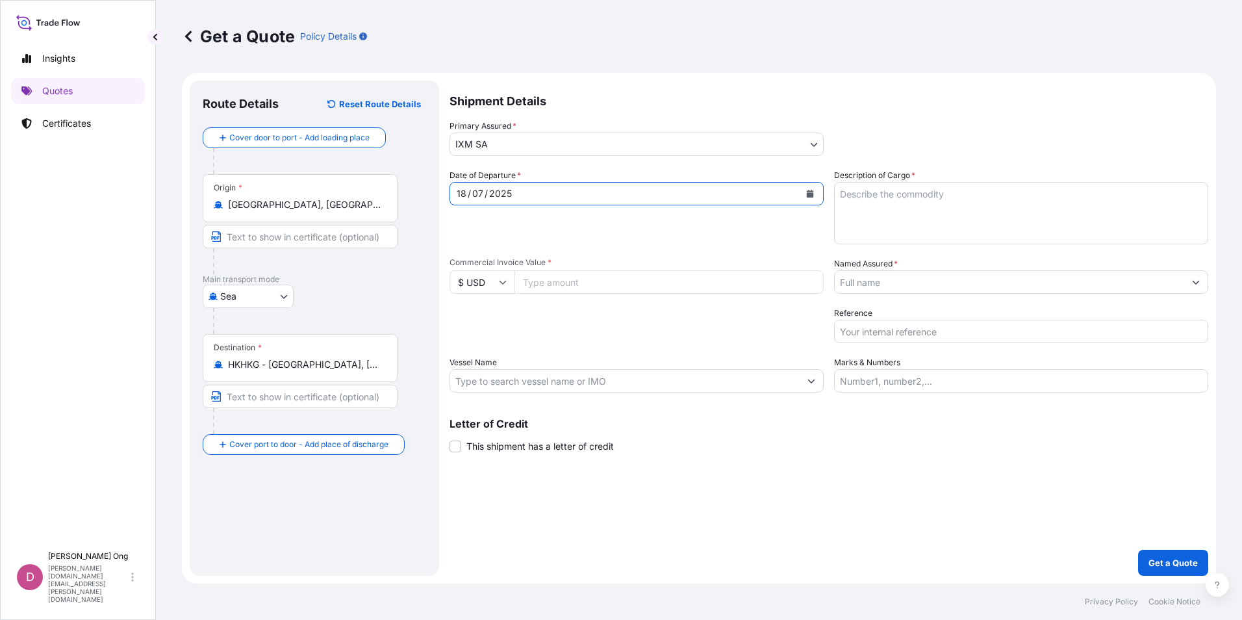
click at [624, 285] on input "Commercial Invoice Value *" at bounding box center [668, 281] width 309 height 23
paste input "37063003.69"
type input "37063003.69"
click at [594, 384] on input "Vessel Name" at bounding box center [624, 380] width 349 height 23
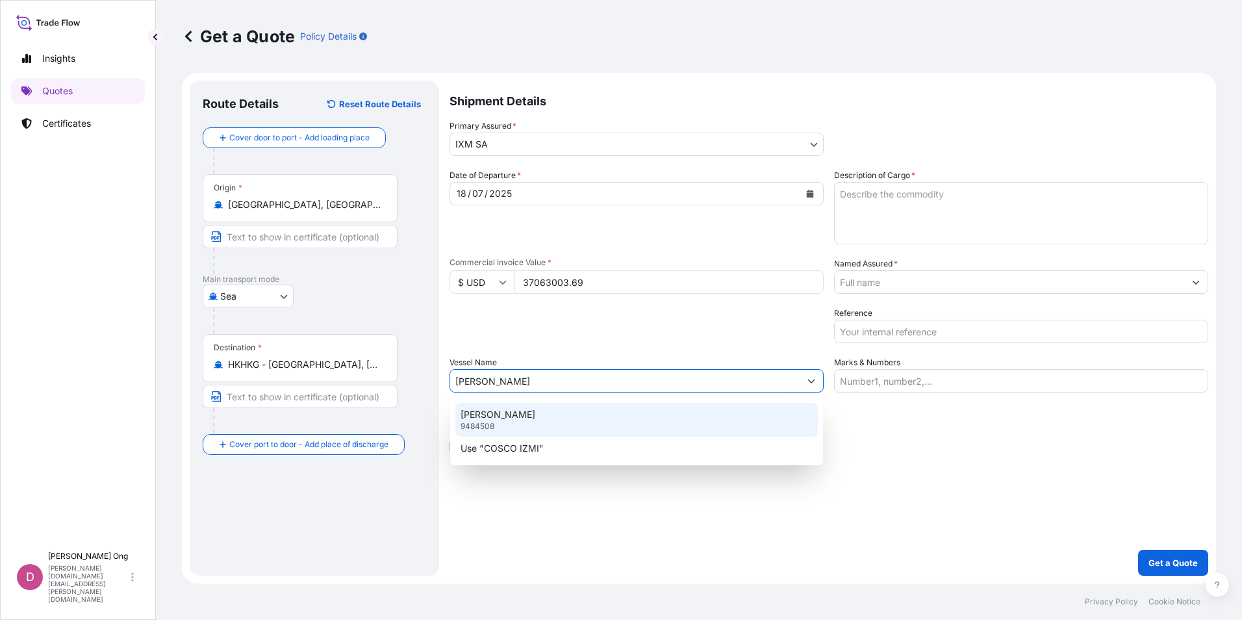
click at [736, 419] on div "COSCO IZMIR 9484508" at bounding box center [636, 420] width 362 height 34
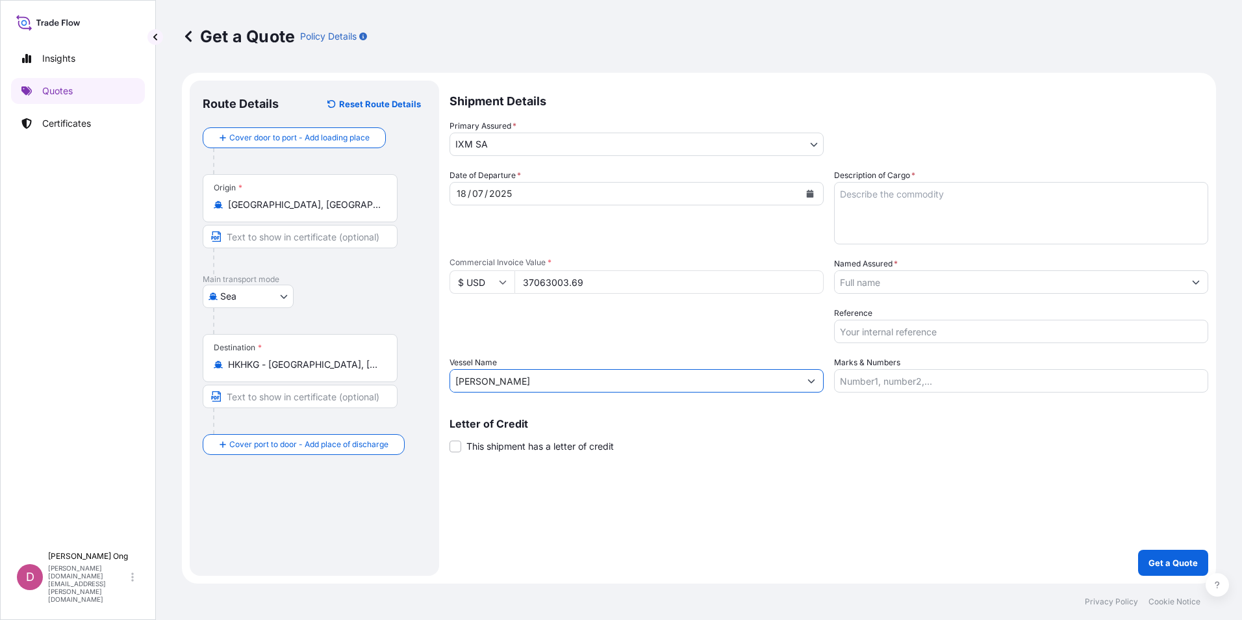
type input "[PERSON_NAME]"
click at [943, 325] on input "Reference" at bounding box center [1021, 331] width 374 height 23
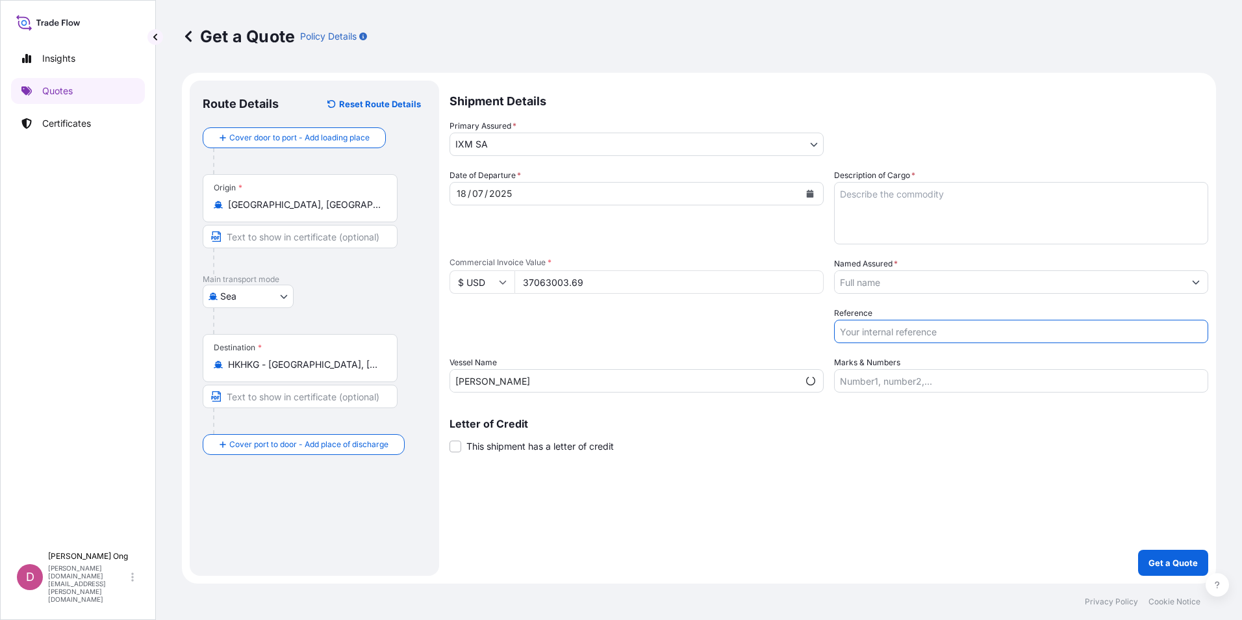
type input "S101.42722-F2 / BL NO.: GOSUDAR0003993"
type input "[GEOGRAPHIC_DATA], [GEOGRAPHIC_DATA]"
type input "IXM SA"
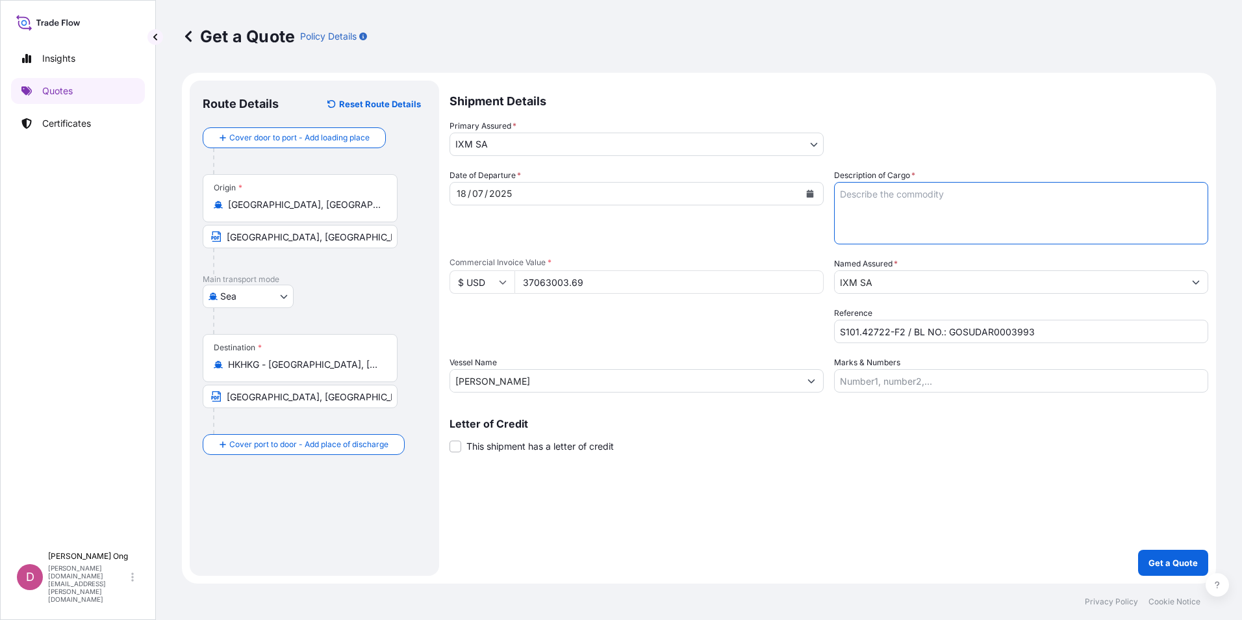
click at [950, 227] on textarea "Description of Cargo *" at bounding box center [1021, 213] width 374 height 62
click at [974, 220] on textarea "Description of Cargo *" at bounding box center [1021, 213] width 374 height 62
paste textarea "COPPER CATHODES"
click at [1006, 199] on textarea "COPPER CATHODES QUANTITY:" at bounding box center [1021, 213] width 374 height 62
click at [1003, 213] on textarea "COPPER CATHODES QUANTITY:" at bounding box center [1021, 213] width 374 height 62
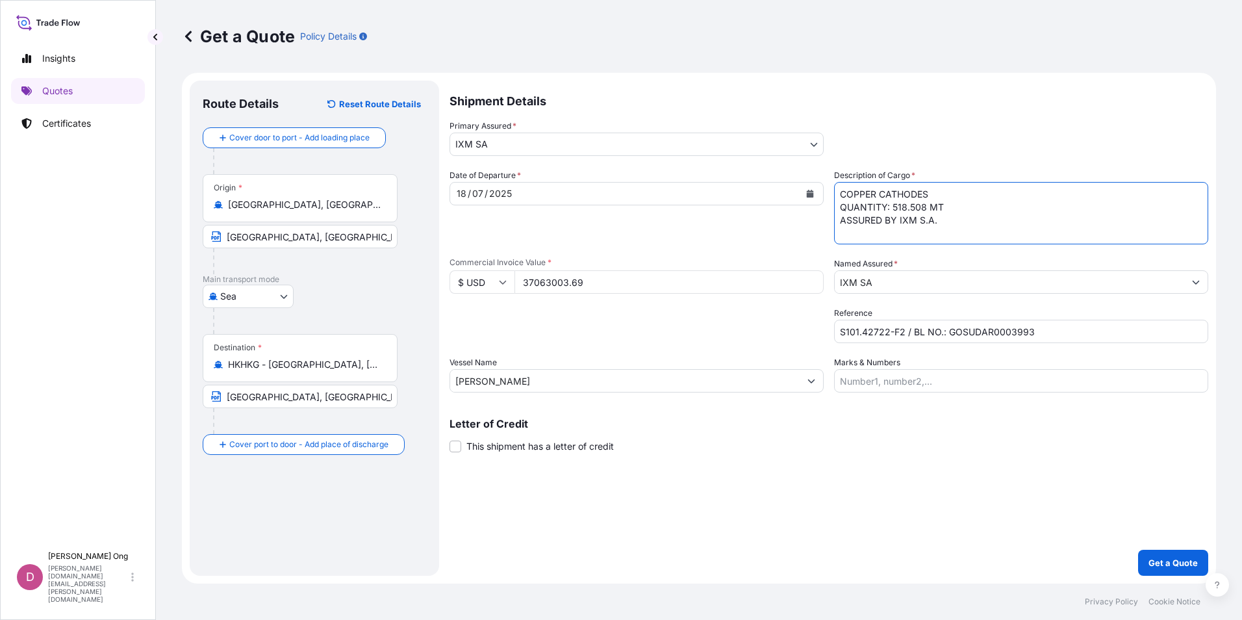
type textarea "COPPER CATHODES QUANTITY: 518.508 MT ASSURED BY IXM S.A."
click at [550, 455] on div "Shipment Details Primary Assured * IXM SA IXM SA CMOC Limited IXM Trading LLC I…" at bounding box center [828, 328] width 759 height 495
click at [551, 451] on span "This shipment has a letter of credit" at bounding box center [539, 446] width 147 height 13
click at [449, 439] on input "This shipment has a letter of credit" at bounding box center [449, 439] width 0 height 0
click at [859, 522] on textarea "Letter of credit *" at bounding box center [828, 507] width 759 height 62
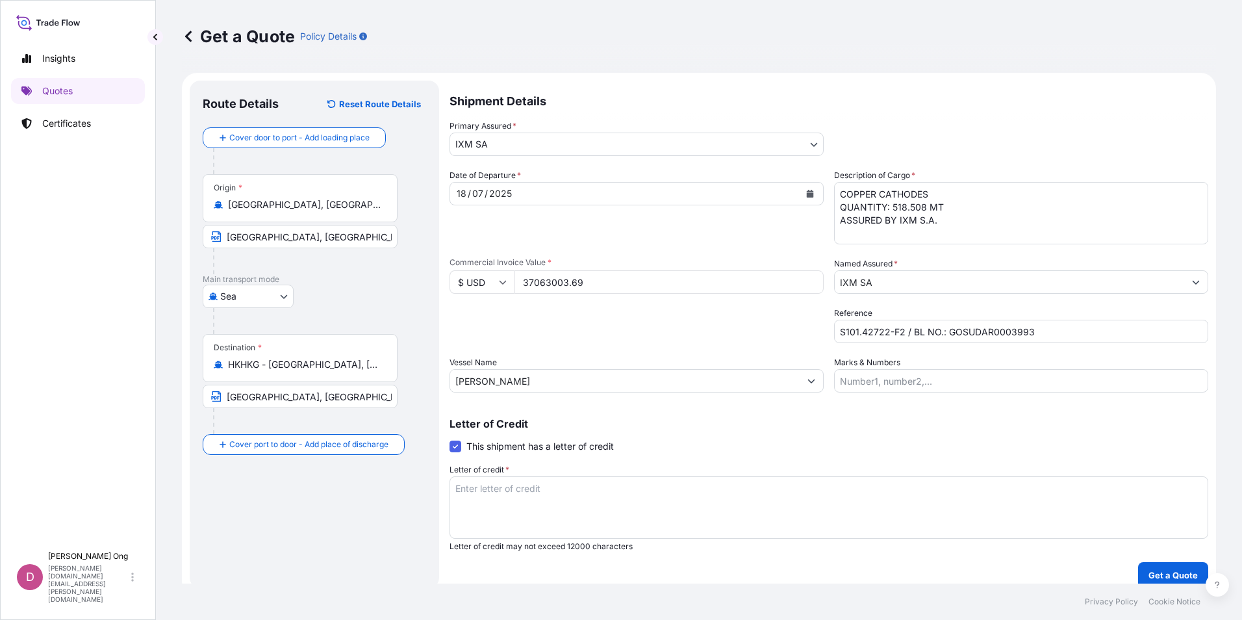
paste textarea "FOR 110 PERCENT OF INVOICE VALUE SHOWING CLAIMS PAYABLE IN DESTINATION COUNTRY,…"
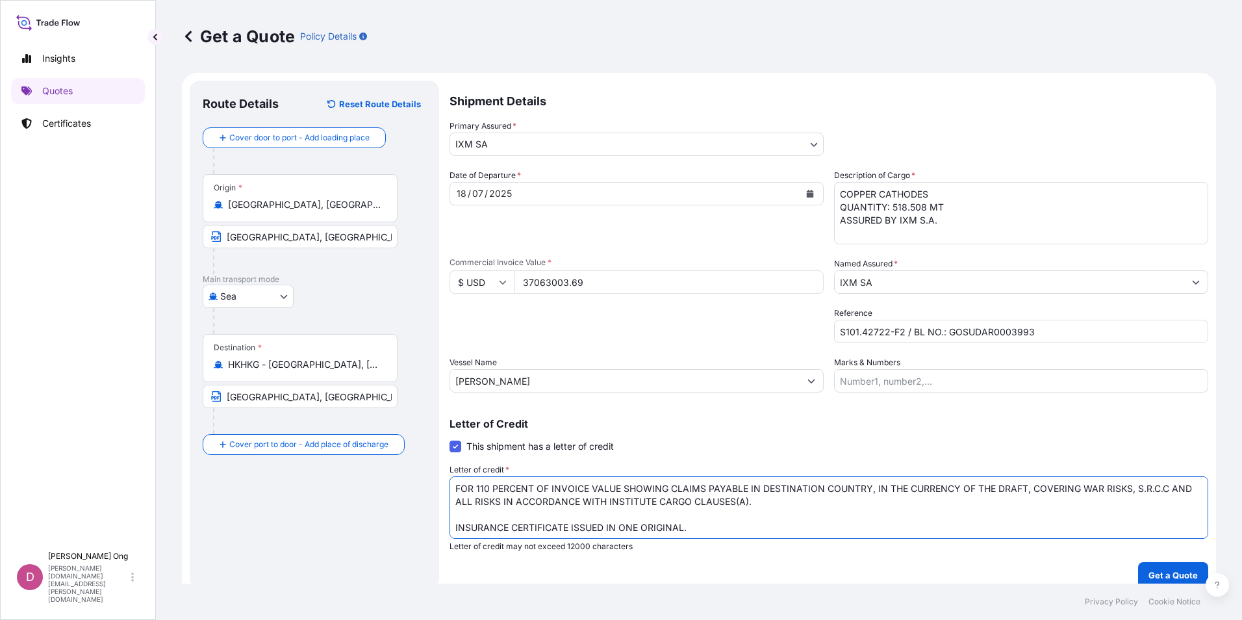
type textarea "FOR 110 PERCENT OF INVOICE VALUE SHOWING CLAIMS PAYABLE IN DESTINATION COUNTRY,…"
drag, startPoint x: 342, startPoint y: 395, endPoint x: 40, endPoint y: 386, distance: 302.1
click at [40, 386] on div "Insights Quotes Certificates D [PERSON_NAME] [PERSON_NAME][DOMAIN_NAME][EMAIL_A…" at bounding box center [621, 310] width 1242 height 620
type input "[GEOGRAPHIC_DATA]"
click at [296, 544] on div "Route Details Reset Route Details Cover door to port - Add loading place Place …" at bounding box center [314, 334] width 223 height 481
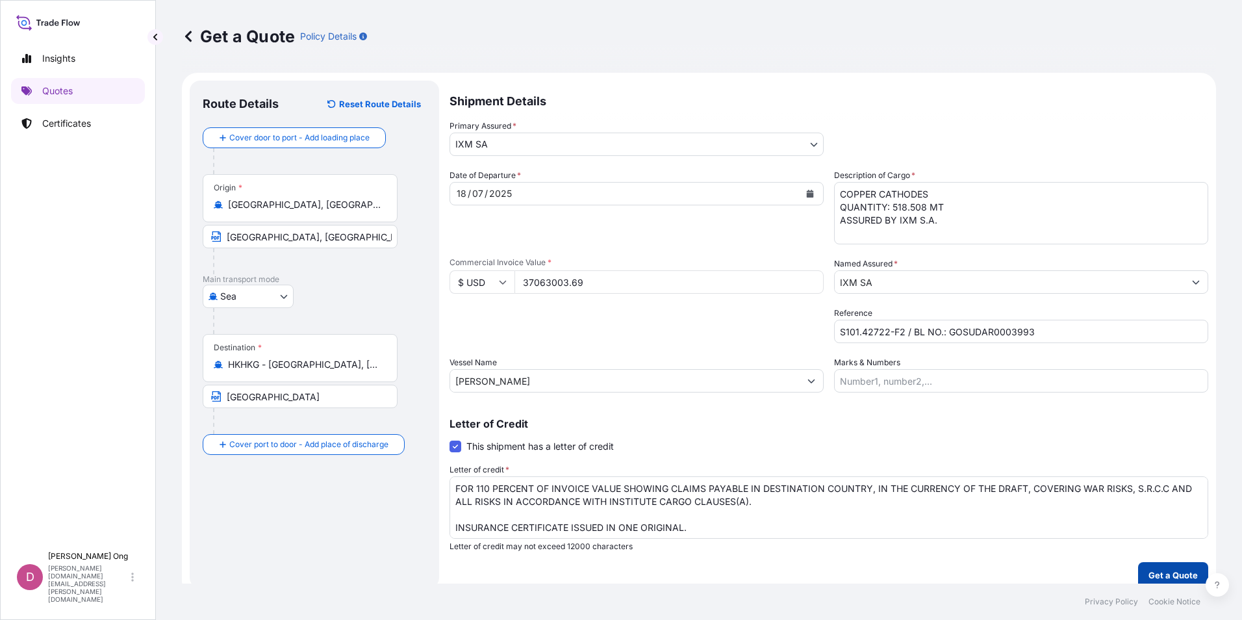
click at [1162, 577] on p "Get a Quote" at bounding box center [1172, 574] width 49 height 13
click at [990, 281] on input "IXM SA" at bounding box center [1009, 281] width 349 height 23
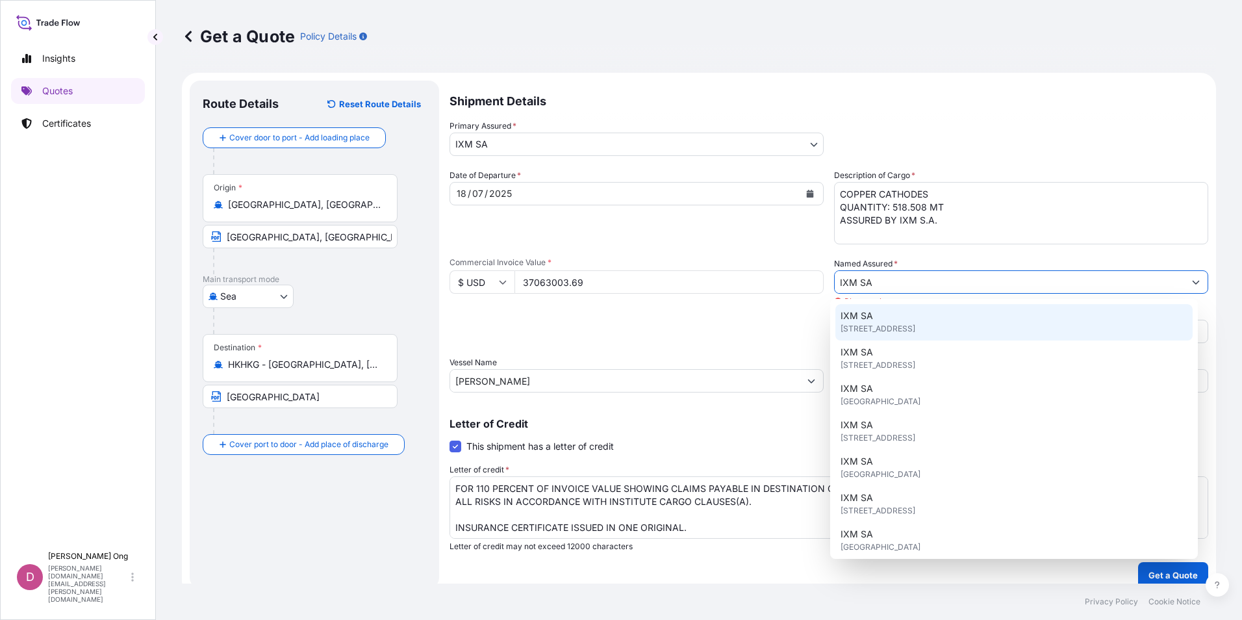
click at [915, 326] on span "[STREET_ADDRESS]" at bounding box center [877, 328] width 75 height 13
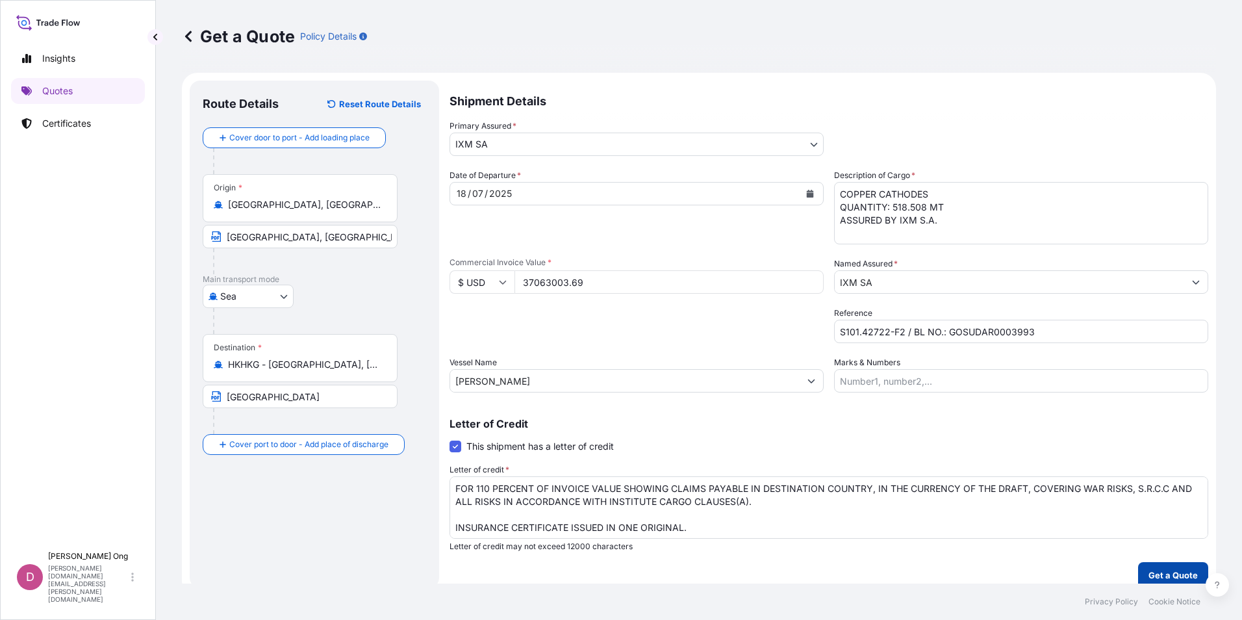
click at [1159, 576] on p "Get a Quote" at bounding box center [1172, 574] width 49 height 13
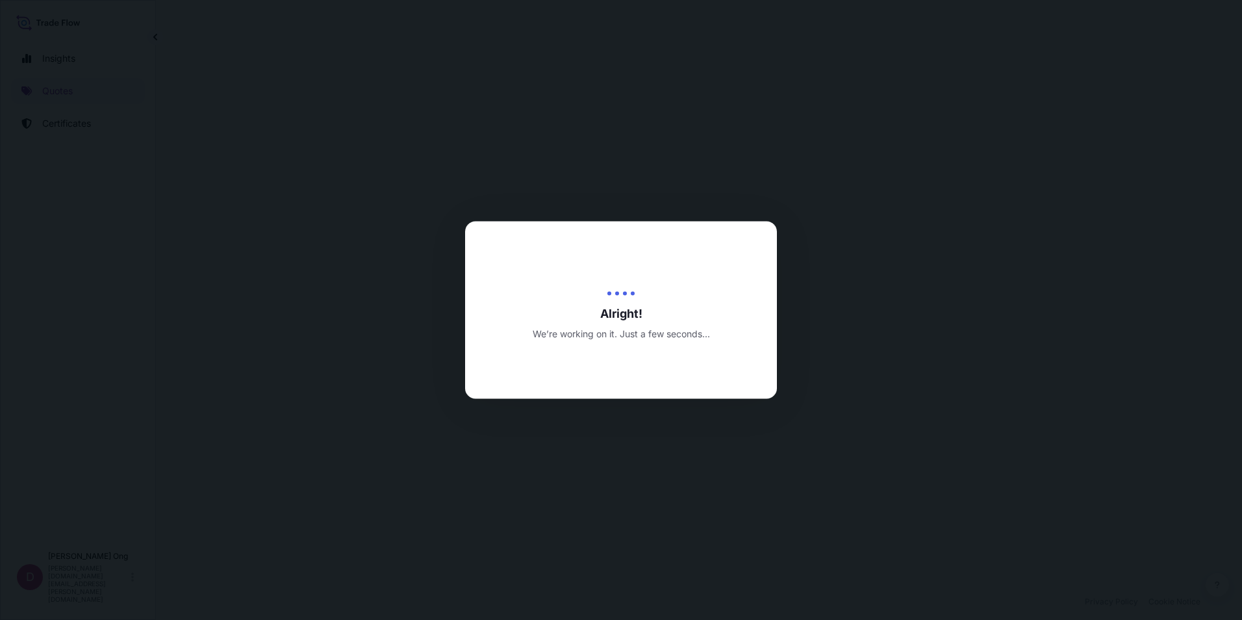
select select "Sea"
select select "31846"
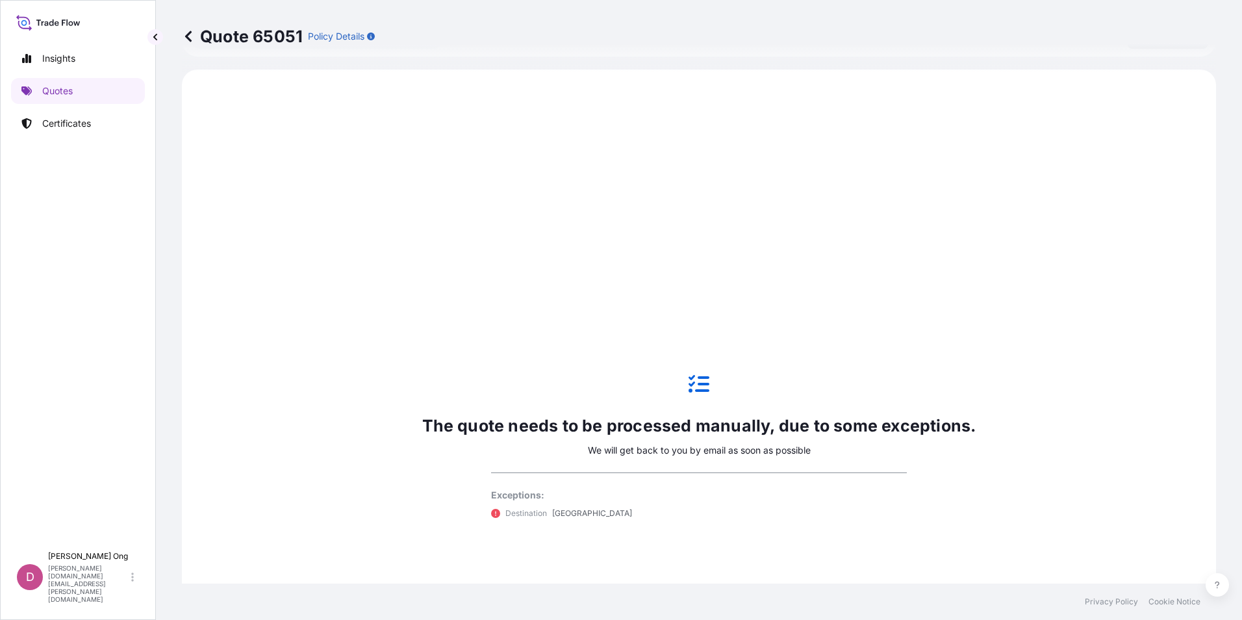
scroll to position [544, 0]
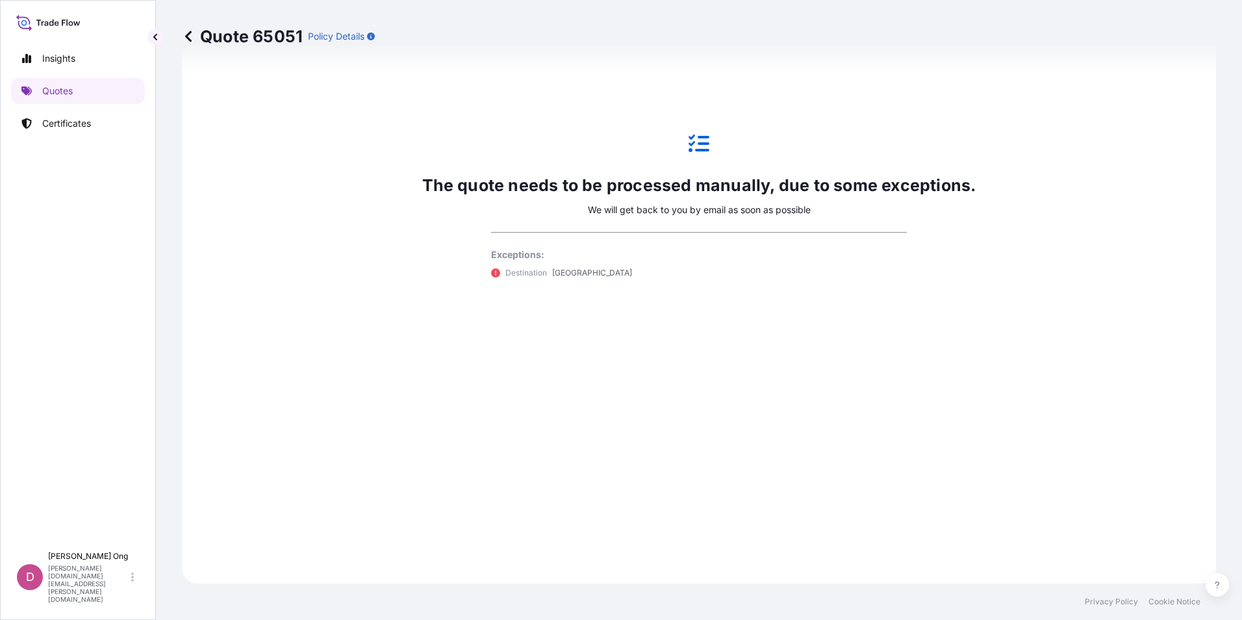
drag, startPoint x: 828, startPoint y: 440, endPoint x: 816, endPoint y: 535, distance: 95.0
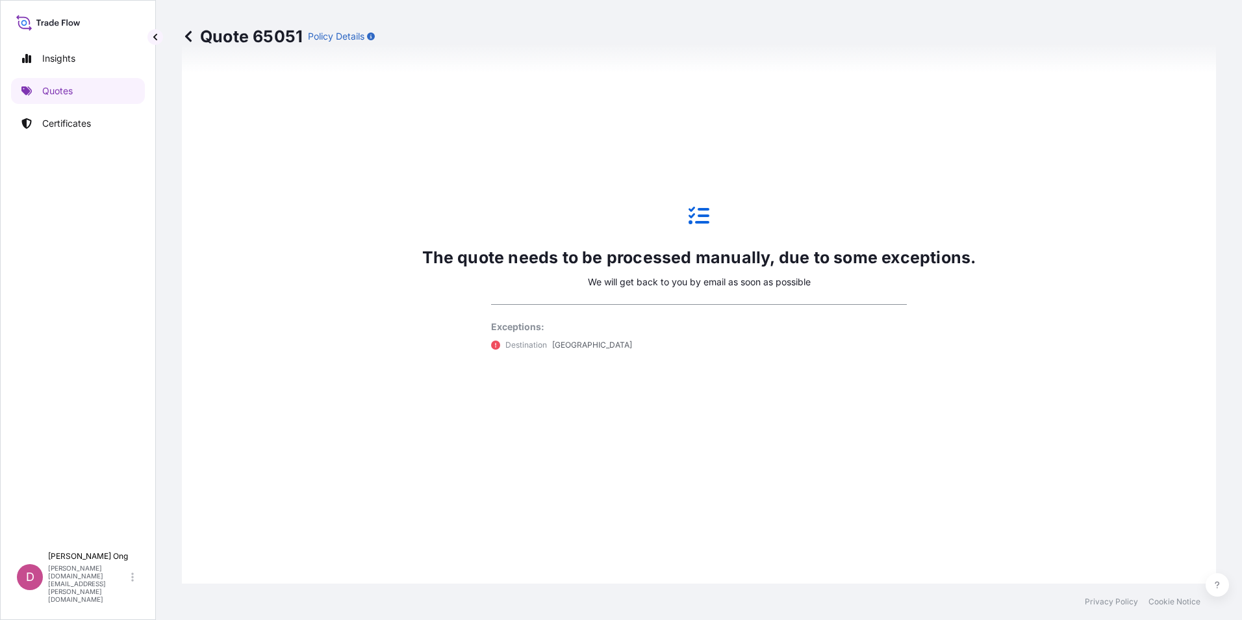
scroll to position [0, 0]
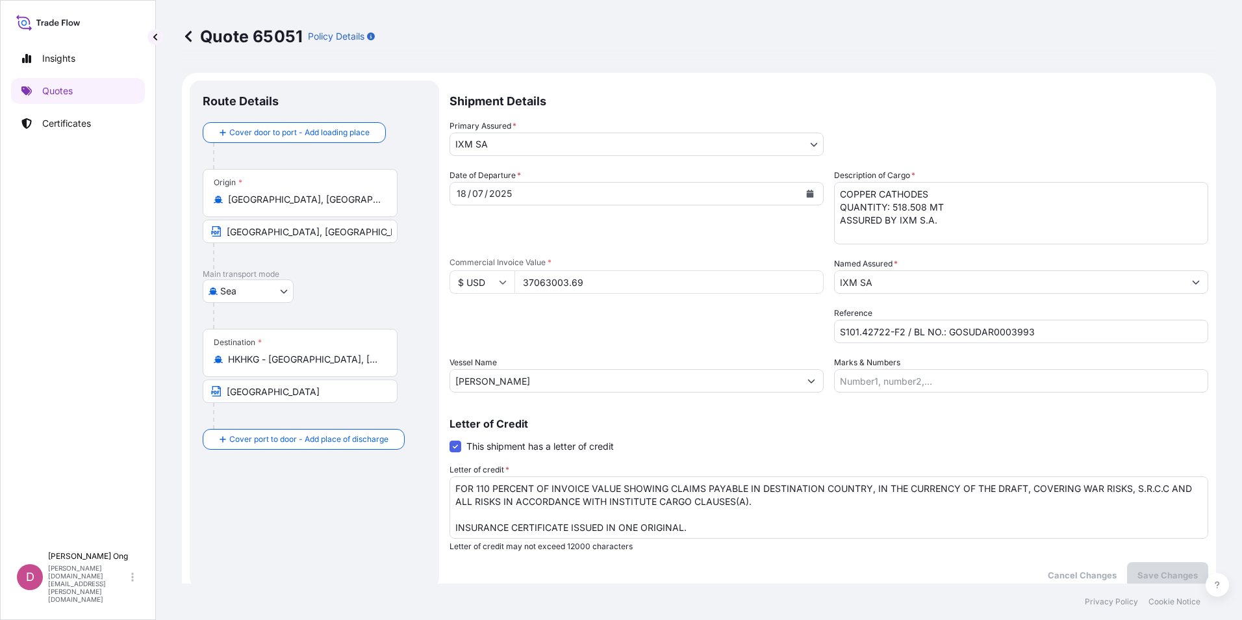
drag, startPoint x: 829, startPoint y: 485, endPoint x: 807, endPoint y: 296, distance: 190.9
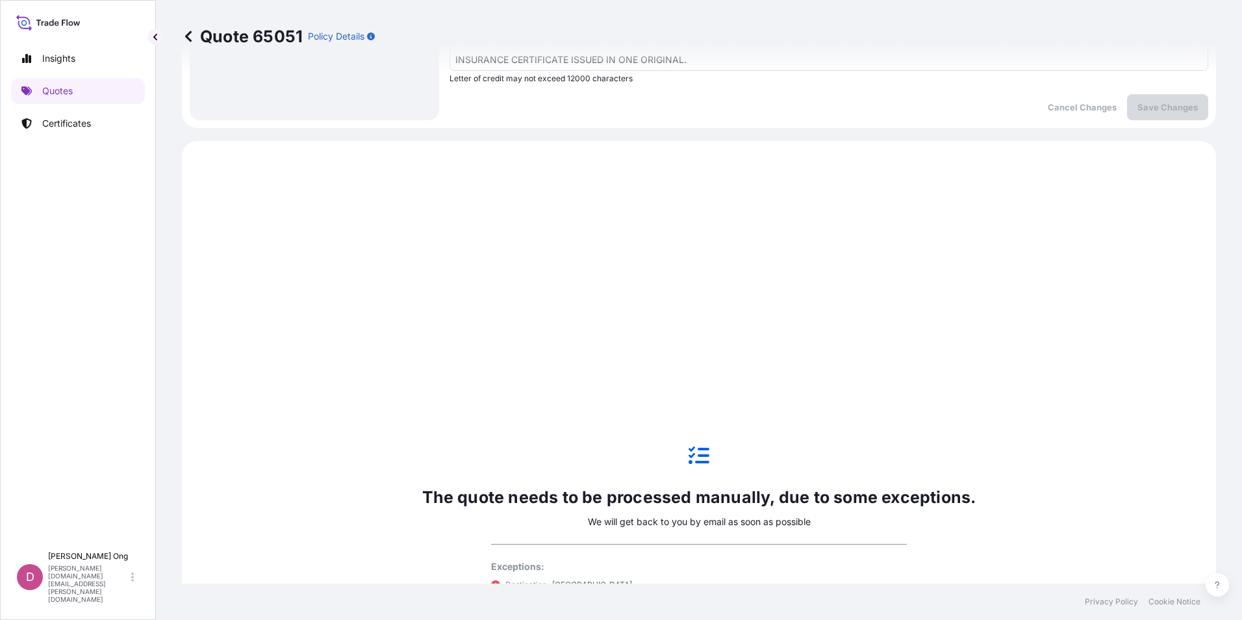
scroll to position [779, 0]
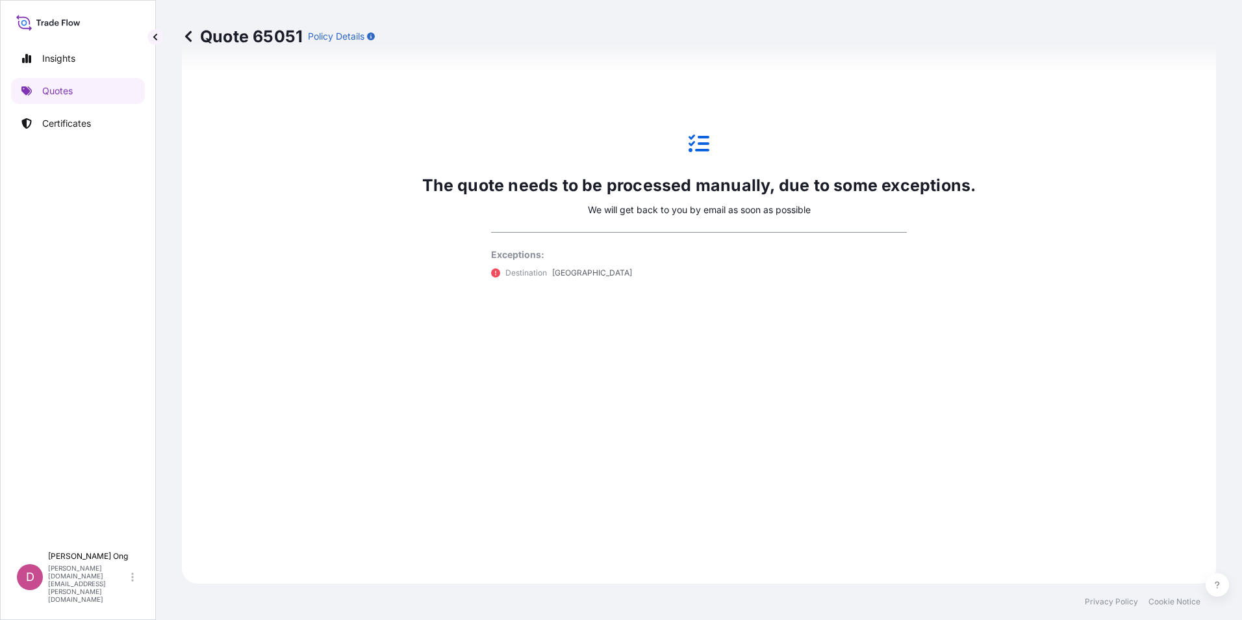
drag, startPoint x: 807, startPoint y: 306, endPoint x: 803, endPoint y: 447, distance: 141.0
drag, startPoint x: 553, startPoint y: 271, endPoint x: 508, endPoint y: 278, distance: 45.9
click at [508, 278] on div "Destination [GEOGRAPHIC_DATA]" at bounding box center [699, 272] width 416 height 13
click at [508, 278] on p "Destination" at bounding box center [526, 272] width 42 height 13
drag, startPoint x: 508, startPoint y: 278, endPoint x: 553, endPoint y: 281, distance: 44.9
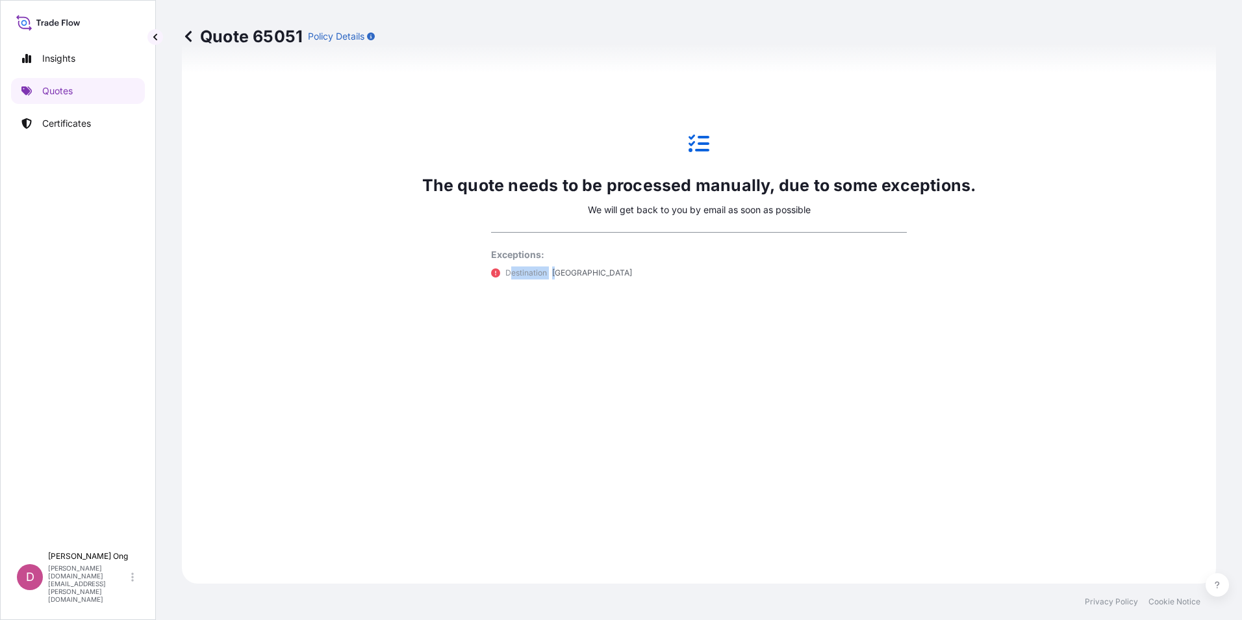
click at [553, 281] on div "The quote needs to be processed manually, due to some exceptions. We will get b…" at bounding box center [699, 206] width 554 height 195
click at [553, 376] on div "The quote needs to be processed manually, due to some exceptions. We will get b…" at bounding box center [699, 206] width 998 height 718
